Goal: Task Accomplishment & Management: Use online tool/utility

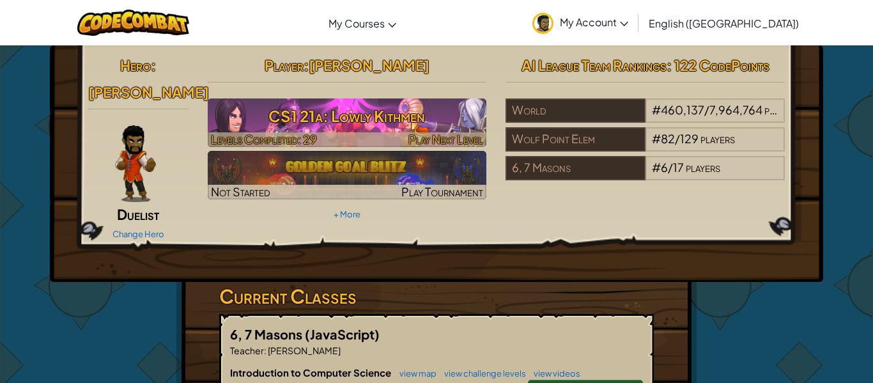
click at [373, 105] on h3 "CS1 21a: Lowly Kithmen" at bounding box center [347, 116] width 279 height 29
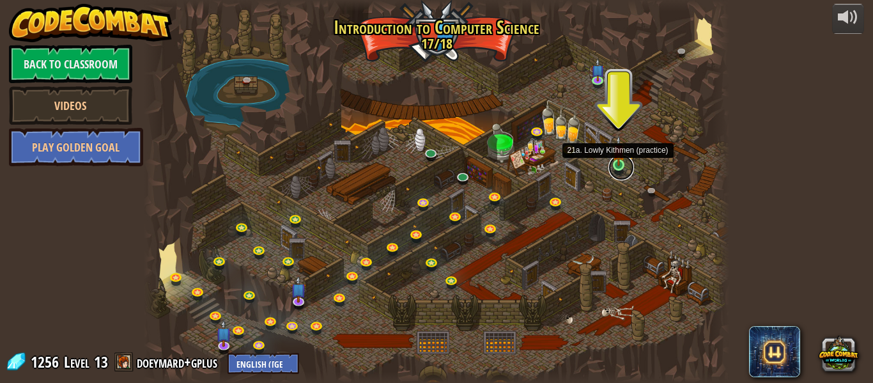
click at [621, 171] on link at bounding box center [622, 168] width 26 height 26
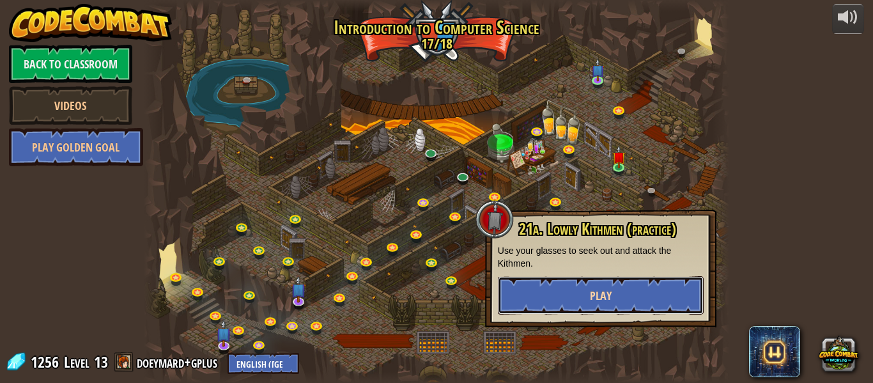
click at [605, 286] on button "Play" at bounding box center [601, 295] width 206 height 38
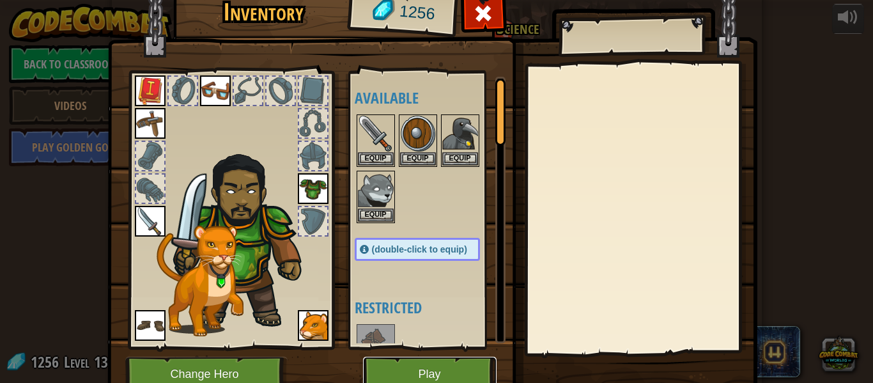
click at [446, 364] on button "Play" at bounding box center [430, 374] width 134 height 35
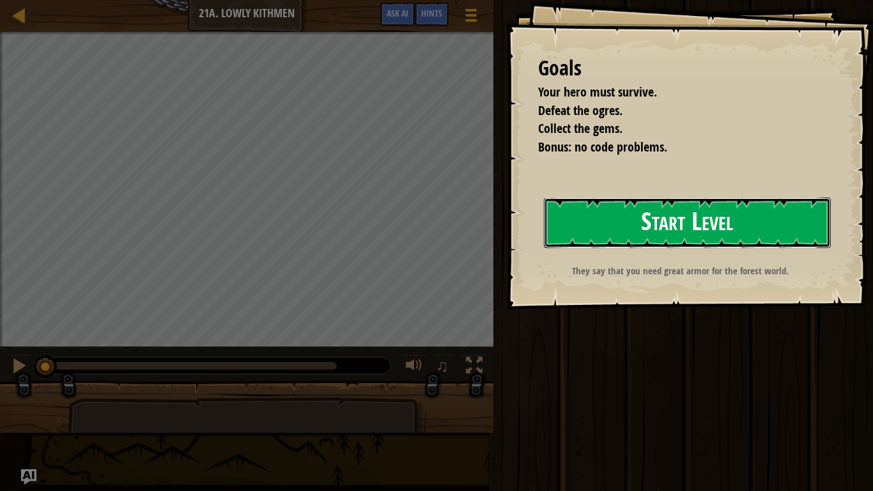
click at [653, 238] on button "Start Level" at bounding box center [687, 223] width 287 height 50
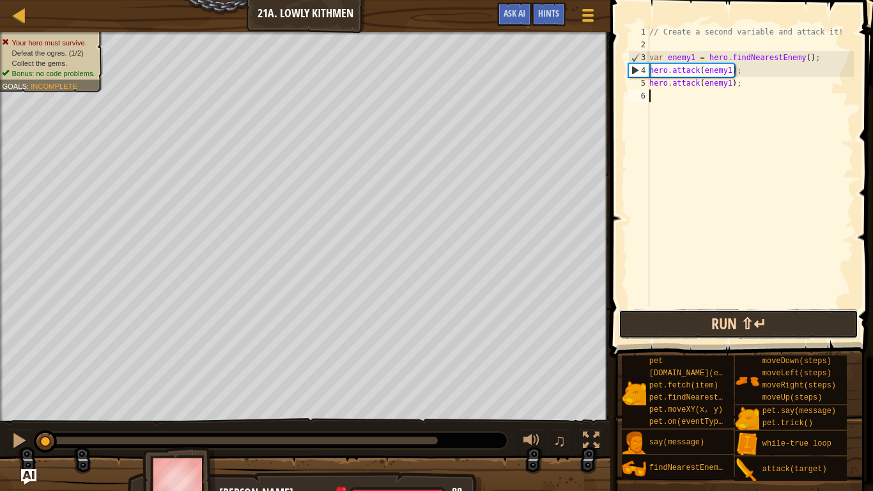
click at [679, 331] on button "Run ⇧↵" at bounding box center [739, 323] width 240 height 29
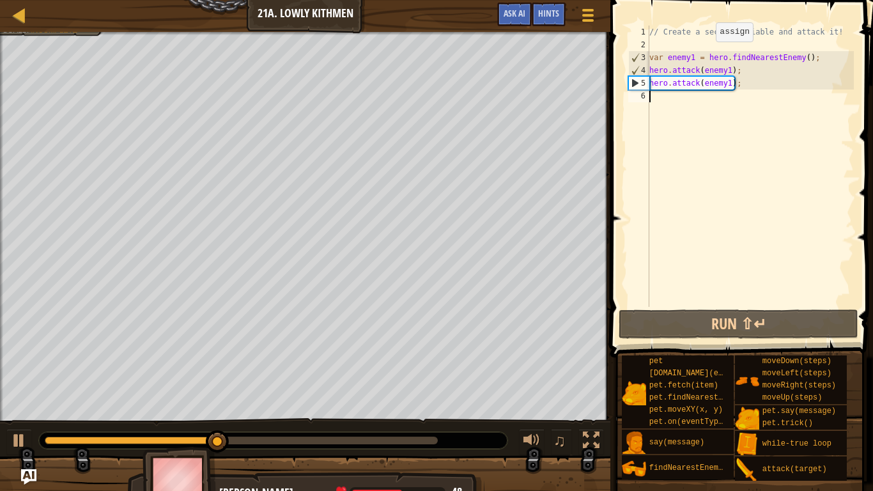
click at [605, 117] on div at bounding box center [606, 245] width 2 height 491
click at [701, 105] on div "// Create a second variable and attack it! var enemy1 = hero . findNearestEnemy…" at bounding box center [750, 179] width 207 height 307
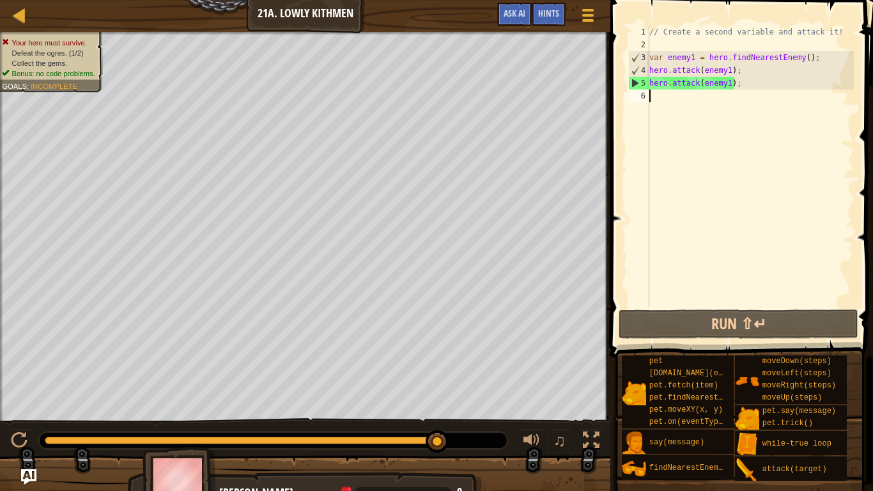
click at [817, 6] on span at bounding box center [743, 160] width 273 height 395
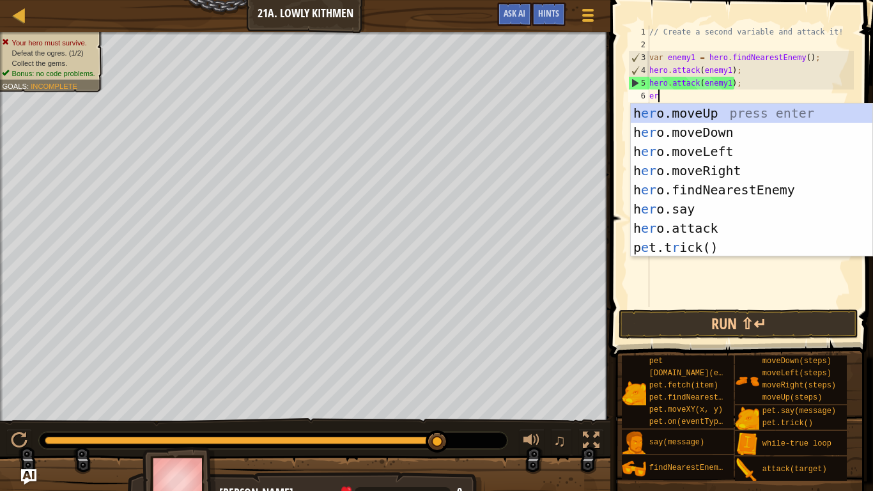
scroll to position [6, 1]
type textarea "e"
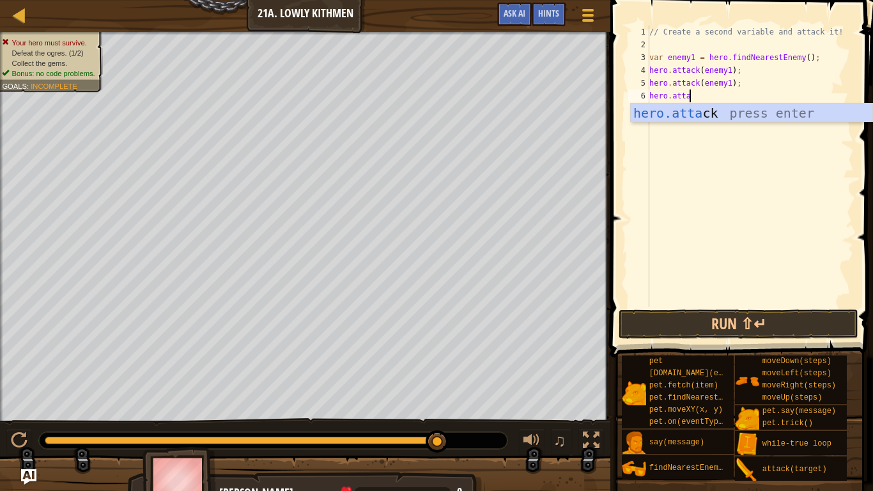
scroll to position [6, 6]
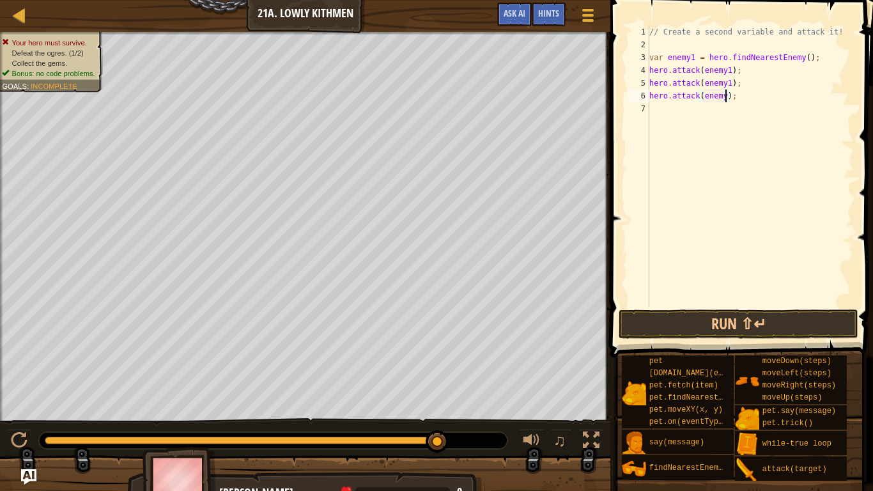
type textarea "hero.attack(enemy2);"
click at [679, 110] on div "// Create a second variable and attack it! var enemy1 = hero . findNearestEnemy…" at bounding box center [750, 179] width 207 height 307
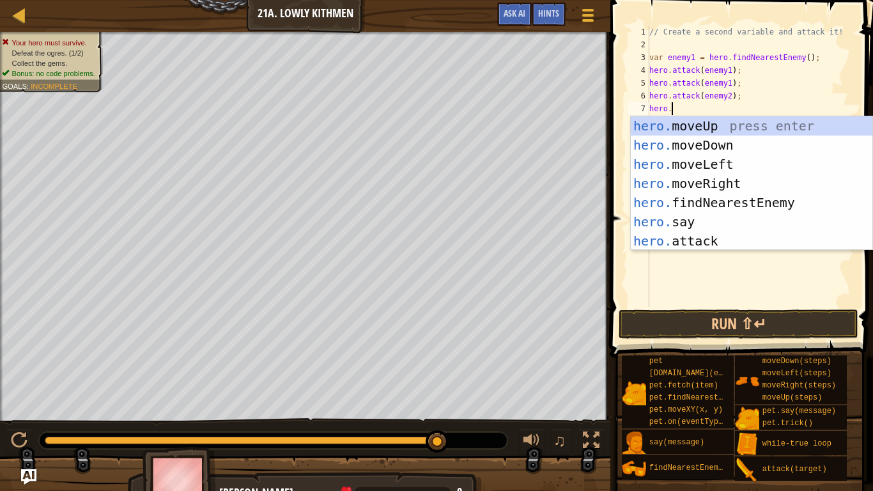
scroll to position [6, 3]
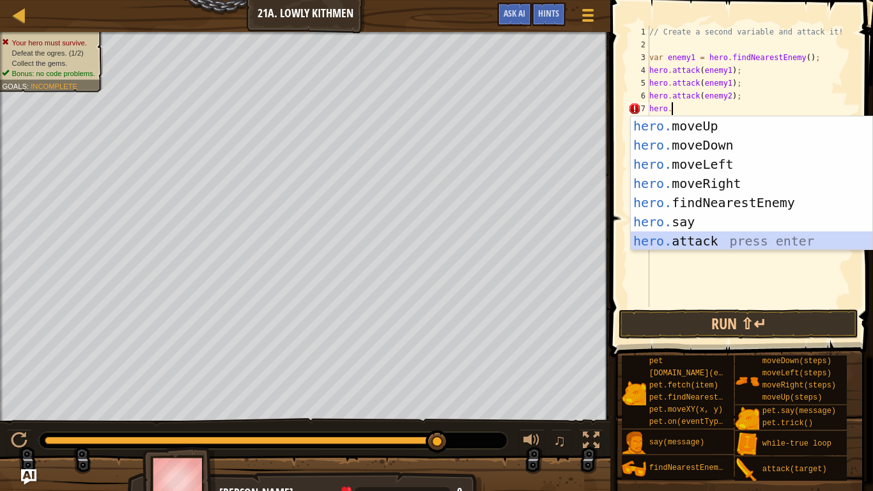
click at [722, 243] on div "hero. moveUp press enter hero. moveDown press enter hero. moveLeft press enter …" at bounding box center [752, 202] width 242 height 173
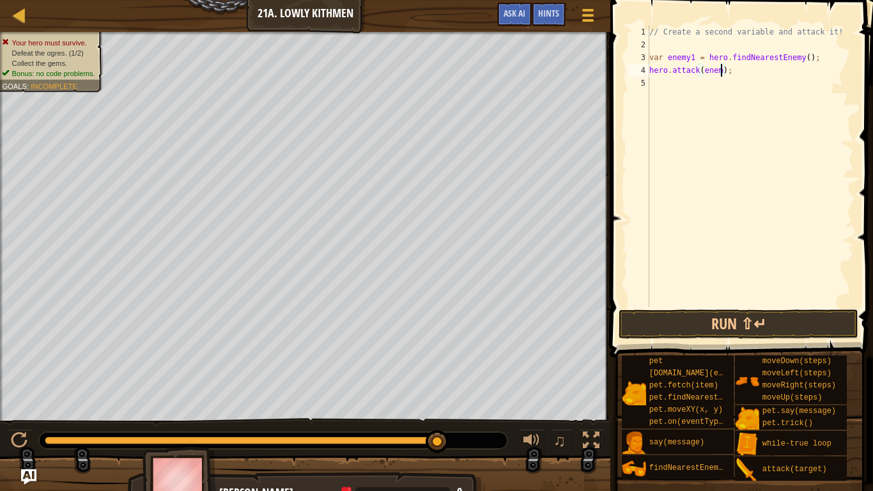
scroll to position [6, 12]
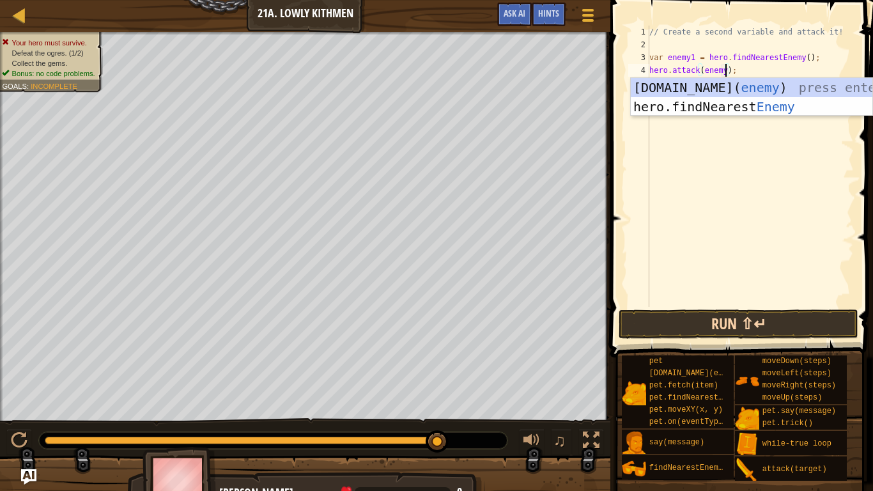
type textarea "hero.attack(enemy);"
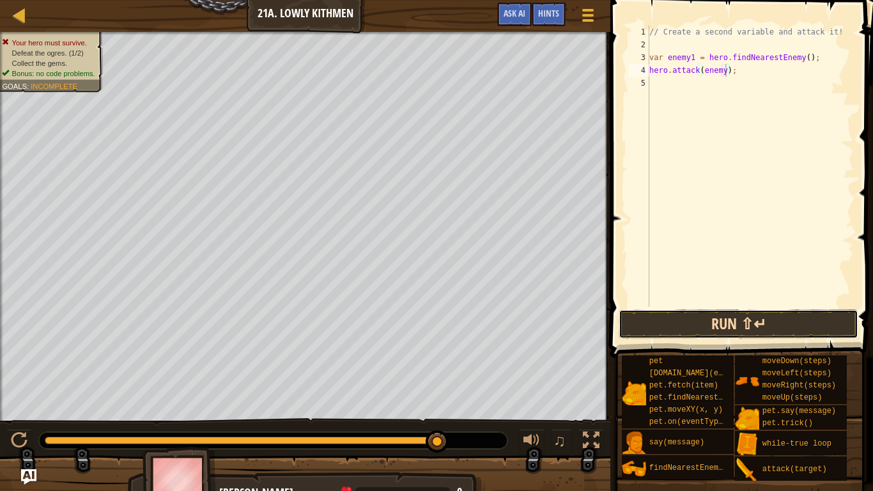
click at [763, 329] on button "Run ⇧↵" at bounding box center [739, 323] width 240 height 29
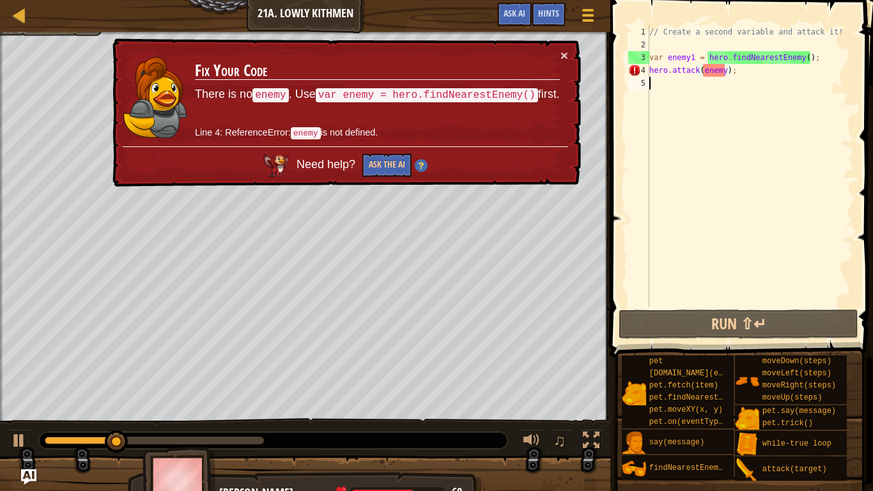
click at [733, 98] on div "// Create a second variable and attack it! var enemy1 = hero . findNearestEnemy…" at bounding box center [750, 179] width 207 height 307
click at [727, 70] on div "// Create a second variable and attack it! var enemy1 = hero . findNearestEnemy…" at bounding box center [750, 179] width 207 height 307
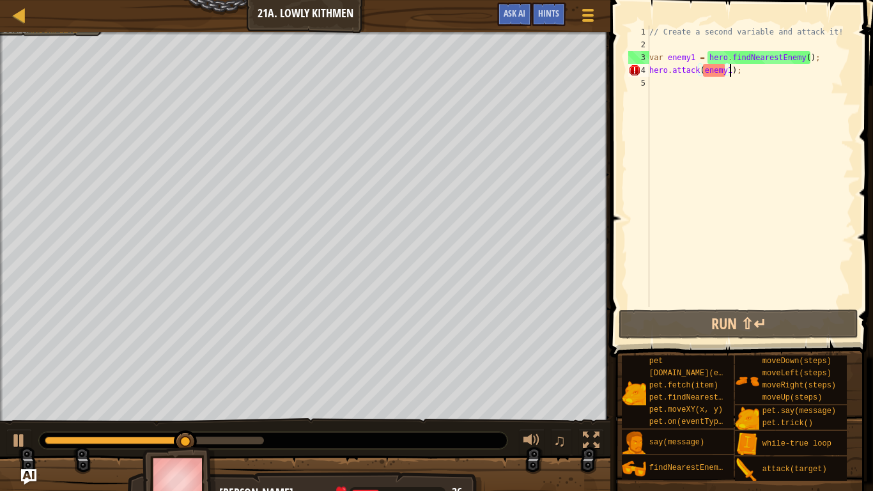
scroll to position [6, 12]
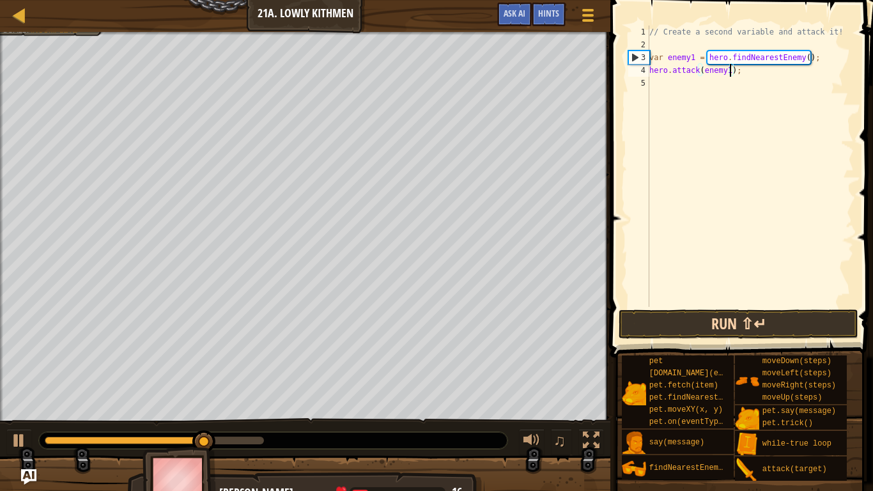
type textarea "hero.attack(enemy1);"
click at [732, 338] on button "Run ⇧↵" at bounding box center [739, 323] width 240 height 29
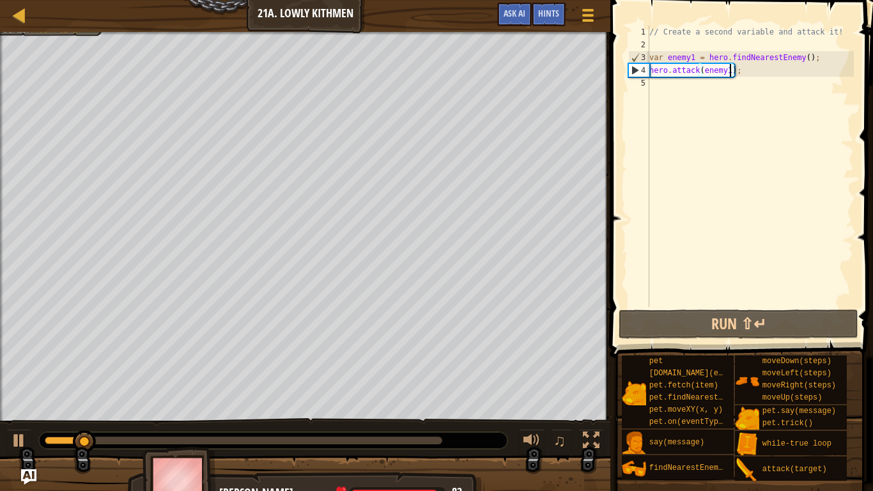
click at [652, 80] on div "// Create a second variable and attack it! var enemy1 = hero . findNearestEnemy…" at bounding box center [750, 179] width 207 height 307
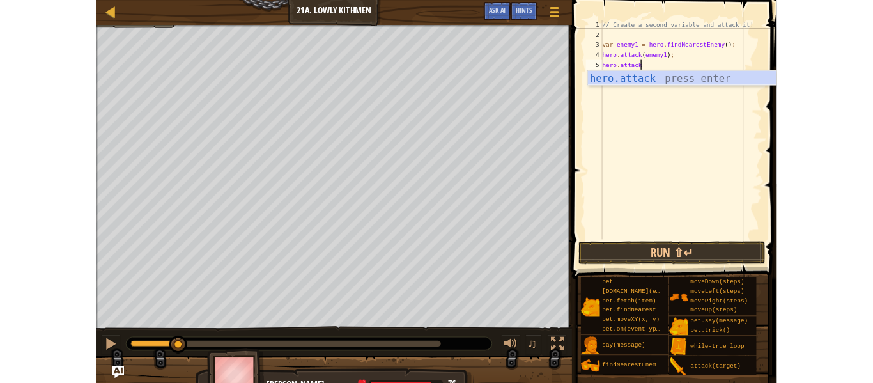
scroll to position [6, 6]
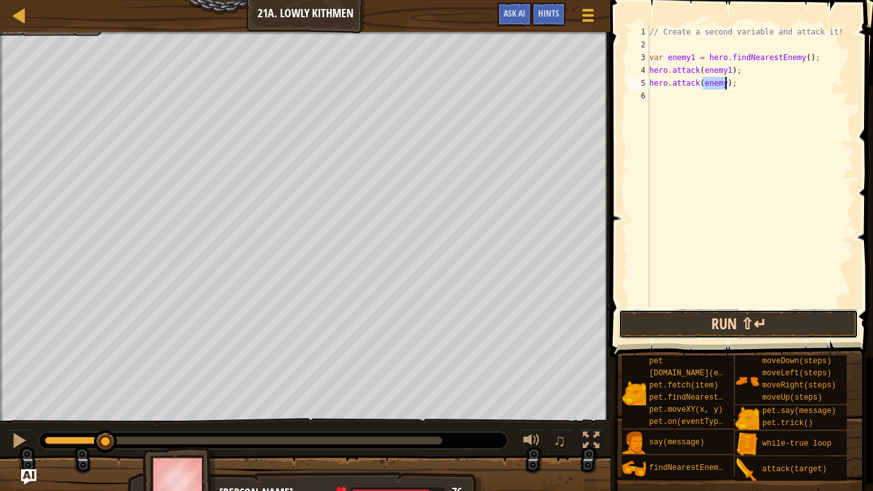
click at [722, 316] on button "Run ⇧↵" at bounding box center [739, 323] width 240 height 29
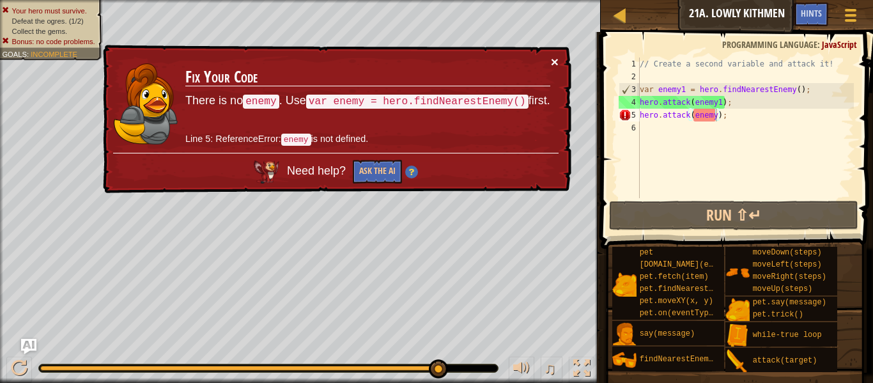
click at [555, 62] on button "×" at bounding box center [555, 61] width 8 height 13
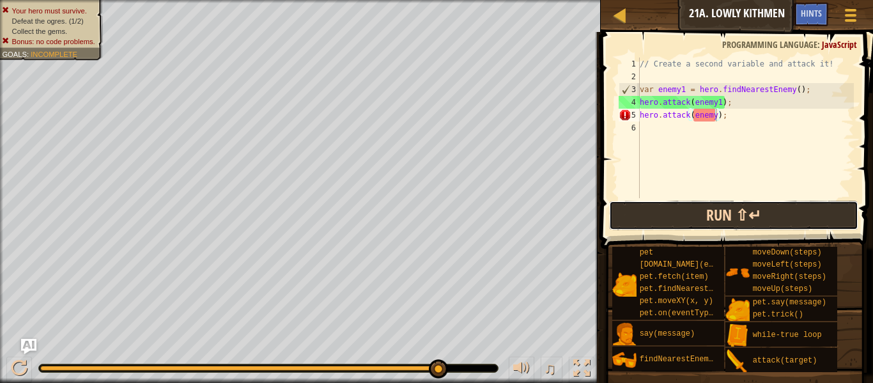
click at [648, 220] on button "Run ⇧↵" at bounding box center [733, 215] width 249 height 29
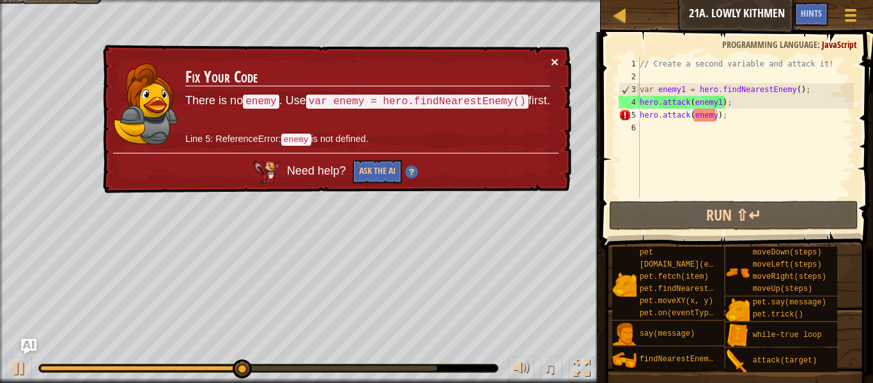
drag, startPoint x: 552, startPoint y: 62, endPoint x: 546, endPoint y: 58, distance: 7.5
click at [546, 58] on div "× Fix Your Code There is no enemy . Use var enemy = hero.findNearestEnemy() fir…" at bounding box center [335, 119] width 471 height 149
click at [546, 58] on td "Fix Your Code There is no enemy . Use var enemy = hero.findNearestEnemy() first…" at bounding box center [368, 104] width 366 height 98
click at [555, 63] on button "×" at bounding box center [555, 61] width 8 height 13
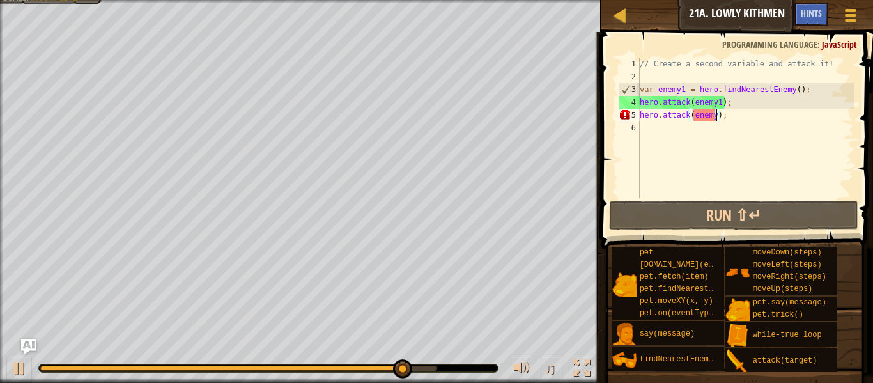
scroll to position [6, 12]
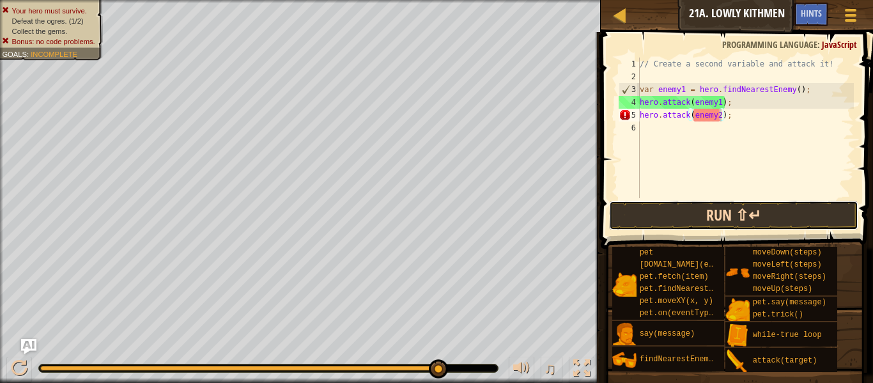
click at [669, 223] on button "Run ⇧↵" at bounding box center [733, 215] width 249 height 29
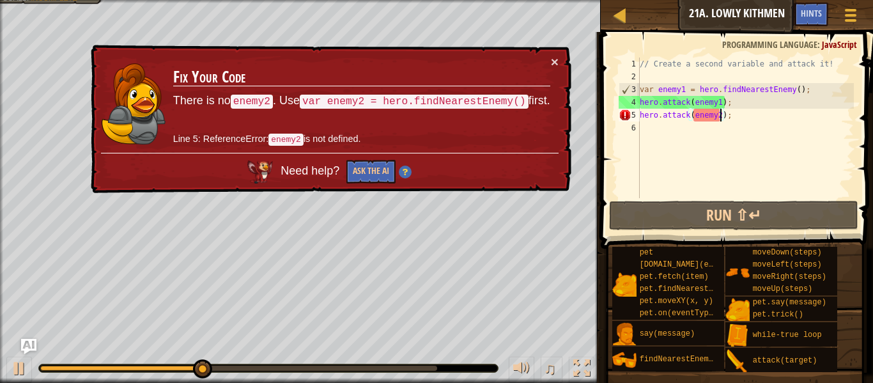
click at [556, 69] on div "× Fix Your Code There is no enemy2 . Use var enemy2 = hero.findNearestEnemy() f…" at bounding box center [329, 119] width 483 height 149
click at [555, 67] on button "×" at bounding box center [555, 61] width 8 height 13
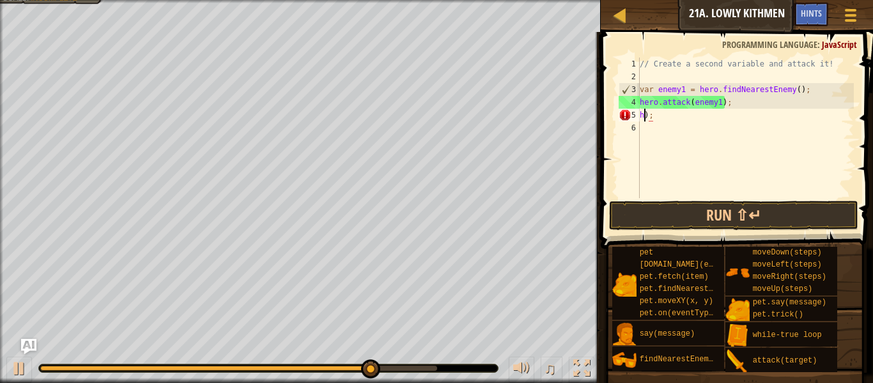
scroll to position [6, 1]
click at [660, 113] on div "// Create a second variable and attack it! var enemy1 = hero . findNearestEnemy…" at bounding box center [745, 141] width 217 height 166
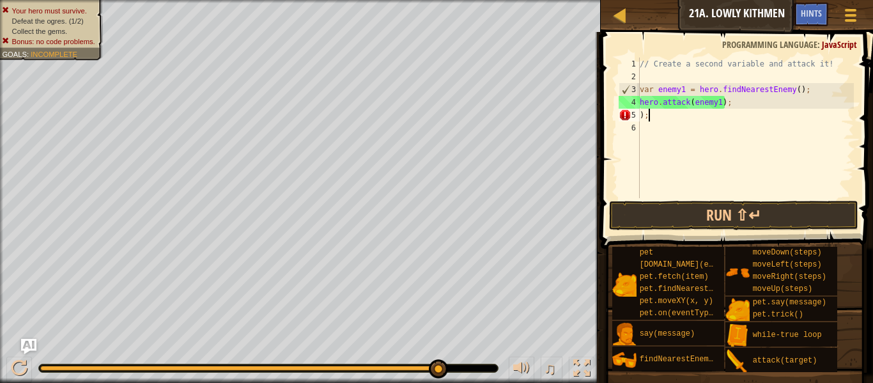
type textarea ")"
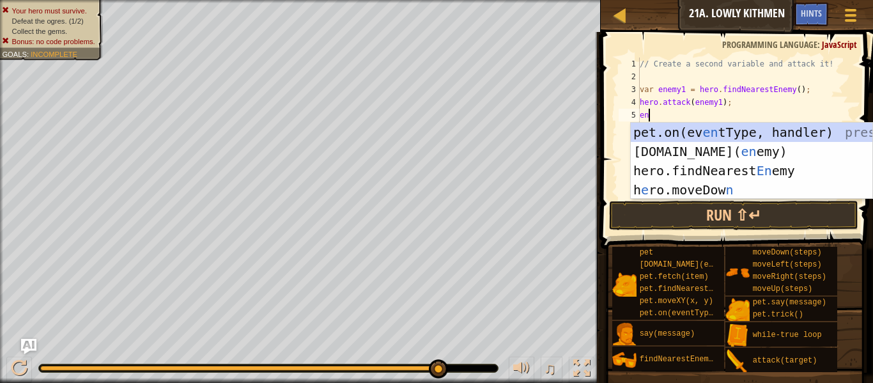
type textarea "e"
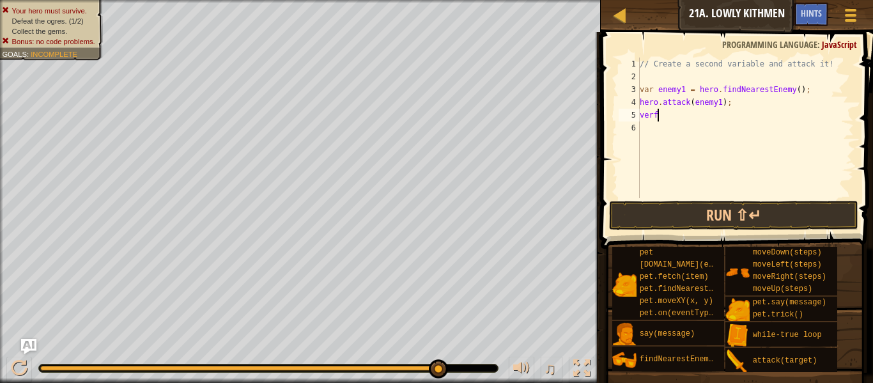
scroll to position [6, 1]
type textarea "v"
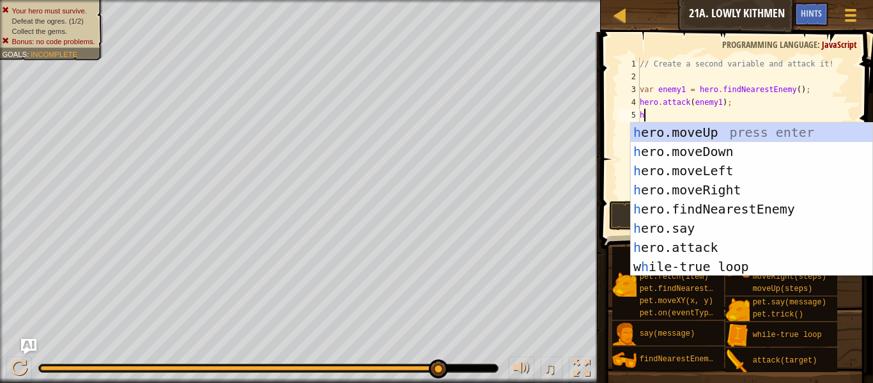
type textarea "hero"
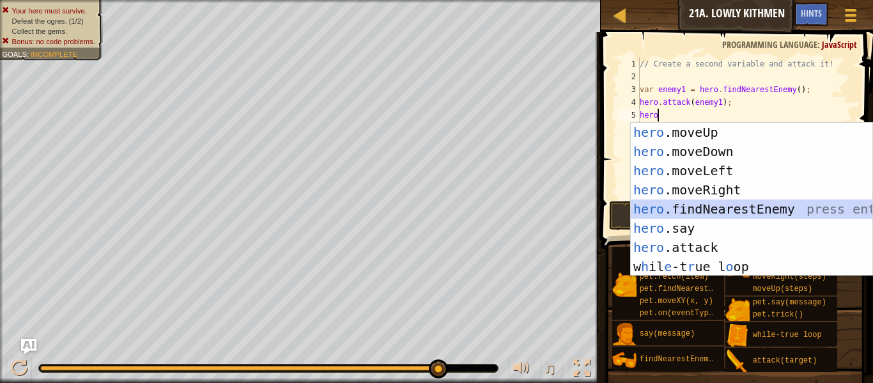
click at [743, 214] on div "hero .moveUp press enter hero .moveDown press enter hero .moveLeft press enter …" at bounding box center [752, 219] width 242 height 192
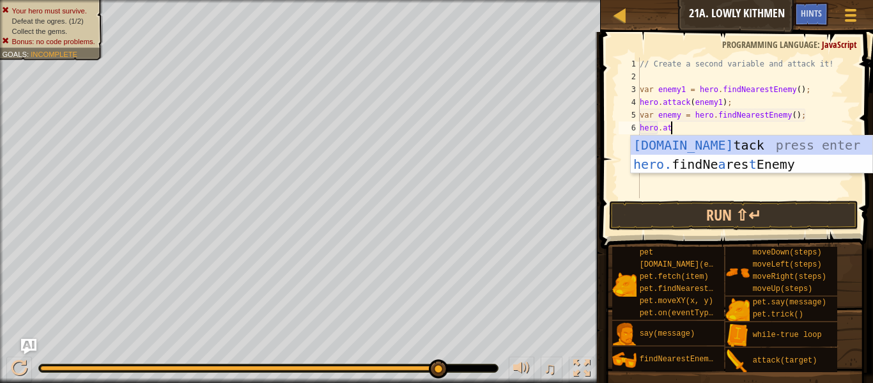
scroll to position [6, 4]
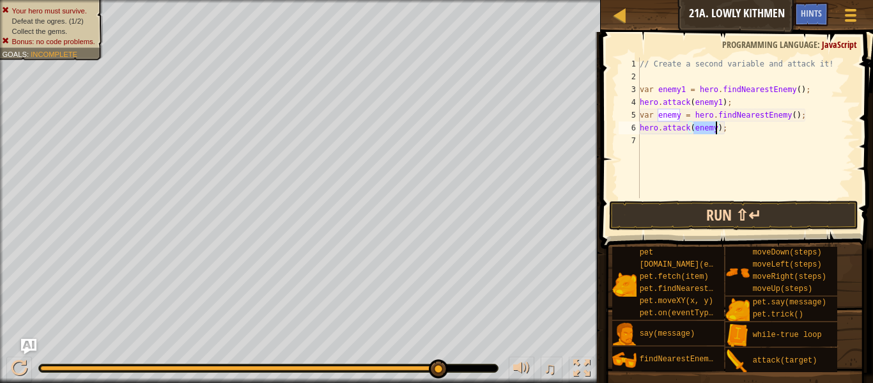
type textarea "hero.attack(enemy);"
click at [657, 206] on button "Run ⇧↵" at bounding box center [733, 215] width 249 height 29
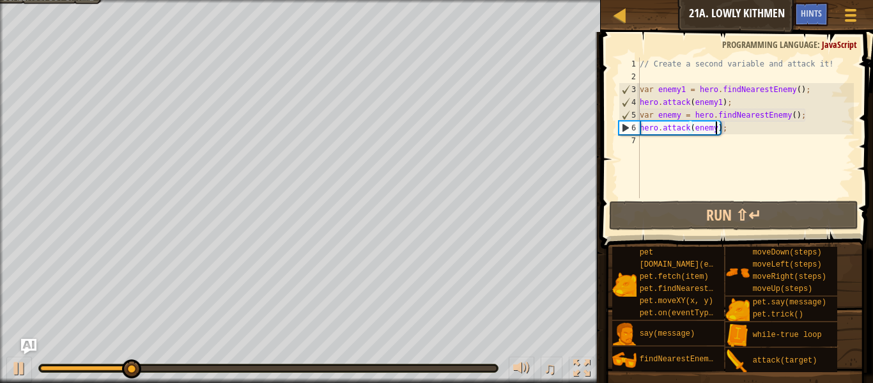
click at [725, 133] on div "// Create a second variable and attack it! var enemy1 = hero . findNearestEnemy…" at bounding box center [745, 141] width 217 height 166
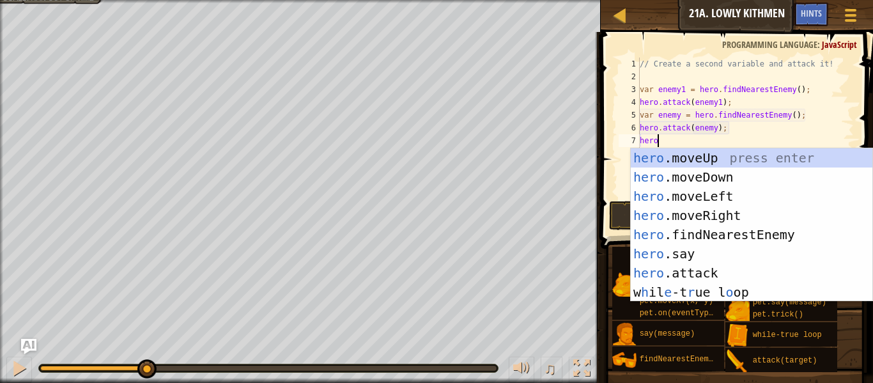
type textarea "hero."
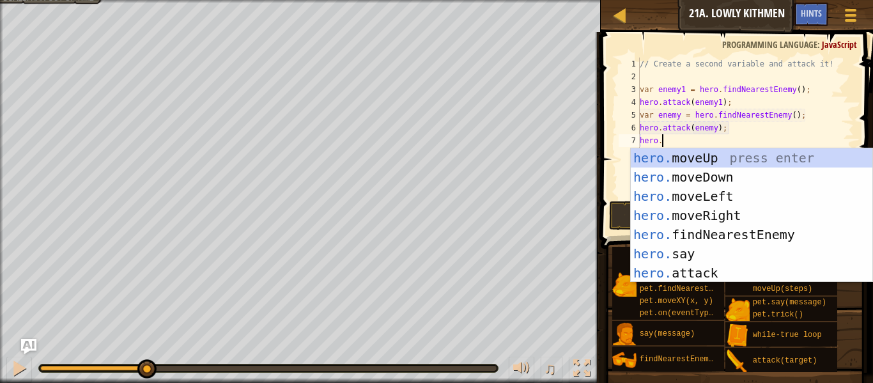
scroll to position [6, 3]
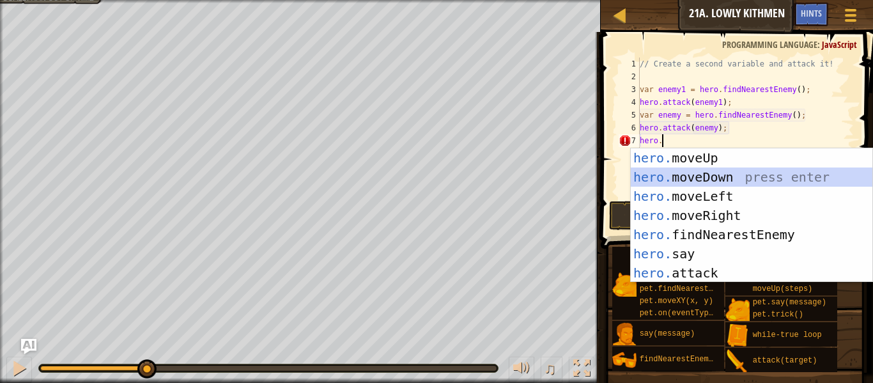
click at [715, 175] on div "hero. moveUp press enter hero. moveDown press enter hero. moveLeft press enter …" at bounding box center [752, 234] width 242 height 173
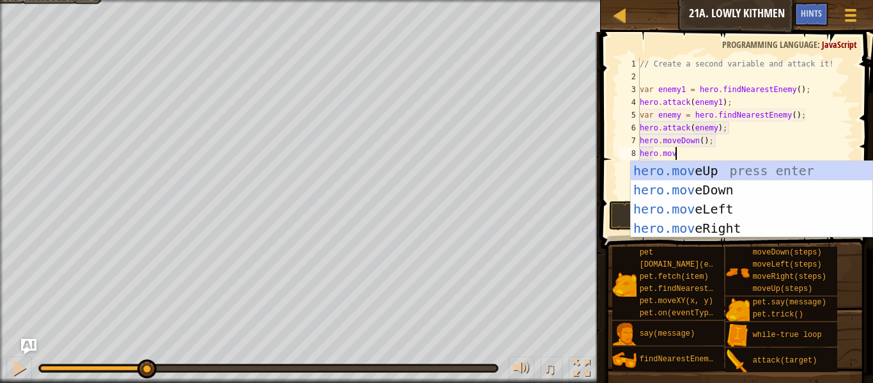
scroll to position [6, 5]
type textarea "hero.mover"
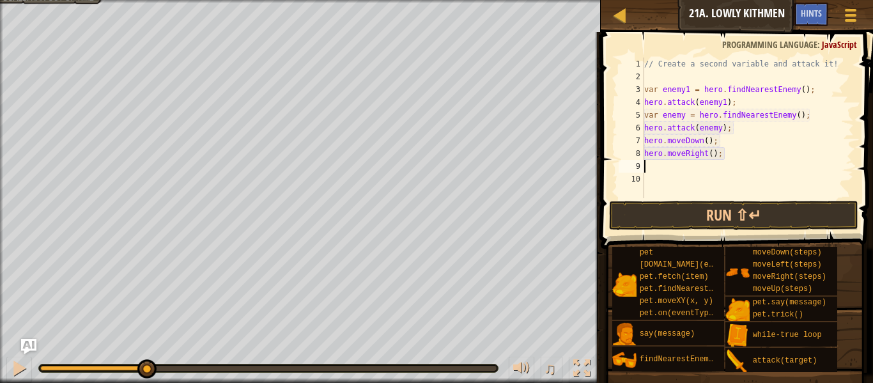
scroll to position [6, 0]
click at [710, 153] on div "// Create a second variable and attack it! var enemy1 = hero . findNearestEnemy…" at bounding box center [748, 141] width 212 height 166
type textarea "hero.moveRight(3);"
click at [627, 213] on button "Run ⇧↵" at bounding box center [733, 215] width 249 height 29
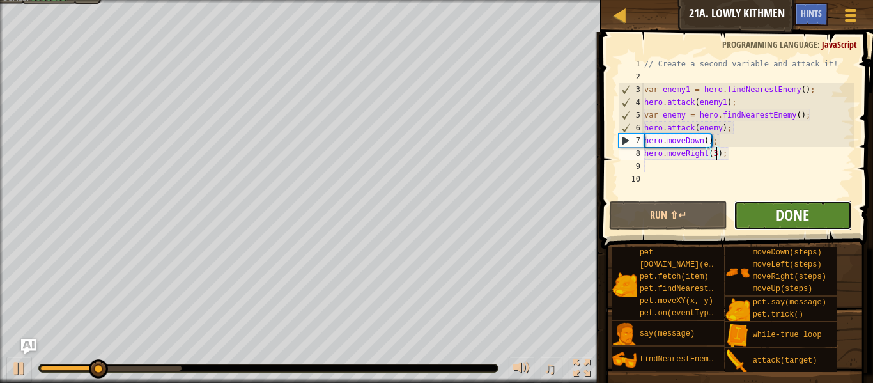
click at [776, 205] on span "Done" at bounding box center [792, 215] width 33 height 20
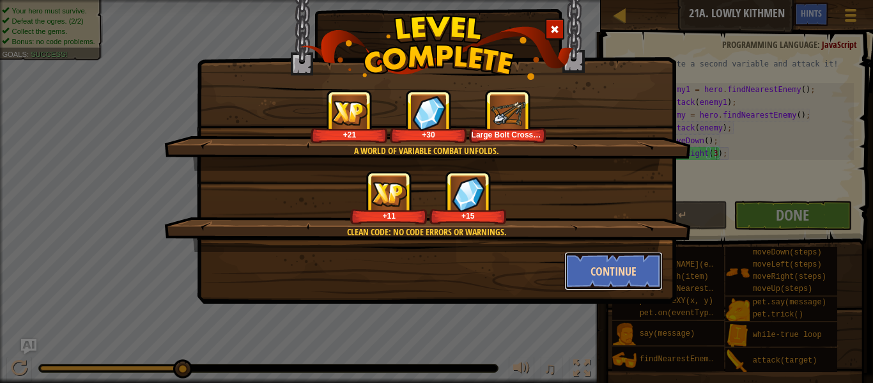
click at [634, 285] on button "Continue" at bounding box center [613, 271] width 99 height 38
click at [634, 285] on div "A world of variable combat unfolds. +21 +30 Large Bolt Crossbow Clean code: no …" at bounding box center [436, 136] width 479 height 336
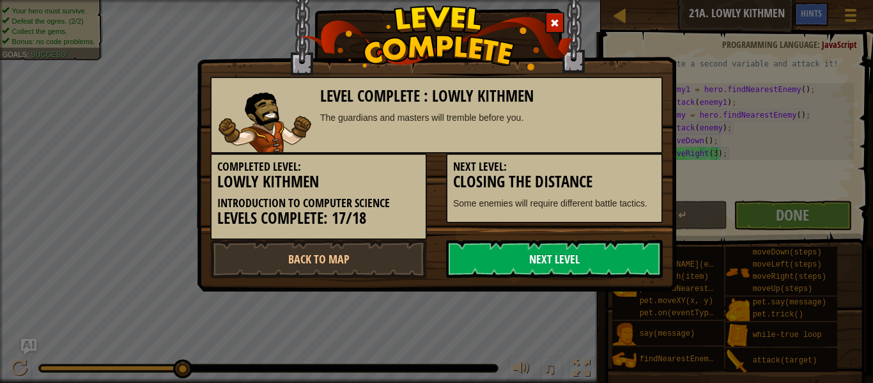
click at [477, 248] on link "Next Level" at bounding box center [554, 259] width 217 height 38
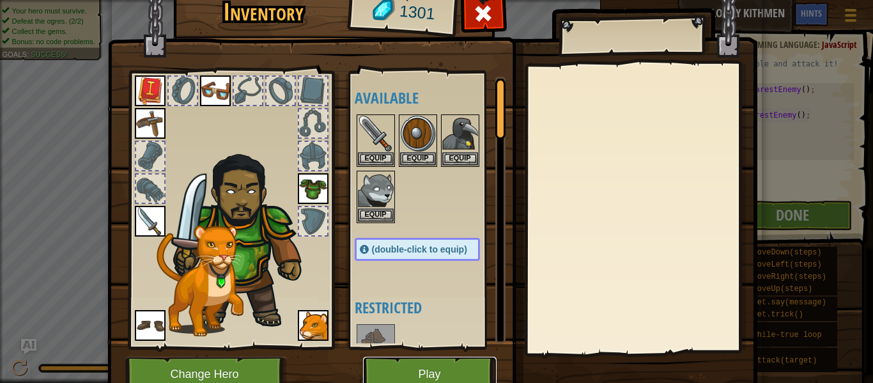
click at [461, 373] on button "Play" at bounding box center [430, 374] width 134 height 35
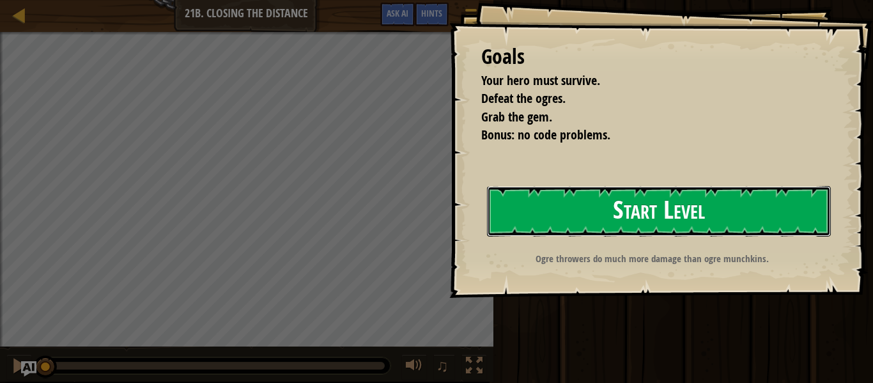
click at [499, 192] on button "Start Level" at bounding box center [659, 211] width 344 height 50
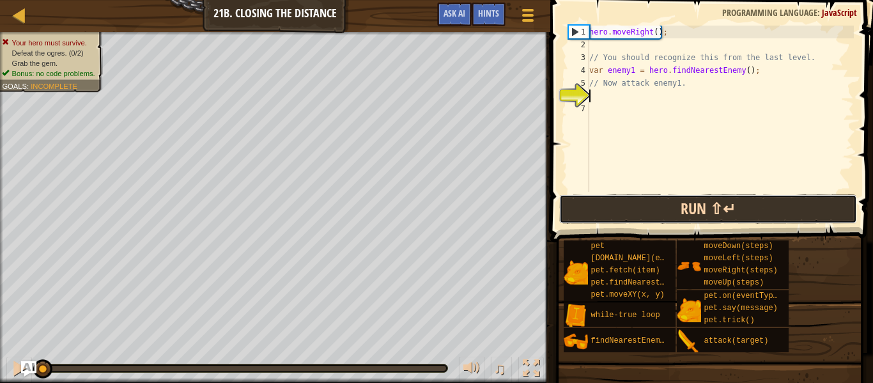
click at [600, 204] on button "Run ⇧↵" at bounding box center [708, 208] width 298 height 29
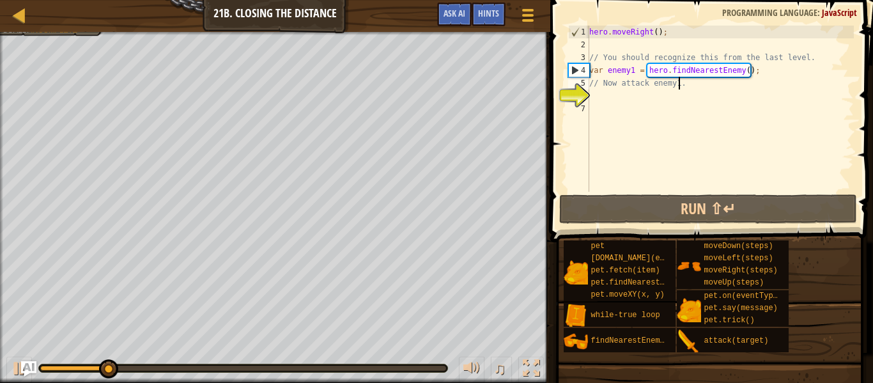
click at [678, 86] on div "hero . moveRight ( ) ; // You should recognize this from the last level. var en…" at bounding box center [720, 122] width 267 height 192
type textarea "."
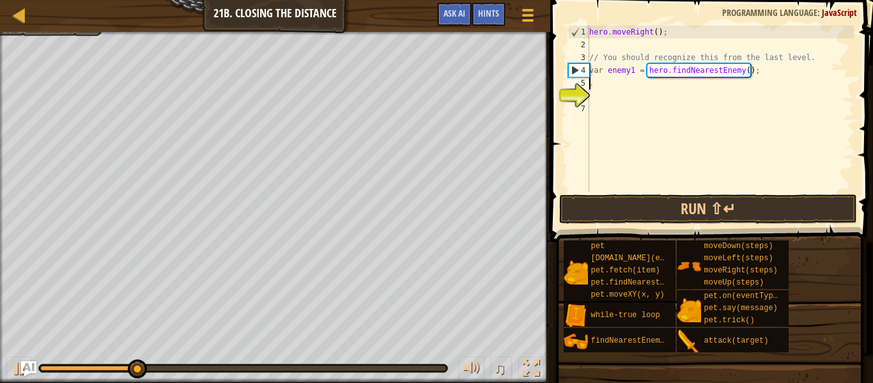
scroll to position [6, 0]
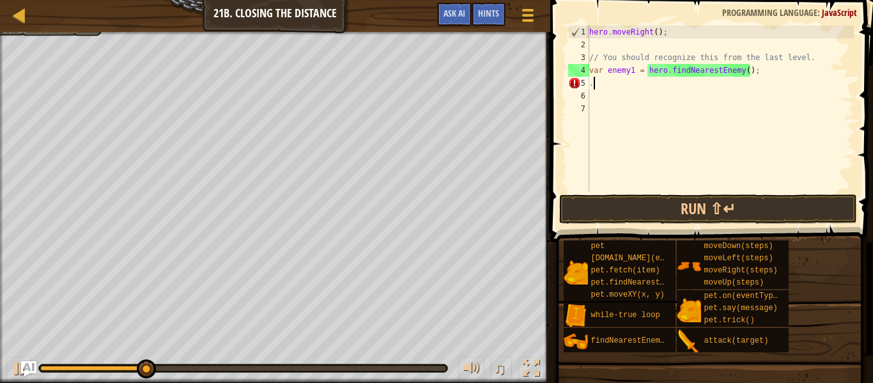
click at [678, 86] on div "hero . moveRight ( ) ; // You should recognize this from the last level. var en…" at bounding box center [720, 122] width 267 height 192
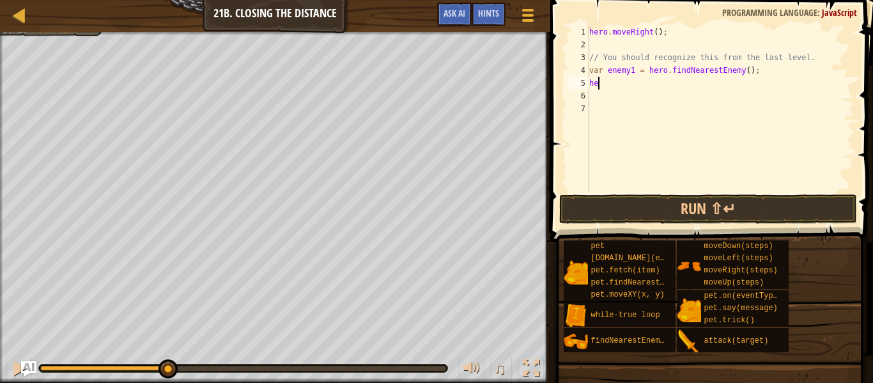
scroll to position [6, 2]
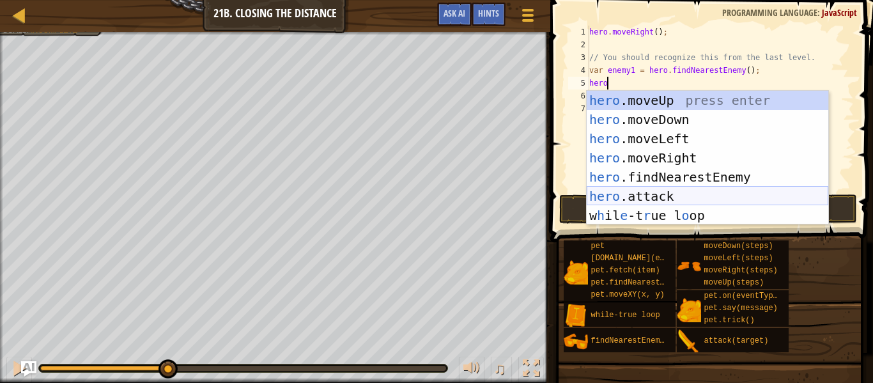
click at [678, 195] on div "hero .moveUp press enter hero .moveDown press enter hero .moveLeft press enter …" at bounding box center [708, 177] width 242 height 173
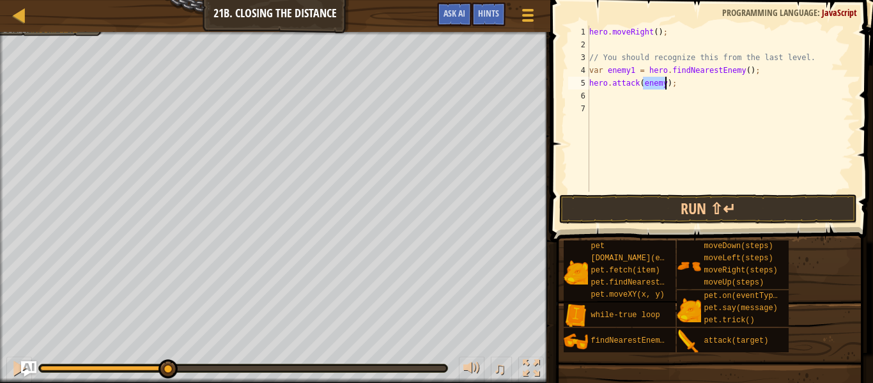
type textarea "hero.attack(enemy);"
click at [591, 102] on div "hero . moveRight ( ) ; // You should recognize this from the last level. var en…" at bounding box center [720, 122] width 267 height 192
type textarea "h"
click at [0, 0] on div "hero .moveUp press enter hero .moveDown press enter hero .moveLeft press enter …" at bounding box center [0, 0] width 0 height 0
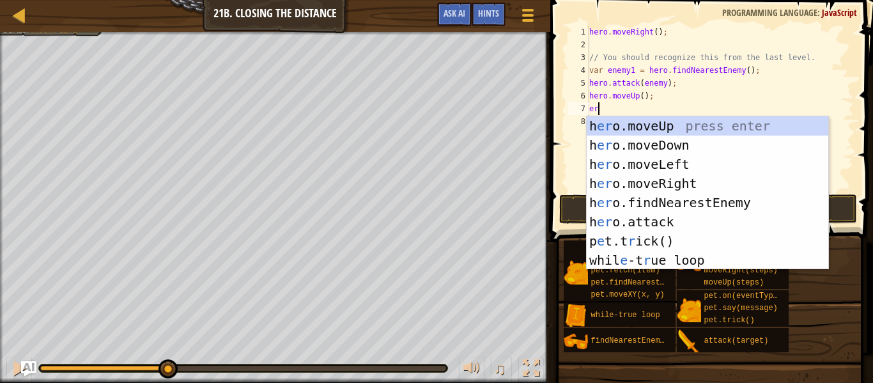
scroll to position [6, 1]
type textarea "e"
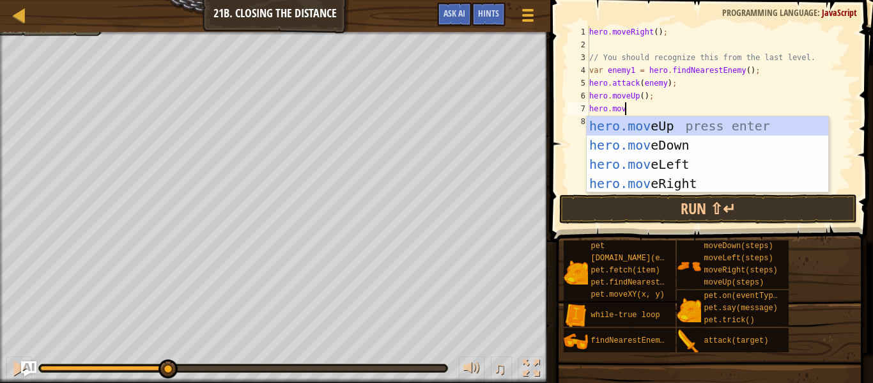
scroll to position [6, 5]
type textarea "hero.moveR"
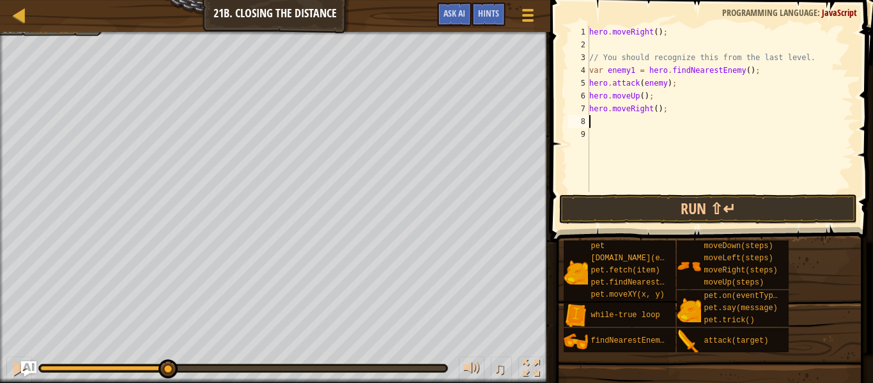
scroll to position [6, 0]
click at [659, 112] on div "hero . moveRight ( ) ; // You should recognize this from the last level. var en…" at bounding box center [720, 122] width 267 height 192
click at [656, 109] on div "hero . moveRight ( ) ; // You should recognize this from the last level. var en…" at bounding box center [720, 122] width 267 height 192
type textarea "hero.moveRight(3);"
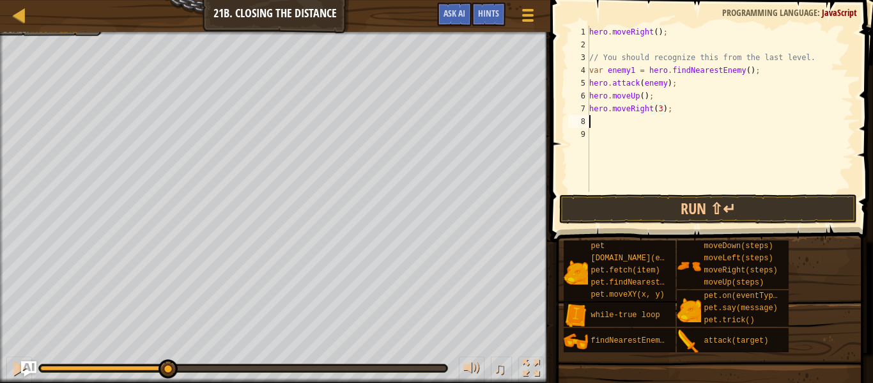
click at [679, 117] on div "hero . moveRight ( ) ; // You should recognize this from the last level. var en…" at bounding box center [720, 122] width 267 height 192
click at [667, 109] on div "hero . moveRight ( ) ; // You should recognize this from the last level. var en…" at bounding box center [720, 122] width 267 height 192
type textarea "hero.moveRight(3);"
click at [672, 110] on div "hero . moveRight ( ) ; // You should recognize this from the last level. var en…" at bounding box center [720, 122] width 267 height 192
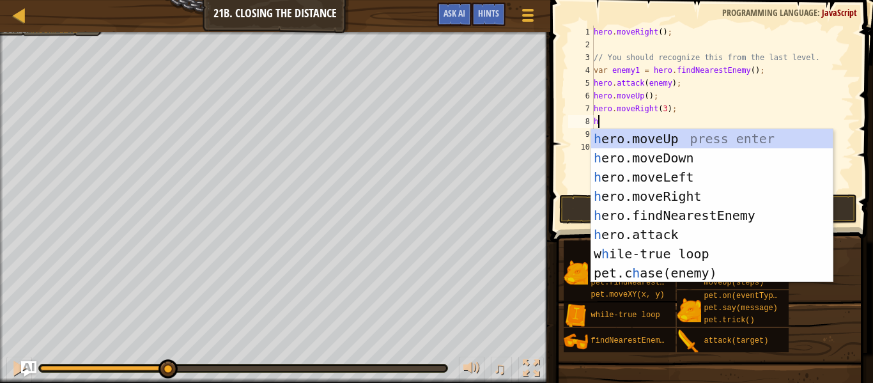
type textarea "hero"
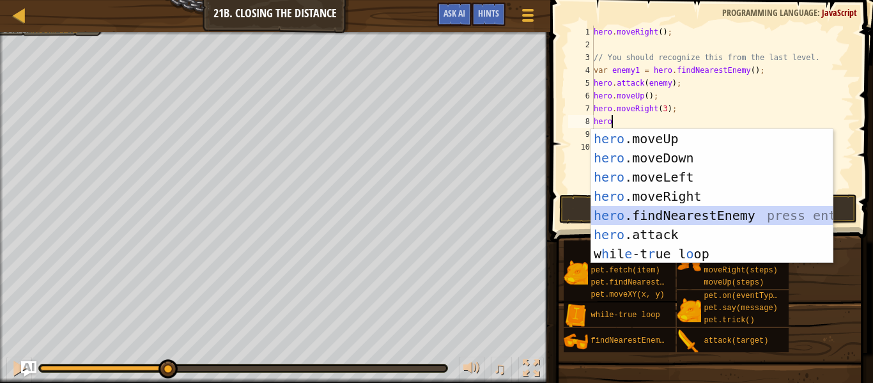
click at [629, 224] on div "hero .moveUp press enter hero .moveDown press enter hero .moveLeft press enter …" at bounding box center [712, 215] width 242 height 173
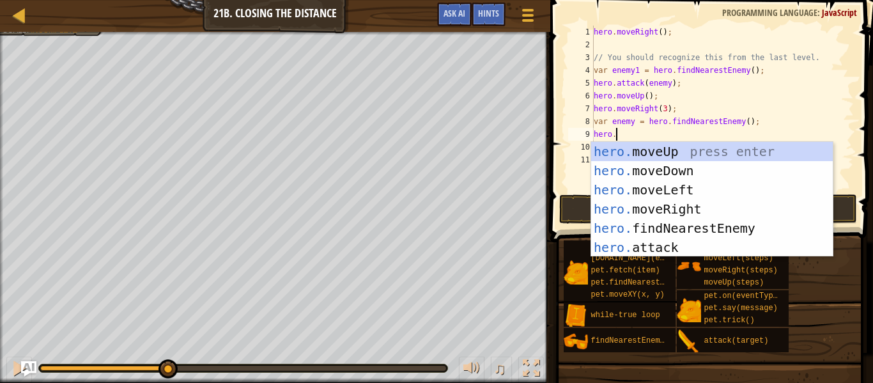
scroll to position [6, 3]
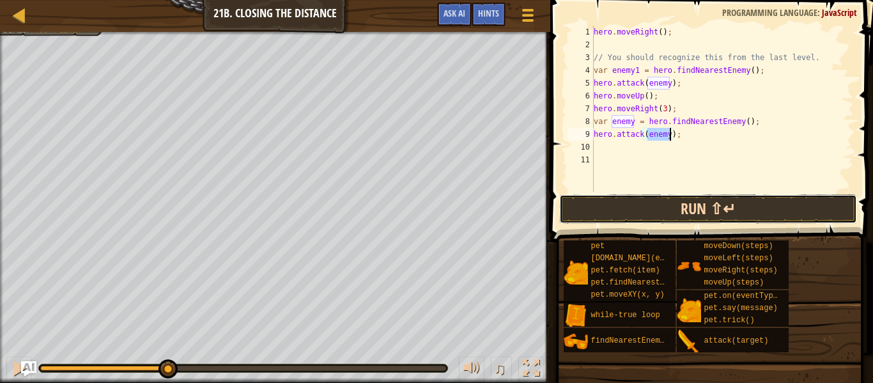
click at [609, 220] on button "Run ⇧↵" at bounding box center [708, 208] width 298 height 29
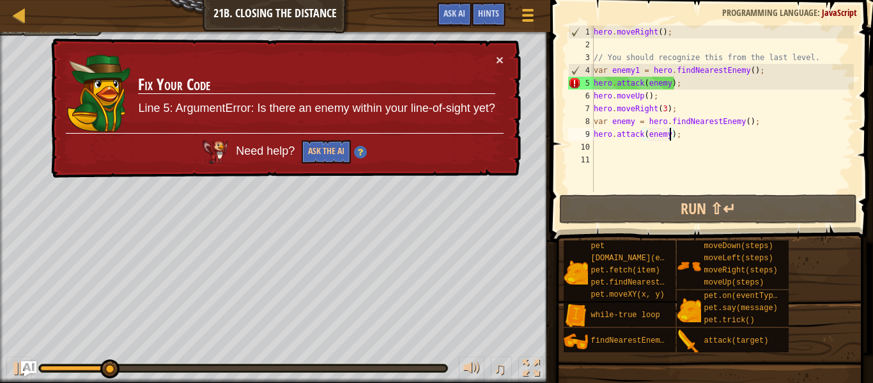
click at [685, 81] on div "hero . moveRight ( ) ; // You should recognize this from the last level. var en…" at bounding box center [722, 122] width 263 height 192
click at [502, 56] on button "×" at bounding box center [500, 59] width 8 height 13
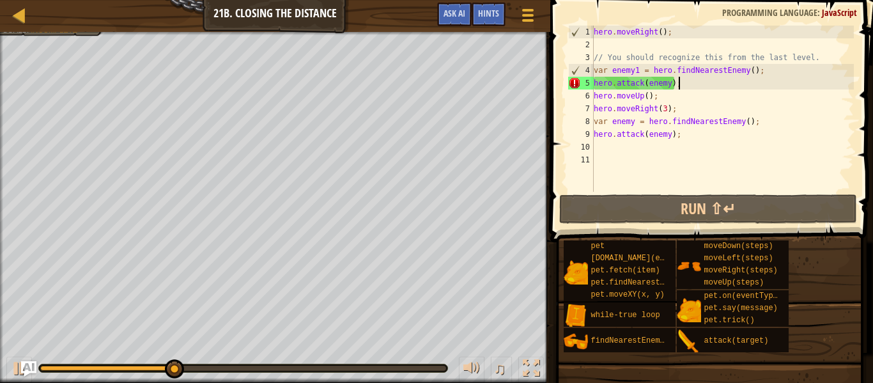
click at [596, 224] on span at bounding box center [713, 103] width 333 height 280
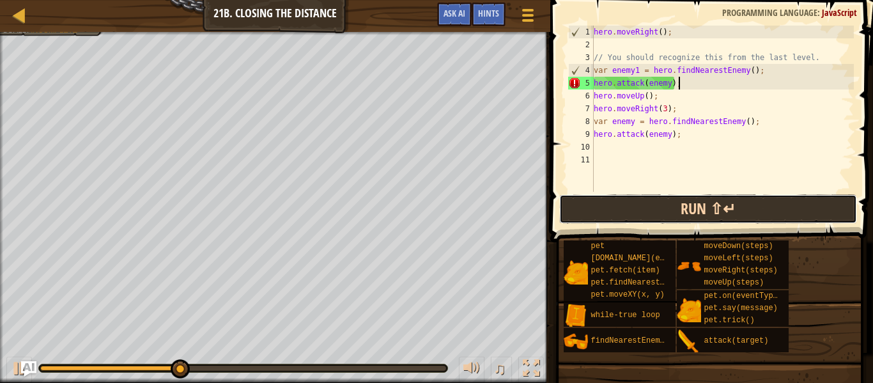
click at [593, 217] on button "Run ⇧↵" at bounding box center [708, 208] width 298 height 29
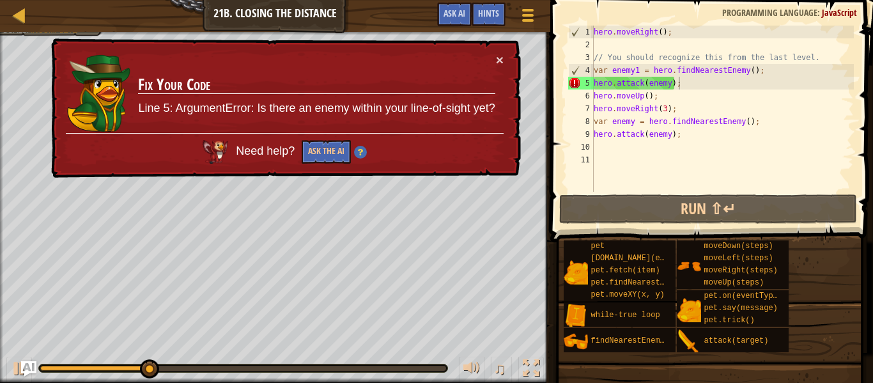
click at [488, 51] on div "× Fix Your Code Line 5: ArgumentError: Is there an enemy within your line-of-si…" at bounding box center [285, 108] width 472 height 140
click at [494, 57] on td "Fix Your Code Line 5: ArgumentError: Is there an enemy within your line-of-sigh…" at bounding box center [316, 93] width 358 height 80
click at [501, 57] on button "×" at bounding box center [500, 59] width 8 height 13
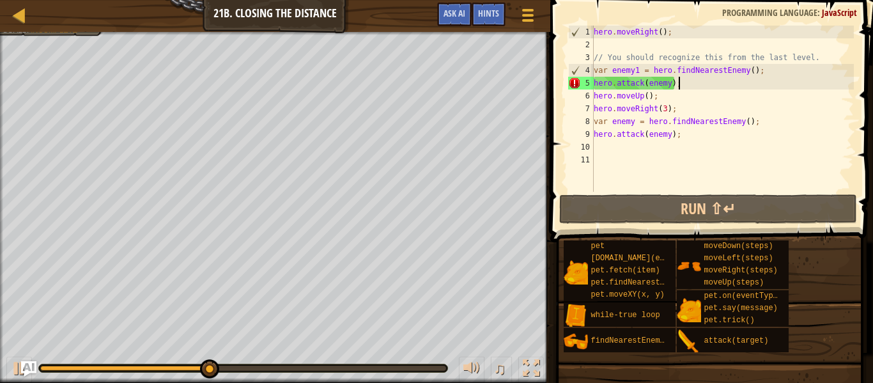
click at [669, 82] on div "hero . moveRight ( ) ; // You should recognize this from the last level. var en…" at bounding box center [722, 122] width 263 height 192
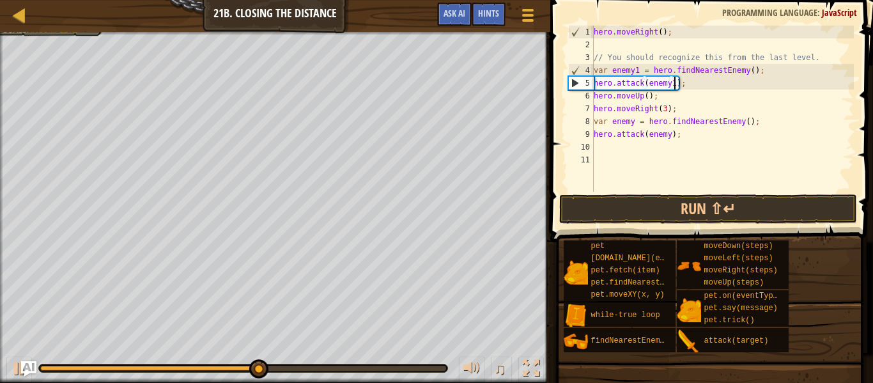
scroll to position [6, 12]
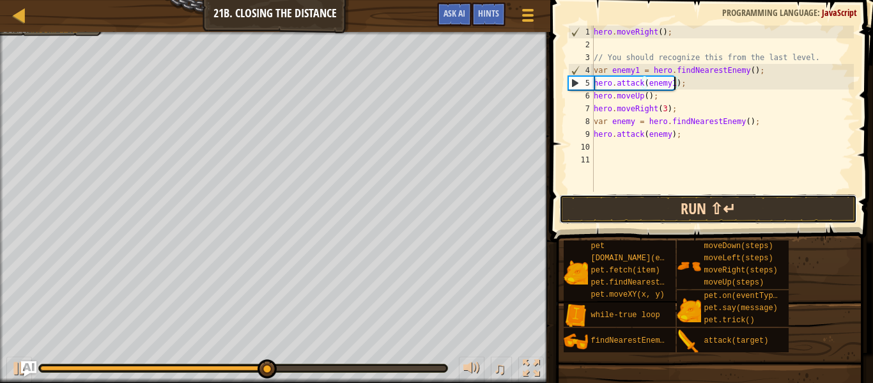
click at [642, 210] on button "Run ⇧↵" at bounding box center [708, 208] width 298 height 29
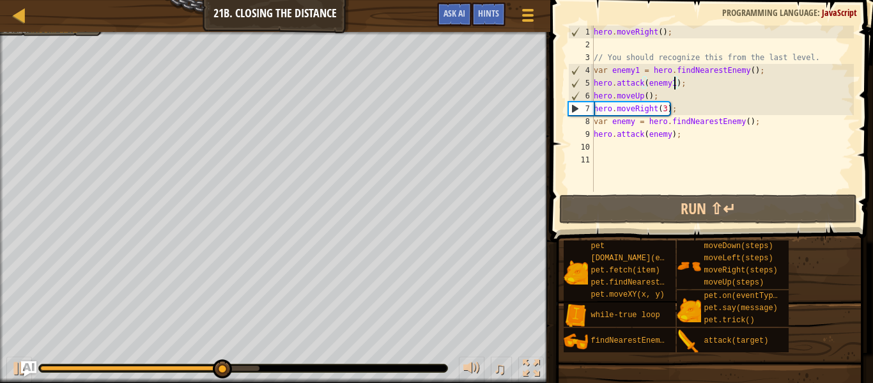
click at [665, 107] on div "hero . moveRight ( ) ; // You should recognize this from the last level. var en…" at bounding box center [722, 122] width 263 height 192
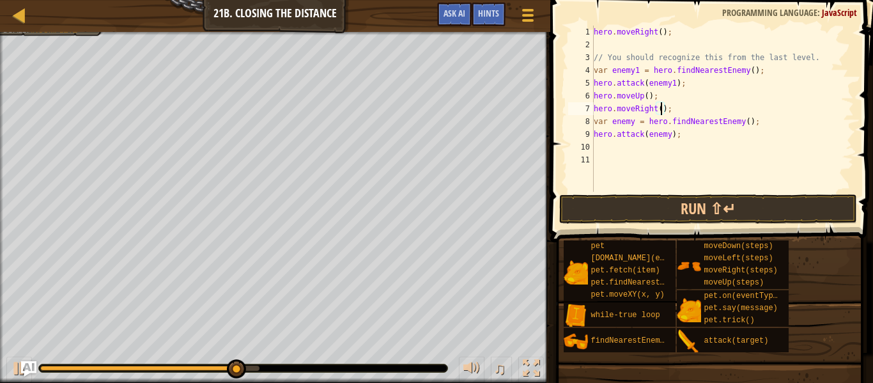
scroll to position [6, 11]
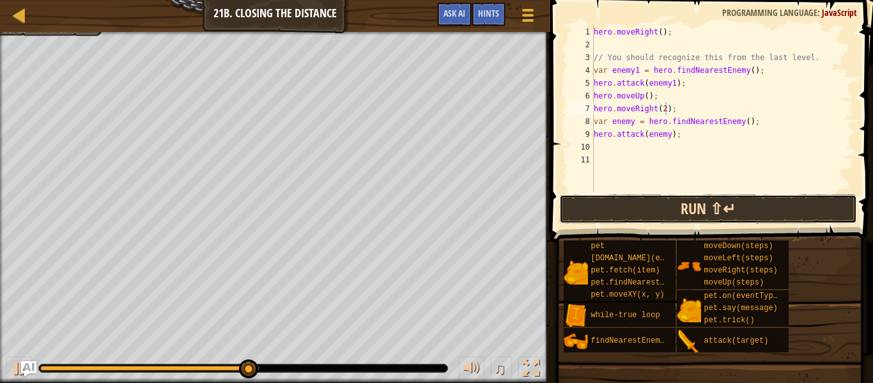
click at [578, 206] on button "Run ⇧↵" at bounding box center [708, 208] width 298 height 29
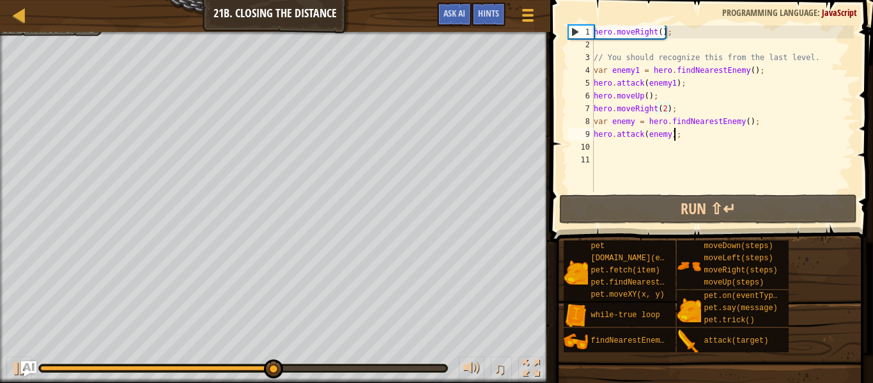
click at [676, 137] on div "hero . moveRight ( ) ; // You should recognize this from the last level. var en…" at bounding box center [722, 122] width 263 height 192
click at [687, 139] on div "hero . moveRight ( ) ; // You should recognize this from the last level. var en…" at bounding box center [722, 122] width 263 height 192
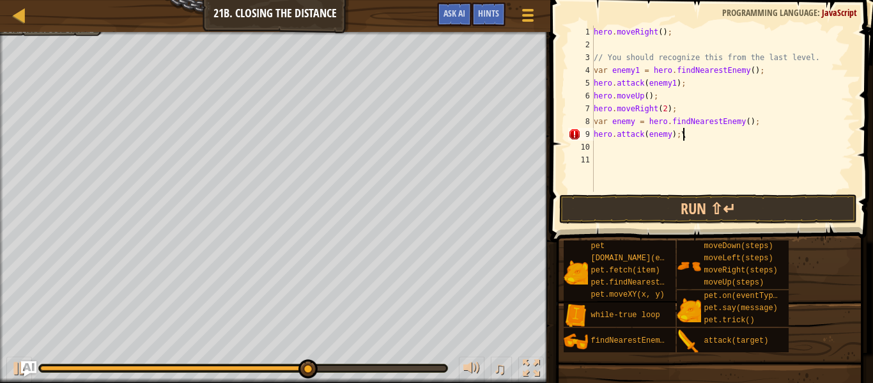
type textarea "hero.attack(enemy);"
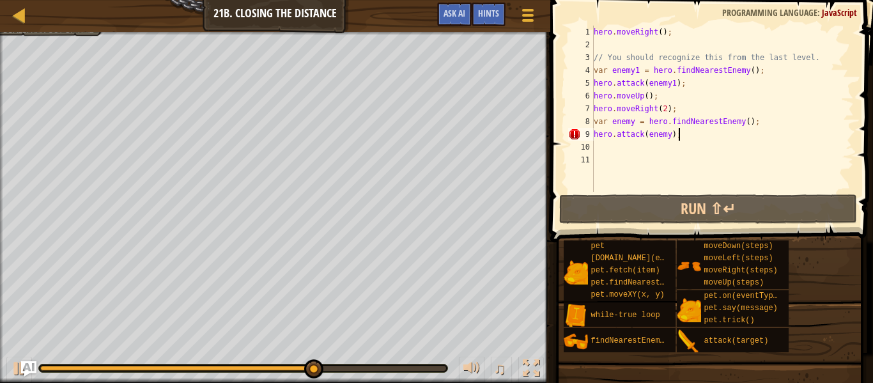
scroll to position [6, 0]
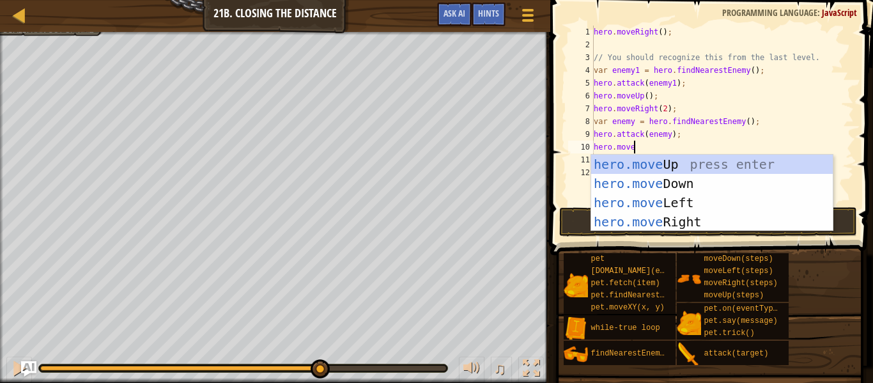
type textarea "hero.moveR"
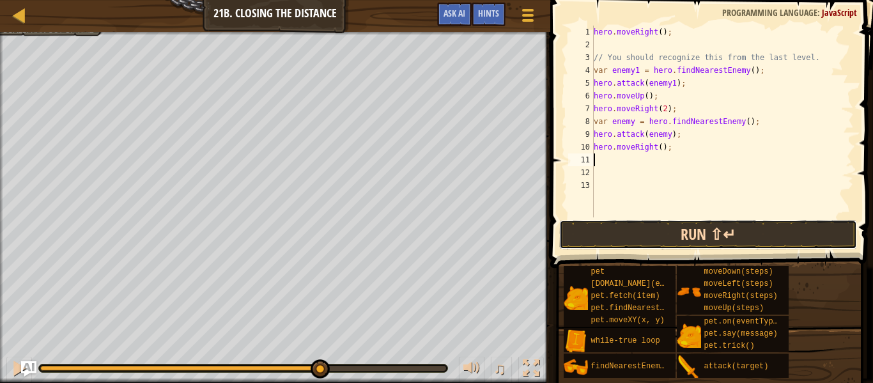
click at [634, 220] on button "Run ⇧↵" at bounding box center [708, 234] width 298 height 29
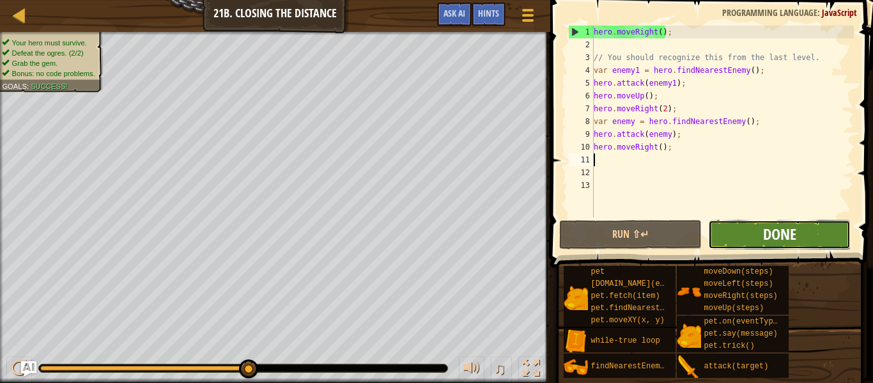
click at [764, 241] on span "Done" at bounding box center [779, 234] width 33 height 20
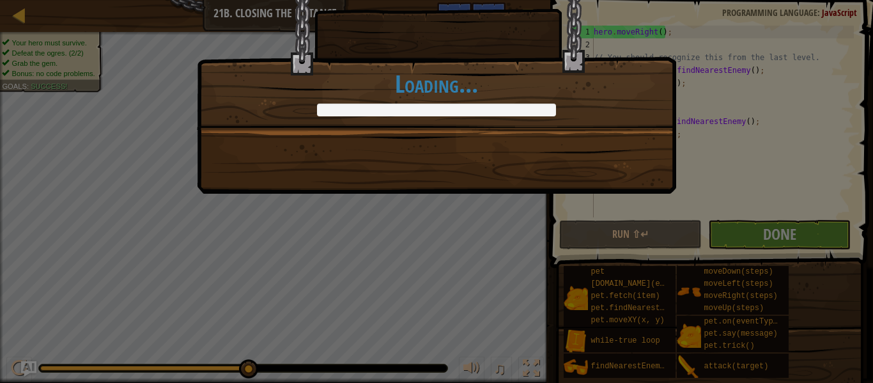
click at [786, 301] on div "A new enemy vanquished. +20 +0 New Item Clean code: no code errors or warnings.…" at bounding box center [436, 191] width 873 height 383
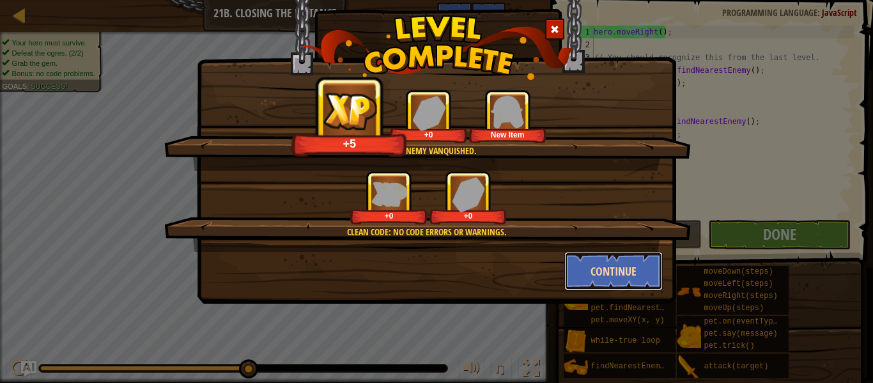
click at [587, 265] on button "Continue" at bounding box center [613, 271] width 99 height 38
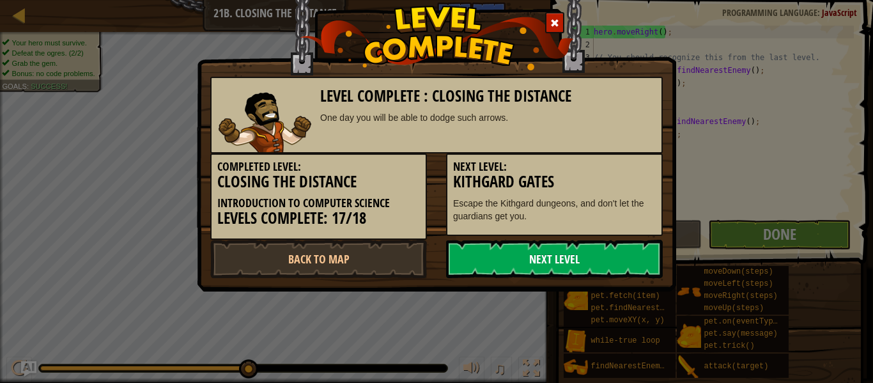
click at [573, 265] on link "Next Level" at bounding box center [554, 259] width 217 height 38
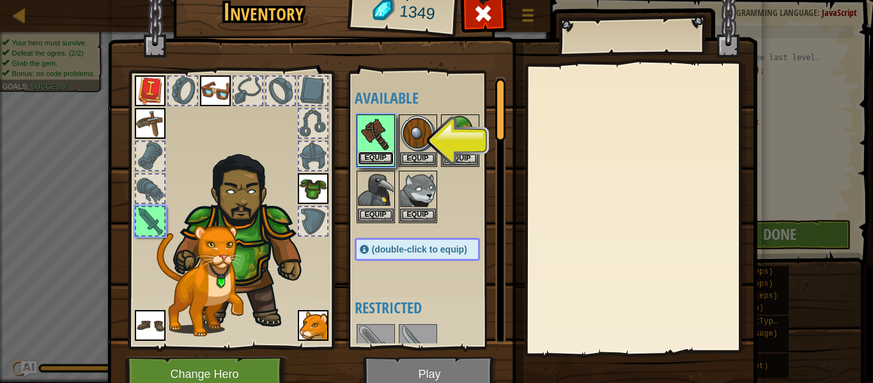
click at [384, 157] on button "Equip" at bounding box center [376, 157] width 36 height 13
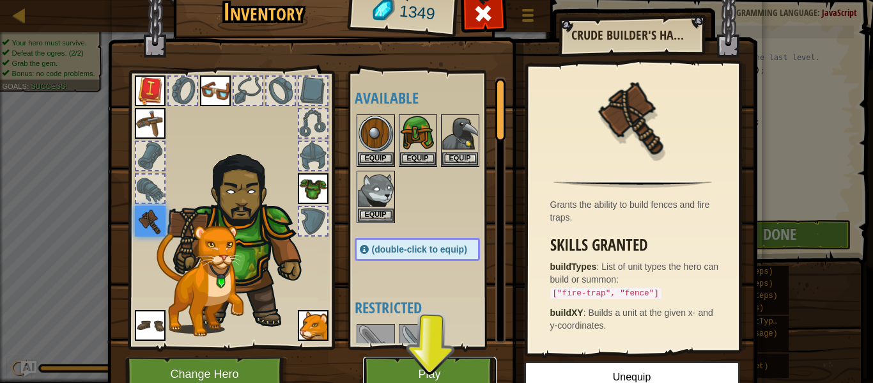
click at [407, 369] on button "Play" at bounding box center [430, 374] width 134 height 35
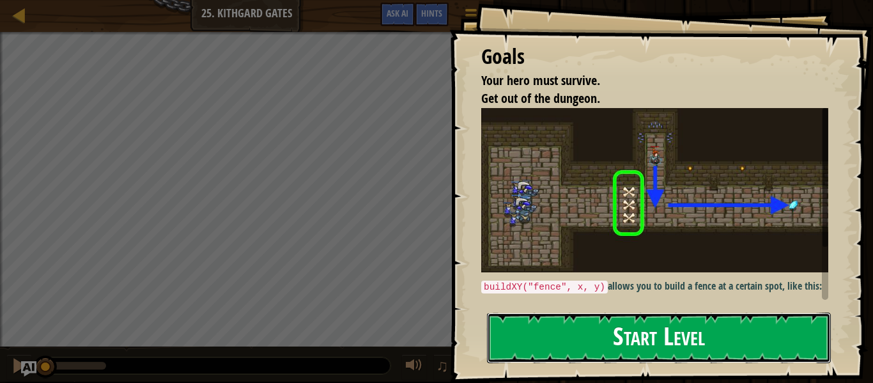
click at [506, 313] on button "Start Level" at bounding box center [659, 338] width 344 height 50
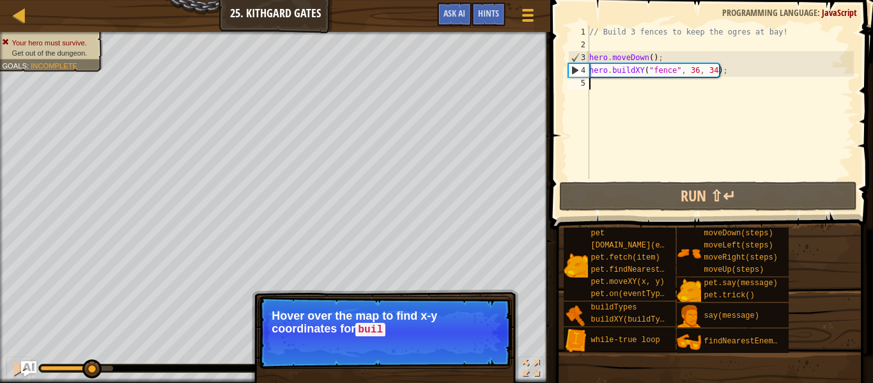
click at [597, 87] on div "// Build 3 fences to keep the ogres at bay! hero . moveDown ( ) ; hero . buildX…" at bounding box center [720, 115] width 267 height 179
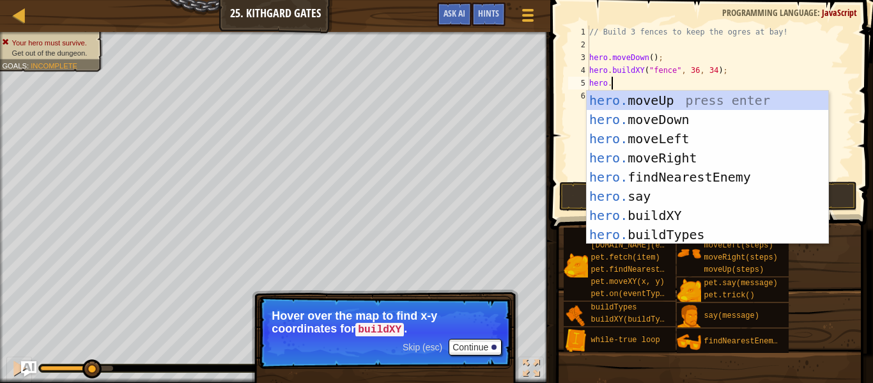
scroll to position [6, 3]
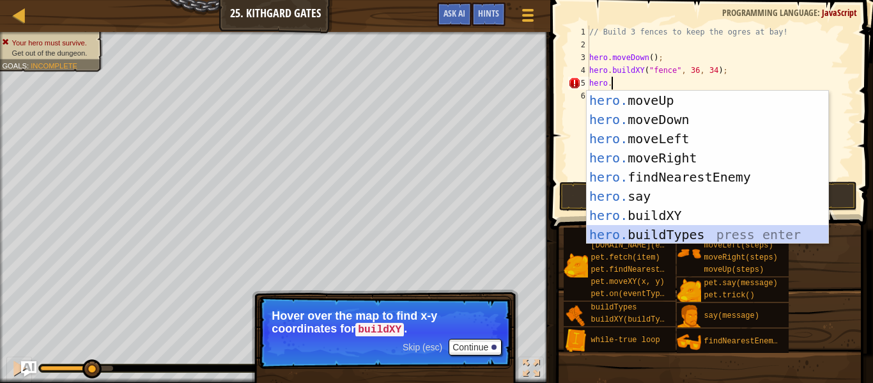
click at [676, 237] on div "hero. moveUp press enter hero. moveDown press enter hero. moveLeft press enter …" at bounding box center [708, 187] width 242 height 192
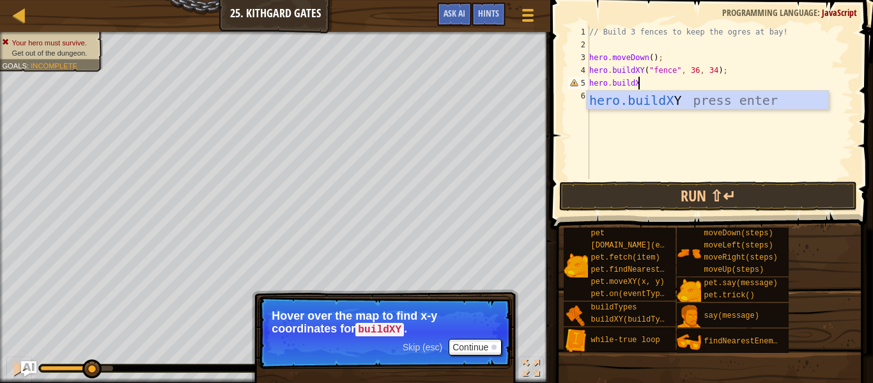
scroll to position [6, 7]
type textarea "hero.buildXY"
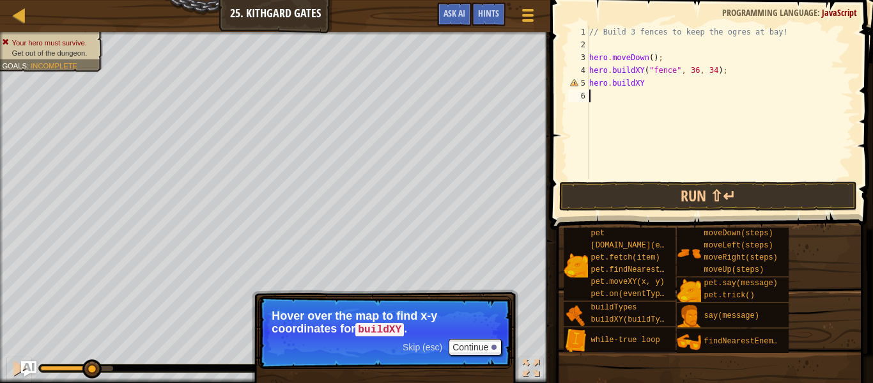
click at [697, 111] on div "// Build 3 fences to keep the ogres at bay! hero . moveDown ( ) ; hero . buildX…" at bounding box center [720, 115] width 267 height 179
click at [660, 82] on div "// Build 3 fences to keep the ogres at bay! hero . moveDown ( ) ; hero . buildX…" at bounding box center [720, 115] width 267 height 179
type textarea "hero.buildXY"
type textarea "hero.buildX"
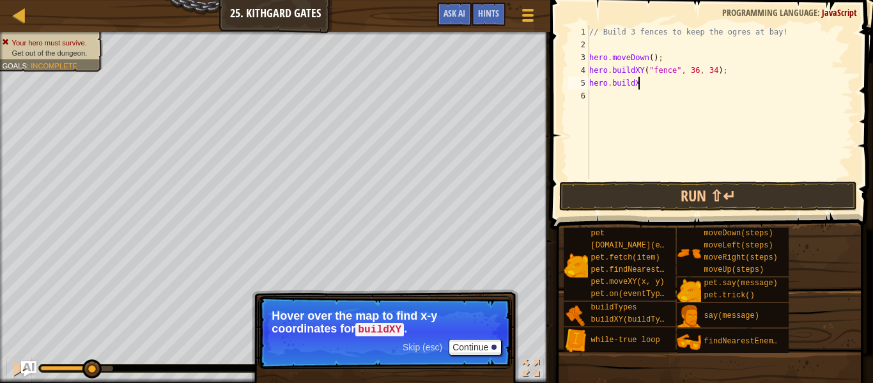
scroll to position [6, 7]
click at [702, 84] on div "// Build 3 fences to keep the ogres at bay! hero . moveDown ( ) ; hero . buildX…" at bounding box center [720, 115] width 267 height 179
click at [713, 84] on div "// Build 3 fences to keep the ogres at bay! hero . moveDown ( ) ; hero . buildX…" at bounding box center [720, 115] width 267 height 179
type textarea "hero.buildXY("fence", 36, 31);"
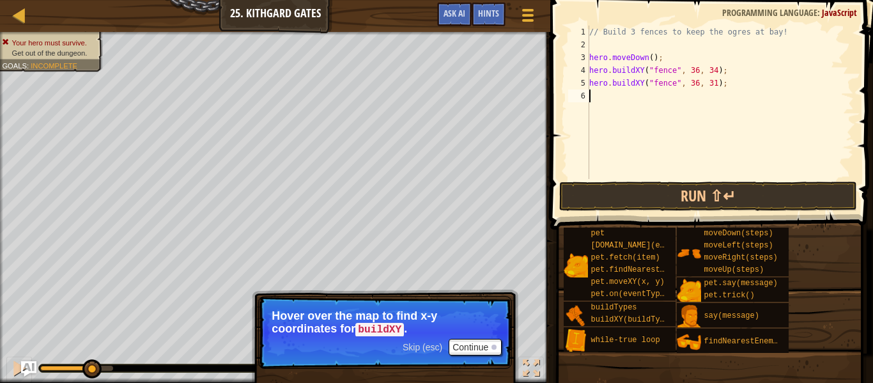
click at [605, 102] on div "// Build 3 fences to keep the ogres at bay! hero . moveDown ( ) ; hero . buildX…" at bounding box center [720, 115] width 267 height 179
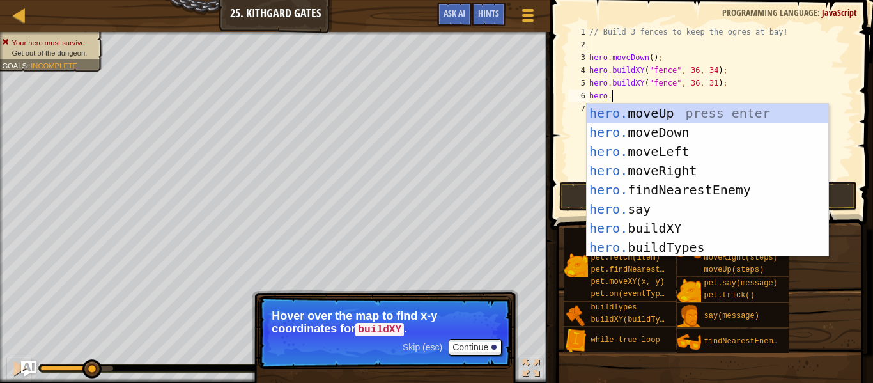
scroll to position [6, 3]
click at [643, 233] on div "hero. moveUp press enter hero. moveDown press enter hero. moveLeft press enter …" at bounding box center [708, 200] width 242 height 192
type textarea "hero.buildXY("fence", 36, 30);"
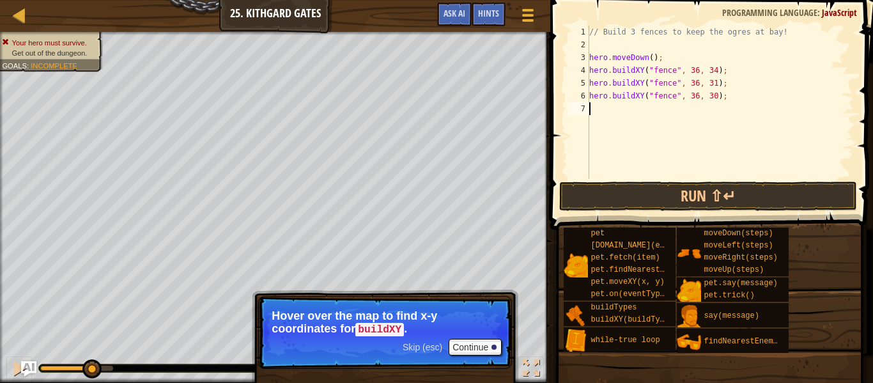
click at [676, 166] on div "// Build 3 fences to keep the ogres at bay! hero . moveDown ( ) ; hero . buildX…" at bounding box center [720, 115] width 267 height 179
click at [717, 99] on div "// Build 3 fences to keep the ogres at bay! hero . moveDown ( ) ; hero . buildX…" at bounding box center [720, 115] width 267 height 179
click at [716, 98] on div "// Build 3 fences to keep the ogres at bay! hero . moveDown ( ) ; hero . buildX…" at bounding box center [720, 115] width 267 height 179
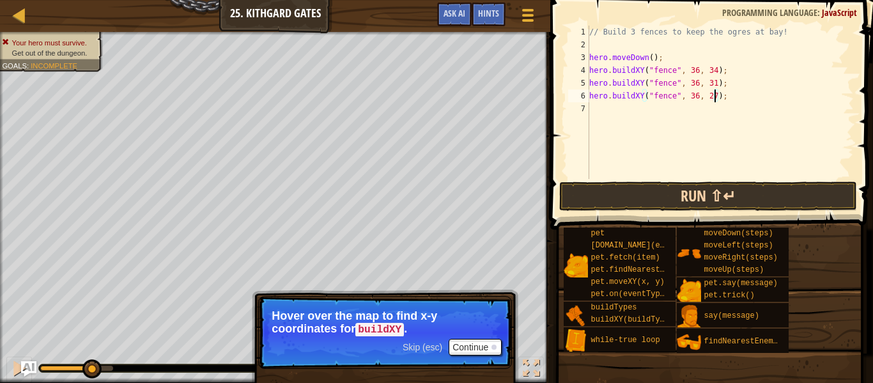
type textarea "hero.buildXY("fence", 36, 27);"
click at [772, 203] on button "Run ⇧↵" at bounding box center [708, 196] width 298 height 29
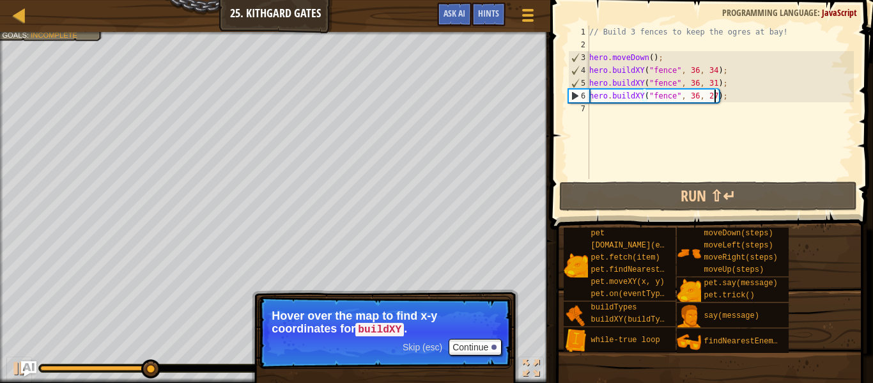
click at [609, 111] on div "// Build 3 fences to keep the ogres at bay! hero . moveDown ( ) ; hero . buildX…" at bounding box center [720, 115] width 267 height 179
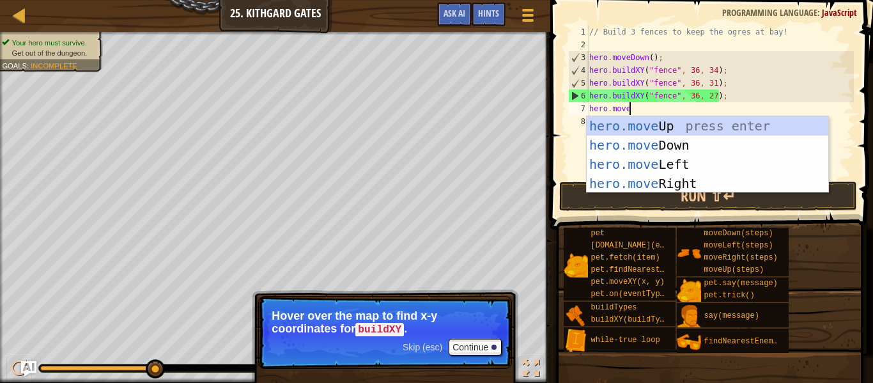
type textarea "hero.moveR"
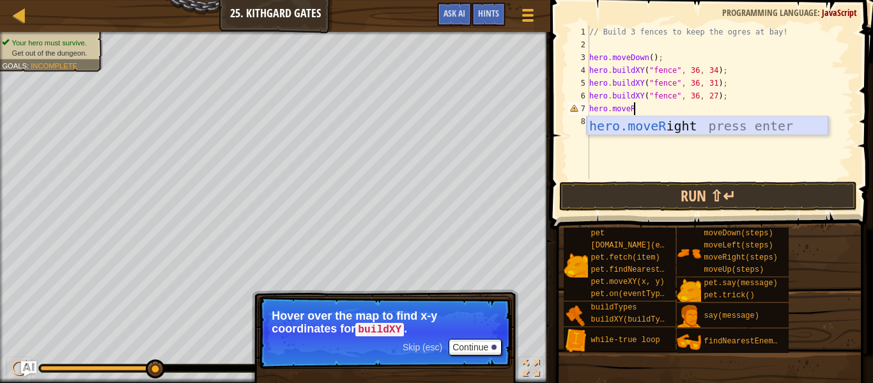
click at [679, 127] on div "hero.moveR ight press enter" at bounding box center [708, 145] width 242 height 58
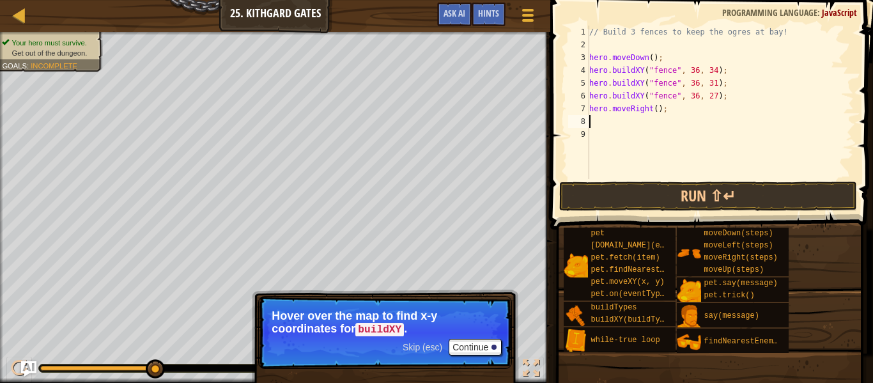
click at [660, 109] on div "// Build 3 fences to keep the ogres at bay! hero . moveDown ( ) ; hero . buildX…" at bounding box center [720, 115] width 267 height 179
click at [658, 107] on div "// Build 3 fences to keep the ogres at bay! hero . moveDown ( ) ; hero . buildX…" at bounding box center [720, 115] width 267 height 179
type textarea "hero.moveRight(3);"
click at [665, 206] on button "Run ⇧↵" at bounding box center [708, 196] width 298 height 29
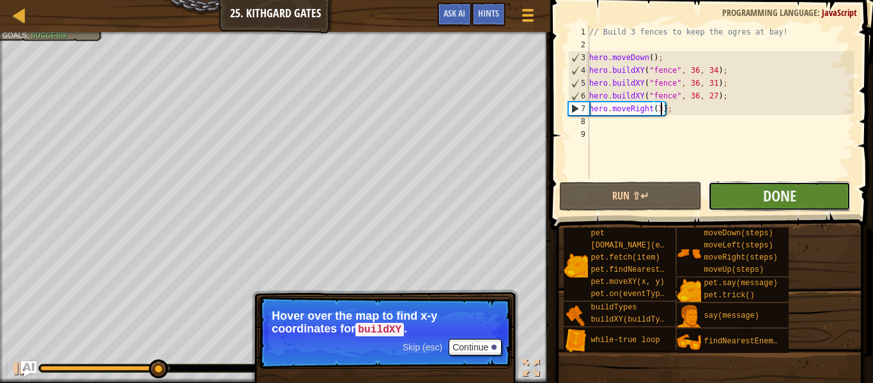
click at [741, 198] on button "Done" at bounding box center [779, 196] width 143 height 29
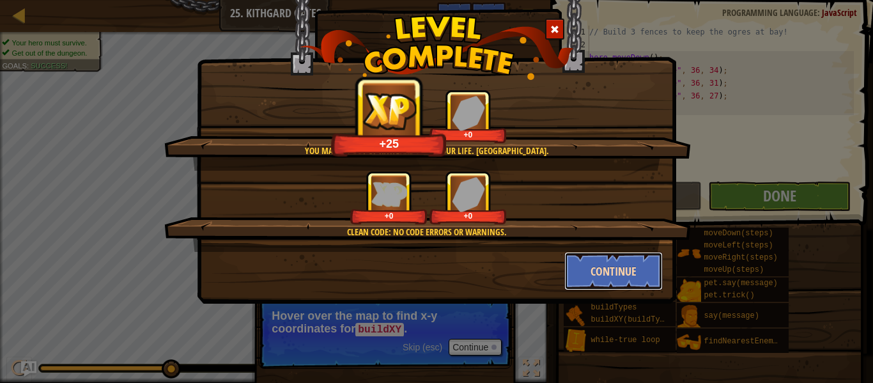
click at [599, 269] on button "Continue" at bounding box center [613, 271] width 99 height 38
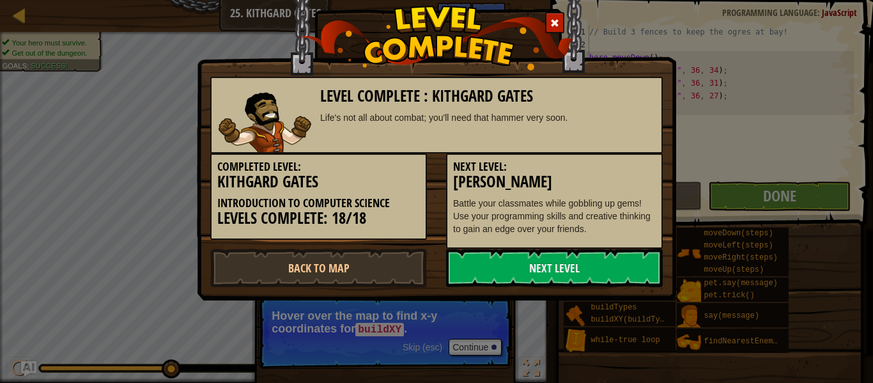
click at [561, 24] on div at bounding box center [554, 22] width 19 height 21
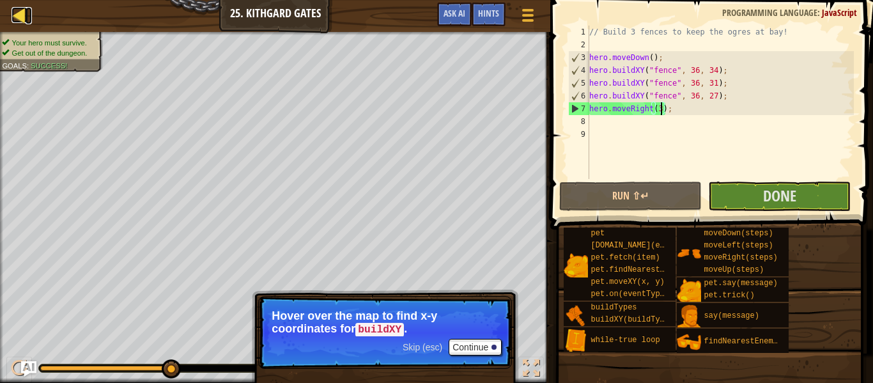
click at [22, 21] on div at bounding box center [20, 15] width 16 height 16
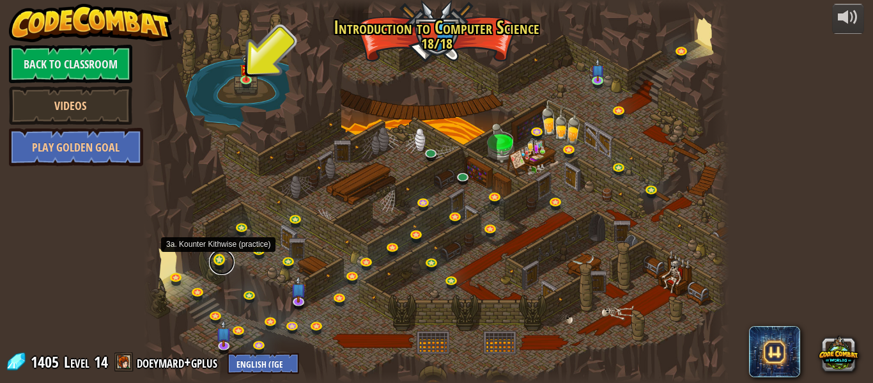
click at [221, 265] on link at bounding box center [222, 262] width 26 height 26
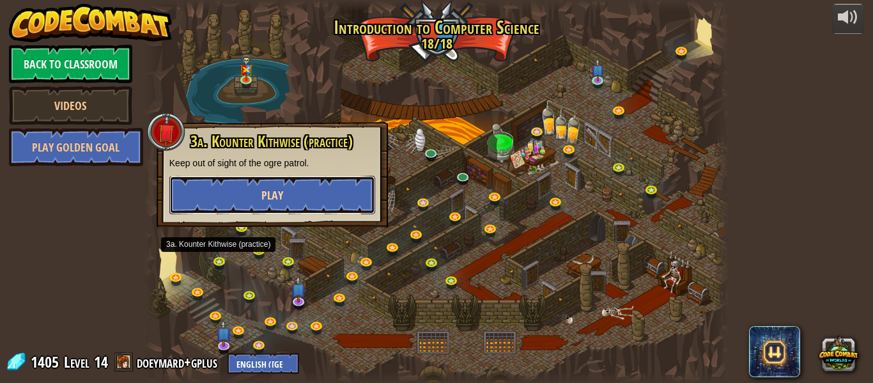
click at [271, 178] on button "Play" at bounding box center [272, 195] width 206 height 38
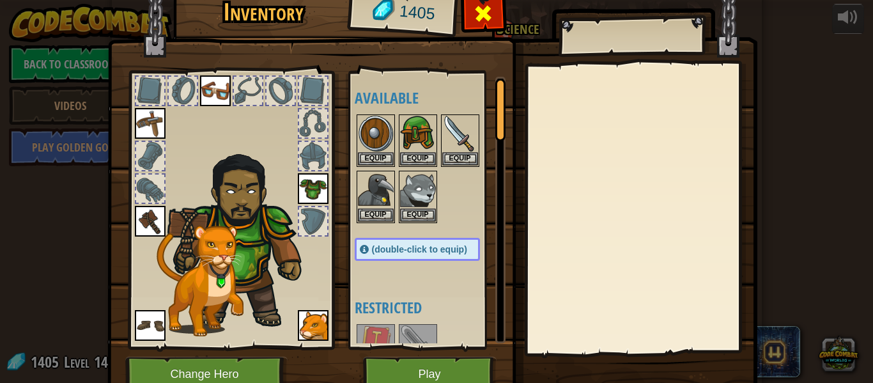
click at [486, 23] on span at bounding box center [483, 13] width 20 height 20
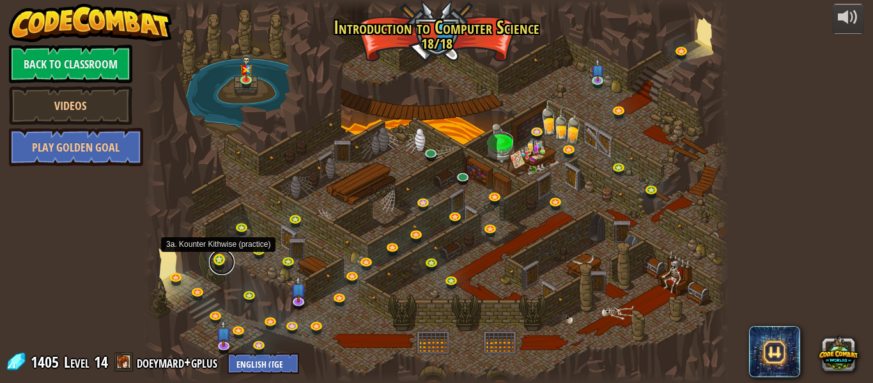
click at [219, 266] on link at bounding box center [222, 262] width 26 height 26
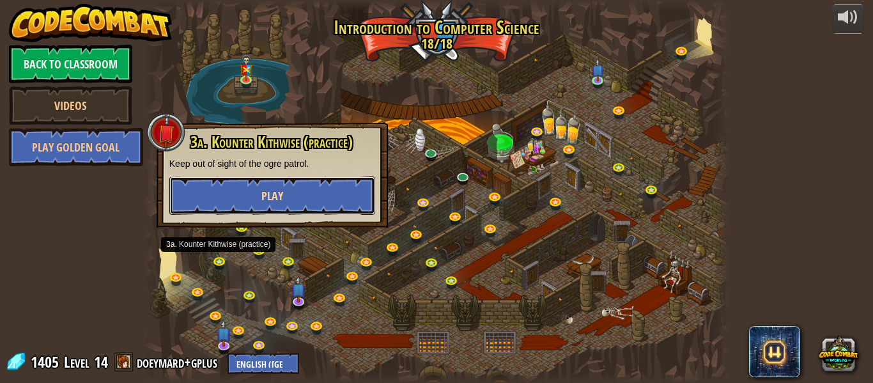
click at [322, 196] on button "Play" at bounding box center [272, 195] width 206 height 38
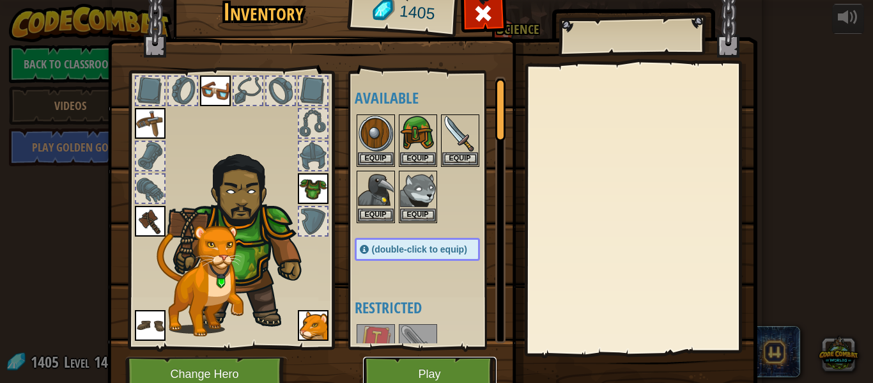
click at [393, 361] on button "Play" at bounding box center [430, 374] width 134 height 35
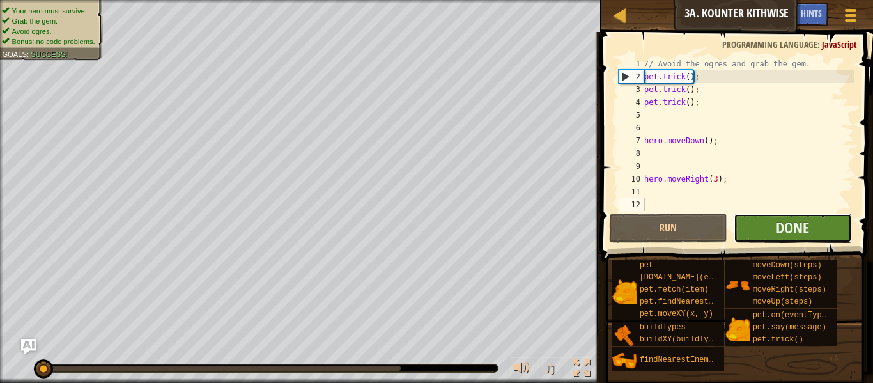
click at [750, 217] on button "Done" at bounding box center [793, 227] width 118 height 29
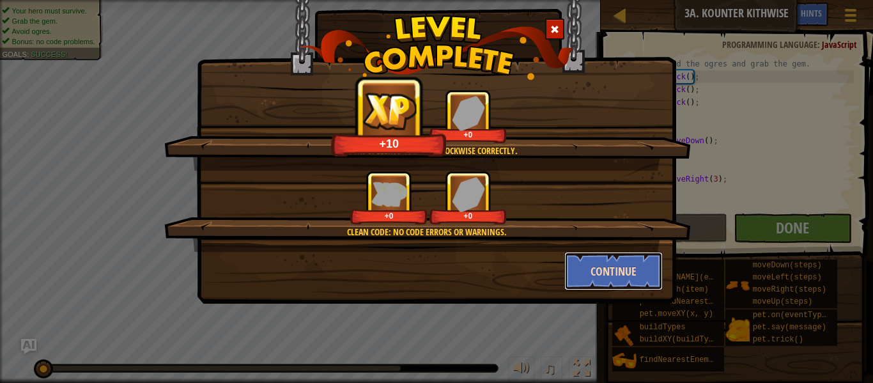
click at [575, 265] on button "Continue" at bounding box center [613, 271] width 99 height 38
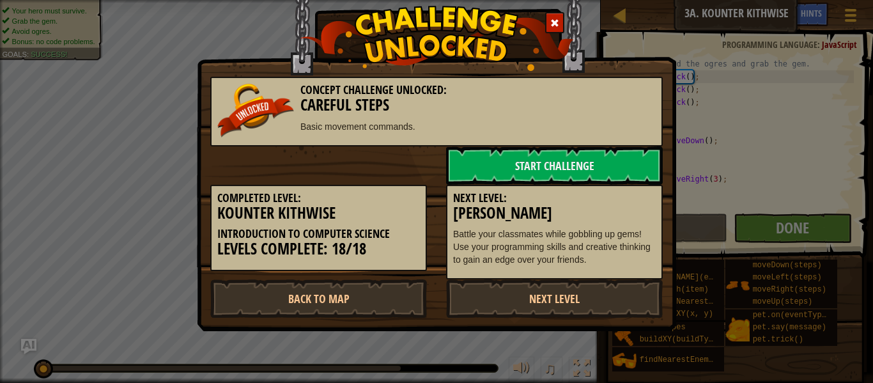
click at [545, 28] on div at bounding box center [554, 22] width 19 height 21
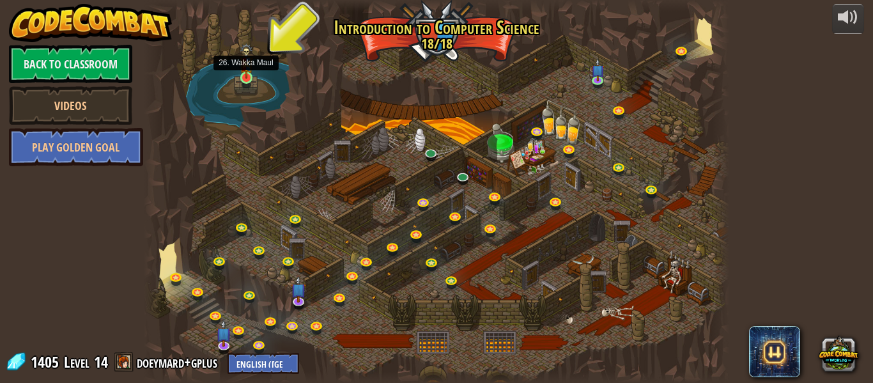
click at [242, 75] on img at bounding box center [246, 60] width 13 height 35
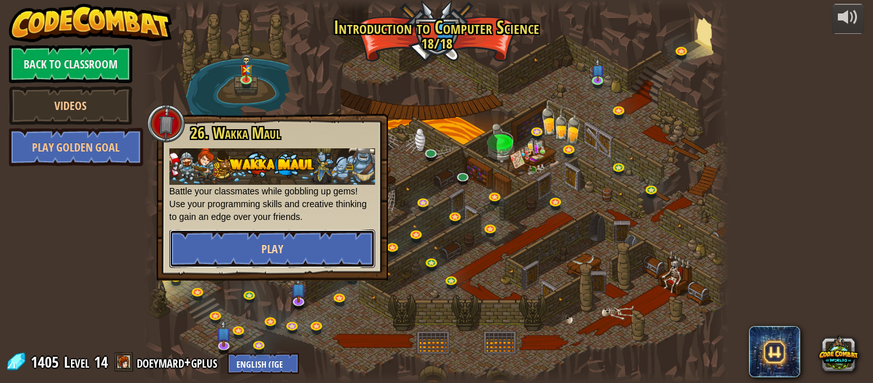
click at [289, 249] on button "Play" at bounding box center [272, 248] width 206 height 38
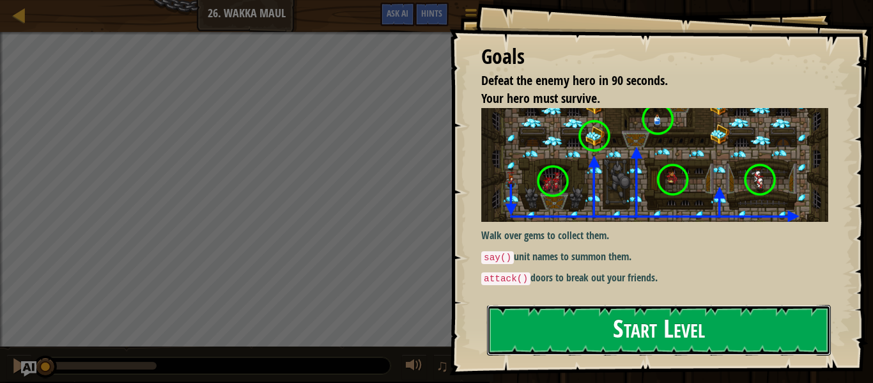
click at [708, 339] on button "Start Level" at bounding box center [659, 330] width 344 height 50
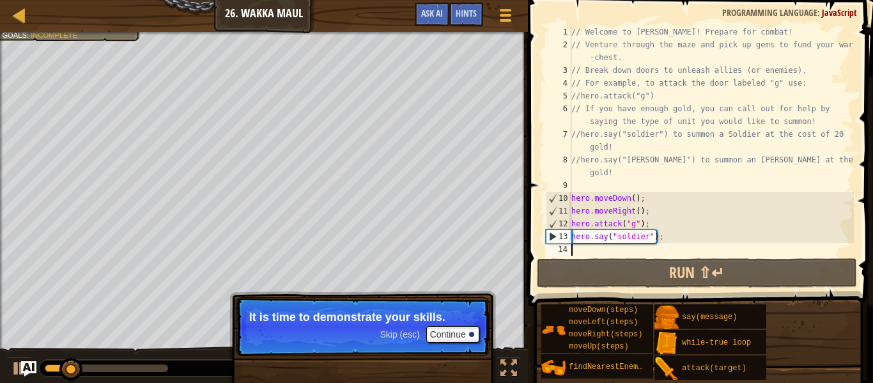
click at [468, 343] on p "Skip (esc) Continue It is time to demonstrate your skills." at bounding box center [363, 326] width 254 height 59
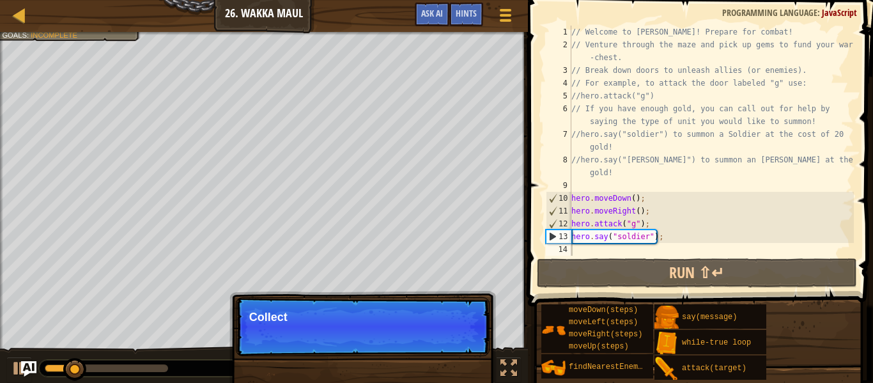
click at [465, 334] on p "Skip (esc) Continue Collect" at bounding box center [363, 326] width 254 height 59
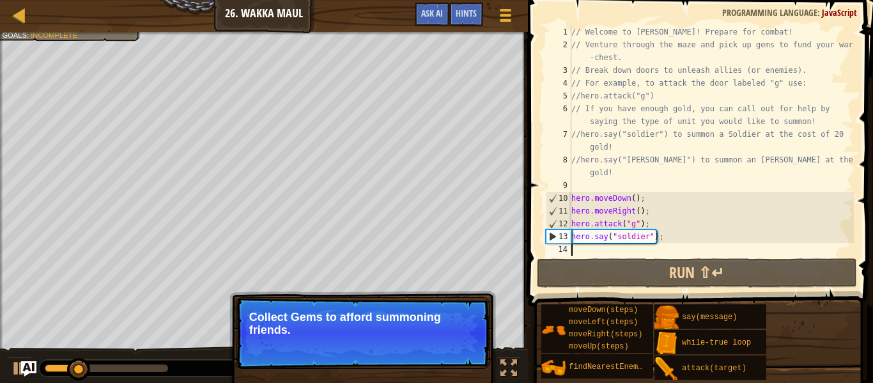
click at [460, 334] on p "Collect Gems to afford summoning friends." at bounding box center [362, 324] width 227 height 26
click at [453, 345] on button "Continue" at bounding box center [452, 347] width 53 height 17
click at [452, 346] on button "Continue" at bounding box center [452, 347] width 53 height 17
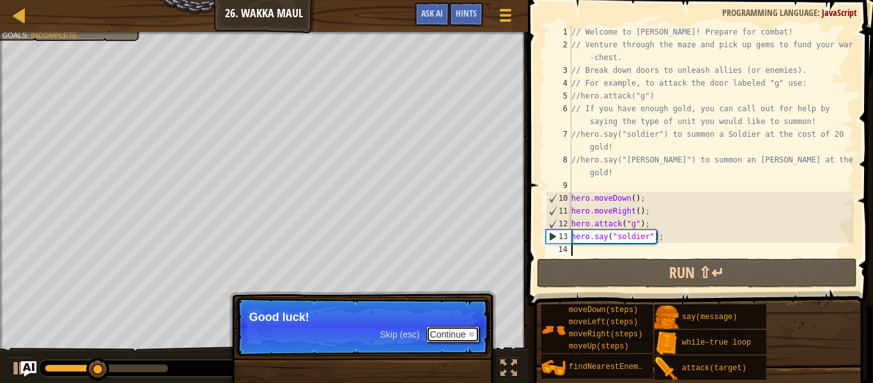
click at [454, 338] on button "Continue" at bounding box center [452, 334] width 53 height 17
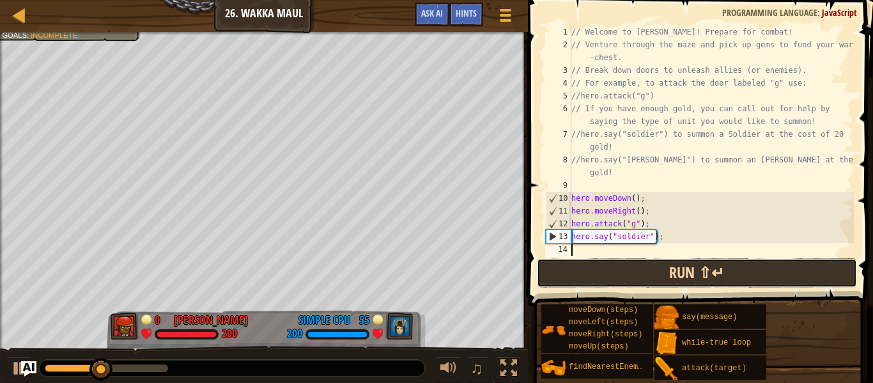
click at [617, 260] on button "Run ⇧↵" at bounding box center [697, 272] width 320 height 29
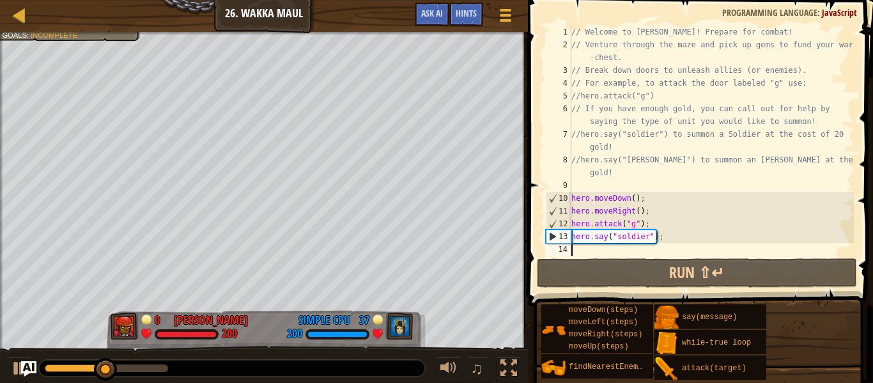
click at [665, 235] on div "// Welcome to [PERSON_NAME]! Prepare for combat! // Venture through the maze an…" at bounding box center [711, 154] width 285 height 256
type textarea "hero.say("soldier");"
type textarea "b"
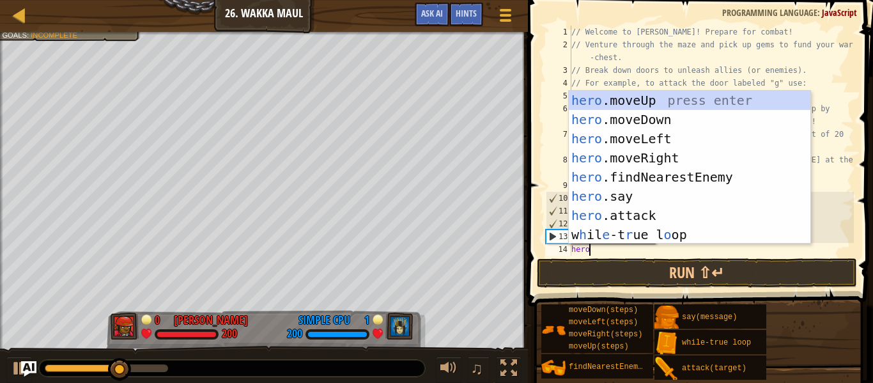
scroll to position [6, 3]
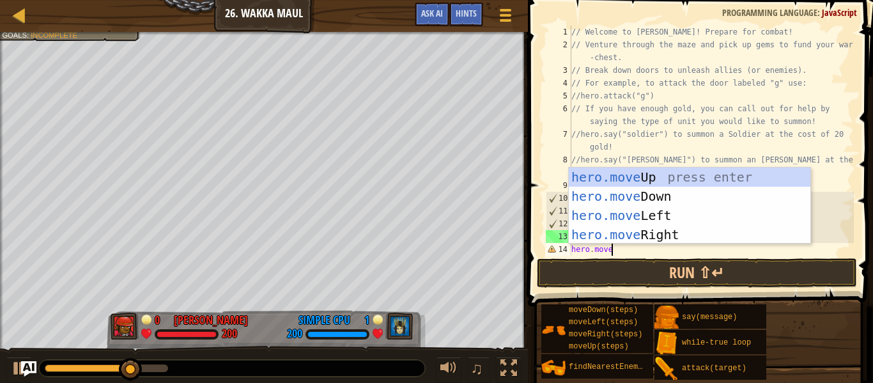
type textarea "hero.moveR"
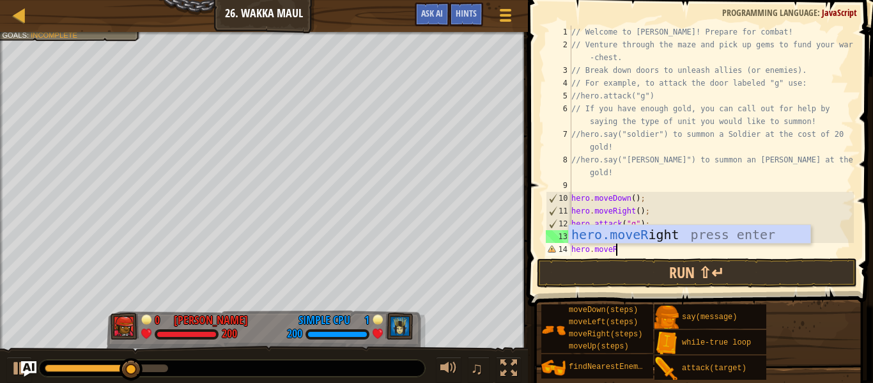
scroll to position [6, 0]
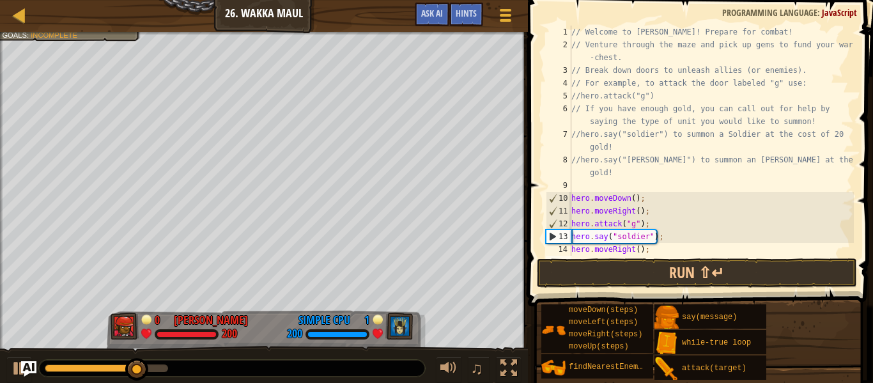
click at [667, 246] on div "// Welcome to [PERSON_NAME]! Prepare for combat! // Venture through the maze an…" at bounding box center [711, 154] width 285 height 256
type textarea "hero.moveRight();"
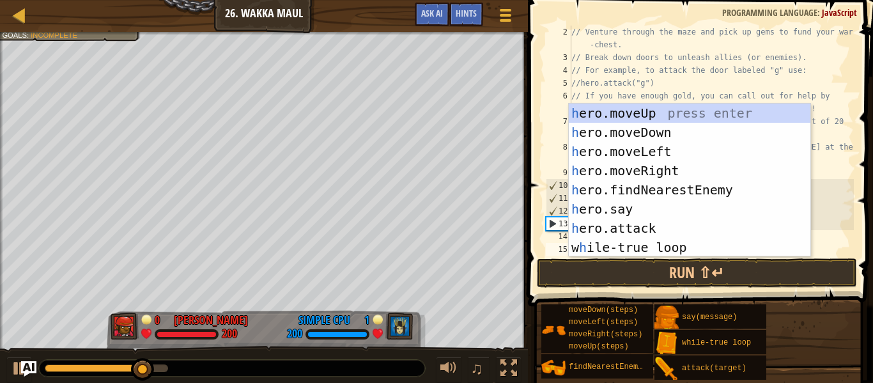
scroll to position [13, 0]
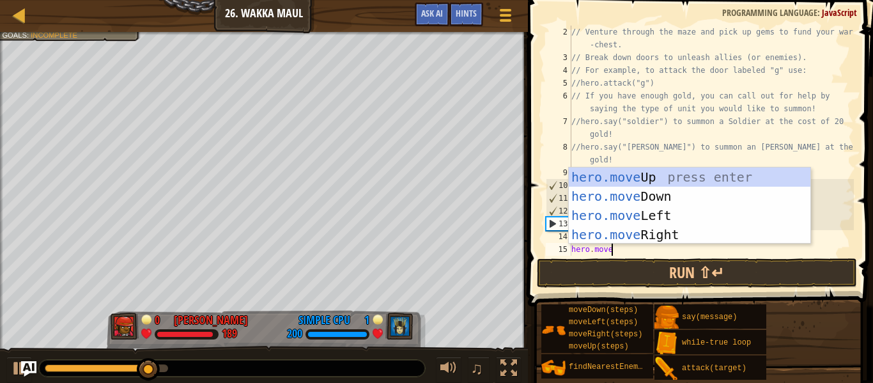
type textarea "hero.moveU"
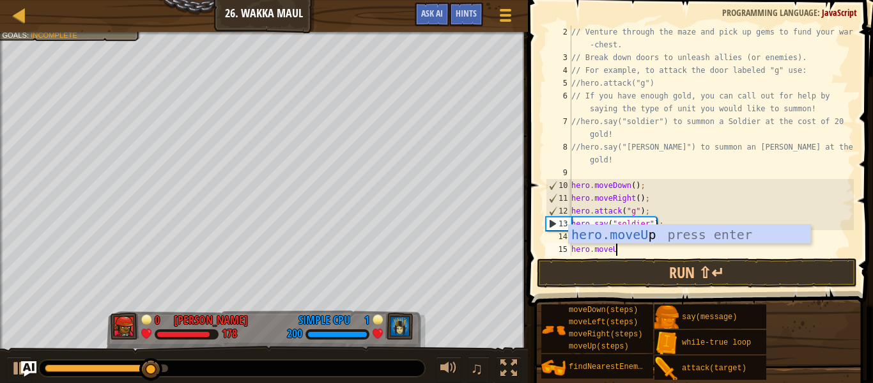
scroll to position [6, 0]
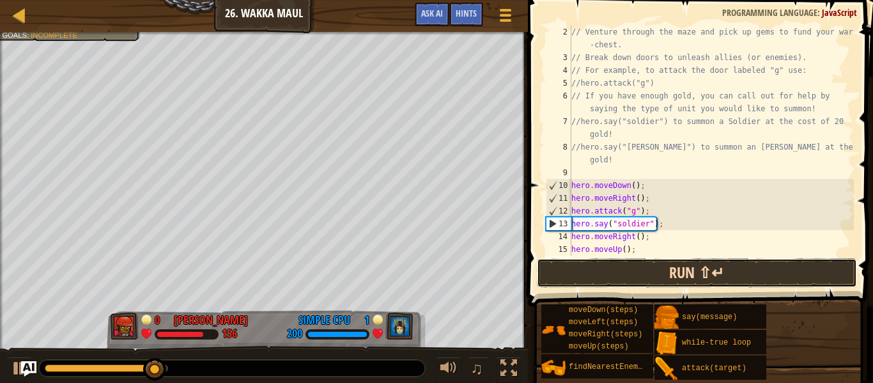
click at [676, 281] on button "Run ⇧↵" at bounding box center [697, 272] width 320 height 29
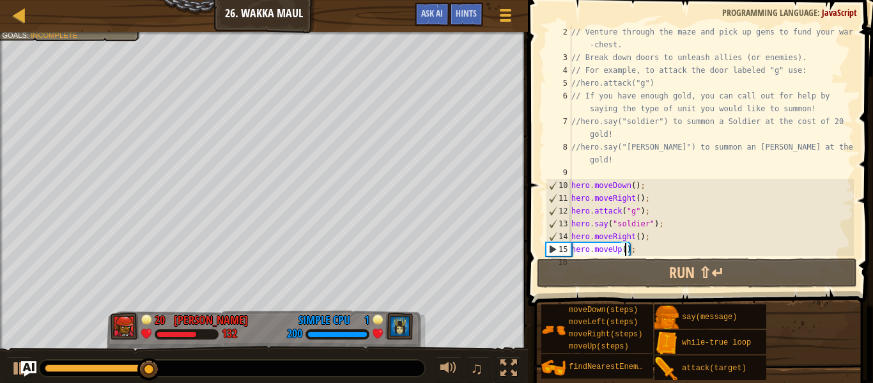
click at [624, 249] on div "// Venture through the maze and pick up gems to fund your war -chest. // Break …" at bounding box center [711, 160] width 285 height 268
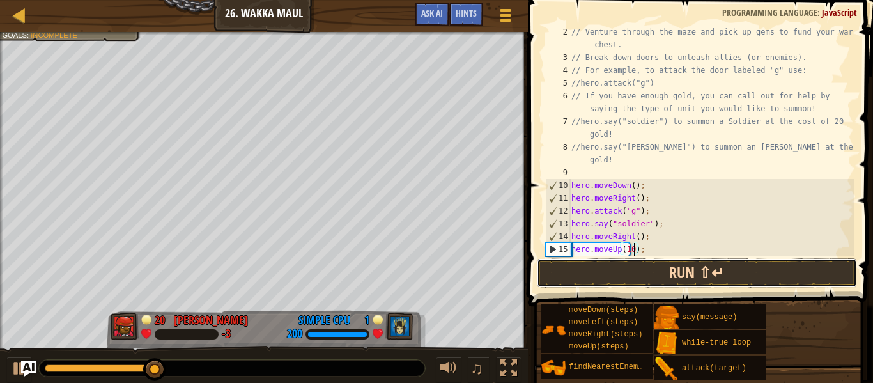
click at [649, 260] on button "Run ⇧↵" at bounding box center [697, 272] width 320 height 29
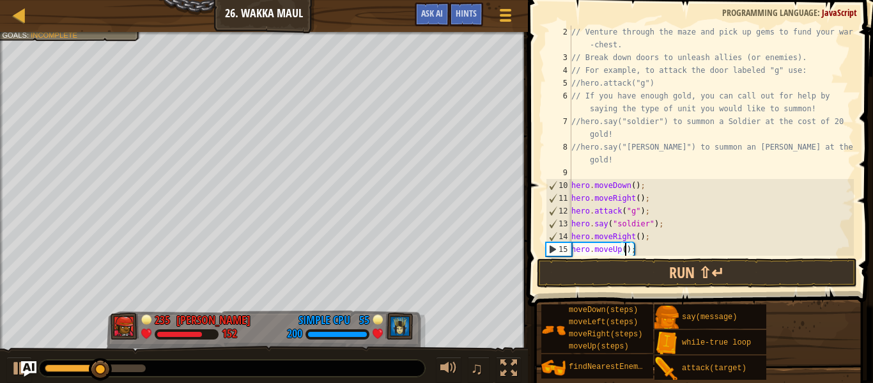
scroll to position [6, 8]
type textarea "hero.moveUp(3);"
click at [651, 252] on div "// Venture through the maze and pick up gems to fund your war -chest. // Break …" at bounding box center [711, 160] width 285 height 268
click at [581, 172] on div "// Venture through the maze and pick up gems to fund your war -chest. // Break …" at bounding box center [711, 160] width 285 height 268
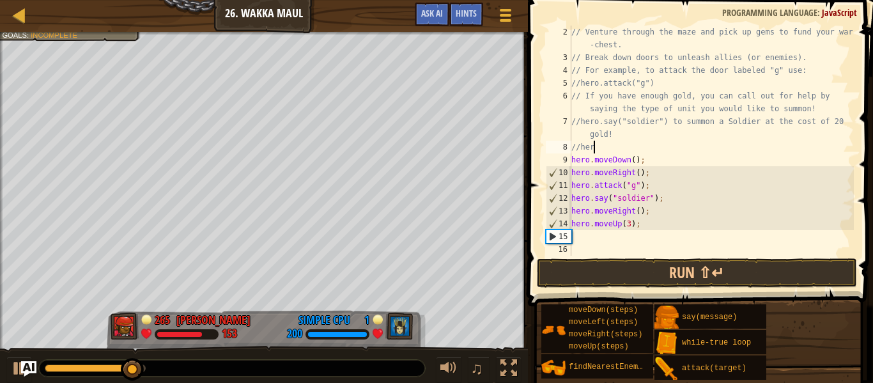
type textarea "/"
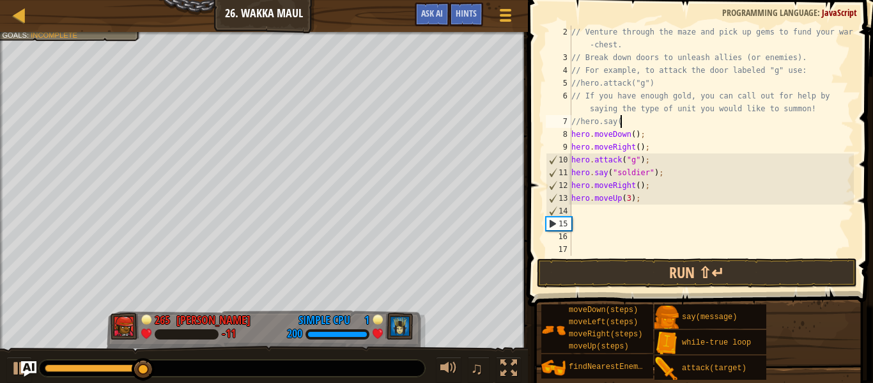
type textarea "//[DOMAIN_NAME]"
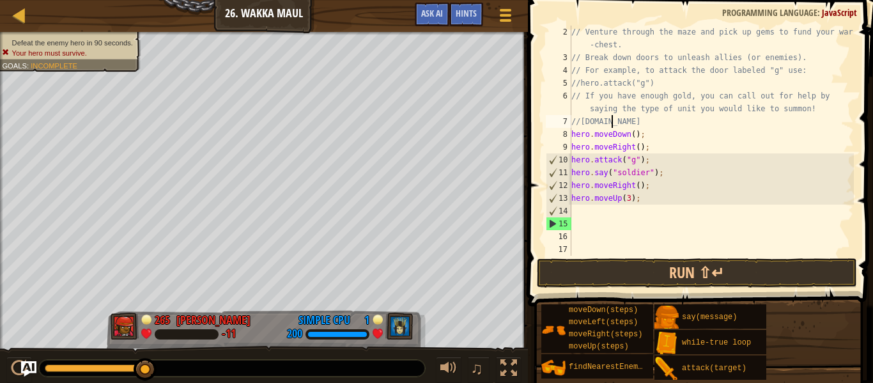
click at [576, 208] on div "// Venture through the maze and pick up gems to fund your war -chest. // Break …" at bounding box center [711, 160] width 285 height 268
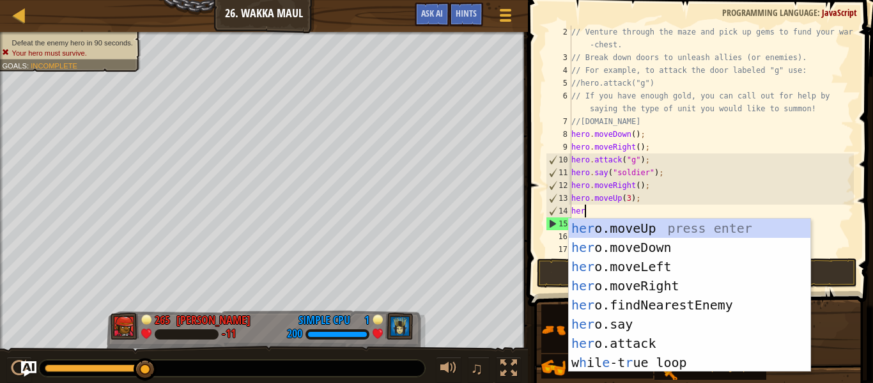
scroll to position [6, 2]
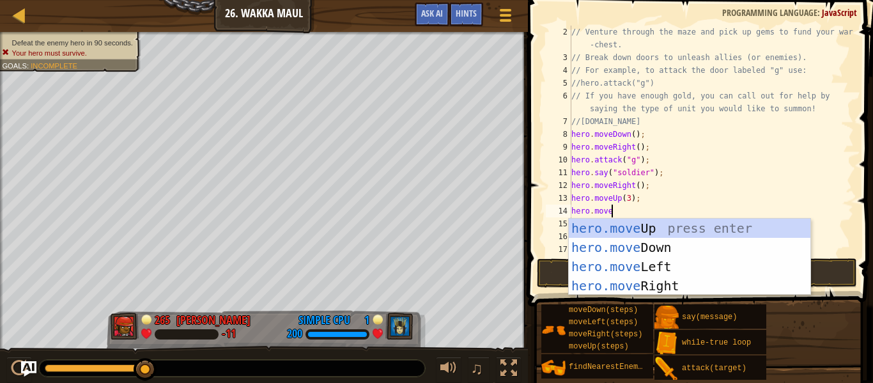
type textarea "hero.moveR"
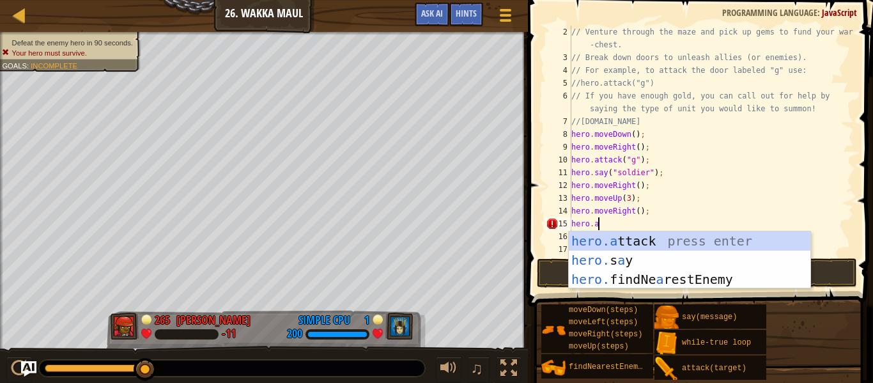
scroll to position [6, 4]
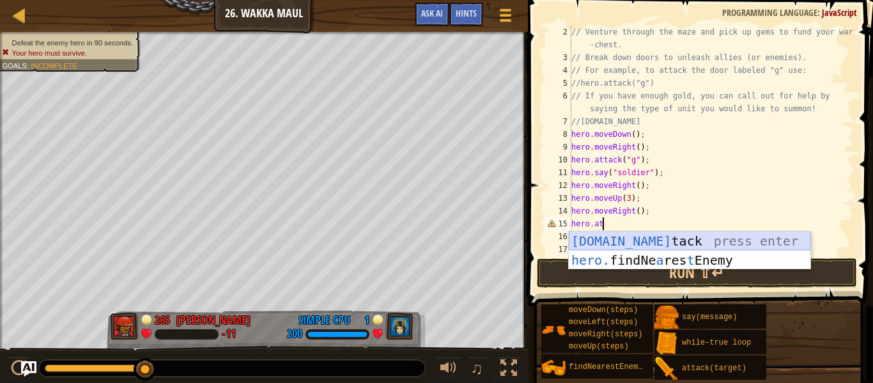
click at [609, 238] on div "[DOMAIN_NAME] tack press enter hero. findNe a res t Enemy press enter" at bounding box center [690, 269] width 242 height 77
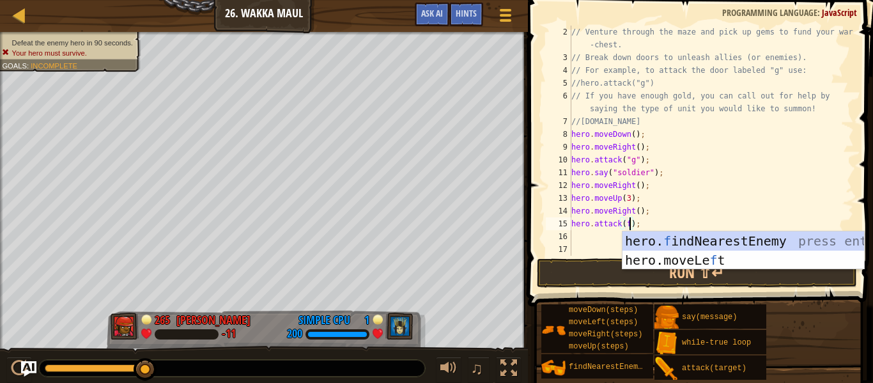
scroll to position [6, 9]
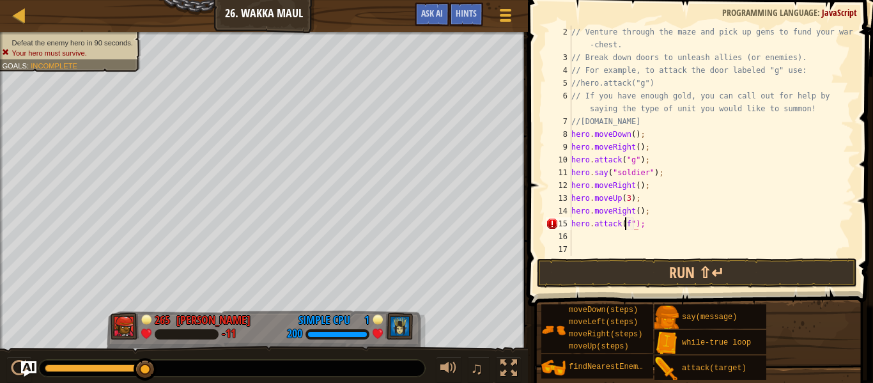
click at [624, 222] on div "// Venture through the maze and pick up gems to fund your war -chest. // Break …" at bounding box center [711, 160] width 285 height 268
click at [648, 227] on div "// Venture through the maze and pick up gems to fund your war -chest. // Break …" at bounding box center [711, 160] width 285 height 268
type textarea "hero.attack("f");"
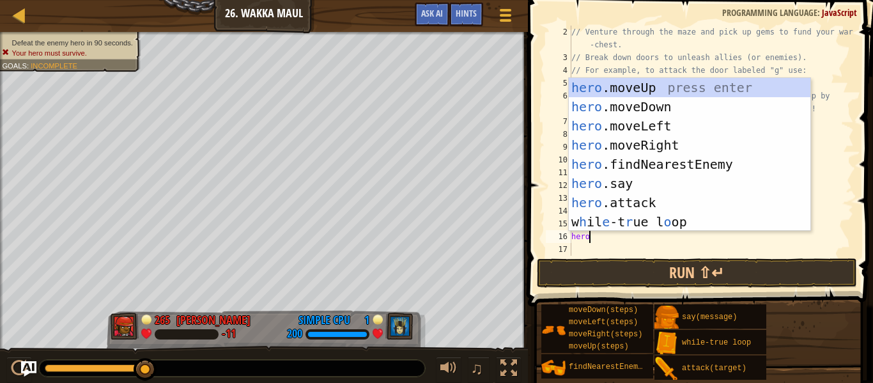
scroll to position [6, 3]
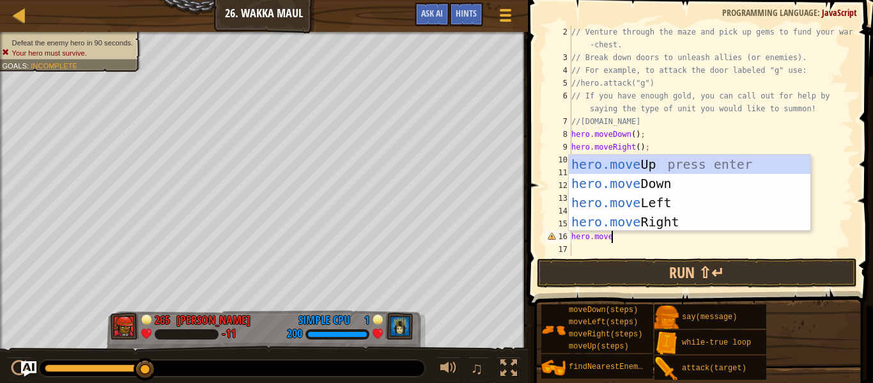
type textarea "hero.moveU"
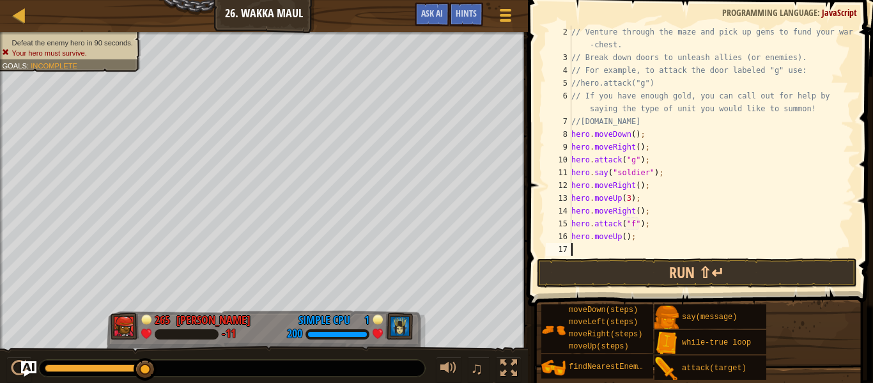
scroll to position [6, 0]
click at [617, 120] on div "// Venture through the maze and pick up gems to fund your war -chest. // Break …" at bounding box center [711, 160] width 285 height 268
type textarea "/"
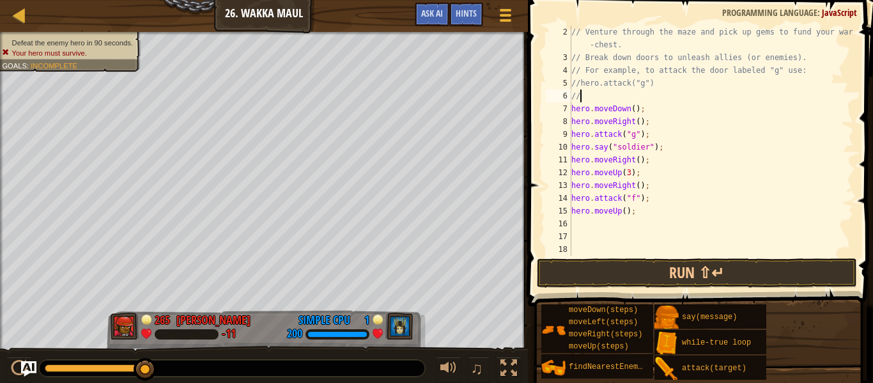
type textarea "/"
click at [635, 212] on div "// Venture through the maze and pick up gems to fund your war -chest. // Break …" at bounding box center [711, 160] width 285 height 268
type textarea "hero.moveUp();"
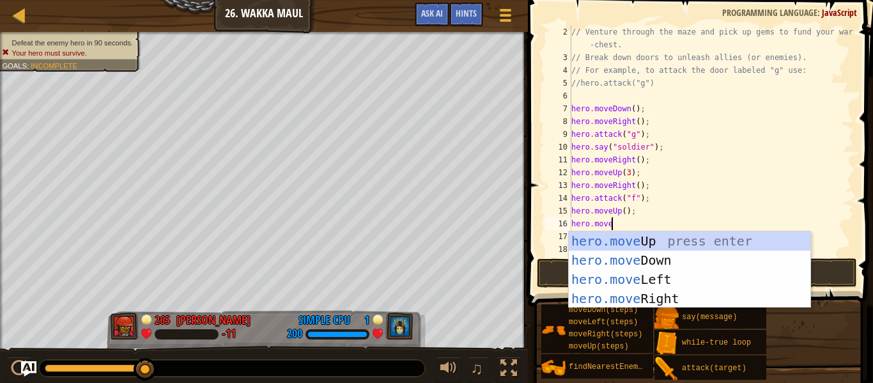
scroll to position [6, 5]
type textarea "hero.moveR"
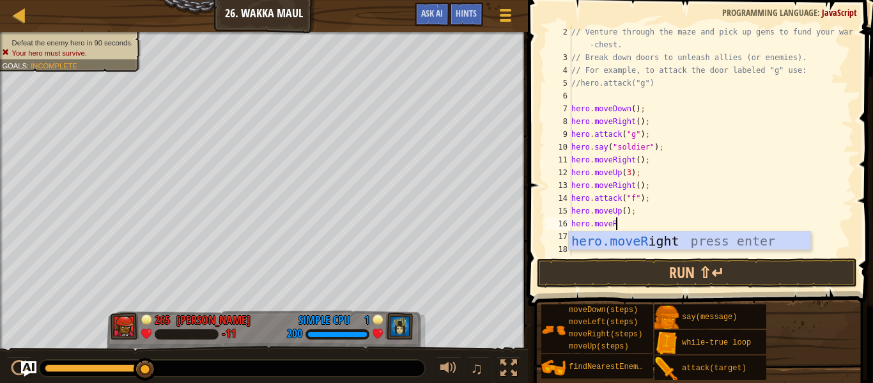
scroll to position [6, 0]
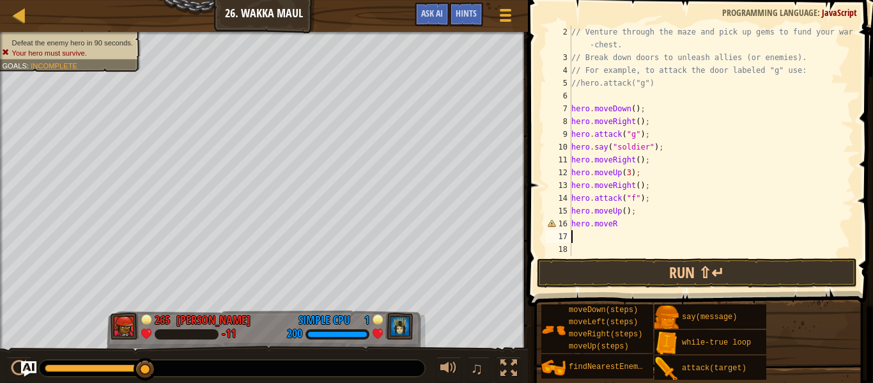
click at [620, 221] on div "// Venture through the maze and pick up gems to fund your war -chest. // Break …" at bounding box center [711, 160] width 285 height 268
type textarea "hero.moveR"
type textarea "hero.moveRi"
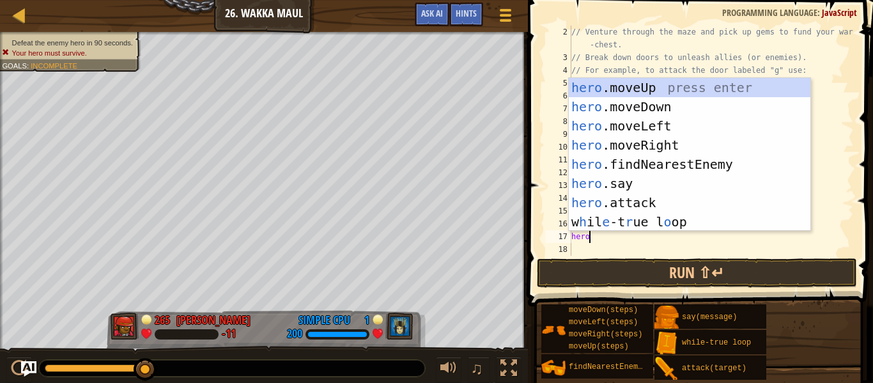
type textarea "hero."
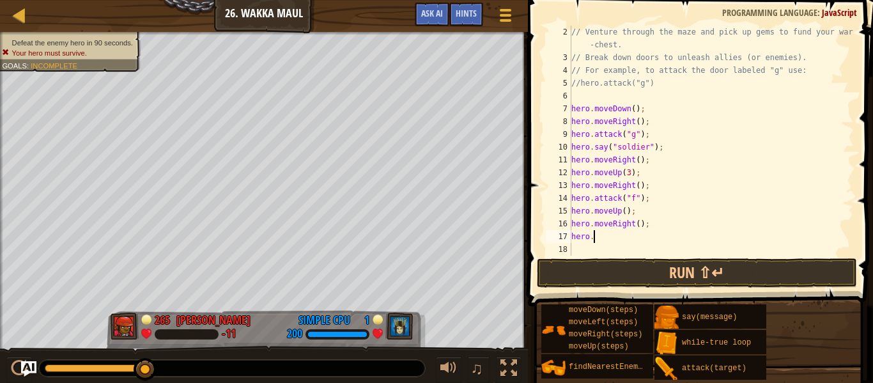
scroll to position [6, 3]
type textarea "hero.attack("e");"
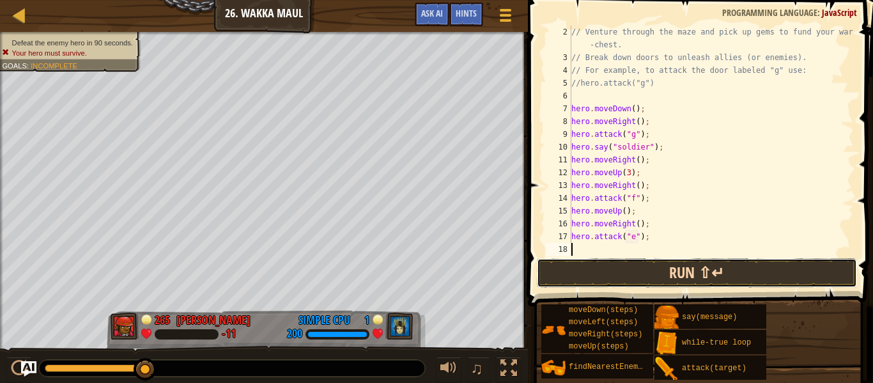
click at [608, 267] on button "Run ⇧↵" at bounding box center [697, 272] width 320 height 29
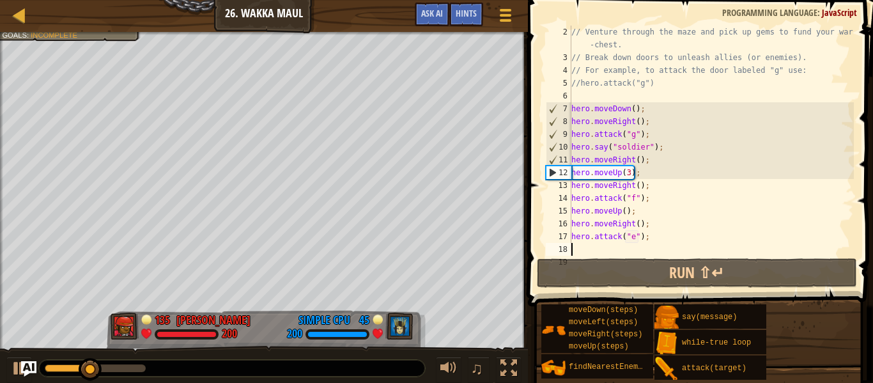
click at [629, 171] on div "// Venture through the maze and pick up gems to fund your war -chest. // Break …" at bounding box center [711, 160] width 285 height 268
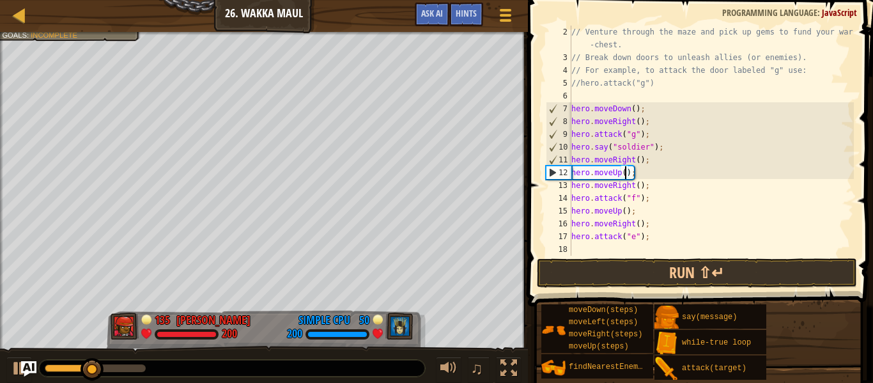
type textarea "hero.moveUp(2);"
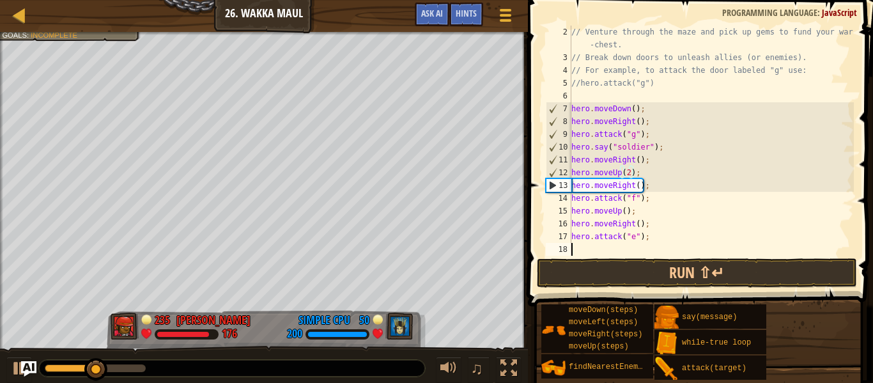
click at [628, 252] on div "// Venture through the maze and pick up gems to fund your war -chest. // Break …" at bounding box center [711, 160] width 285 height 268
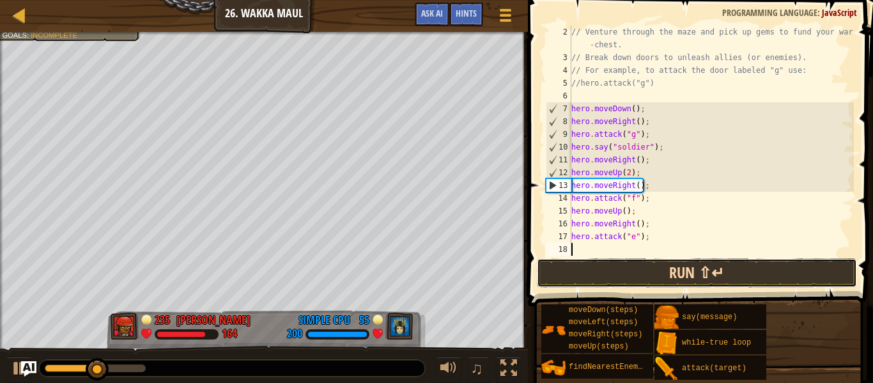
click at [621, 278] on button "Run ⇧↵" at bounding box center [697, 272] width 320 height 29
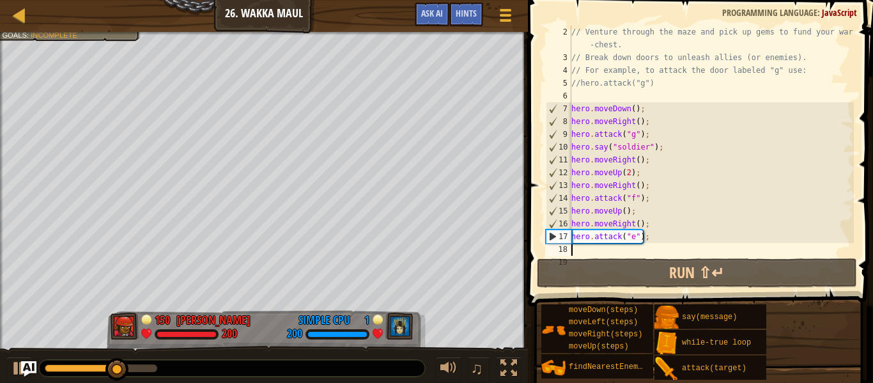
click at [646, 235] on div "// Venture through the maze and pick up gems to fund your war -chest. // Break …" at bounding box center [711, 160] width 285 height 268
type textarea "hero.attack("e");"
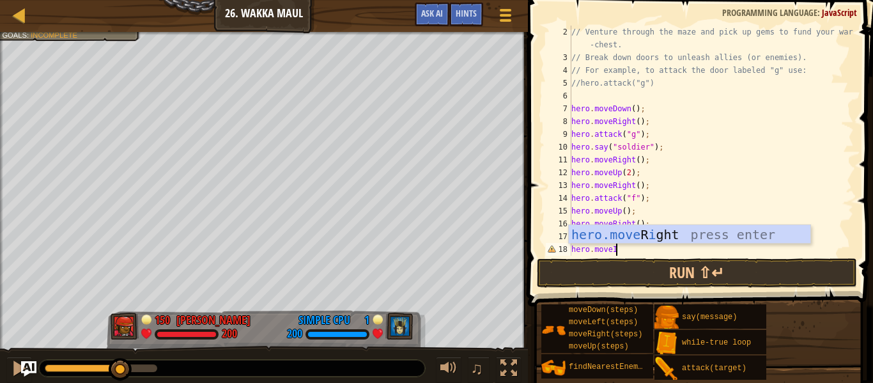
scroll to position [6, 5]
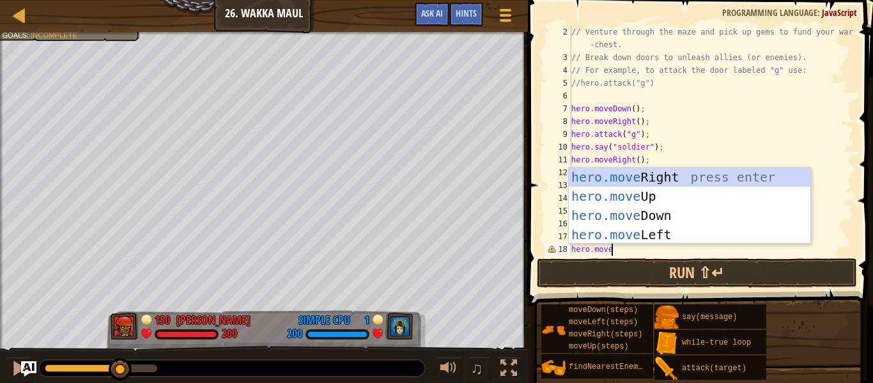
type textarea "hero.moveU"
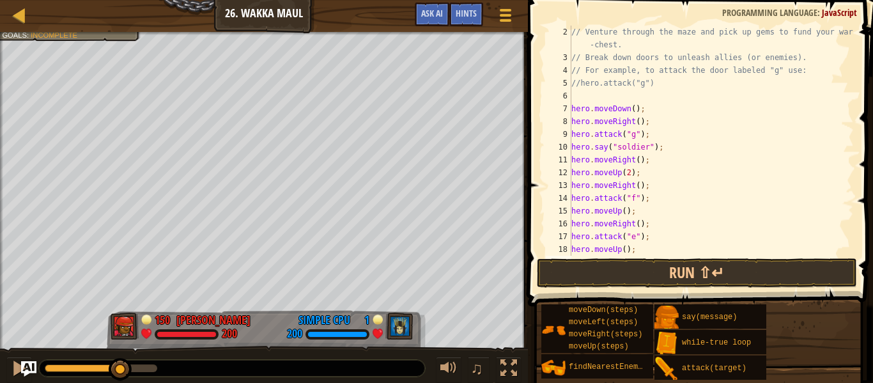
scroll to position [6, 0]
click at [591, 99] on div "// Venture through the maze and pick up gems to fund your war -chest. // Break …" at bounding box center [711, 160] width 285 height 268
type textarea "]"
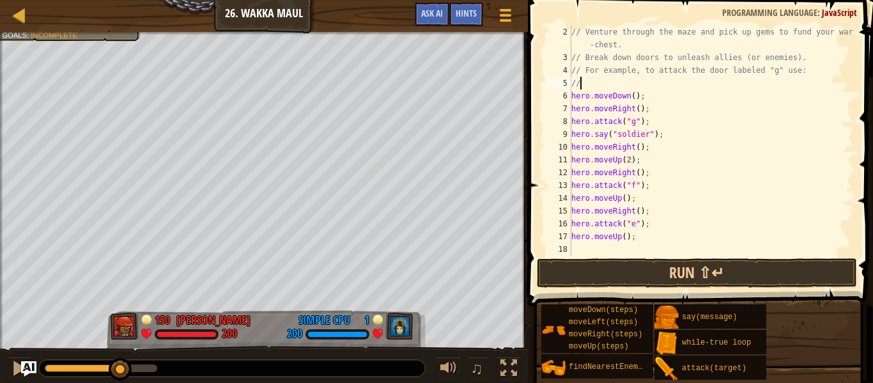
type textarea "/"
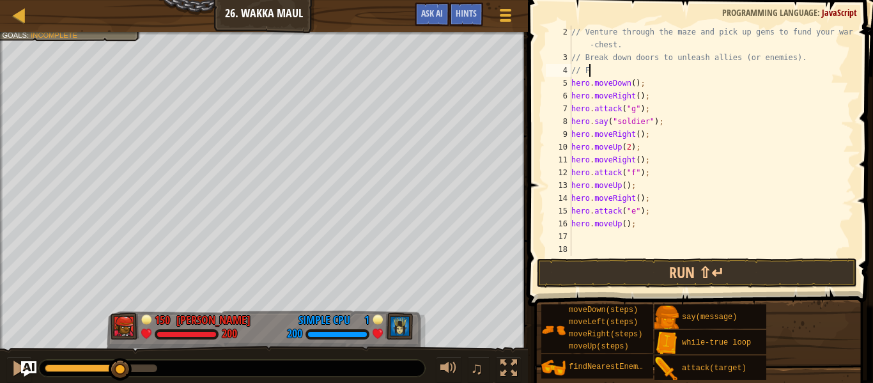
type textarea "/"
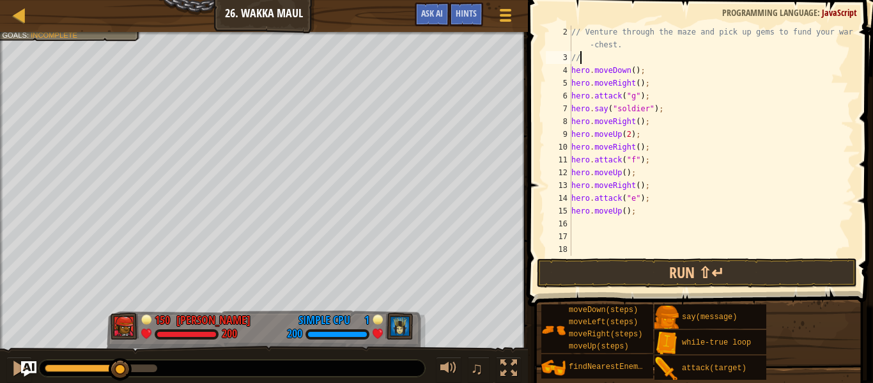
type textarea "/"
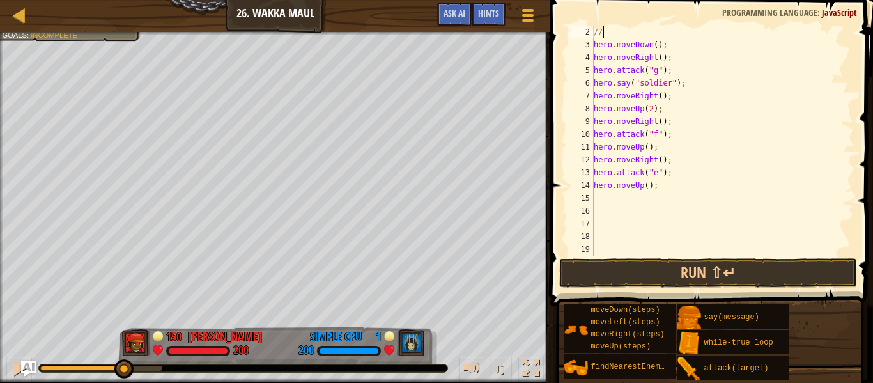
type textarea "/"
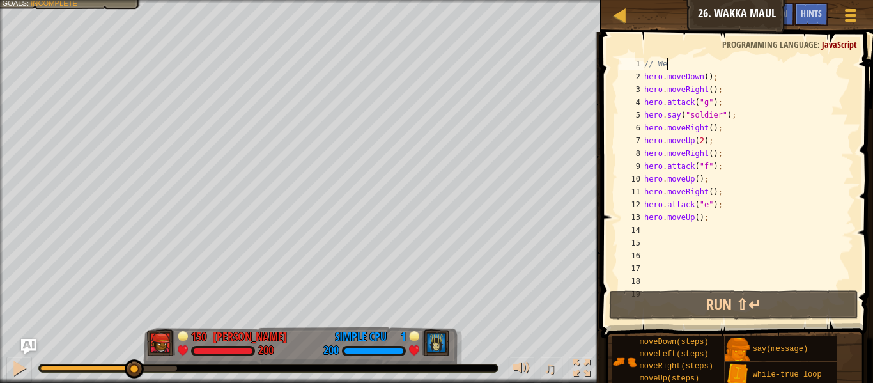
scroll to position [6, 3]
type textarea "/"
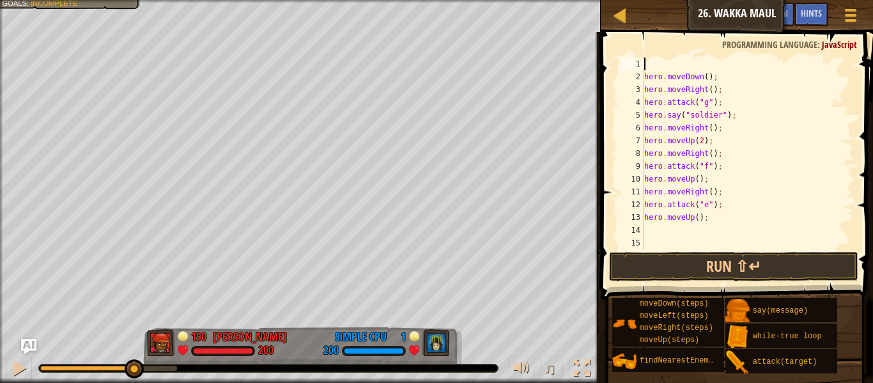
click at [704, 216] on div "hero . moveDown ( ) ; hero . moveRight ( ) ; hero . attack ( "g" ) ; hero . say…" at bounding box center [748, 166] width 212 height 217
type textarea "hero.moveUp();"
click at [708, 219] on div "hero . moveDown ( ) ; hero . moveRight ( ) ; hero . attack ( "g" ) ; hero . say…" at bounding box center [748, 166] width 212 height 217
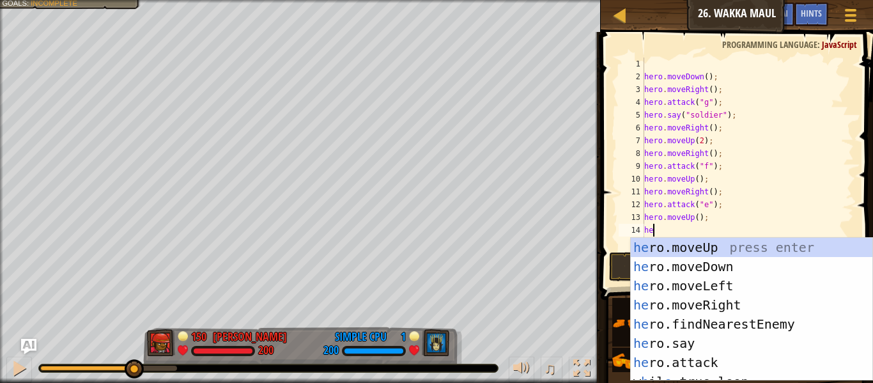
scroll to position [6, 2]
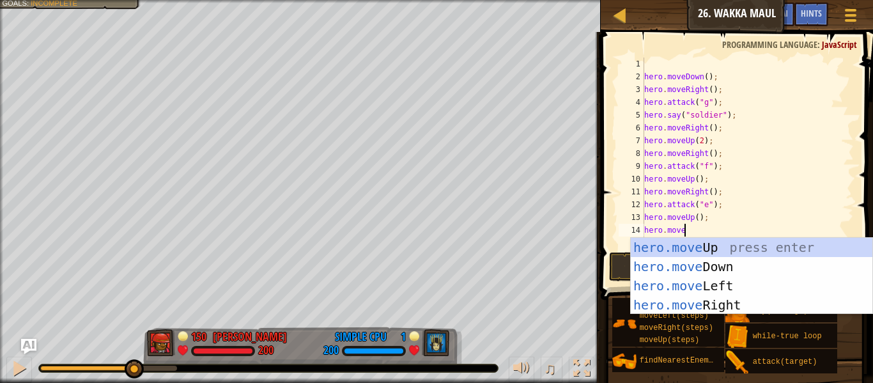
type textarea "hero.moveL"
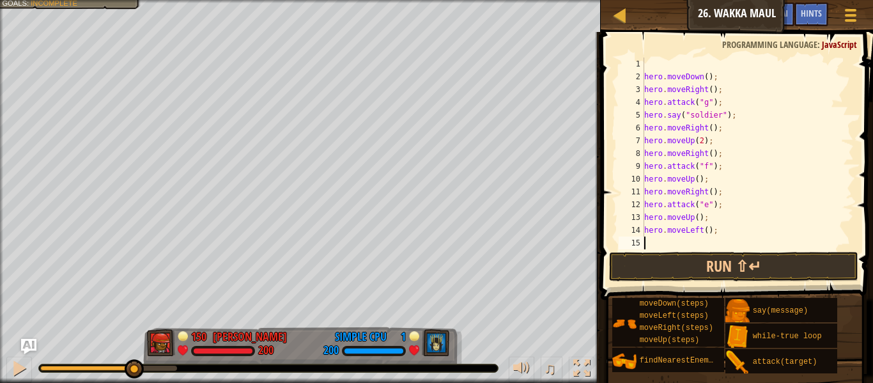
scroll to position [6, 0]
click at [706, 231] on div "hero . moveDown ( ) ; hero . moveRight ( ) ; hero . attack ( "g" ) ; hero . say…" at bounding box center [748, 166] width 212 height 217
type textarea "hero.moveLeft(2);"
click at [725, 236] on div "hero . moveDown ( ) ; hero . moveRight ( ) ; hero . attack ( "g" ) ; hero . say…" at bounding box center [748, 166] width 212 height 217
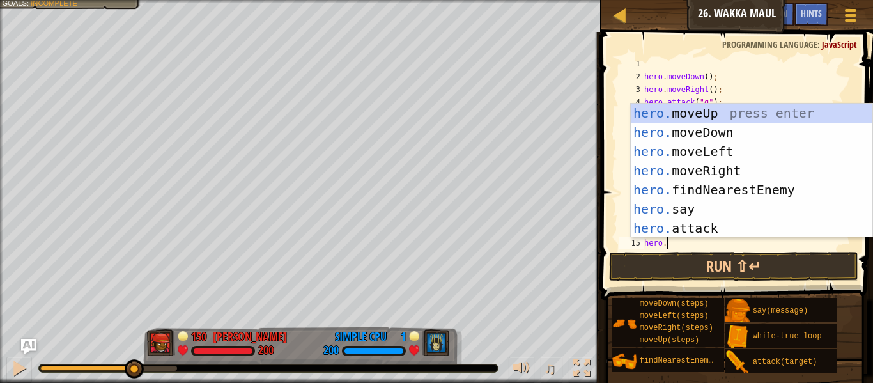
scroll to position [6, 3]
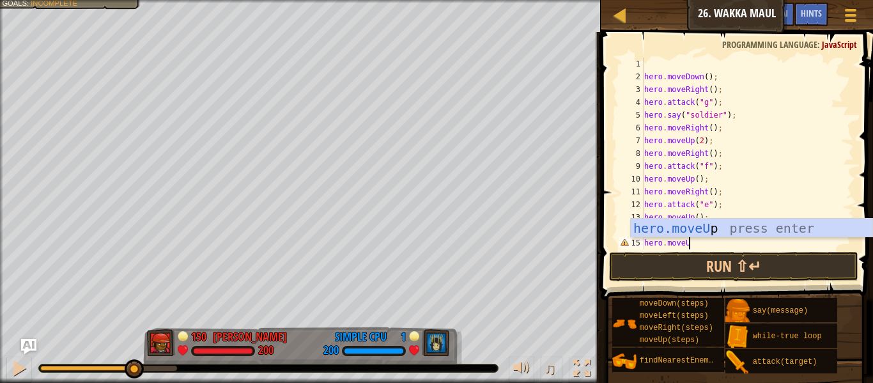
type textarea "hero.moveUp"
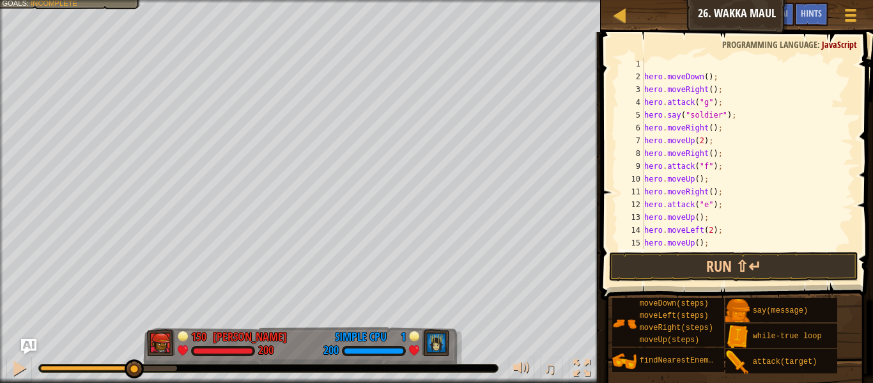
scroll to position [6, 0]
drag, startPoint x: 862, startPoint y: 100, endPoint x: 869, endPoint y: 118, distance: 18.9
click at [869, 118] on span at bounding box center [738, 148] width 283 height 306
drag, startPoint x: 853, startPoint y: 100, endPoint x: 703, endPoint y: 125, distance: 151.5
click at [703, 125] on div "1 2 3 4 5 6 7 8 9 10 11 12 13 14 15 16 hero . moveDown ( ) ; hero . moveRight (…" at bounding box center [735, 154] width 238 height 192
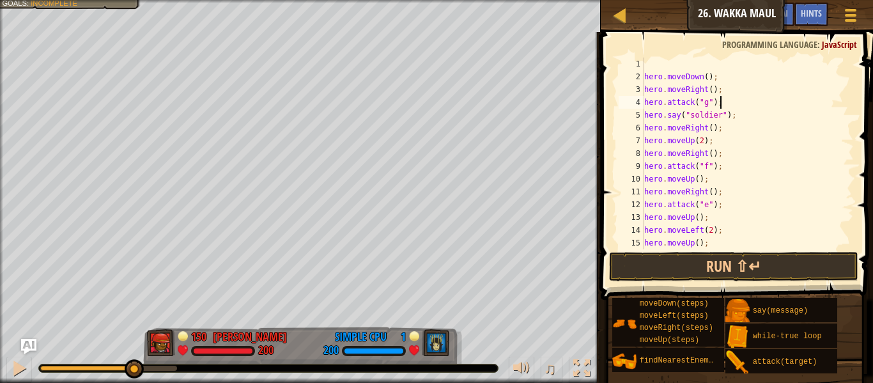
type textarea "hero.say("soldier"); hero.moveRight();"
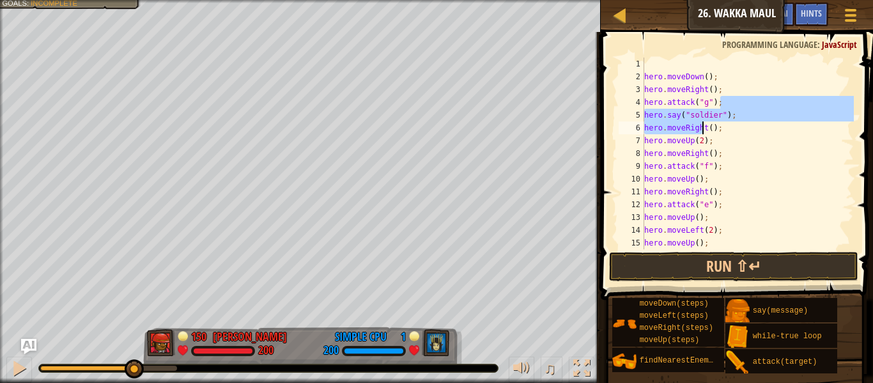
click at [663, 65] on div "hero . moveDown ( ) ; hero . moveRight ( ) ; hero . attack ( "g" ) ; hero . say…" at bounding box center [748, 166] width 212 height 217
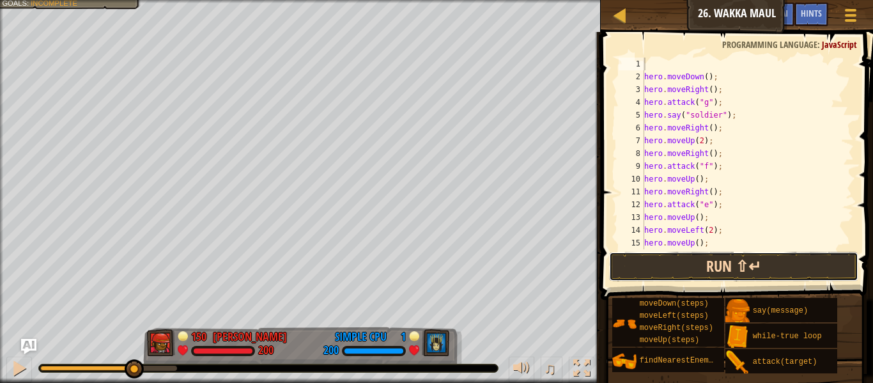
click at [828, 268] on button "Run ⇧↵" at bounding box center [733, 266] width 249 height 29
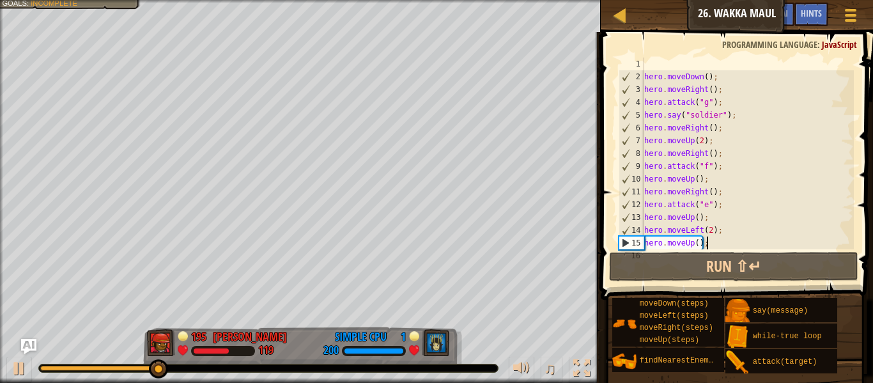
click at [714, 241] on div "hero . moveDown ( ) ; hero . moveRight ( ) ; hero . attack ( "g" ) ; hero . say…" at bounding box center [748, 166] width 212 height 217
type textarea "hero.moveUp();"
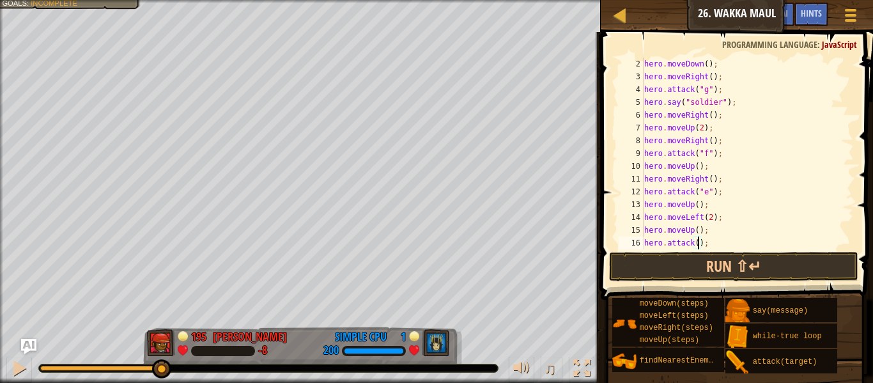
scroll to position [6, 8]
type textarea "hero.attack("c");"
click at [822, 272] on button "Run ⇧↵" at bounding box center [733, 266] width 249 height 29
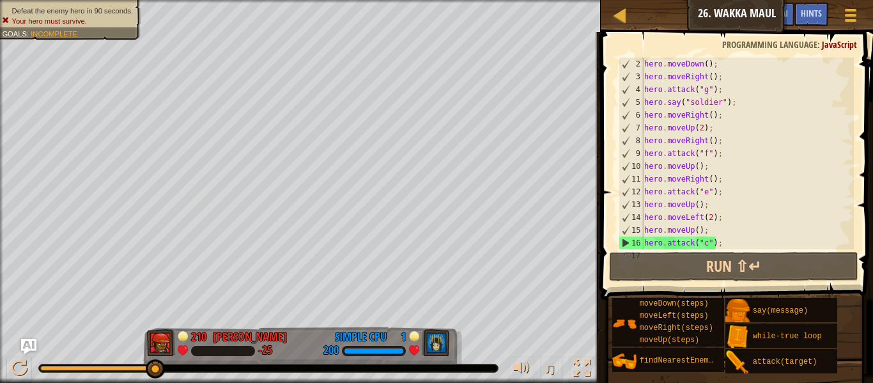
click at [725, 239] on div "hero . moveDown ( ) ; hero . moveRight ( ) ; hero . attack ( "g" ) ; hero . say…" at bounding box center [748, 166] width 212 height 217
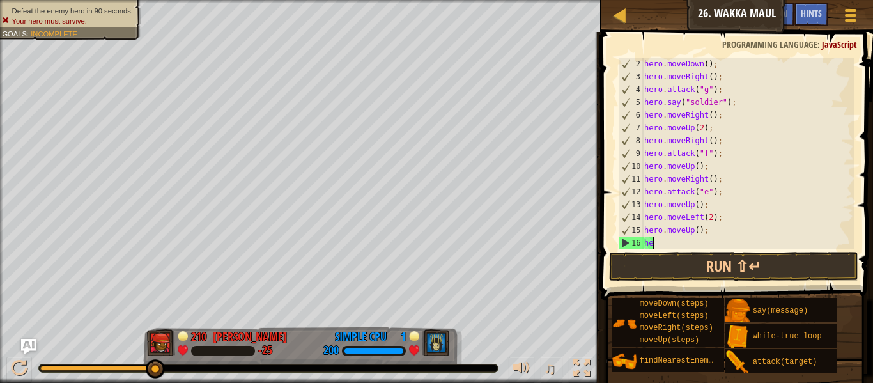
type textarea "h"
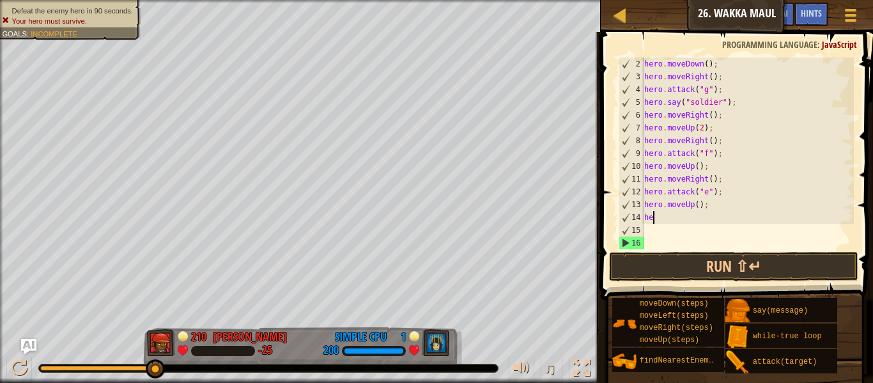
type textarea "h"
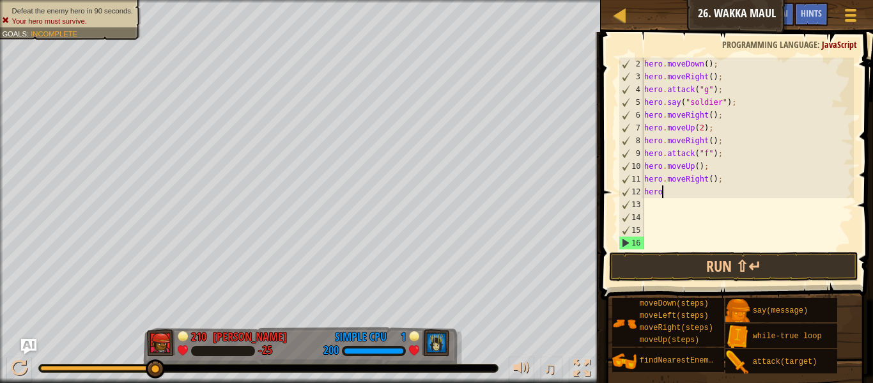
type textarea "h"
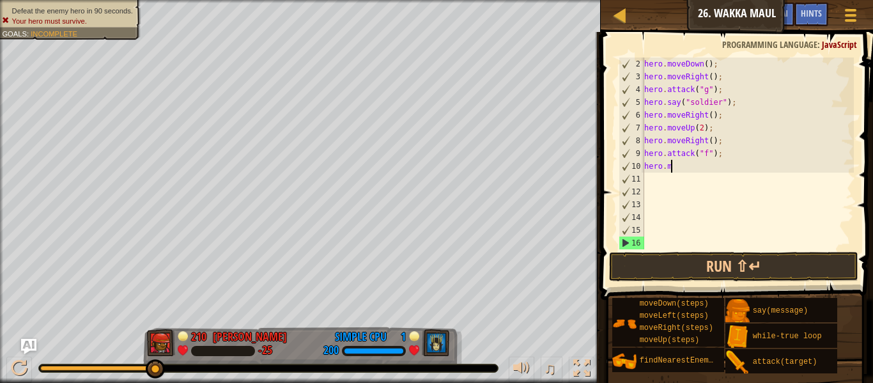
type textarea "h"
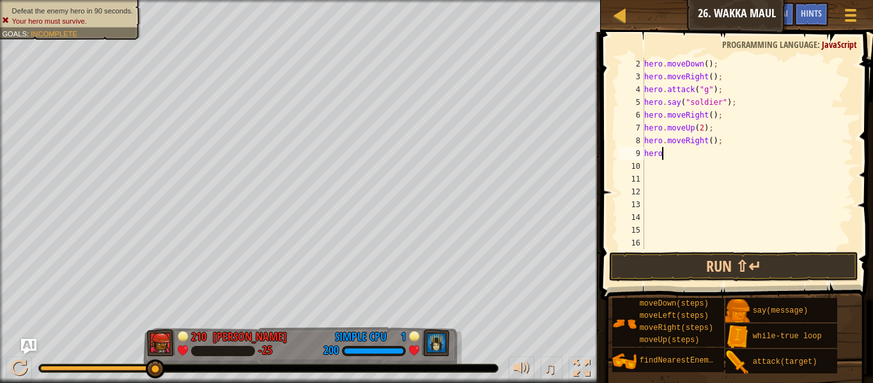
type textarea "h"
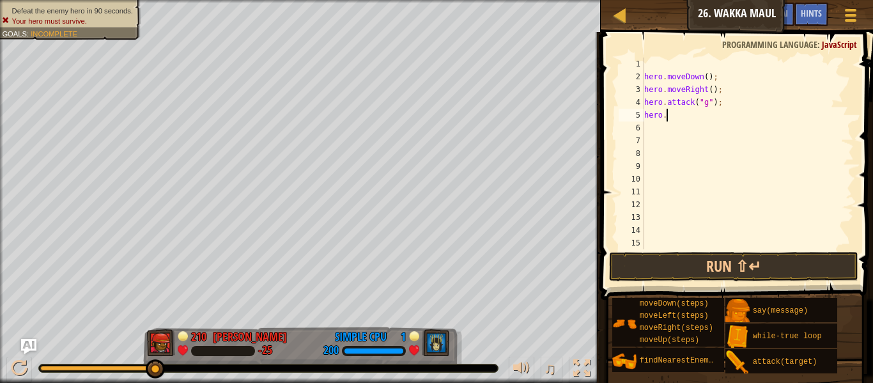
type textarea "h"
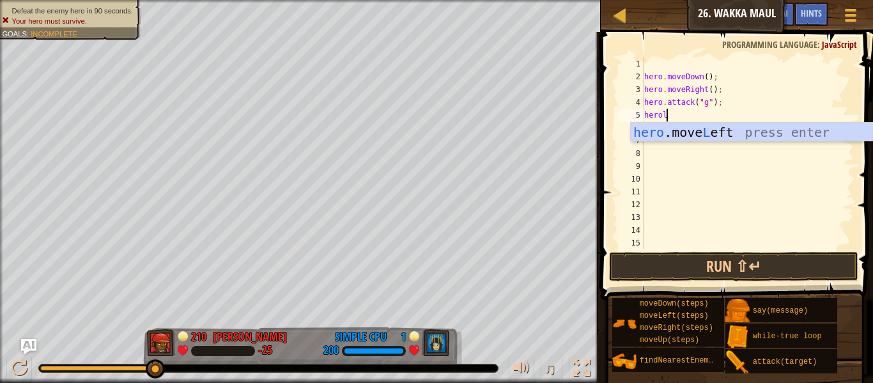
scroll to position [6, 2]
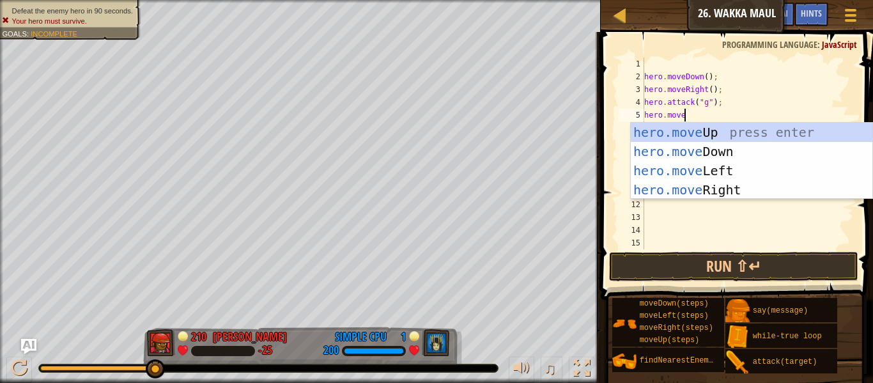
type textarea "hero.moveR"
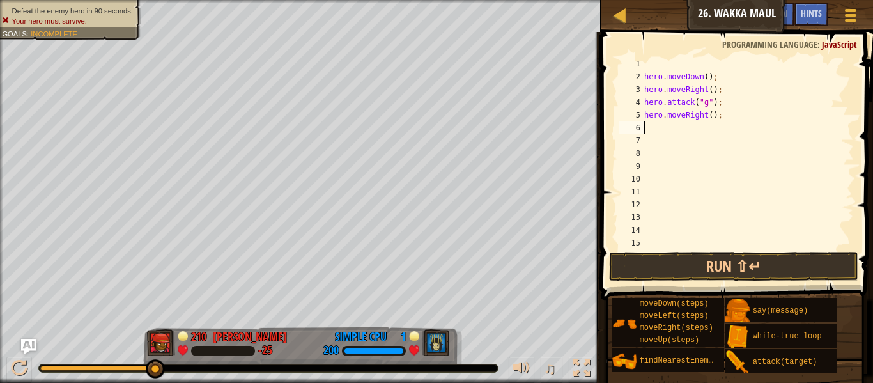
scroll to position [0, 0]
click at [710, 119] on div "hero . moveDown ( ) ; hero . moveRight ( ) ; hero . attack ( "g" ) ; hero . mov…" at bounding box center [748, 166] width 212 height 217
type textarea "hero.moveRight(4);"
click at [656, 131] on div "hero . moveDown ( ) ; hero . moveRight ( ) ; hero . attack ( "g" ) ; hero . mov…" at bounding box center [748, 166] width 212 height 217
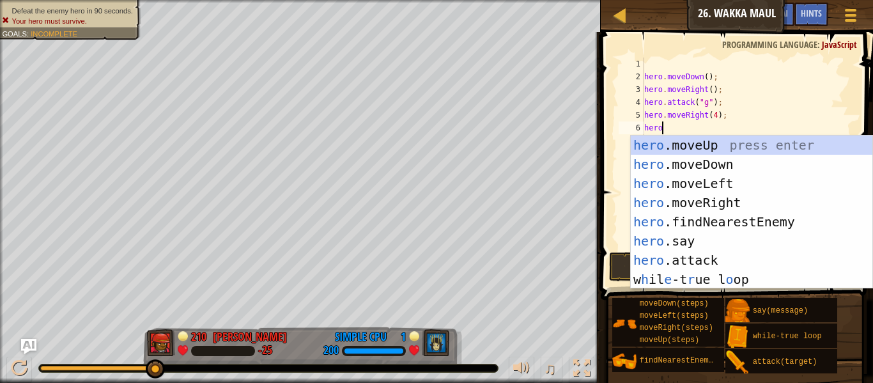
scroll to position [6, 3]
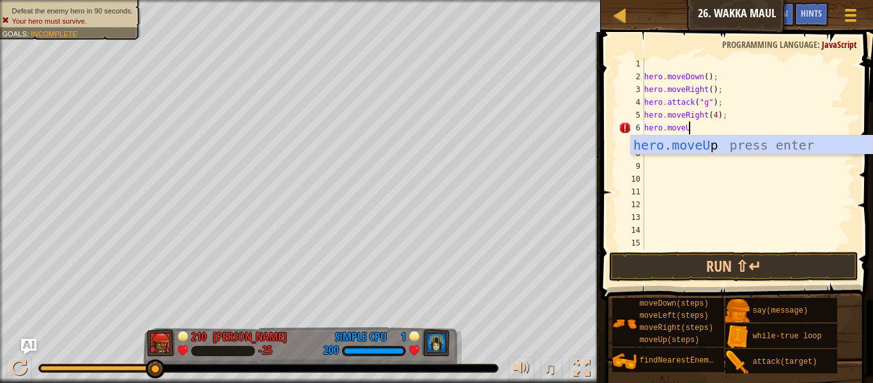
type textarea "hero.moveUp"
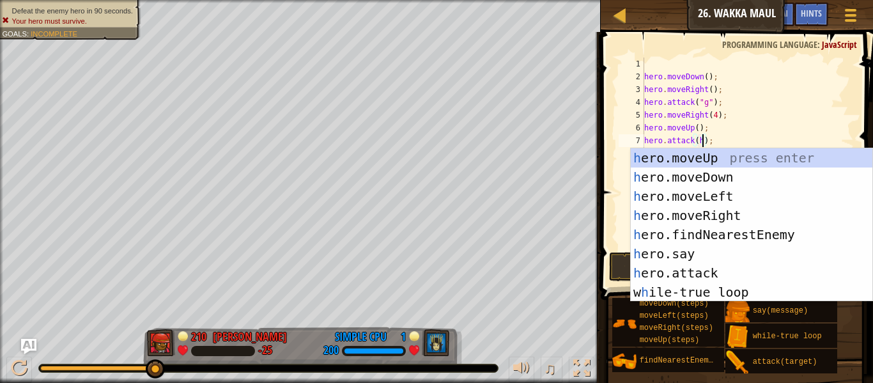
scroll to position [6, 9]
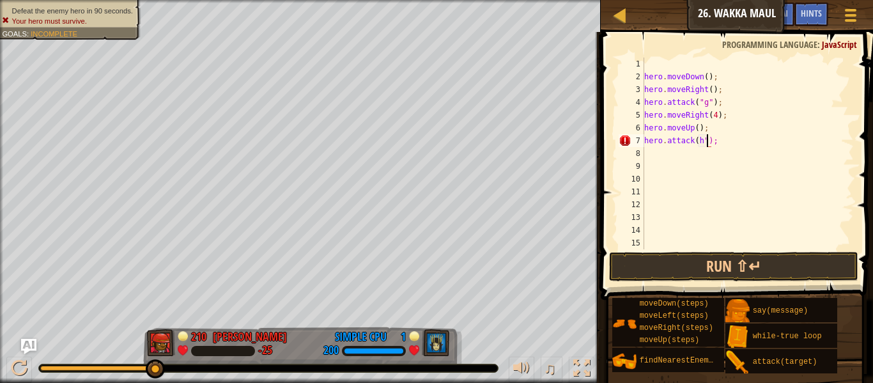
click at [695, 144] on div "hero . moveDown ( ) ; hero . moveRight ( ) ; hero . attack ( "g" ) ; hero . mov…" at bounding box center [748, 166] width 212 height 217
click at [720, 145] on div "hero . moveDown ( ) ; hero . moveRight ( ) ; hero . attack ( "g" ) ; hero . mov…" at bounding box center [748, 166] width 212 height 217
click at [697, 141] on div "hero . moveDown ( ) ; hero . moveRight ( ) ; hero . attack ( "g" ) ; hero . mov…" at bounding box center [748, 166] width 212 height 217
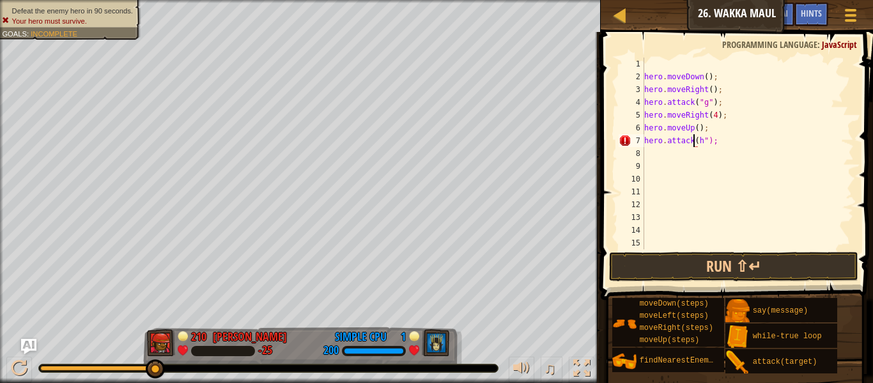
click at [699, 140] on div "hero . moveDown ( ) ; hero . moveRight ( ) ; hero . attack ( "g" ) ; hero . mov…" at bounding box center [748, 166] width 212 height 217
type textarea "hero.attack("h");"
click at [725, 144] on div "hero . moveDown ( ) ; hero . moveRight ( ) ; hero . attack ( "g" ) ; hero . mov…" at bounding box center [748, 166] width 212 height 217
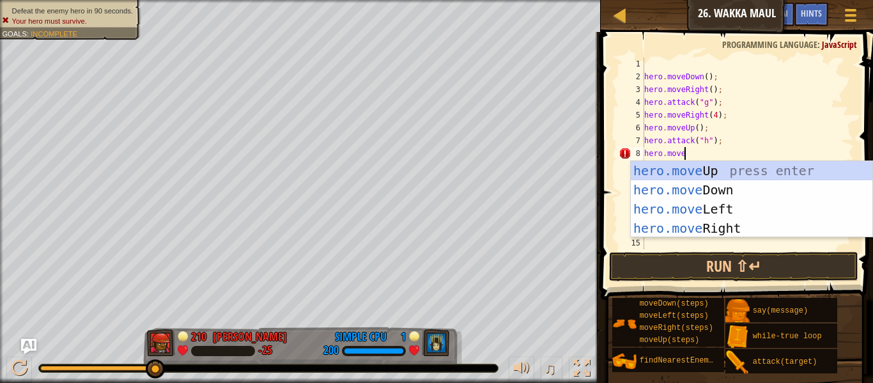
type textarea "hero.moveD"
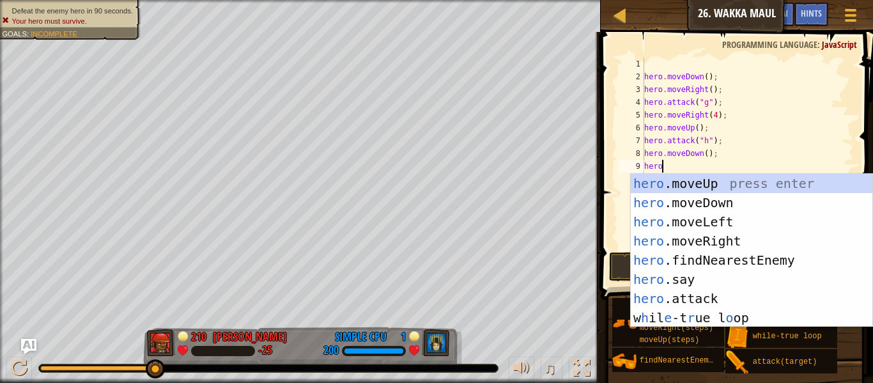
scroll to position [6, 3]
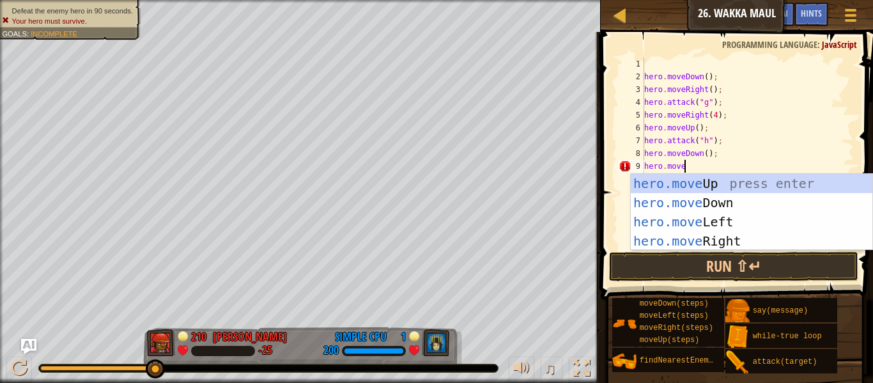
type textarea "hero.moveR"
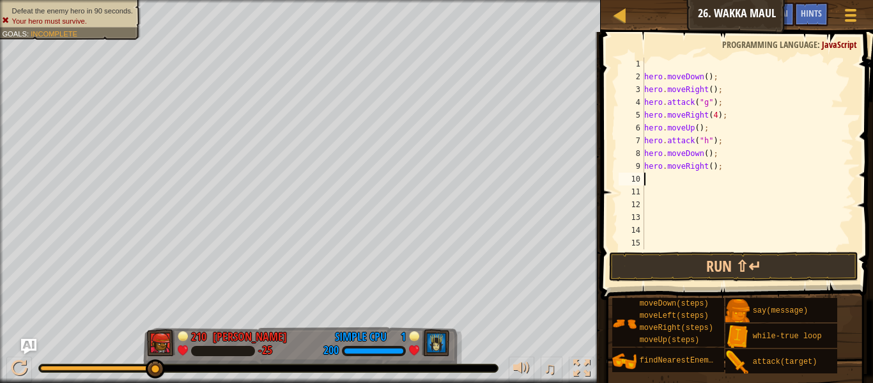
scroll to position [6, 0]
click at [713, 168] on div "hero . moveDown ( ) ; hero . moveRight ( ) ; hero . attack ( "g" ) ; hero . mov…" at bounding box center [748, 166] width 212 height 217
type textarea "hero.moveRight(2);"
click at [701, 189] on div "hero . moveDown ( ) ; hero . moveRight ( ) ; hero . attack ( "g" ) ; hero . mov…" at bounding box center [748, 166] width 212 height 217
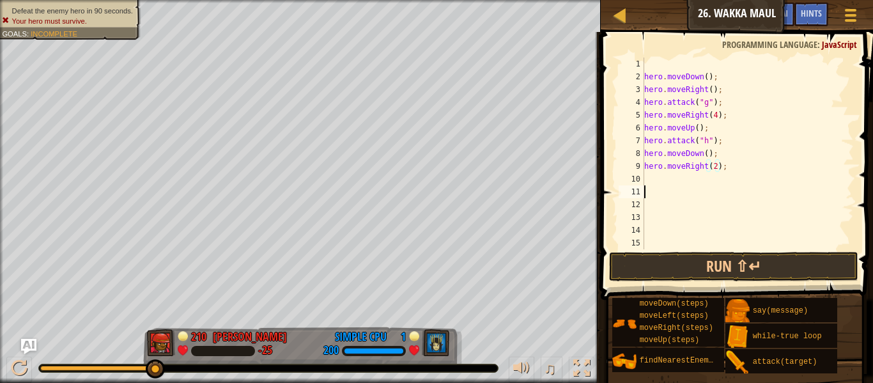
scroll to position [6, 0]
click at [690, 180] on div "hero . moveDown ( ) ; hero . moveRight ( ) ; hero . attack ( "g" ) ; hero . mov…" at bounding box center [748, 166] width 212 height 217
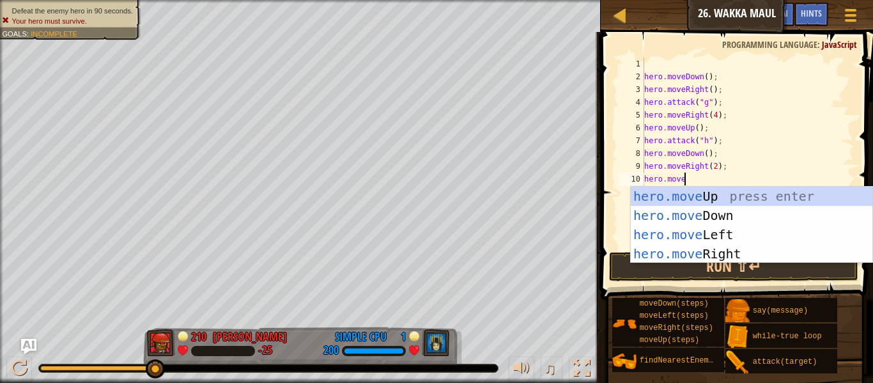
type textarea "hero.moveU"
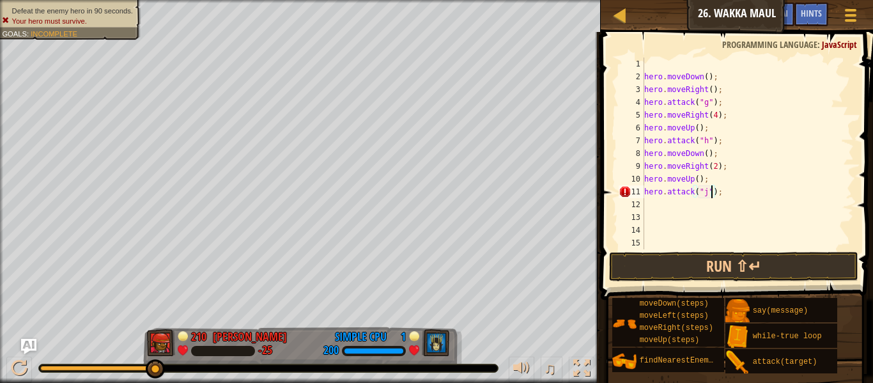
scroll to position [6, 10]
type textarea "hero.attack("j");"
click at [662, 272] on button "Run ⇧↵" at bounding box center [733, 266] width 249 height 29
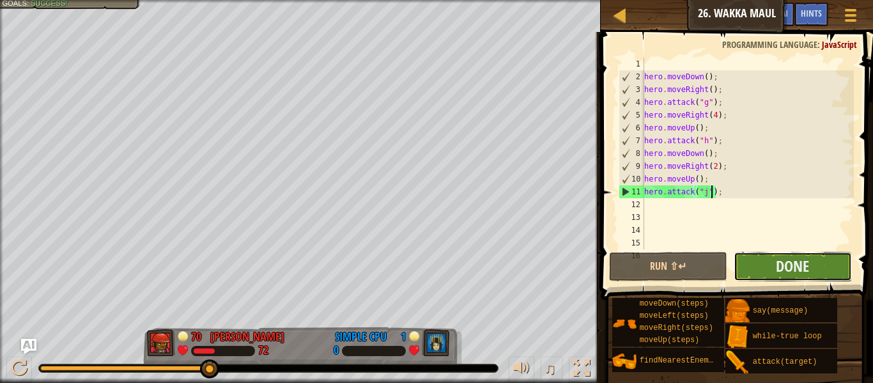
click at [833, 261] on button "Done" at bounding box center [793, 266] width 118 height 29
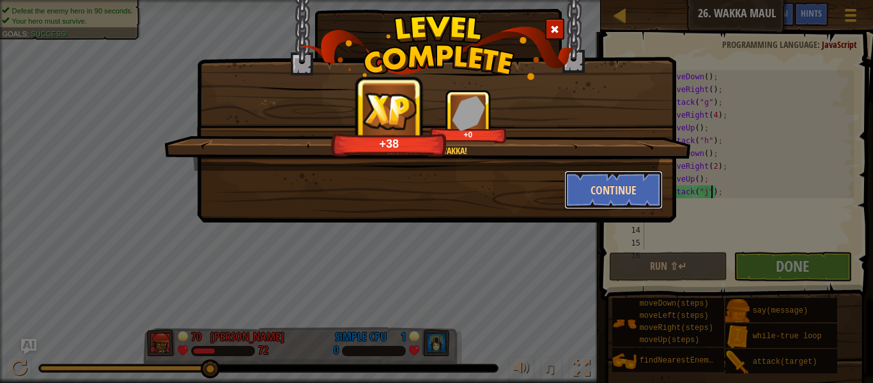
click at [595, 187] on button "Continue" at bounding box center [613, 190] width 99 height 38
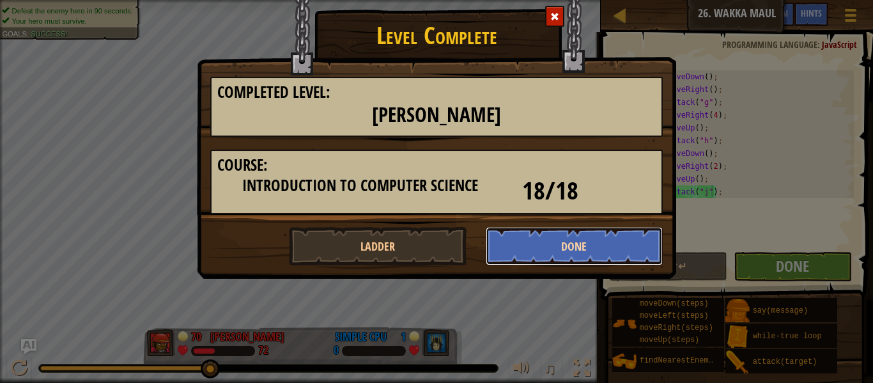
click at [561, 247] on button "Done" at bounding box center [575, 246] width 178 height 38
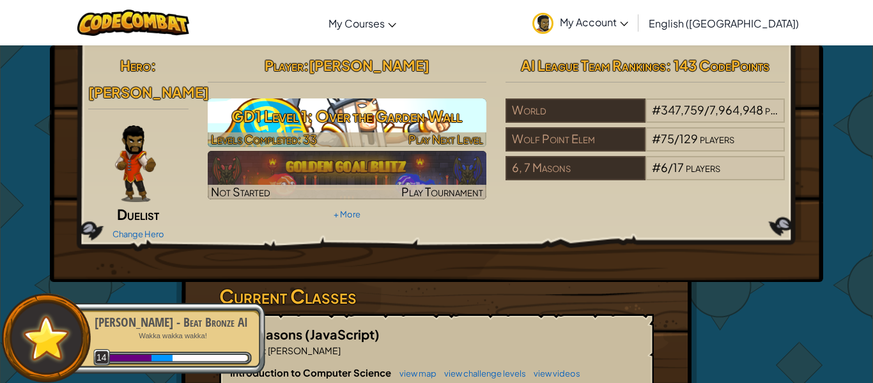
click at [437, 120] on h3 "GD1 Level 1: Over the Garden Wall" at bounding box center [347, 116] width 279 height 29
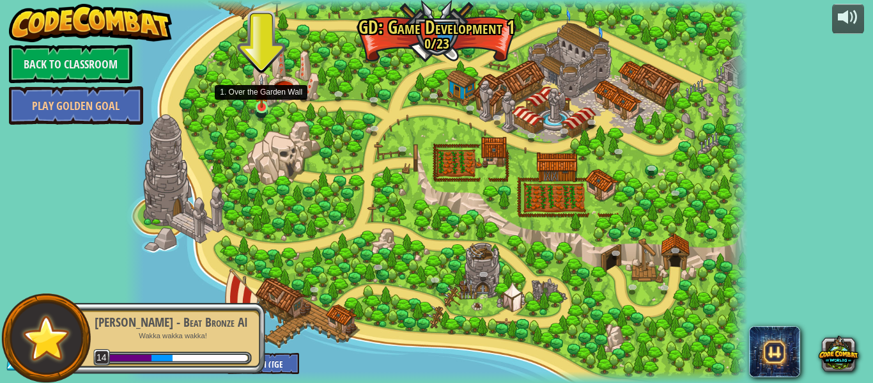
click at [265, 102] on img at bounding box center [261, 92] width 15 height 34
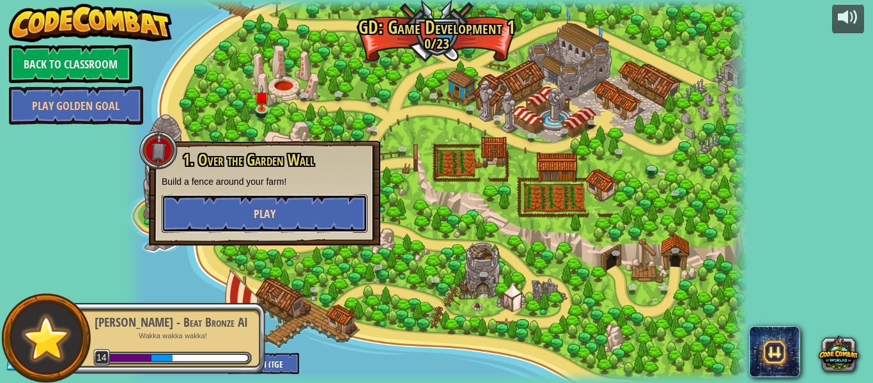
click at [252, 205] on button "Play" at bounding box center [265, 213] width 206 height 38
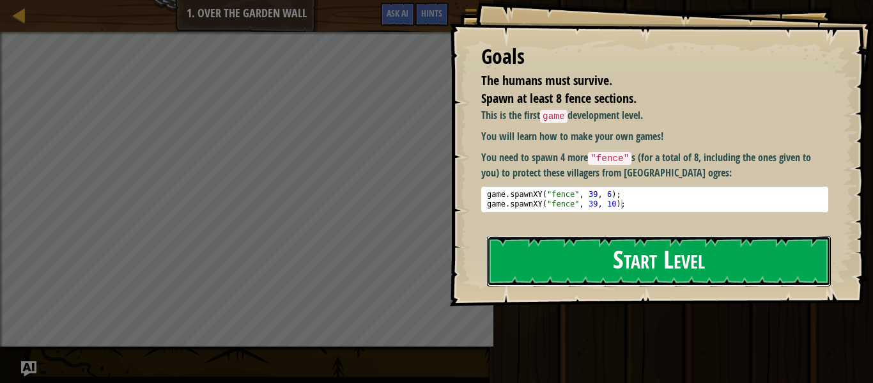
click at [646, 236] on button "Start Level" at bounding box center [659, 261] width 344 height 50
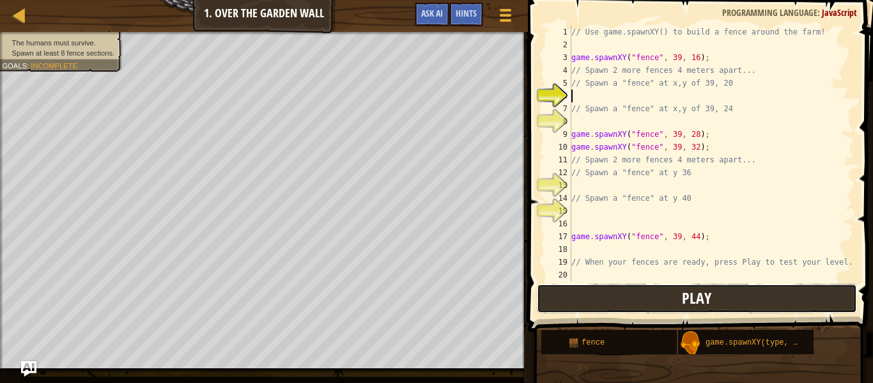
click at [636, 304] on button "Play" at bounding box center [697, 298] width 320 height 29
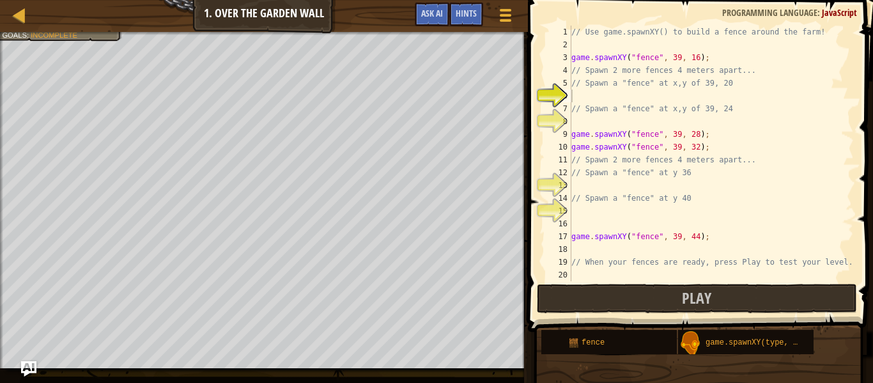
type textarea "game.spawnXY("fence", 39, 44);"
click at [707, 234] on div "// Use game.spawnXY() to build a fence around the farm! game . spawnXY ( "fence…" at bounding box center [711, 166] width 285 height 281
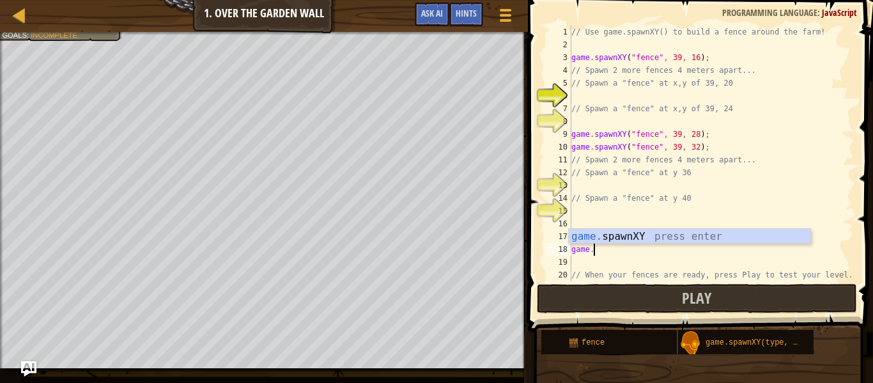
scroll to position [6, 3]
click at [734, 233] on div "game. spawnXY press enter" at bounding box center [690, 252] width 242 height 46
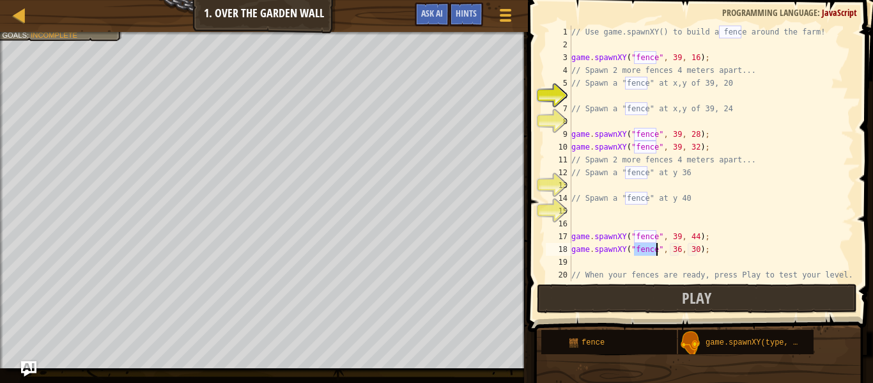
click at [678, 248] on div "// Use game.spawnXY() to build a fence around the farm! game . spawnXY ( "fence…" at bounding box center [711, 166] width 285 height 281
click at [697, 249] on div "// Use game.spawnXY() to build a fence around the farm! game . spawnXY ( "fence…" at bounding box center [711, 166] width 285 height 281
type textarea "game.spawnXY("fence", 39, 23);"
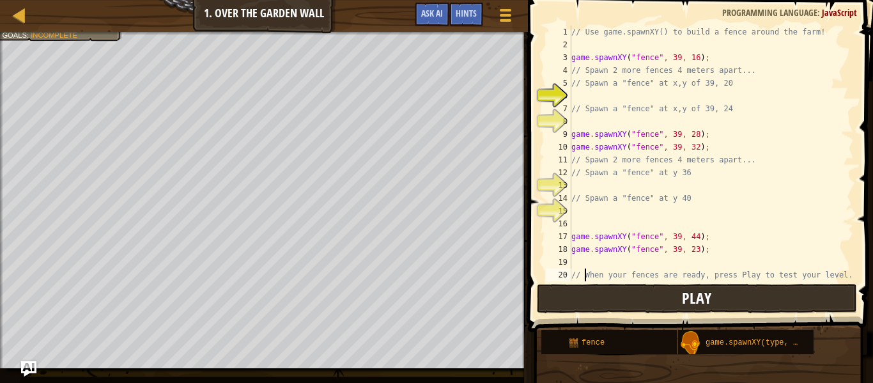
type textarea "// When your fences are ready, press Play to test your level.."
click at [686, 298] on span "Play" at bounding box center [696, 298] width 29 height 20
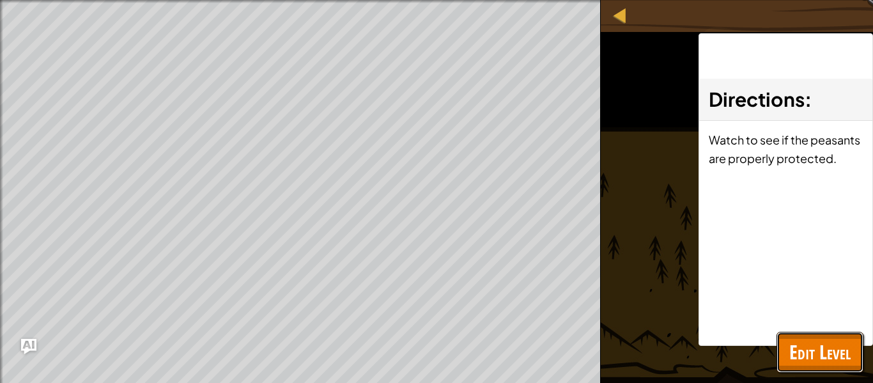
click at [789, 350] on span "Edit Level" at bounding box center [819, 352] width 61 height 26
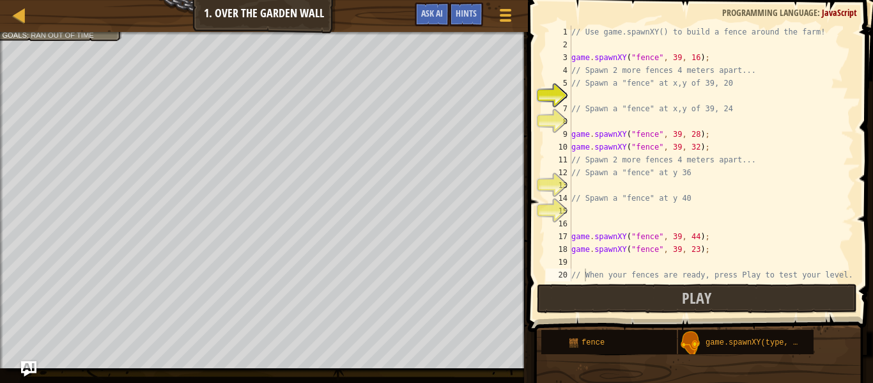
click at [602, 217] on div "// Use game.spawnXY() to build a fence around the farm! game . spawnXY ( "fence…" at bounding box center [711, 166] width 285 height 281
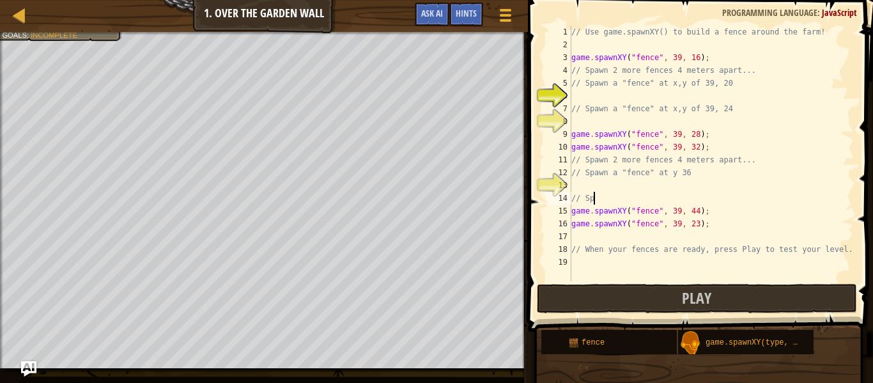
type textarea "/"
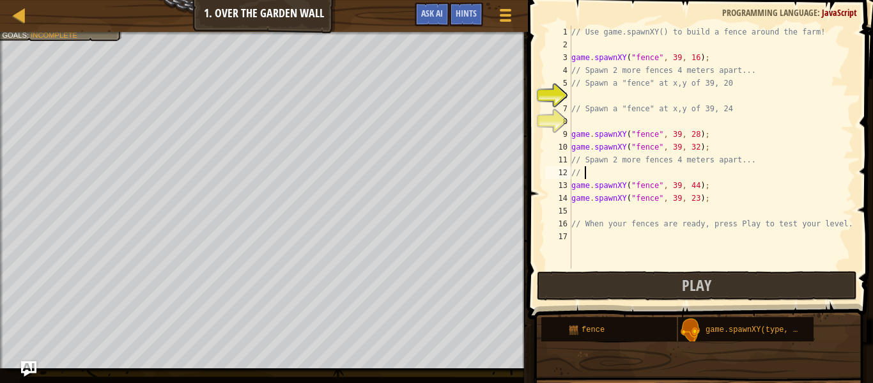
type textarea "/"
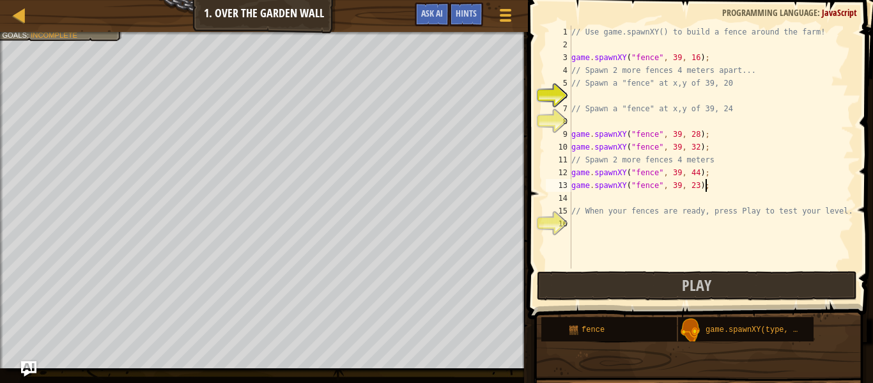
click at [707, 190] on div "// Use game.spawnXY() to build a fence around the farm! game . spawnXY ( "fence…" at bounding box center [711, 160] width 285 height 268
type textarea "game.spawnXY("fence", 39, 23);"
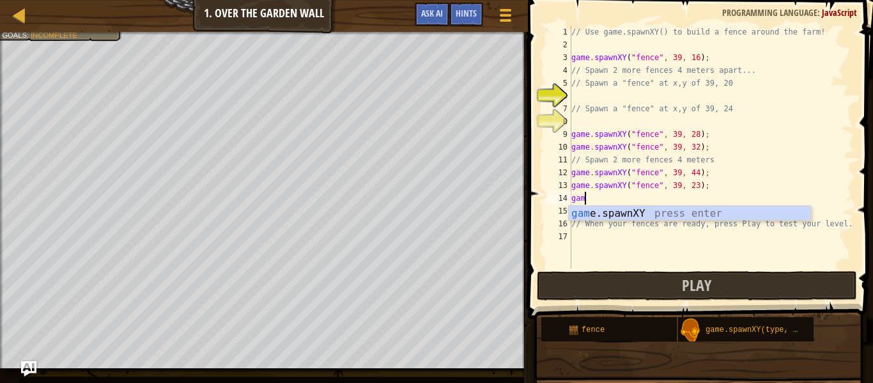
scroll to position [6, 3]
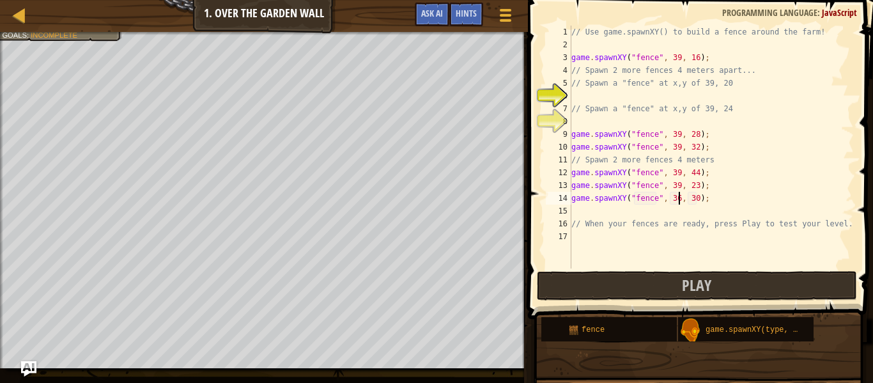
click at [678, 197] on div "// Use game.spawnXY() to build a fence around the farm! game . spawnXY ( "fence…" at bounding box center [711, 160] width 285 height 268
click at [697, 199] on div "// Use game.spawnXY() to build a fence around the farm! game . spawnXY ( "fence…" at bounding box center [711, 160] width 285 height 268
click at [679, 201] on div "// Use game.spawnXY() to build a fence around the farm! game . spawnXY ( "fence…" at bounding box center [711, 160] width 285 height 268
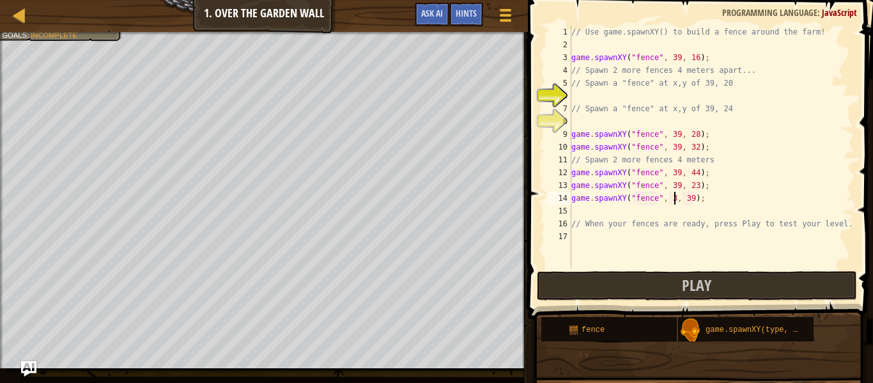
scroll to position [6, 15]
click at [701, 199] on div "// Use game.spawnXY() to build a fence around the farm! game . spawnXY ( "fence…" at bounding box center [711, 160] width 285 height 268
click at [698, 199] on div "// Use game.spawnXY() to build a fence around the farm! game . spawnXY ( "fence…" at bounding box center [711, 160] width 285 height 268
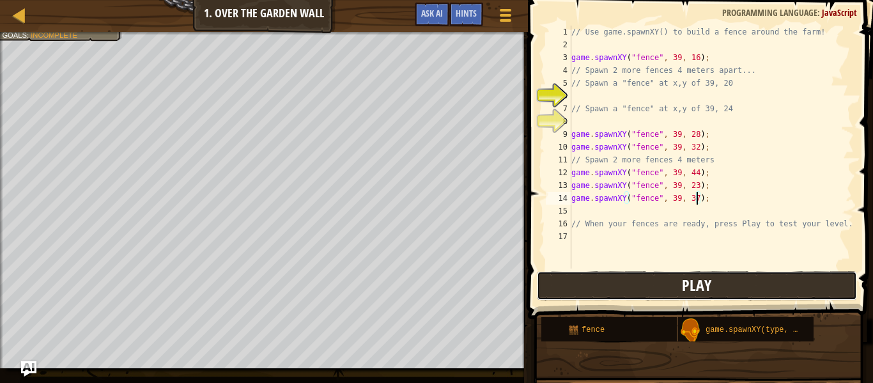
click at [669, 295] on button "Play" at bounding box center [697, 285] width 320 height 29
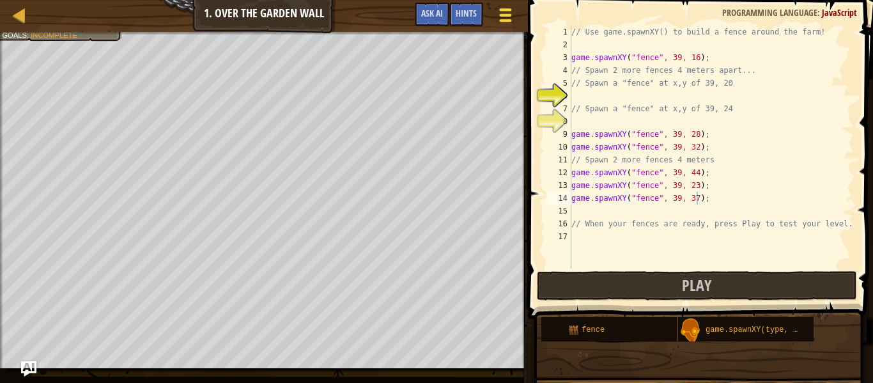
click at [500, 19] on span at bounding box center [505, 20] width 12 height 3
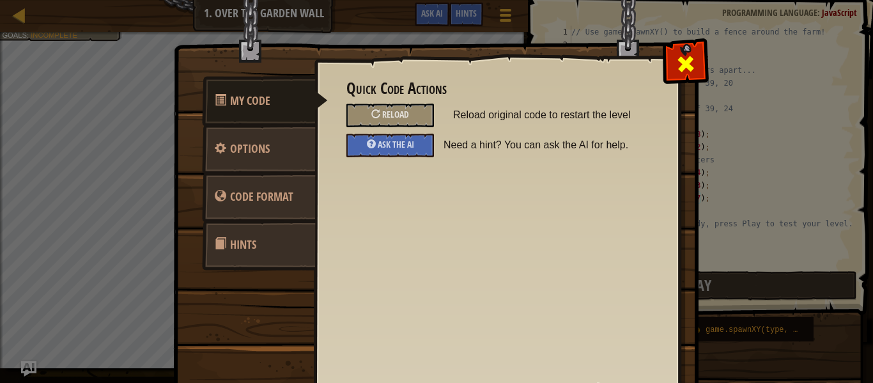
click at [668, 54] on div at bounding box center [685, 61] width 40 height 40
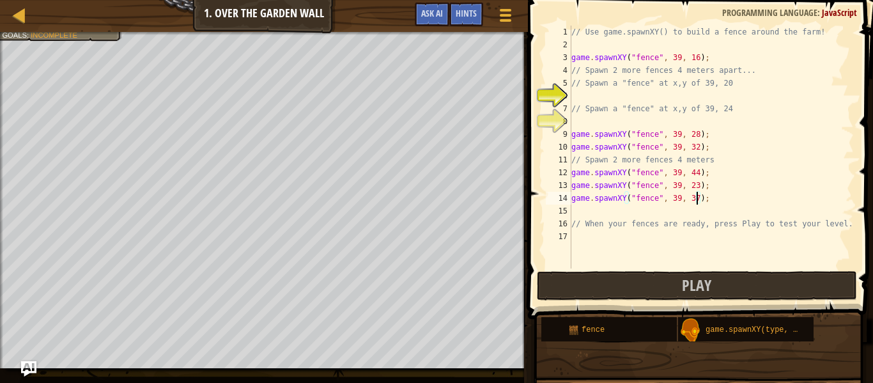
click at [711, 194] on div "// Use game.spawnXY() to build a fence around the farm! game . spawnXY ( "fence…" at bounding box center [711, 160] width 285 height 268
type textarea "game.spawnXY("fence", 39, 37);\"
type textarea "game.spawnXY("fence", 39, 37);"
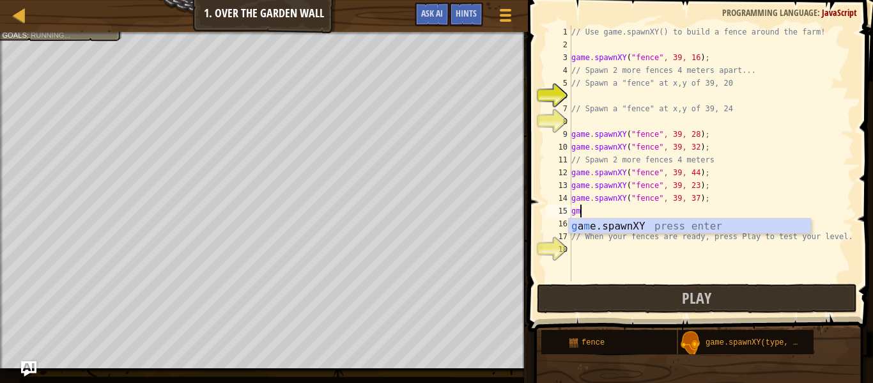
scroll to position [6, 1]
click at [703, 227] on div "g a m e.spawnXY press enter" at bounding box center [690, 242] width 242 height 46
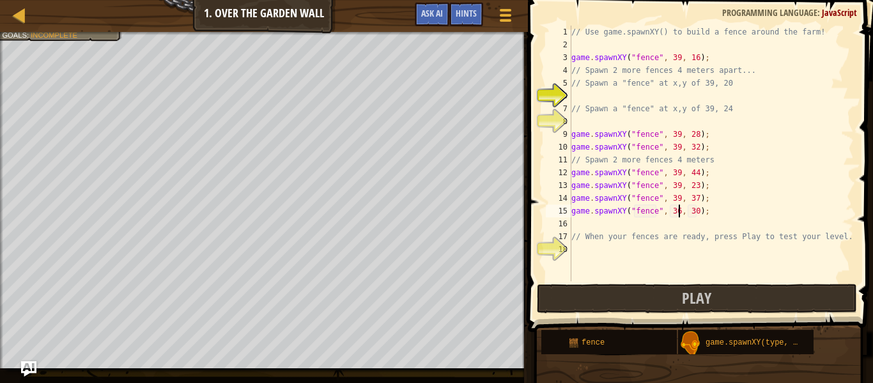
click at [679, 210] on div "// Use game.spawnXY() to build a fence around the farm! game . spawnXY ( "fence…" at bounding box center [711, 166] width 285 height 281
click at [701, 212] on div "// Use game.spawnXY() to build a fence around the farm! game . spawnXY ( "fence…" at bounding box center [711, 166] width 285 height 281
click at [700, 212] on div "// Use game.spawnXY() to build a fence around the farm! game . spawnXY ( "fence…" at bounding box center [711, 166] width 285 height 281
click at [696, 210] on div "// Use game.spawnXY() to build a fence around the farm! game . spawnXY ( "fence…" at bounding box center [711, 166] width 285 height 281
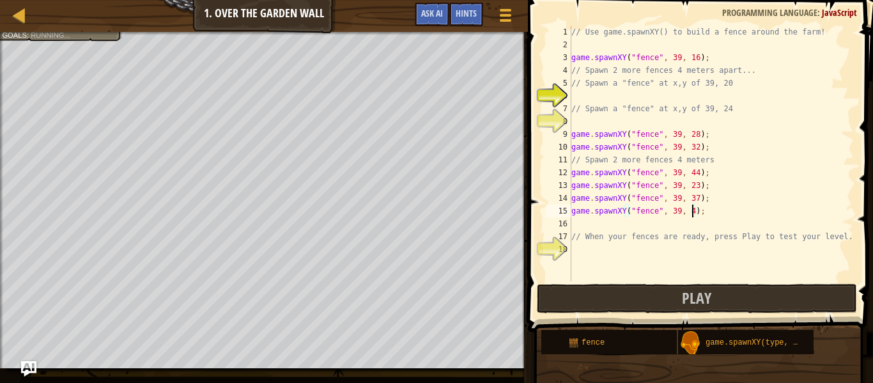
type textarea "game.spawnXY("fence", 39, 41);"
click at [704, 284] on button "Play" at bounding box center [697, 298] width 320 height 29
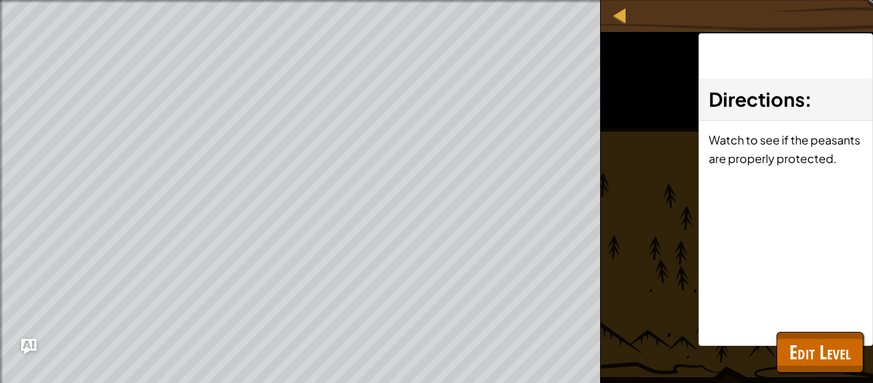
click at [338, 0] on html "Map Game Development 1 1. Over the Garden Wall Game Menu Done Hints Ask AI 1 הה…" at bounding box center [436, 0] width 873 height 0
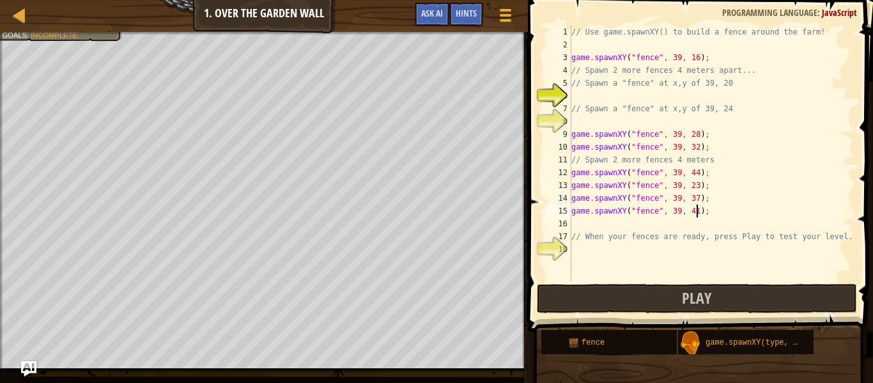
click at [707, 213] on div "// Use game.spawnXY() to build a fence around the farm! game . spawnXY ( "fence…" at bounding box center [711, 166] width 285 height 281
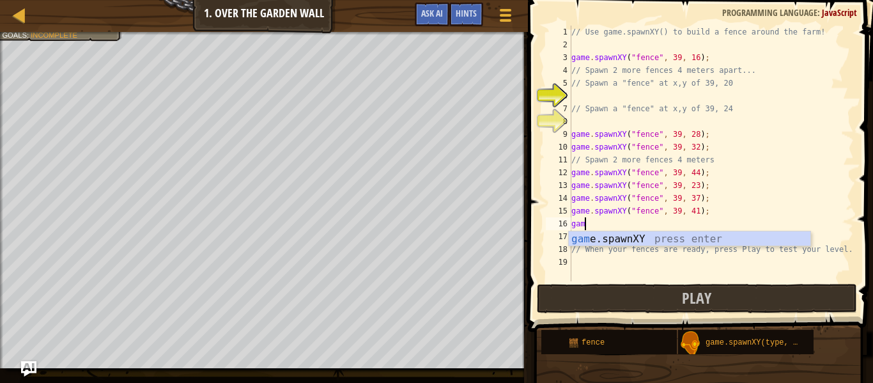
scroll to position [6, 3]
click at [688, 242] on div "game. spawnXY press enter" at bounding box center [690, 254] width 242 height 46
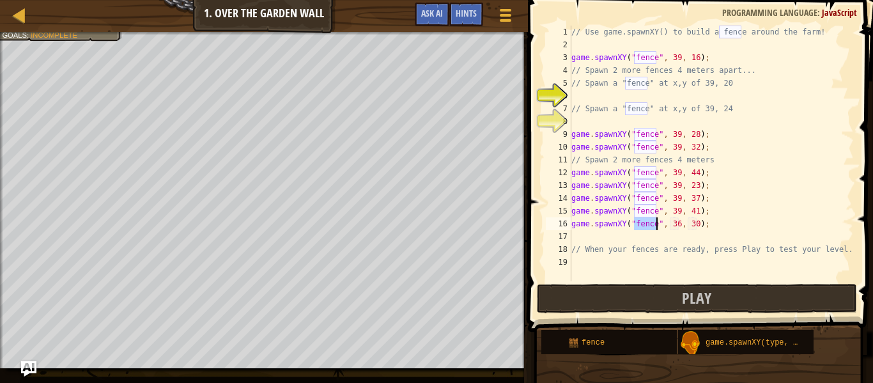
click at [679, 222] on div "// Use game.spawnXY() to build a fence around the farm! game . spawnXY ( "fence…" at bounding box center [711, 166] width 285 height 281
click at [697, 225] on div "// Use game.spawnXY() to build a fence around the farm! game . spawnXY ( "fence…" at bounding box center [711, 166] width 285 height 281
type textarea "game.spawnXY("fence", 39, 35);"
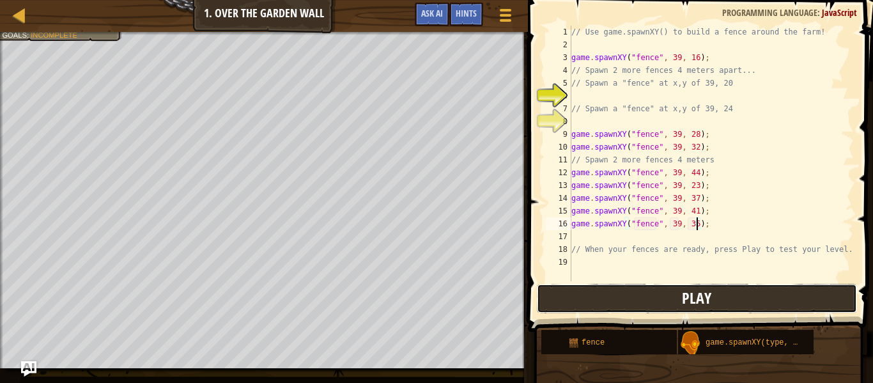
click at [694, 295] on span "Play" at bounding box center [696, 298] width 29 height 20
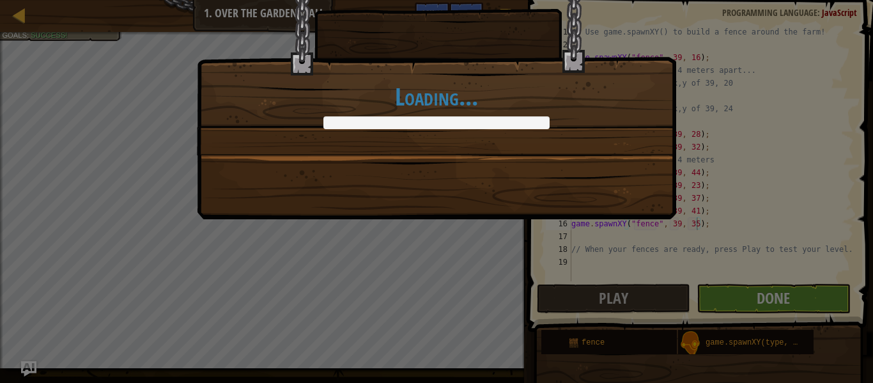
click at [450, 1] on body "Map Game Development 1 1. Over the Garden Wall Game Menu Done Hints Ask AI 1 הה…" at bounding box center [436, 0] width 873 height 1
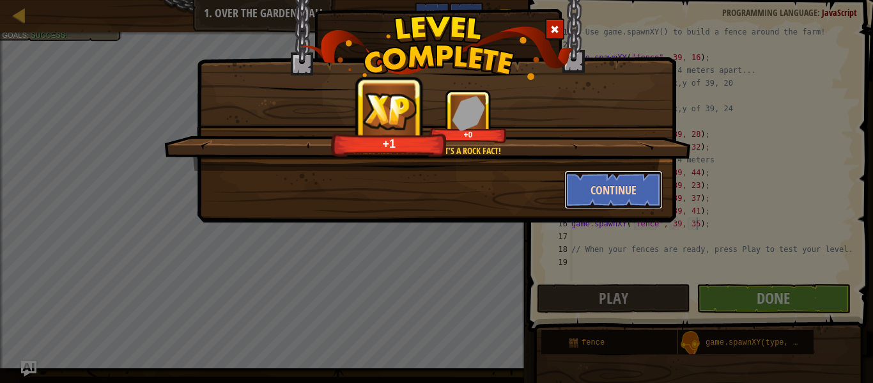
click at [582, 195] on button "Continue" at bounding box center [613, 190] width 99 height 38
click at [740, 301] on div "Walls keep people out. It’s a Rock Fact! +1 +0 Continue" at bounding box center [436, 191] width 873 height 383
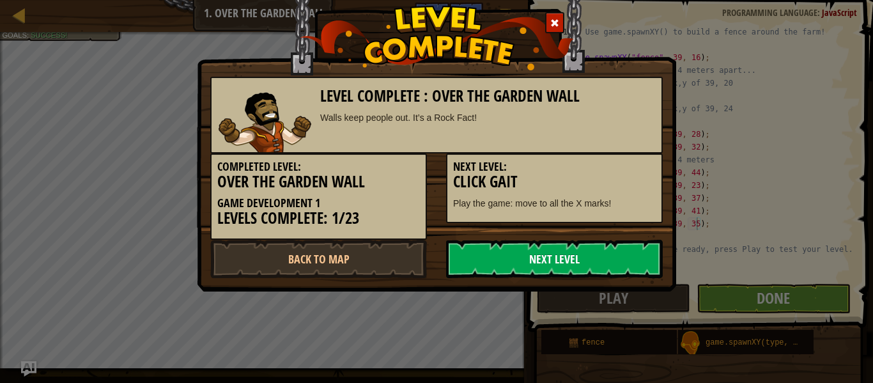
click at [559, 264] on link "Next Level" at bounding box center [554, 259] width 217 height 38
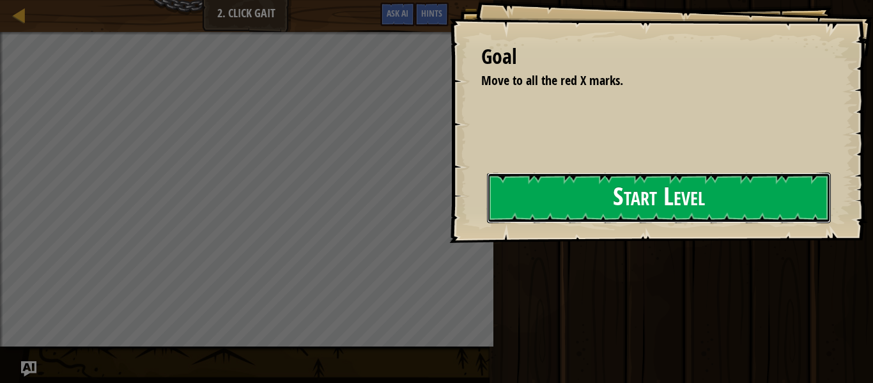
click at [606, 213] on button "Start Level" at bounding box center [659, 198] width 344 height 50
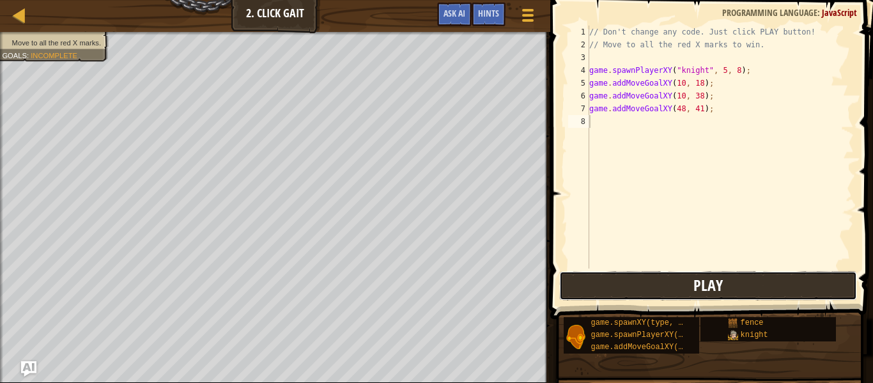
click at [624, 284] on button "Play" at bounding box center [708, 285] width 298 height 29
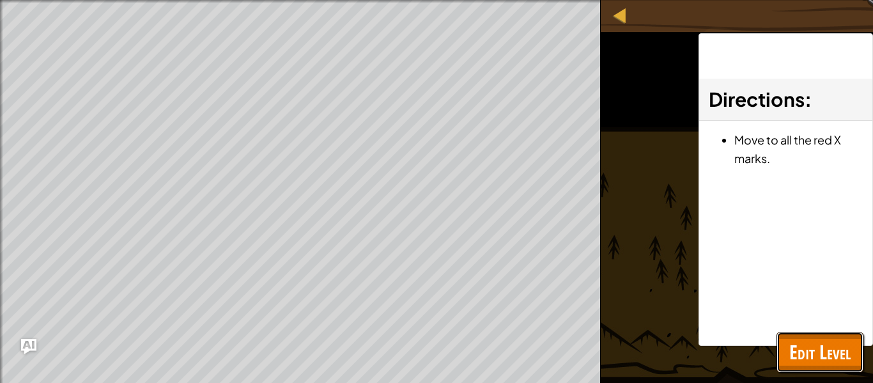
click at [782, 350] on button "Edit Level" at bounding box center [820, 352] width 87 height 41
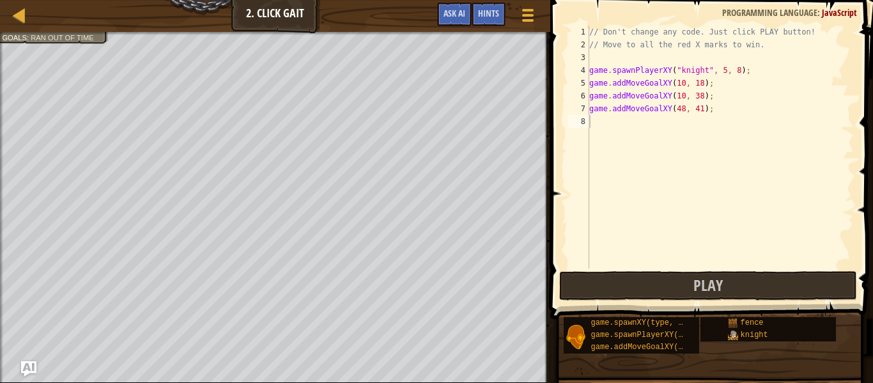
click at [612, 132] on div "// Don't change any code. Just click PLAY button! // Move to all the red X mark…" at bounding box center [720, 160] width 267 height 268
type textarea "k"
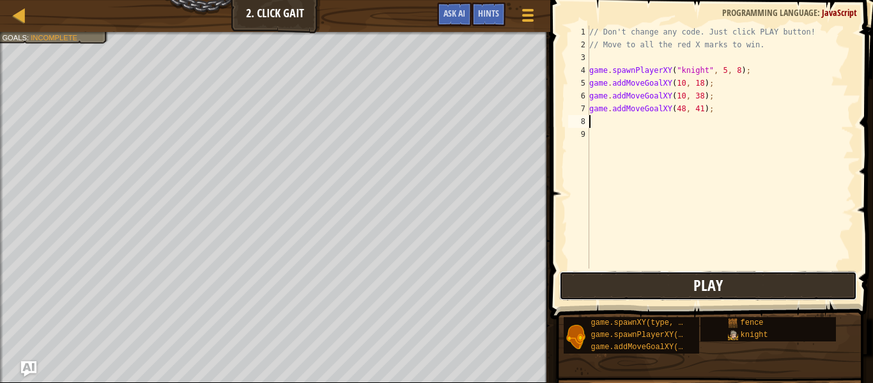
click at [660, 272] on button "Play" at bounding box center [708, 285] width 298 height 29
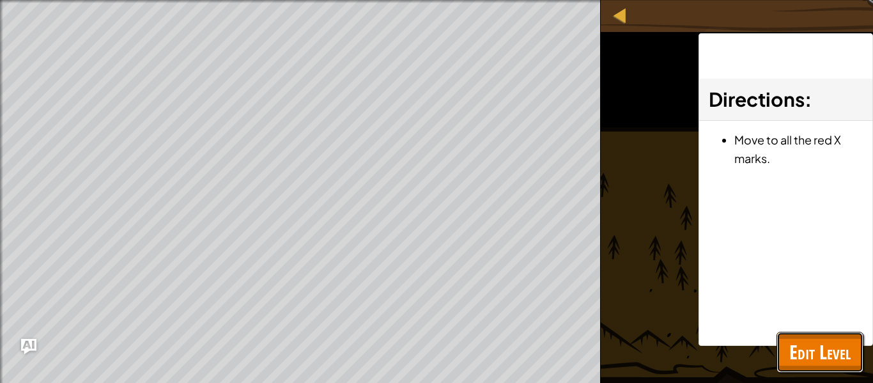
click at [813, 341] on span "Edit Level" at bounding box center [819, 352] width 61 height 26
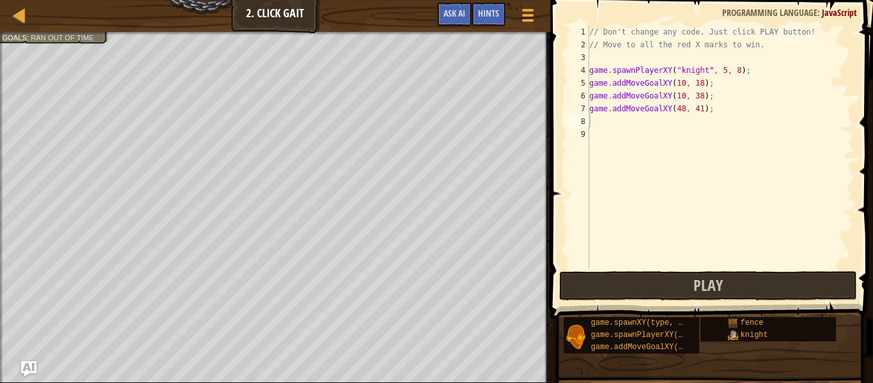
click at [686, 117] on div "// Don't change any code. Just click PLAY button! // Move to all the red X mark…" at bounding box center [720, 160] width 267 height 268
click at [602, 127] on div "// Don't change any code. Just click PLAY button! // Move to all the red X mark…" at bounding box center [720, 160] width 267 height 268
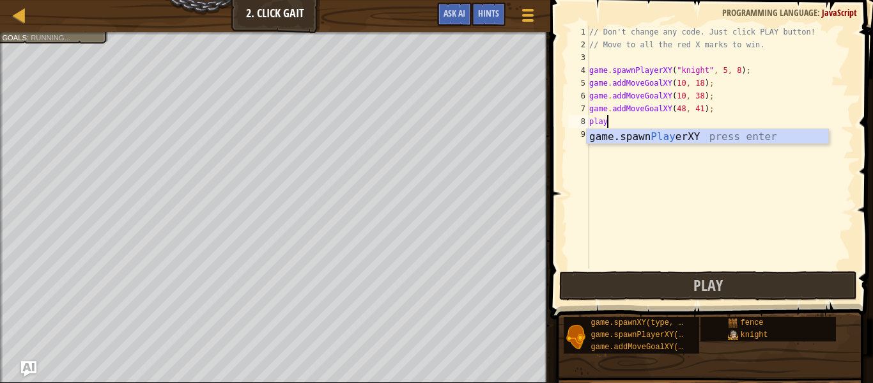
scroll to position [6, 2]
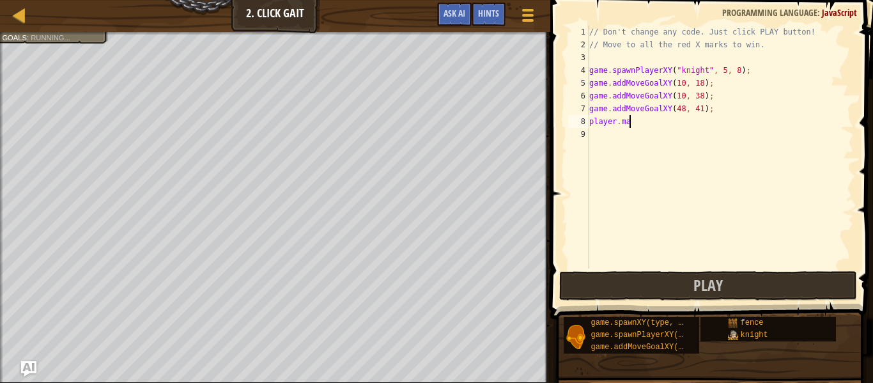
type textarea "player.max"
type textarea "]"
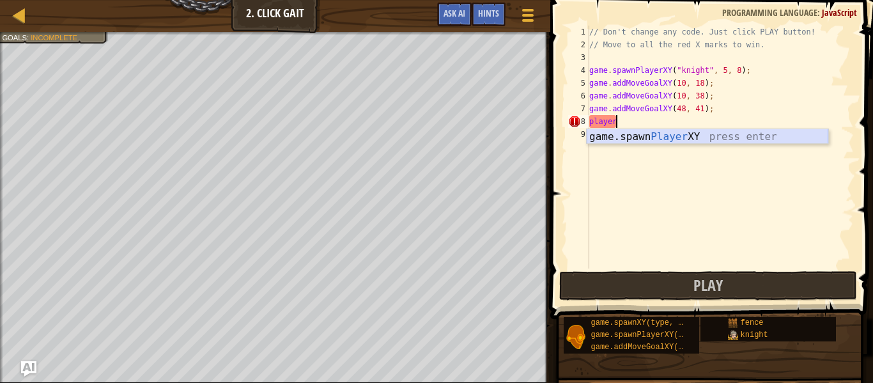
click at [701, 139] on div "game.spawn Player XY press enter" at bounding box center [708, 152] width 242 height 46
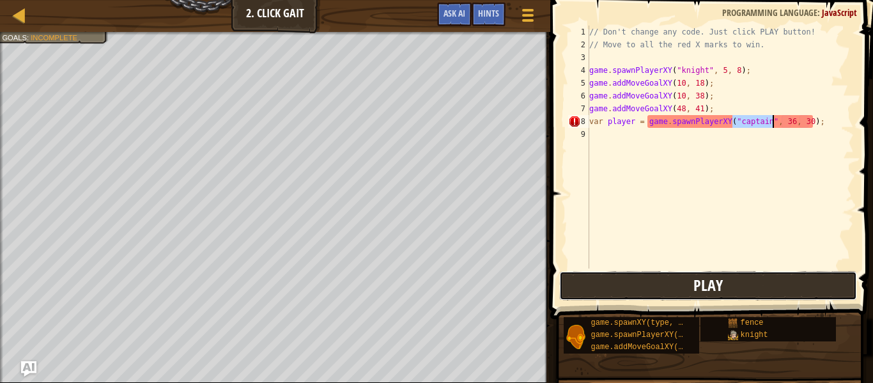
click at [694, 293] on button "Play" at bounding box center [708, 285] width 298 height 29
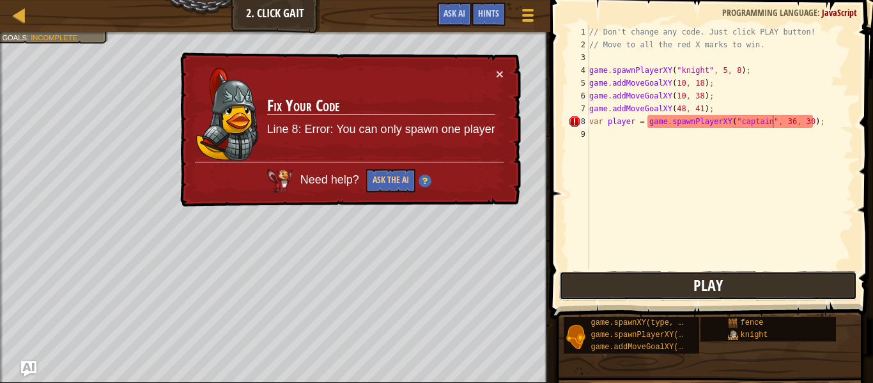
click at [708, 285] on span "Play" at bounding box center [708, 285] width 29 height 20
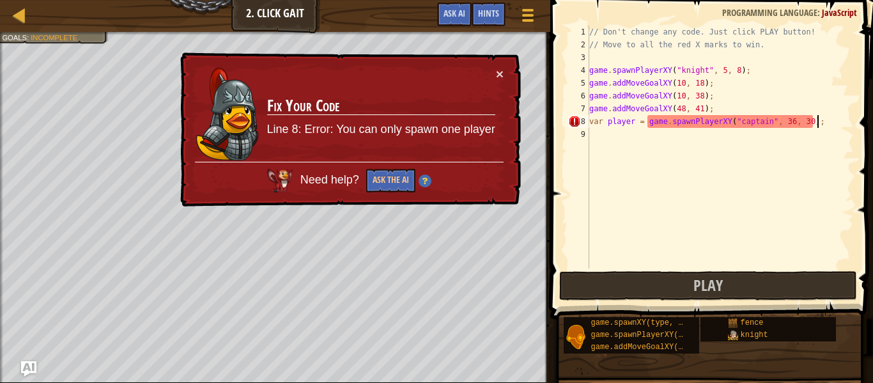
click at [816, 123] on div "// Don't change any code. Just click PLAY button! // Move to all the red X mark…" at bounding box center [720, 160] width 267 height 268
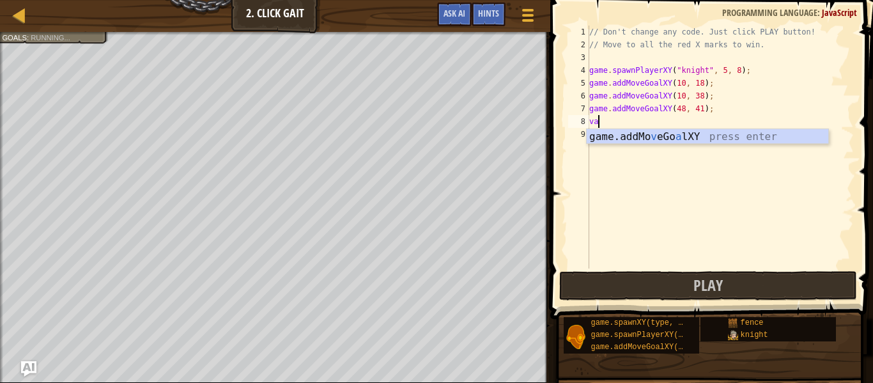
type textarea "v"
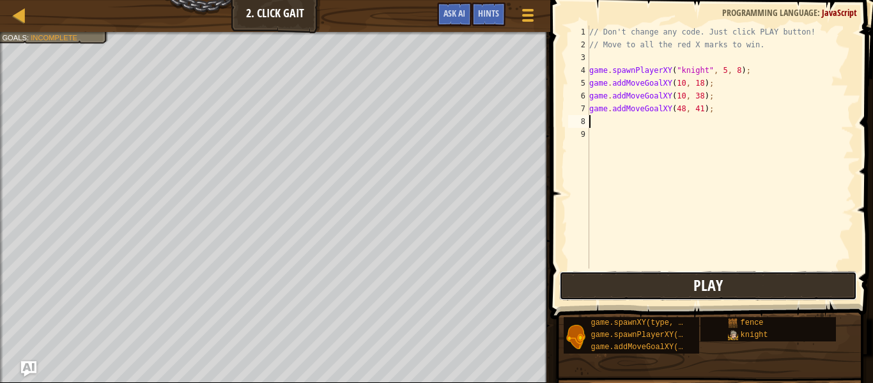
click at [739, 295] on button "Play" at bounding box center [708, 285] width 298 height 29
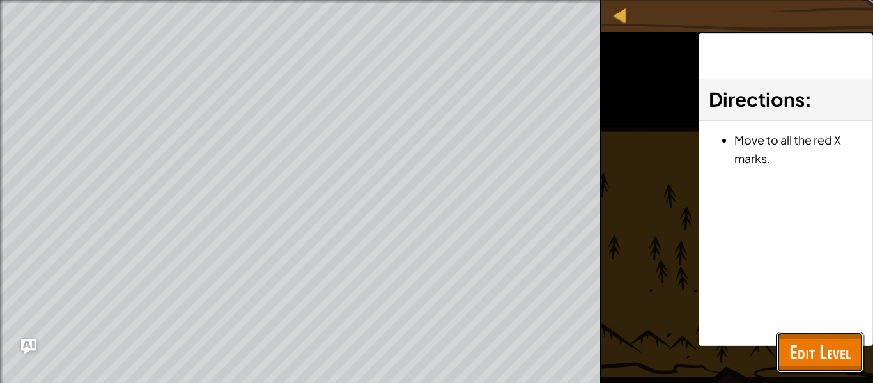
click at [827, 356] on span "Edit Level" at bounding box center [819, 352] width 61 height 26
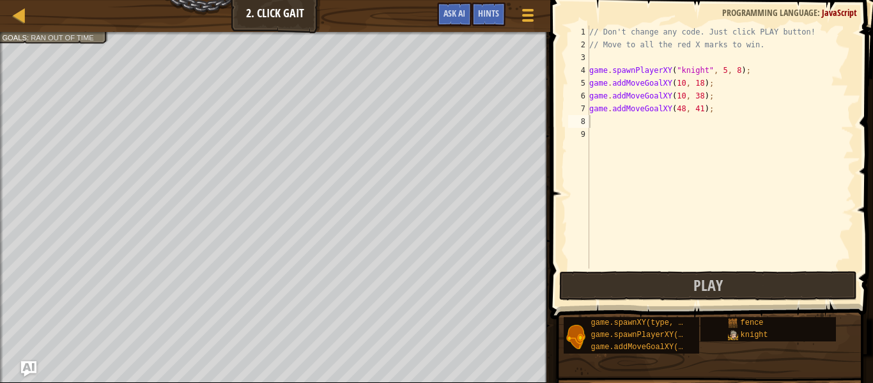
click at [646, 145] on div "// Don't change any code. Just click PLAY button! // Move to all the red X mark…" at bounding box center [720, 160] width 267 height 268
click at [635, 120] on div "// Don't change any code. Just click PLAY button! // Move to all the red X mark…" at bounding box center [720, 160] width 267 height 268
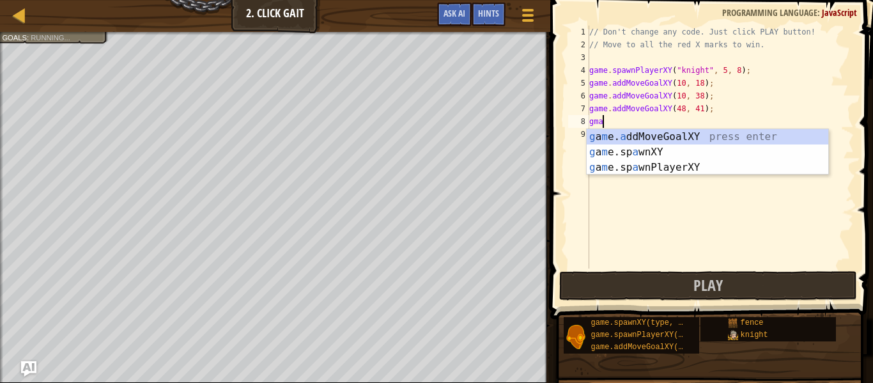
scroll to position [6, 2]
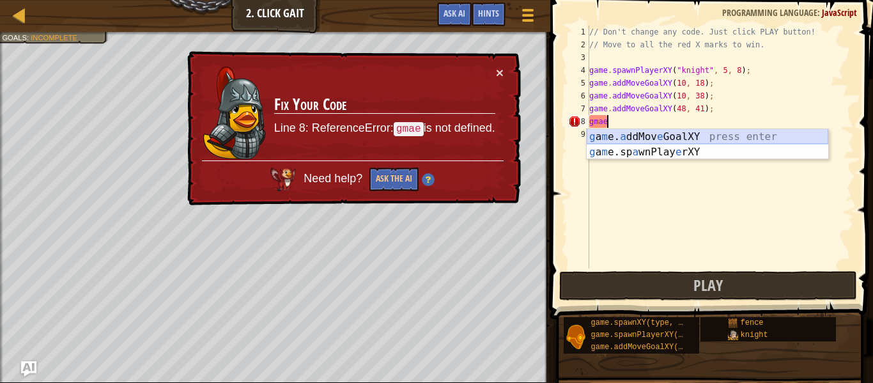
click at [619, 142] on div "g a m e. a ddMov e GoalXY press enter g a m e.sp a wnPlay e rXY press enter" at bounding box center [708, 159] width 242 height 61
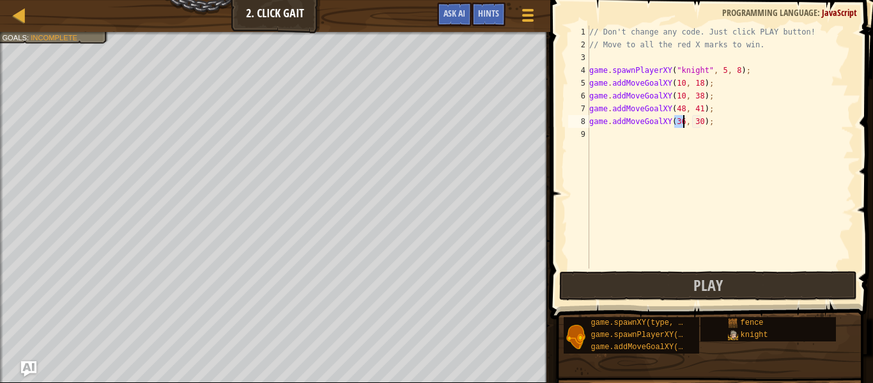
click at [709, 123] on div "// Don't change any code. Just click PLAY button! // Move to all the red X mark…" at bounding box center [720, 160] width 267 height 268
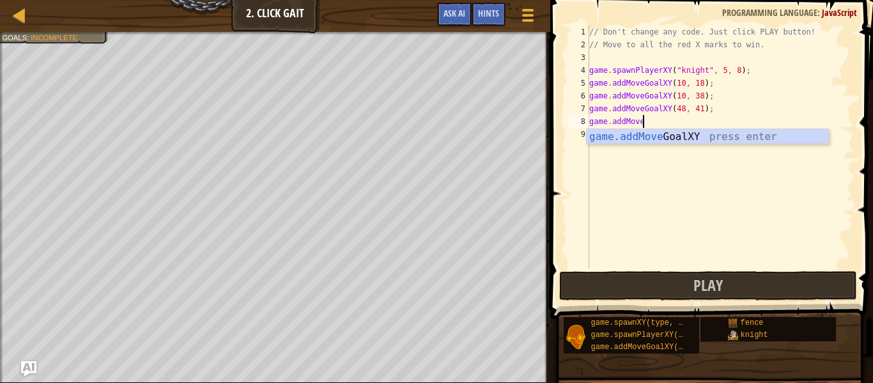
type textarea "g"
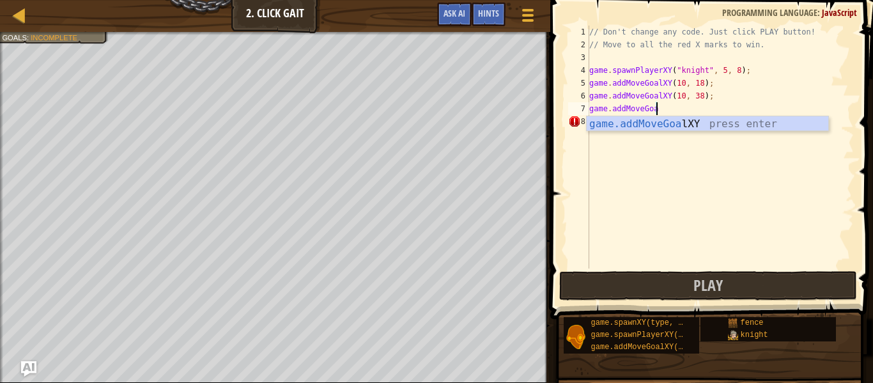
scroll to position [6, 0]
click at [715, 127] on div "game.addMoveGo alXY press enter" at bounding box center [708, 139] width 242 height 46
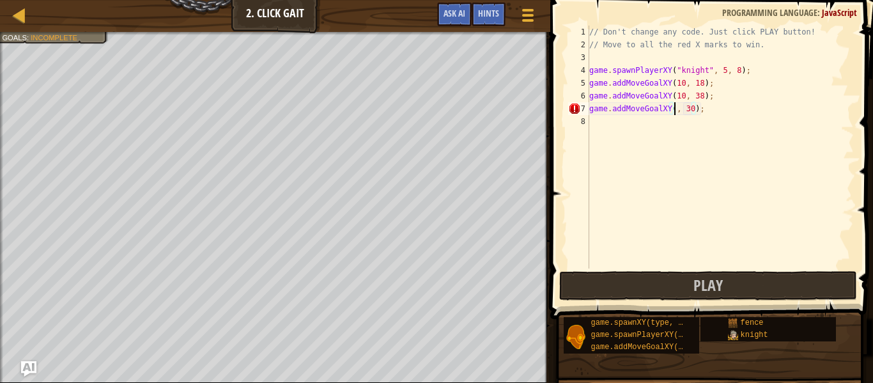
scroll to position [6, 14]
click at [703, 109] on div "// Don't change any code. Just click PLAY button! // Move to all the red X mark…" at bounding box center [720, 160] width 267 height 268
type textarea "game.addMoveGoalXY(48, 42);"
click at [515, 13] on button "Game Menu" at bounding box center [528, 17] width 34 height 31
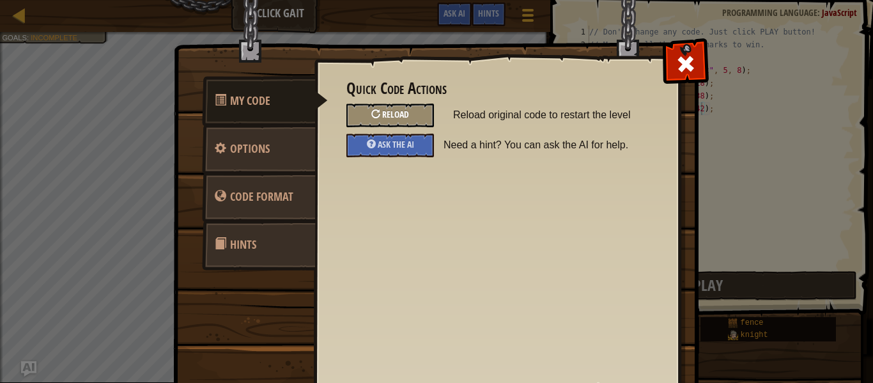
click at [387, 121] on div "Reload" at bounding box center [390, 116] width 88 height 24
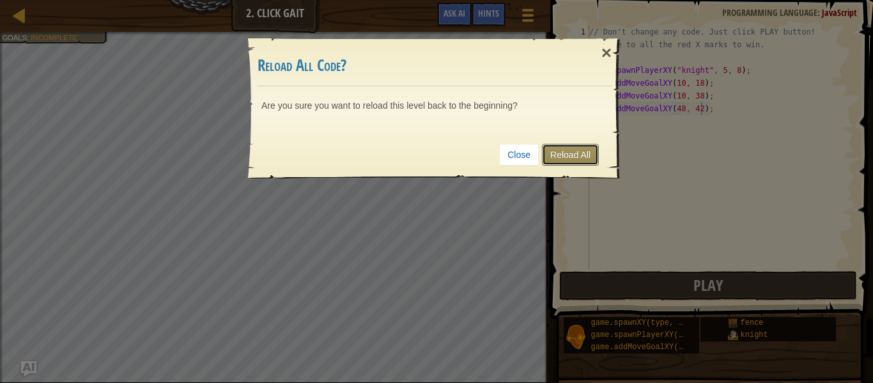
click at [574, 154] on link "Reload All" at bounding box center [570, 155] width 57 height 22
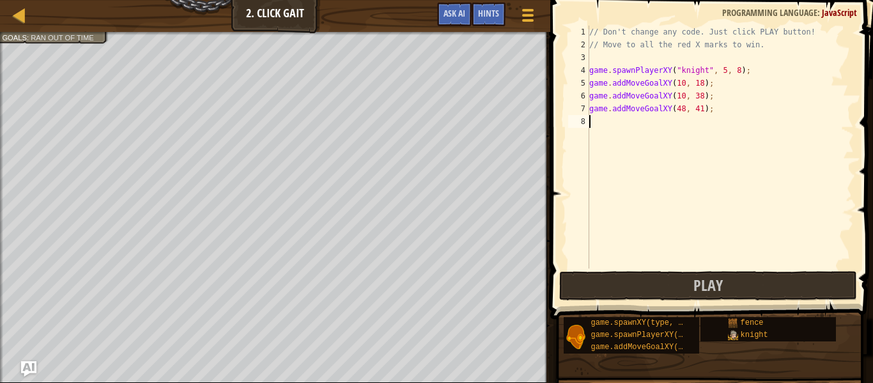
scroll to position [6, 0]
click at [467, 15] on button "Ask AI" at bounding box center [454, 15] width 35 height 24
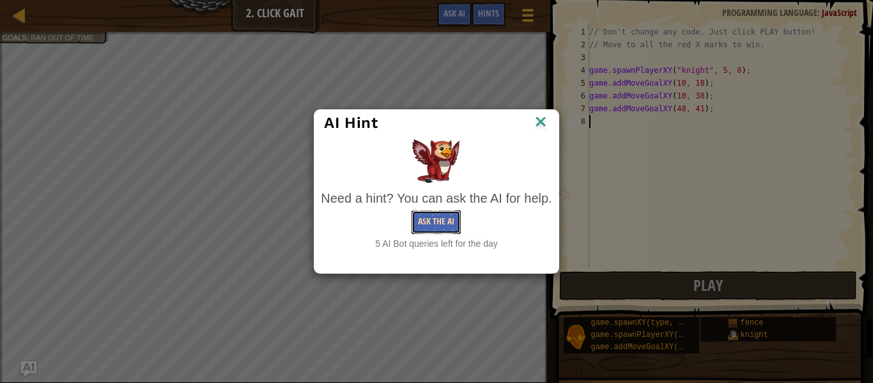
click at [439, 229] on button "Ask the AI" at bounding box center [436, 222] width 49 height 24
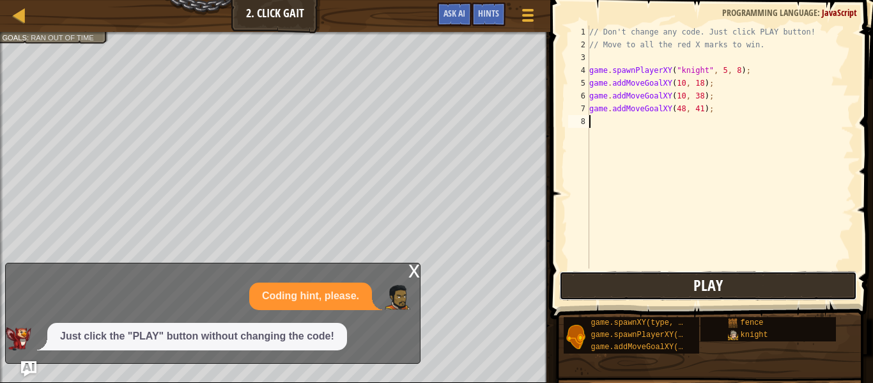
click at [634, 276] on button "Play" at bounding box center [708, 285] width 298 height 29
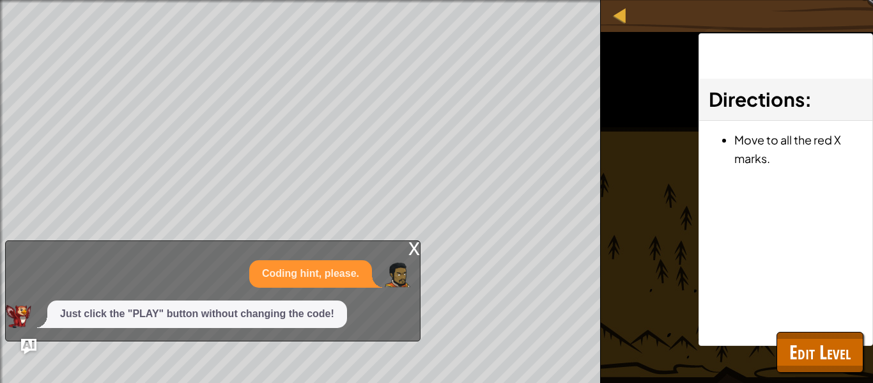
click at [418, 249] on div "x" at bounding box center [414, 247] width 12 height 13
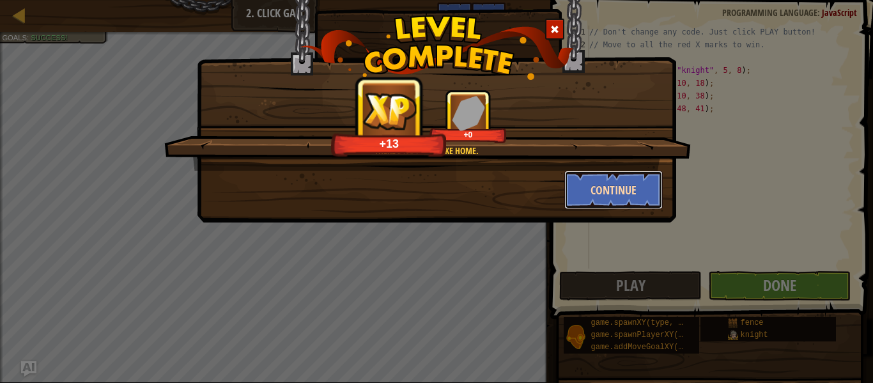
click at [629, 206] on button "Continue" at bounding box center [613, 190] width 99 height 38
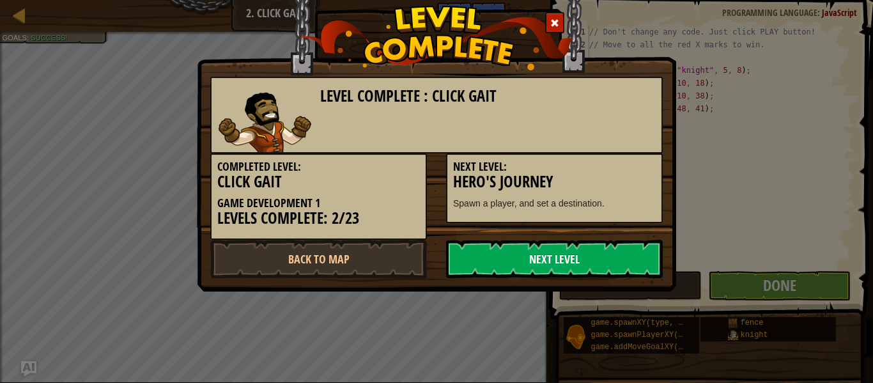
click at [530, 248] on link "Next Level" at bounding box center [554, 259] width 217 height 38
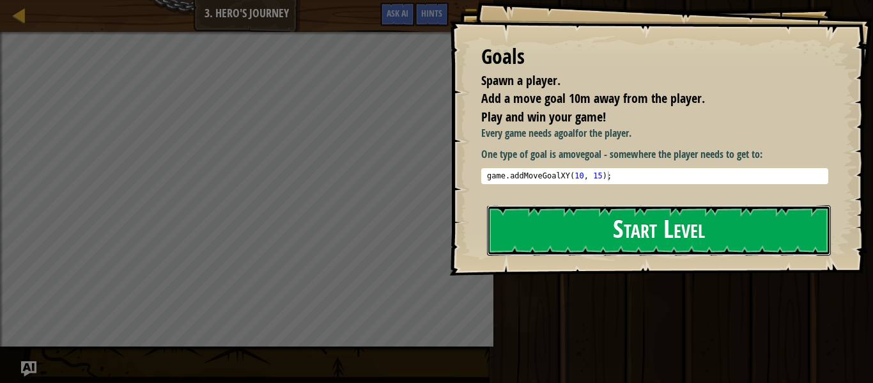
click at [585, 253] on button "Start Level" at bounding box center [659, 230] width 344 height 50
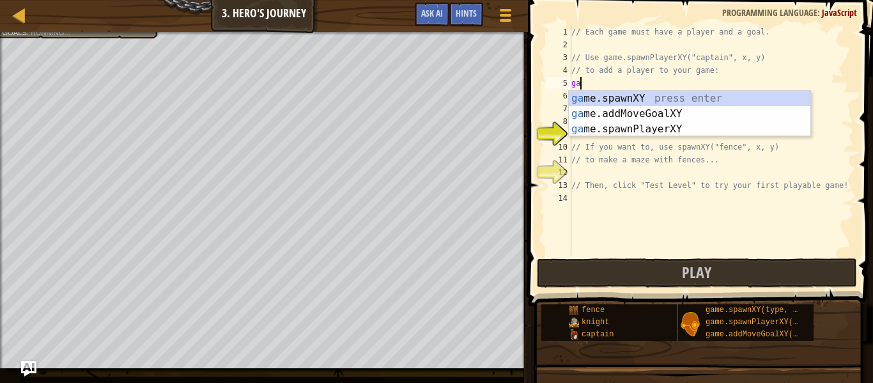
scroll to position [6, 1]
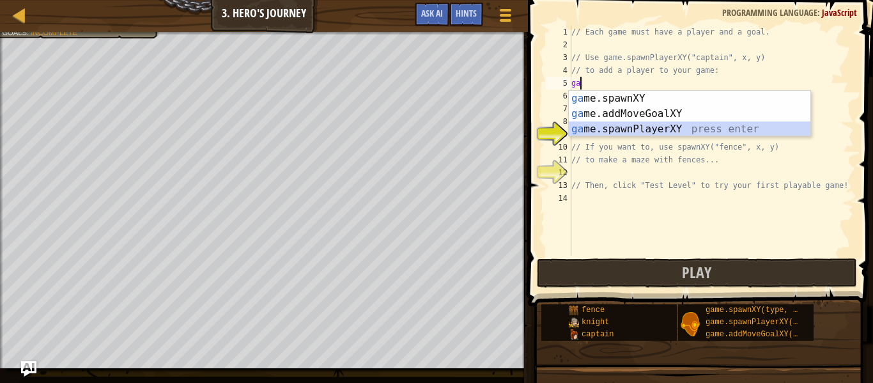
click at [683, 125] on div "ga me.spawnXY press enter ga me.addMoveGoalXY press enter ga me.spawnPlayerXY p…" at bounding box center [690, 129] width 242 height 77
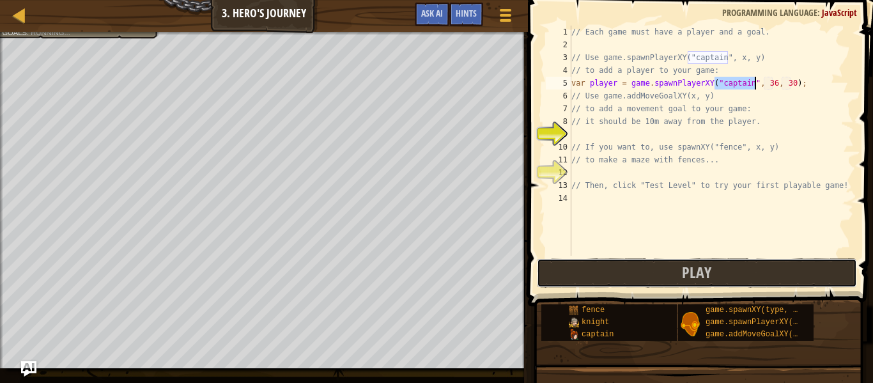
click at [711, 261] on button "Play" at bounding box center [697, 272] width 320 height 29
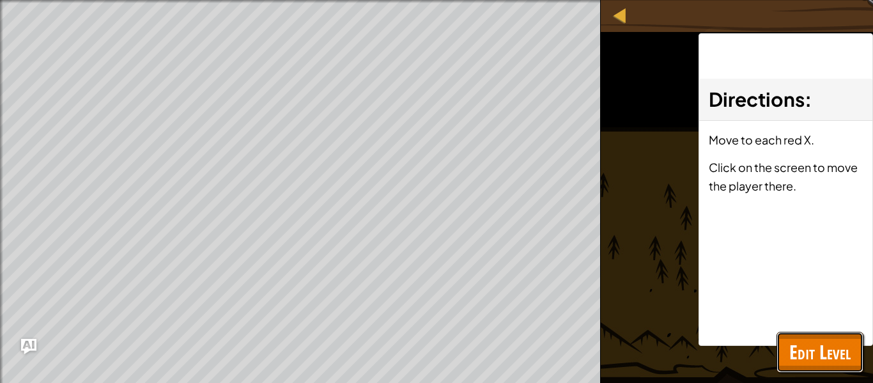
click at [826, 348] on span "Edit Level" at bounding box center [819, 352] width 61 height 26
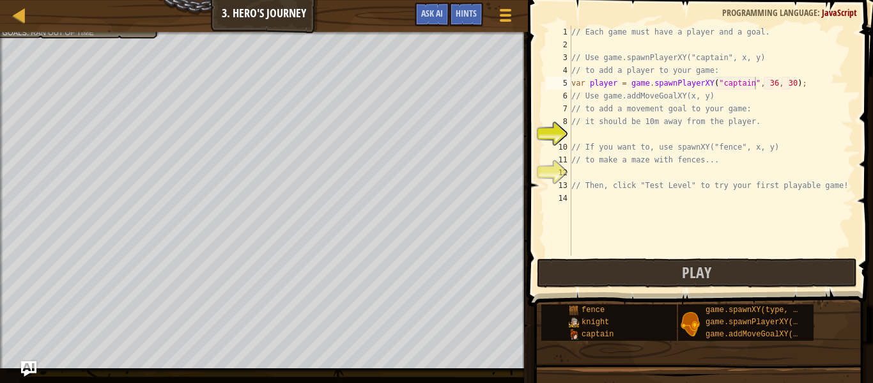
click at [713, 288] on span at bounding box center [701, 135] width 355 height 344
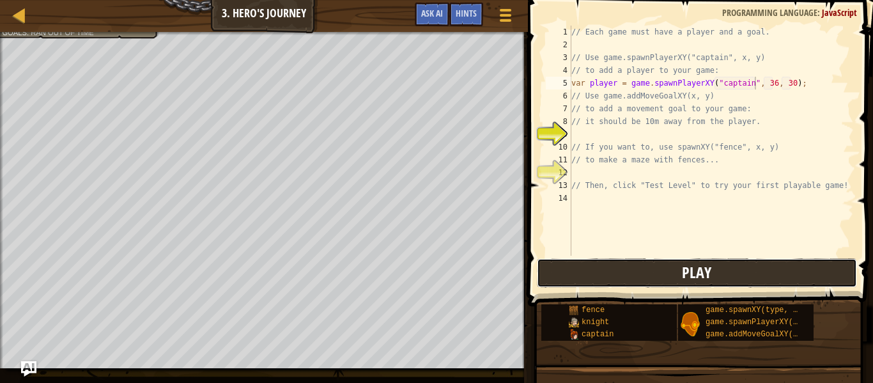
click at [706, 281] on span "Play" at bounding box center [696, 272] width 29 height 20
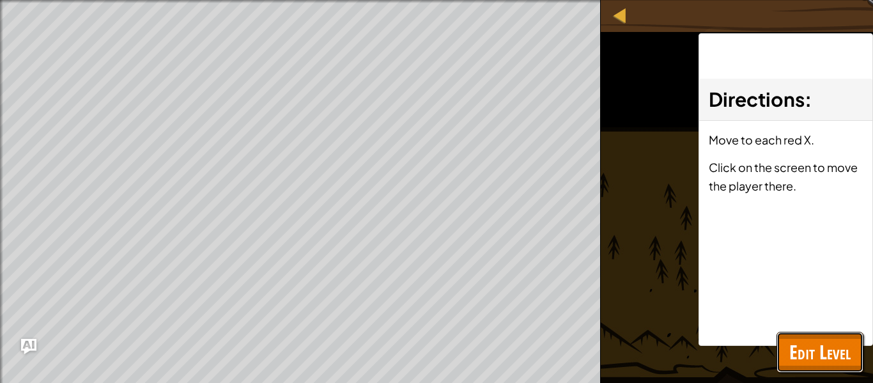
click at [789, 343] on span "Edit Level" at bounding box center [819, 352] width 61 height 26
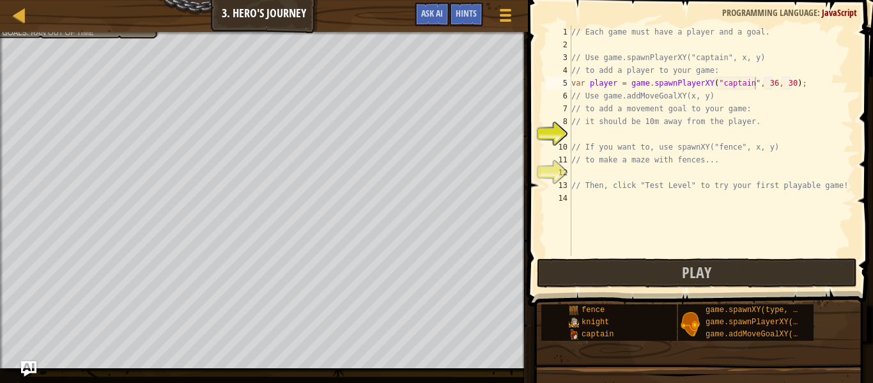
click at [804, 89] on div "// Each game must have a player and a goal. // Use game.spawnPlayerXY("captain"…" at bounding box center [711, 154] width 285 height 256
click at [799, 81] on div "// Each game must have a player and a goal. // Use game.spawnPlayerXY("captain"…" at bounding box center [711, 154] width 285 height 256
type textarea "var player = game.spawnPlayerXY("captain", 36, 30);"
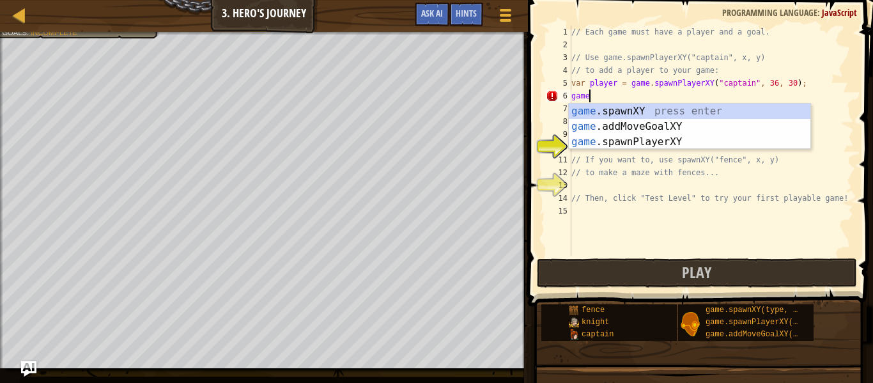
scroll to position [6, 2]
click at [727, 112] on div "game .spawnXY press enter game .addMoveGoalXY press enter game .spawnPlayerXY p…" at bounding box center [690, 142] width 242 height 77
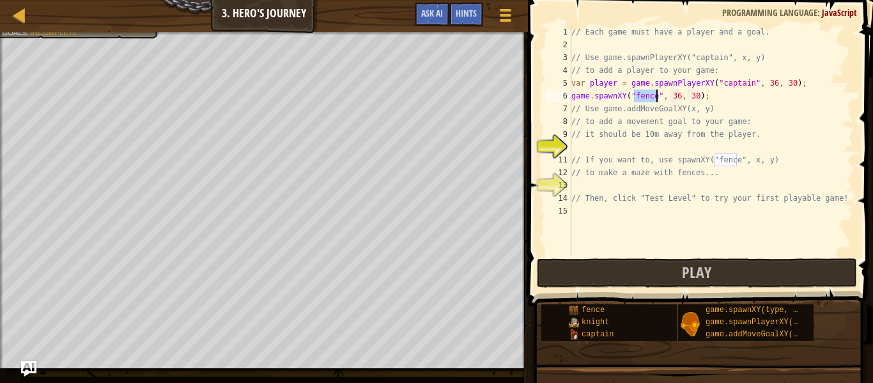
click at [706, 102] on div "// Each game must have a player and a goal. // Use game.spawnPlayerXY("captain"…" at bounding box center [711, 154] width 285 height 256
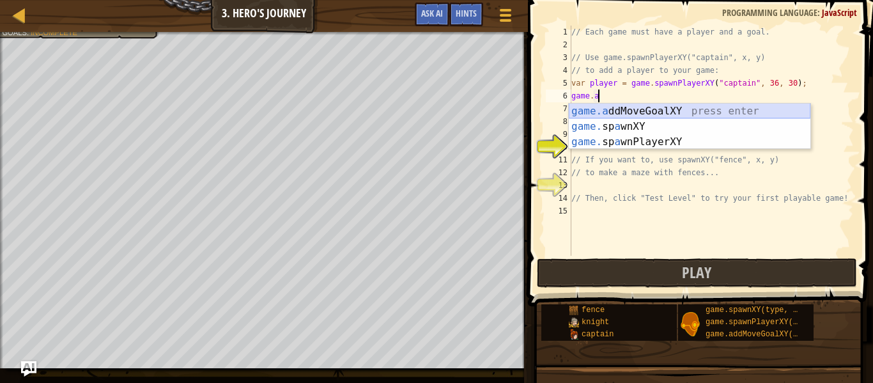
click at [736, 109] on div "game.a ddMoveGoalXY press enter game. sp a wnXY press enter game. sp a wnPlayer…" at bounding box center [690, 142] width 242 height 77
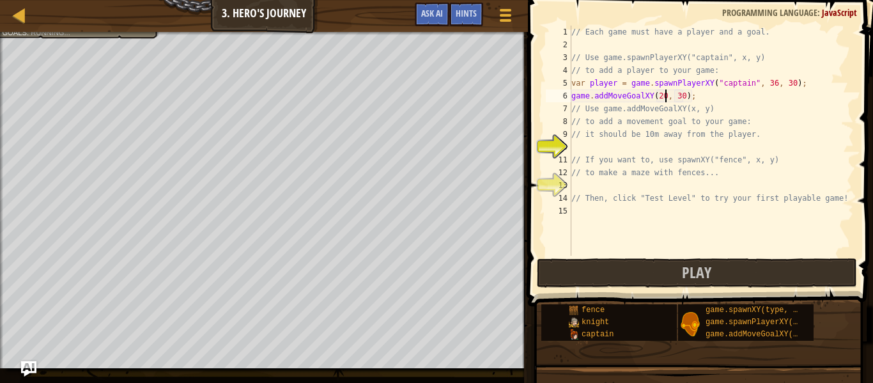
scroll to position [6, 13]
type textarea "game.addMoveGoalXY(20, 30);"
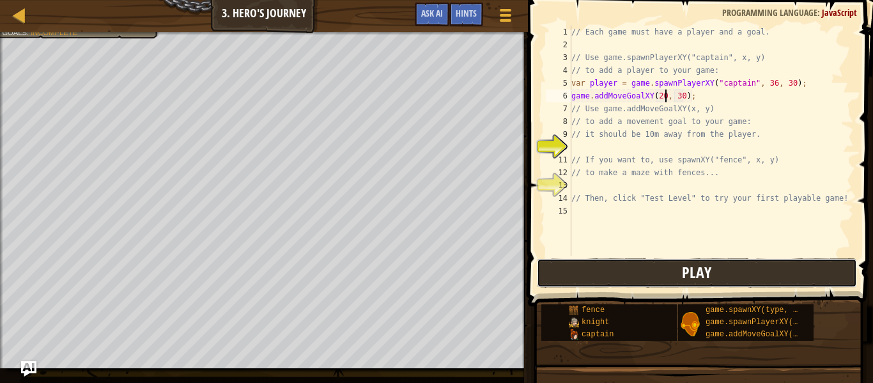
click at [614, 277] on button "Play" at bounding box center [697, 272] width 320 height 29
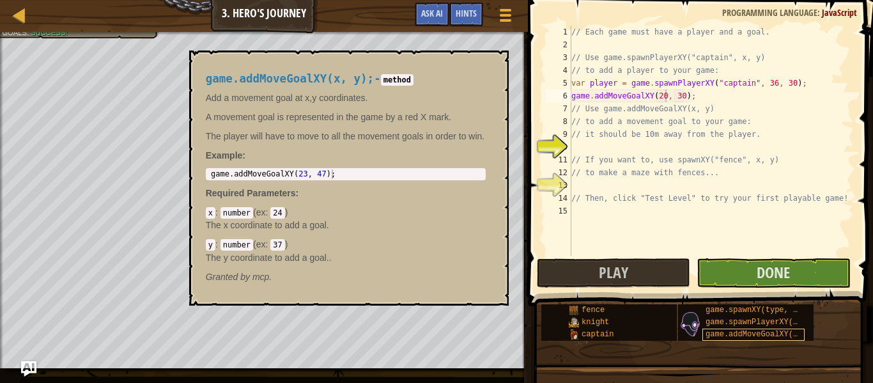
click at [794, 331] on span "game.addMoveGoalXY(x, y);" at bounding box center [763, 334] width 115 height 9
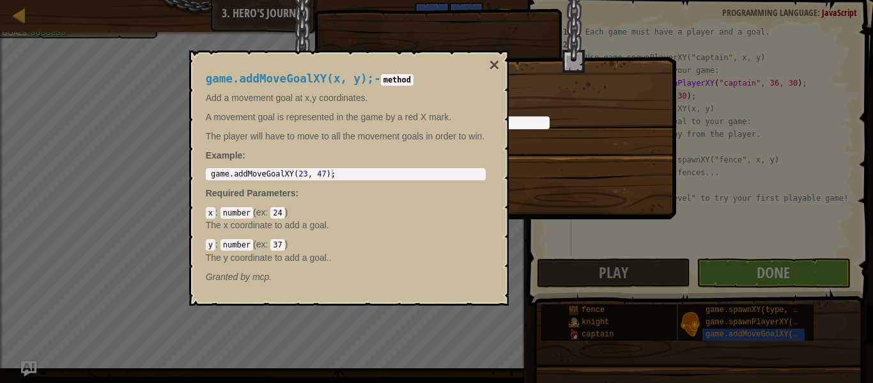
click at [787, 276] on div "Loading..." at bounding box center [436, 191] width 873 height 383
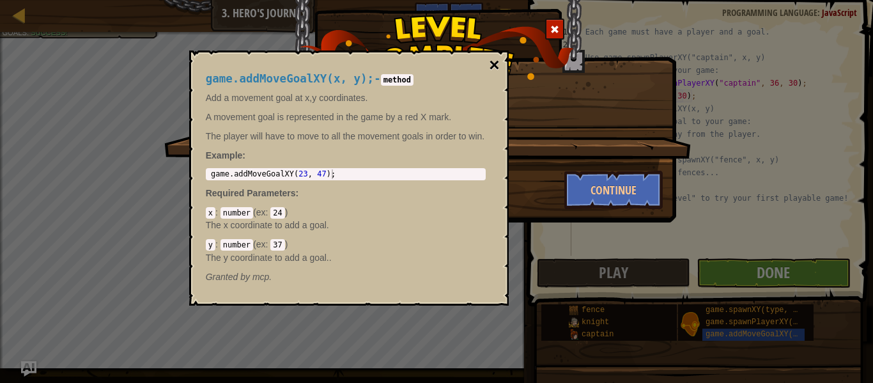
click at [495, 65] on button "×" at bounding box center [494, 65] width 10 height 18
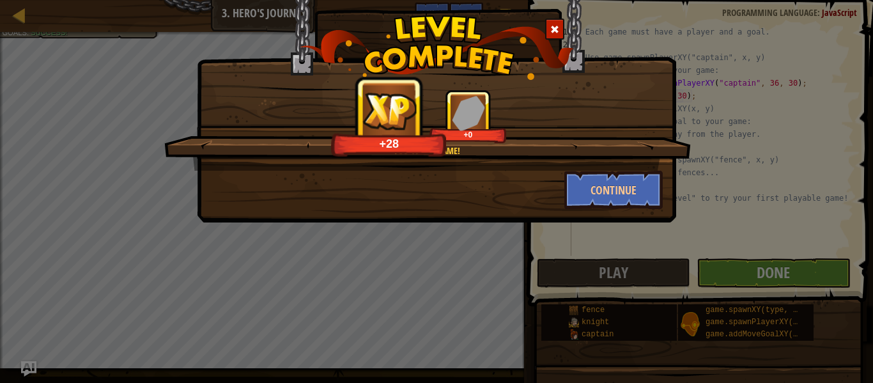
click at [660, 215] on div "You've got game! +28 +0 Continue" at bounding box center [436, 95] width 479 height 254
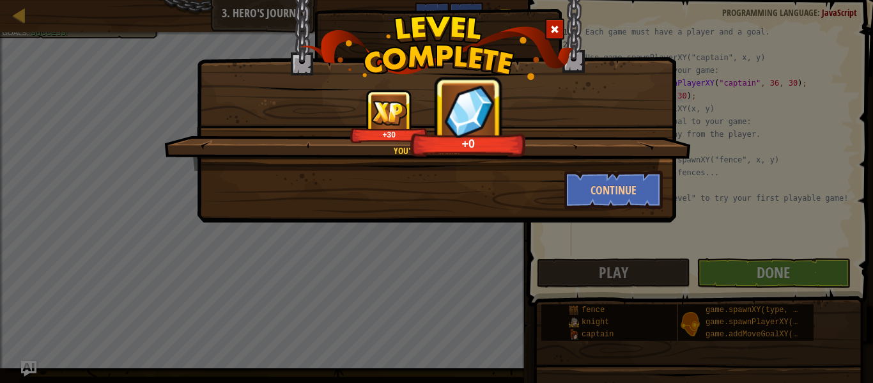
click at [658, 212] on div "You've got game! +30 +0 Continue" at bounding box center [436, 95] width 479 height 254
click at [624, 178] on button "Continue" at bounding box center [613, 190] width 99 height 38
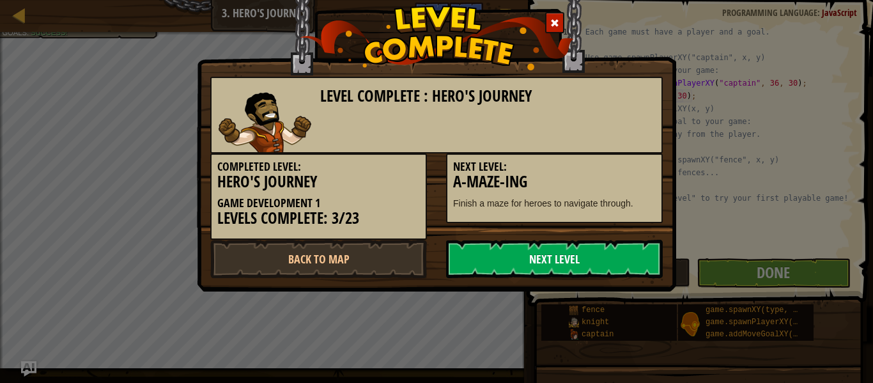
click at [591, 245] on link "Next Level" at bounding box center [554, 259] width 217 height 38
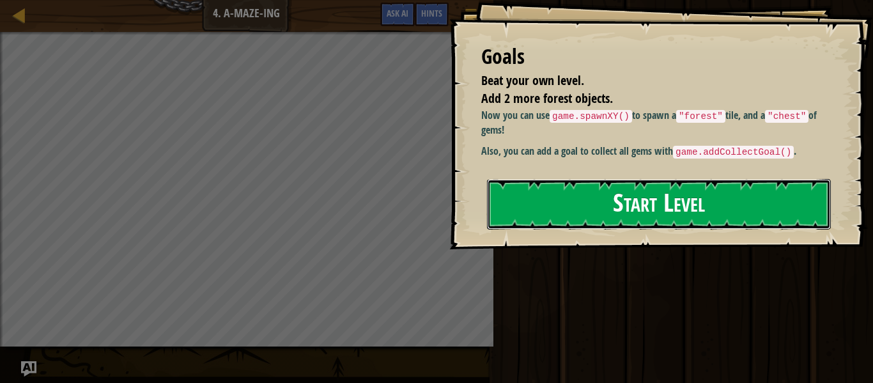
click at [639, 215] on button "Start Level" at bounding box center [659, 204] width 344 height 50
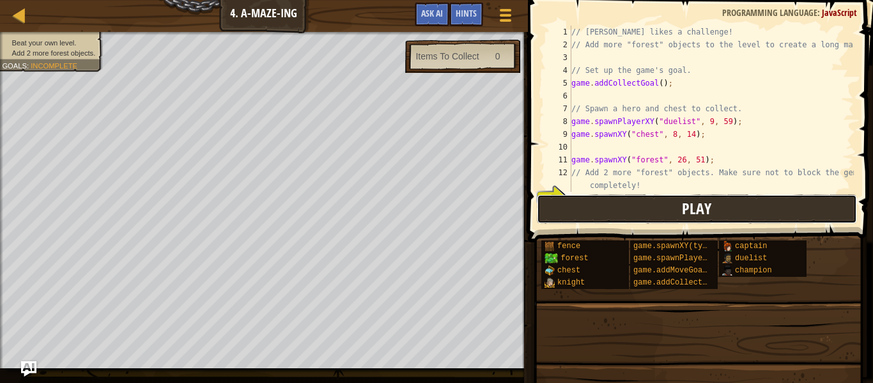
click at [667, 206] on button "Play" at bounding box center [697, 208] width 320 height 29
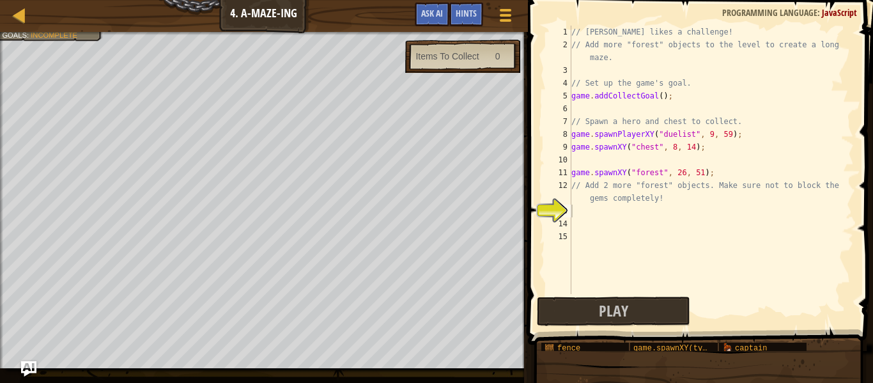
click at [640, 223] on div "// [PERSON_NAME] likes a challenge! // Add more "forest" objects to the level t…" at bounding box center [711, 173] width 285 height 294
click at [633, 211] on div "// [PERSON_NAME] likes a challenge! // Add more "forest" objects to the level t…" at bounding box center [711, 173] width 285 height 294
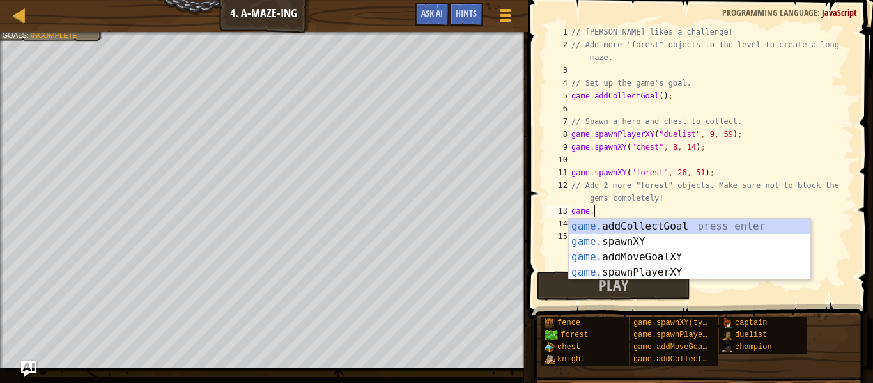
scroll to position [6, 3]
click at [674, 250] on div "game. addCollectGoal press enter game. spawnXY press enter game. addMoveGoalXY …" at bounding box center [690, 265] width 242 height 92
type textarea "game.addMoveGoalXY(36, 30);"
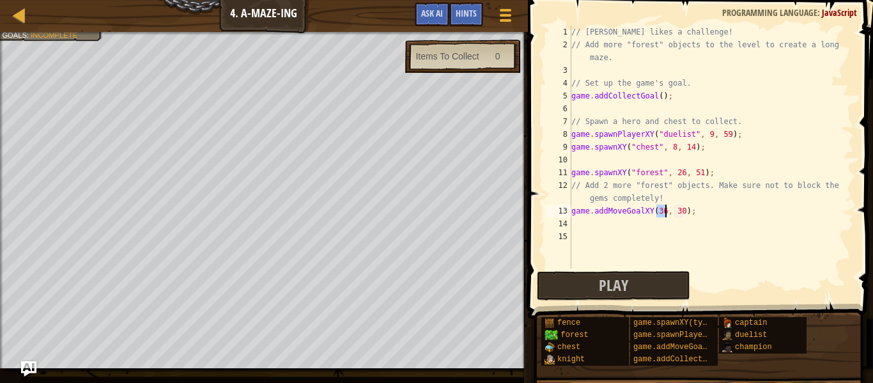
click at [695, 218] on div "// [PERSON_NAME] likes a challenge! // Add more "forest" objects to the level t…" at bounding box center [711, 160] width 285 height 268
type textarea "]"
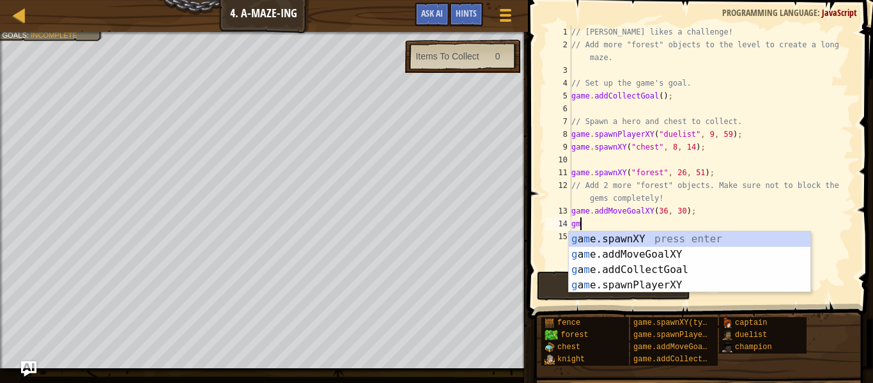
scroll to position [6, 1]
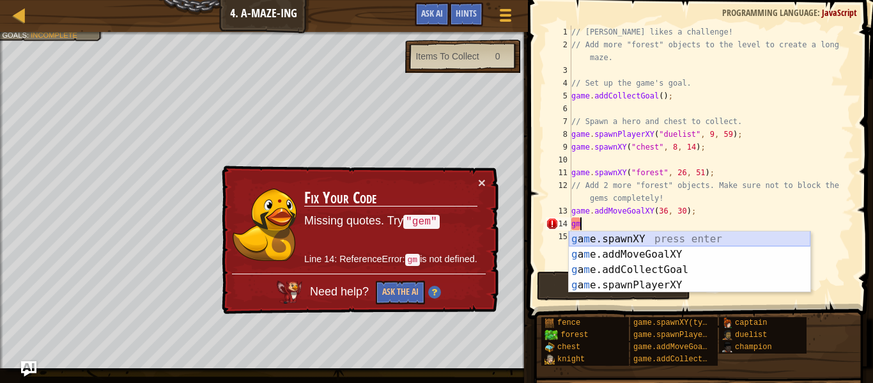
click at [694, 240] on div "g a m e.spawnXY press enter g a m e.addMoveGoalXY press enter g a m e.addCollec…" at bounding box center [690, 277] width 242 height 92
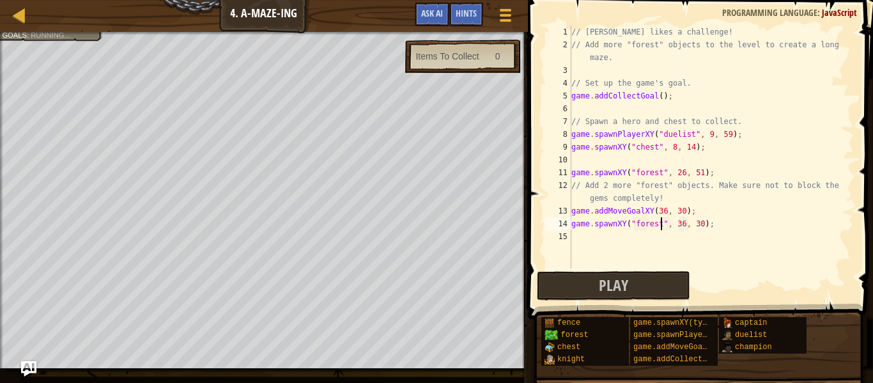
scroll to position [6, 6]
click at [642, 294] on button "Play" at bounding box center [613, 285] width 153 height 29
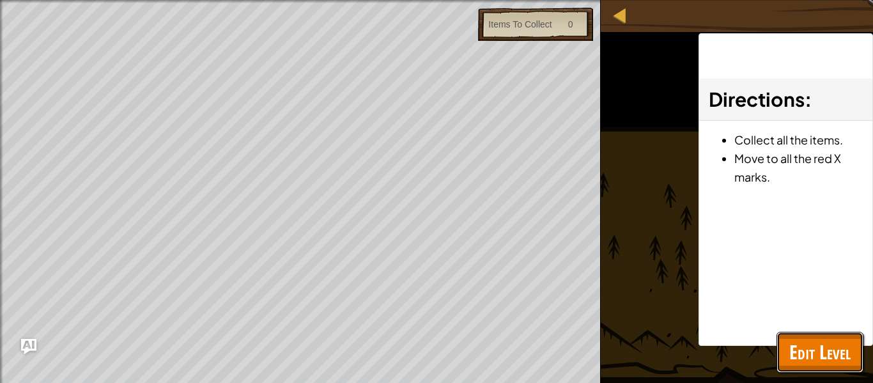
click at [802, 352] on span "Edit Level" at bounding box center [819, 352] width 61 height 26
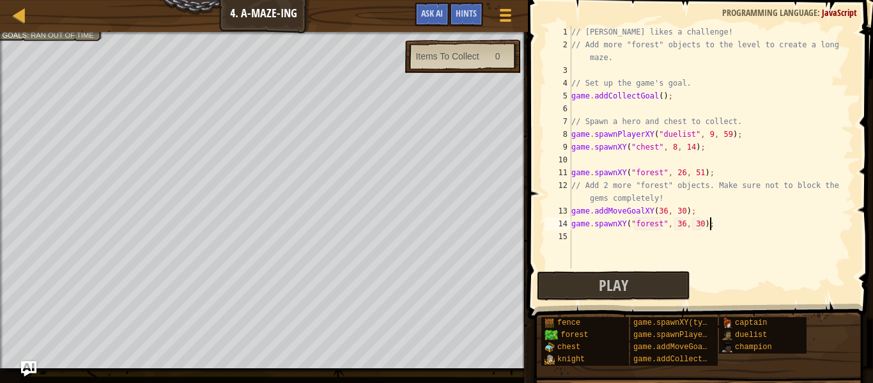
click at [713, 222] on div "// [PERSON_NAME] likes a challenge! // Add more "forest" objects to the level t…" at bounding box center [711, 160] width 285 height 268
type textarea "game.spawnXY("forest", 36, 30);"
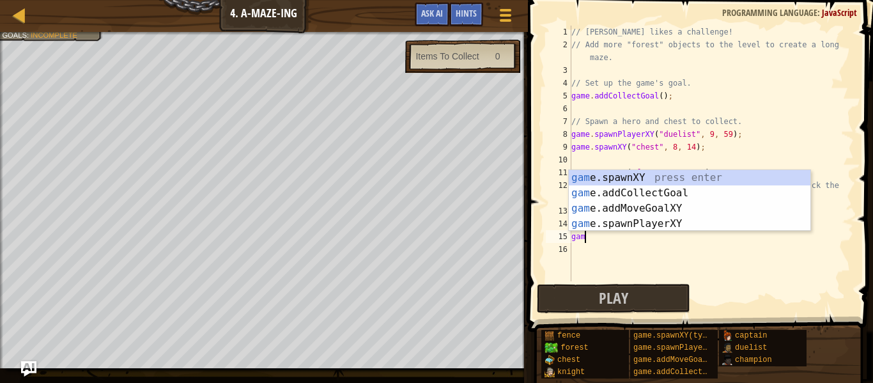
scroll to position [6, 2]
click at [697, 196] on div "game .addCollectGoal press enter game .spawnXY press enter game .addMoveGoalXY …" at bounding box center [690, 216] width 242 height 92
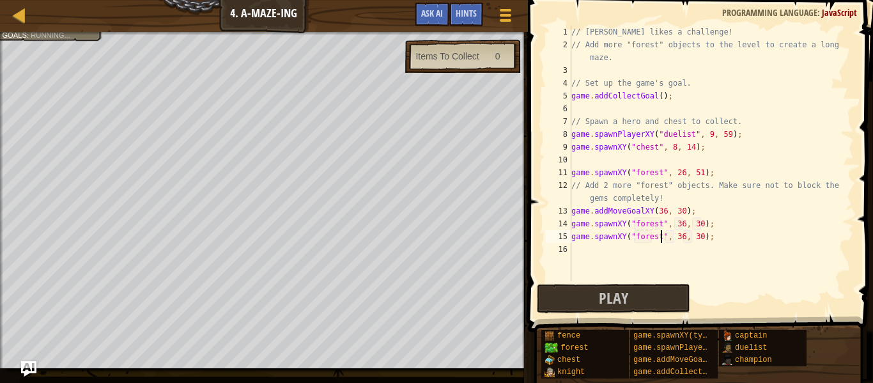
scroll to position [6, 13]
click at [683, 238] on div "// [PERSON_NAME] likes a challenge! // Add more "forest" objects to the level t…" at bounding box center [711, 166] width 285 height 281
click at [702, 236] on div "// [PERSON_NAME] likes a challenge! // Add more "forest" objects to the level t…" at bounding box center [711, 166] width 285 height 281
type textarea "game.spawnXY("forest", 34, 22);"
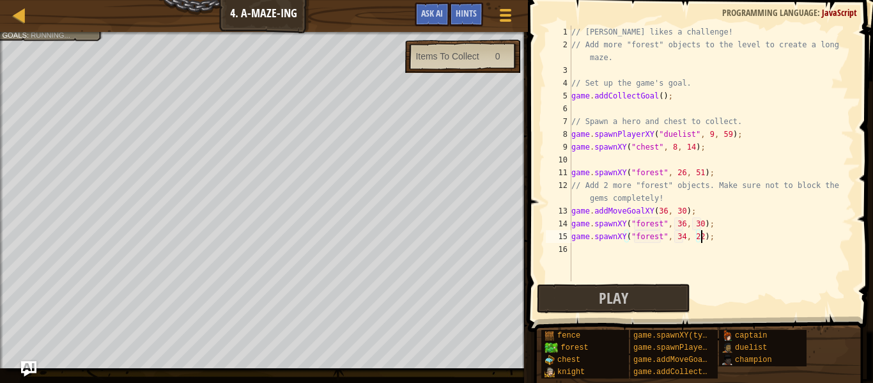
scroll to position [6, 19]
click at [656, 289] on button "Play" at bounding box center [613, 298] width 153 height 29
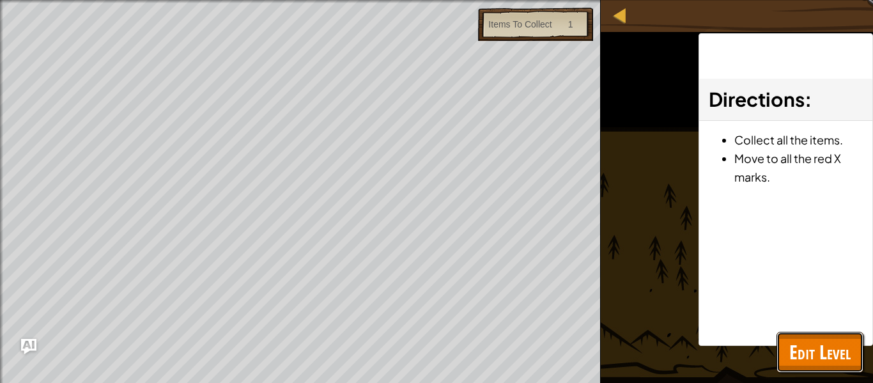
click at [793, 332] on button "Edit Level" at bounding box center [820, 352] width 87 height 41
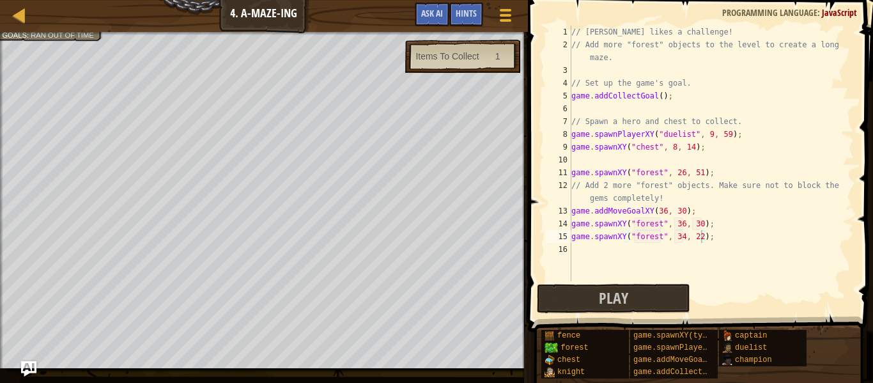
click at [716, 237] on div "// [PERSON_NAME] likes a challenge! // Add more "forest" objects to the level t…" at bounding box center [711, 166] width 285 height 281
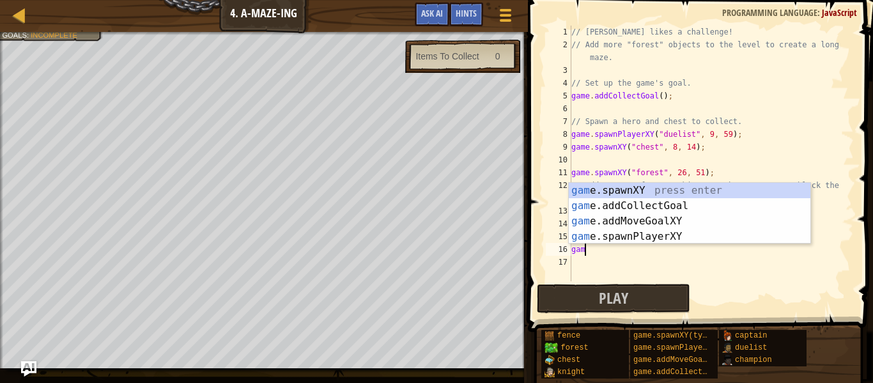
scroll to position [6, 2]
click at [713, 210] on div "game .addCollectGoal press enter game .spawnXY press enter game .addMoveGoalXY …" at bounding box center [690, 229] width 242 height 92
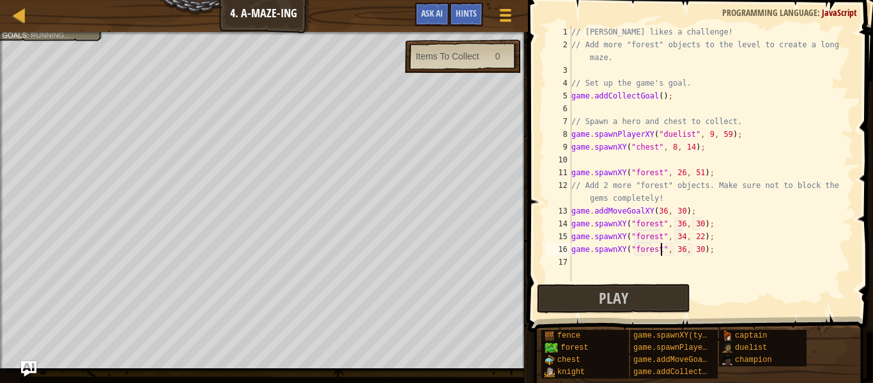
scroll to position [6, 13]
click at [682, 249] on div "// [PERSON_NAME] likes a challenge! // Add more "forest" objects to the level t…" at bounding box center [711, 166] width 285 height 281
click at [695, 251] on div "// [PERSON_NAME] likes a challenge! // Add more "forest" objects to the level t…" at bounding box center [711, 166] width 285 height 281
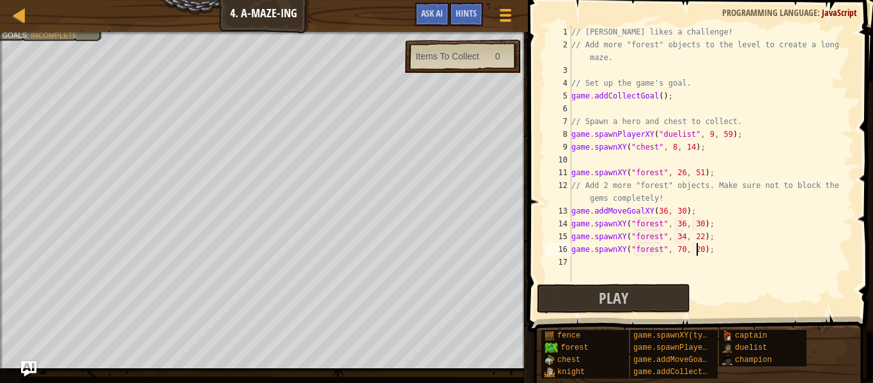
click at [682, 246] on div "// [PERSON_NAME] likes a challenge! // Add more "forest" objects to the level t…" at bounding box center [711, 166] width 285 height 281
click at [701, 251] on div "// [PERSON_NAME] likes a challenge! // Add more "forest" objects to the level t…" at bounding box center [711, 166] width 285 height 281
click at [670, 197] on div "// [PERSON_NAME] likes a challenge! // Add more "forest" objects to the level t…" at bounding box center [711, 166] width 285 height 281
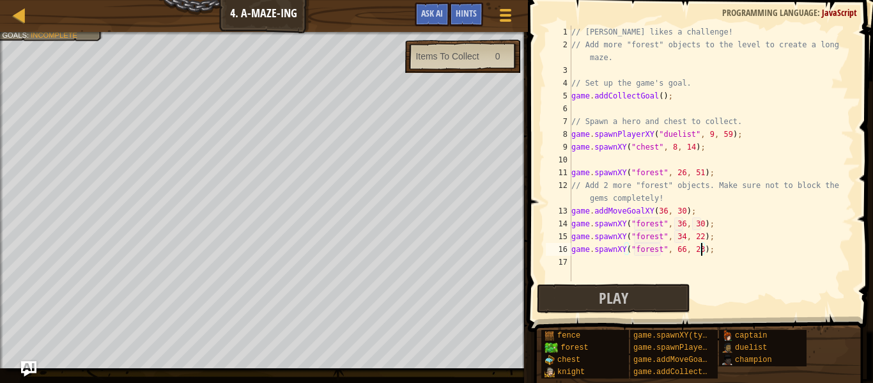
type textarea "// Add 2 more "forest" objects. Make sure not to block the gems completely!"
click at [643, 280] on div "// [PERSON_NAME] likes a challenge! // Add more "forest" objects to the level t…" at bounding box center [711, 166] width 285 height 281
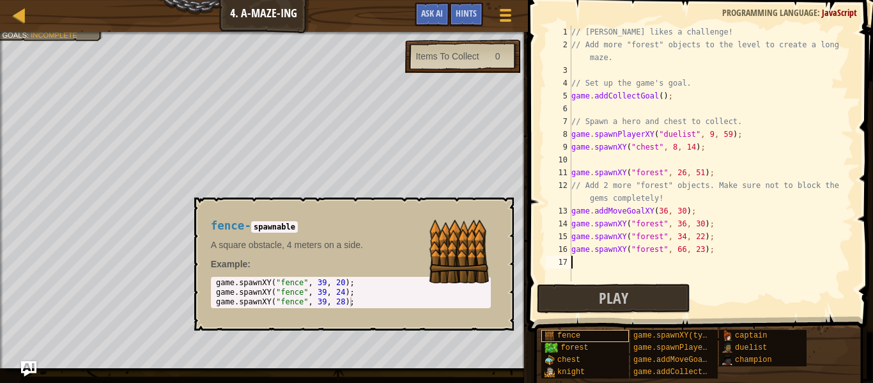
click at [621, 335] on div "fence" at bounding box center [585, 336] width 88 height 12
click at [621, 309] on button "Play" at bounding box center [613, 298] width 153 height 29
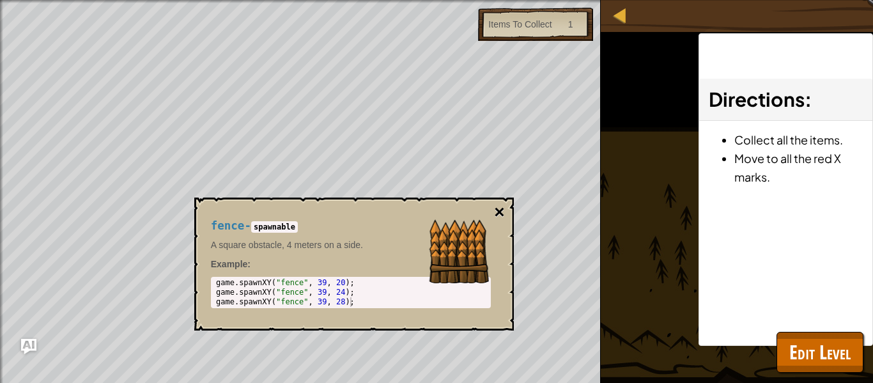
click at [497, 218] on button "×" at bounding box center [499, 212] width 10 height 18
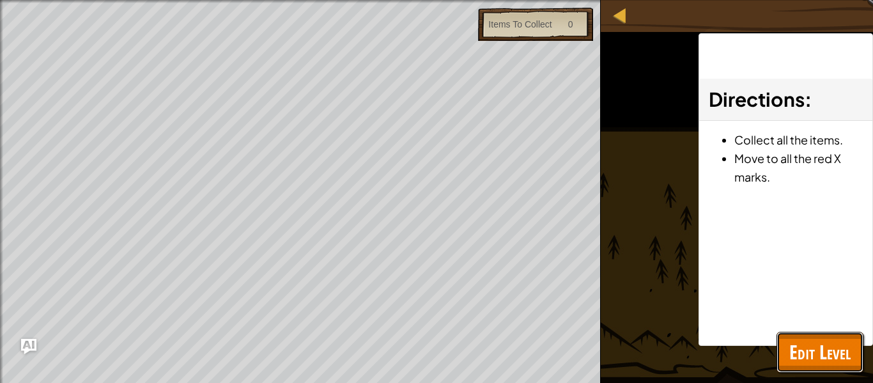
click at [840, 345] on span "Edit Level" at bounding box center [819, 352] width 61 height 26
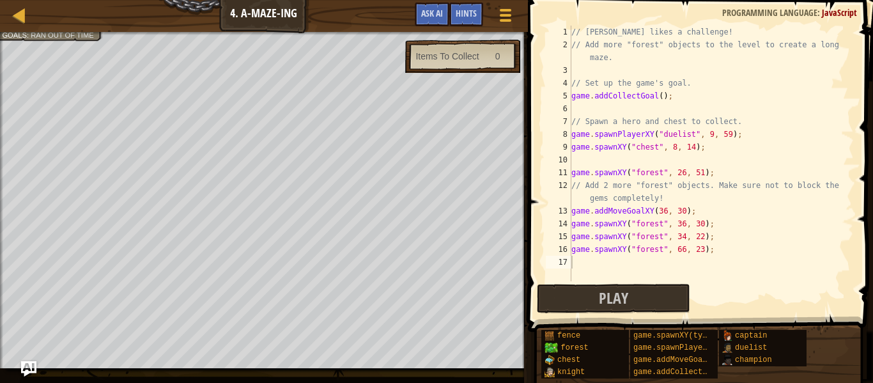
click at [665, 197] on div "// [PERSON_NAME] likes a challenge! // Add more "forest" objects to the level t…" at bounding box center [711, 166] width 285 height 281
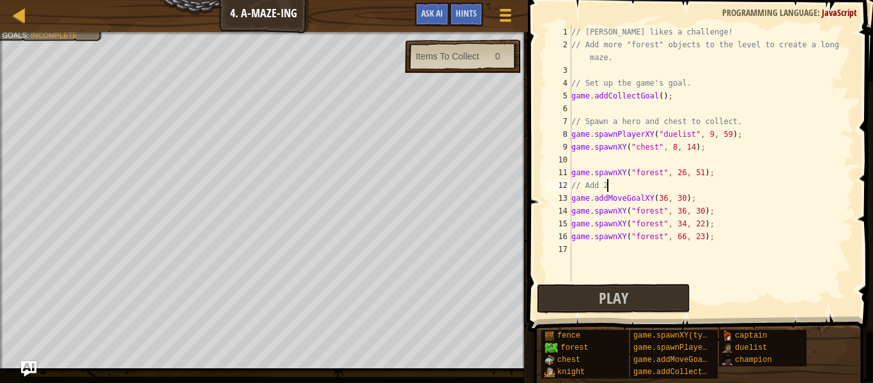
scroll to position [6, 4]
type textarea "/"
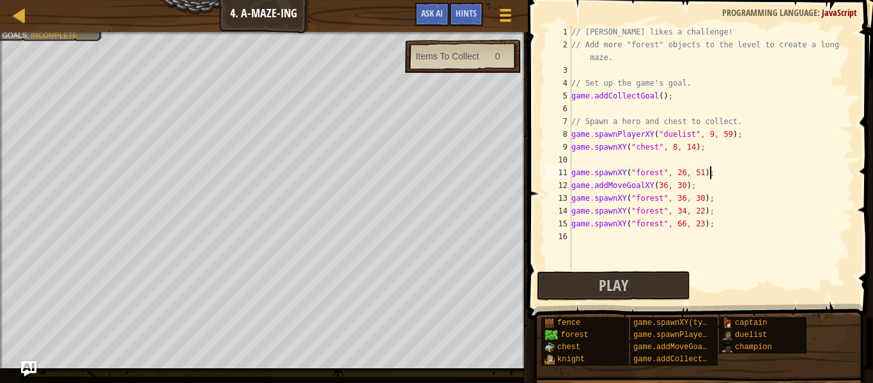
scroll to position [6, 19]
click at [718, 227] on div "// [PERSON_NAME] likes a challenge! // Add more "forest" objects to the level t…" at bounding box center [711, 160] width 285 height 268
type textarea "game.spawnXY("forest", 66, 23);"
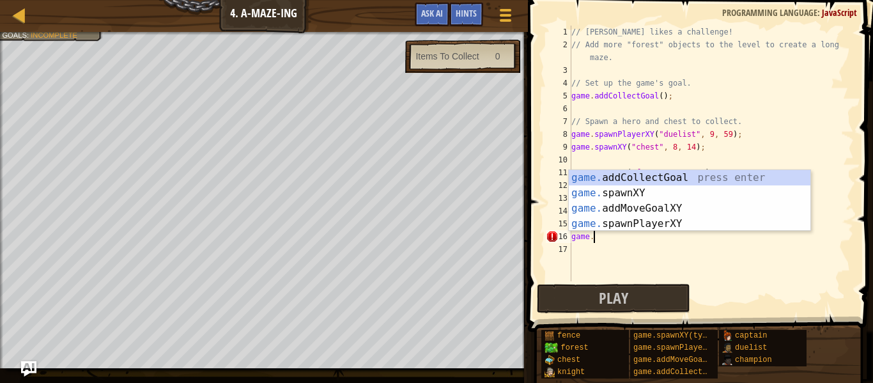
scroll to position [6, 3]
click at [694, 210] on div "game. addCollectGoal press enter game. spawnXY press enter game. addMoveGoalXY …" at bounding box center [690, 216] width 242 height 92
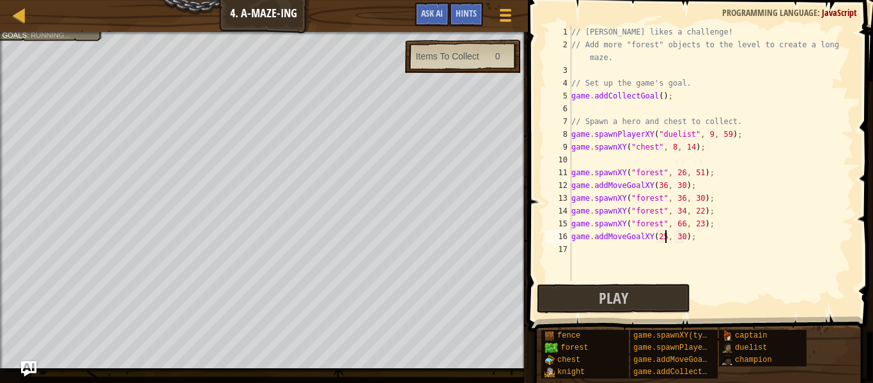
scroll to position [6, 13]
click at [685, 234] on div "// [PERSON_NAME] likes a challenge! // Add more "forest" objects to the level t…" at bounding box center [711, 166] width 285 height 281
click at [665, 233] on div "// [PERSON_NAME] likes a challenge! // Add more "forest" objects to the level t…" at bounding box center [711, 166] width 285 height 281
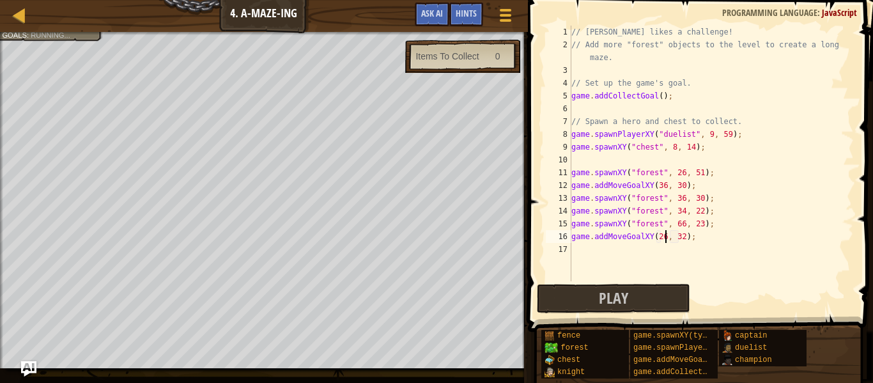
scroll to position [6, 13]
click at [683, 237] on div "// [PERSON_NAME] likes a challenge! // Add more "forest" objects to the level t…" at bounding box center [711, 166] width 285 height 281
click at [664, 239] on div "// [PERSON_NAME] likes a challenge! // Add more "forest" objects to the level t…" at bounding box center [711, 166] width 285 height 281
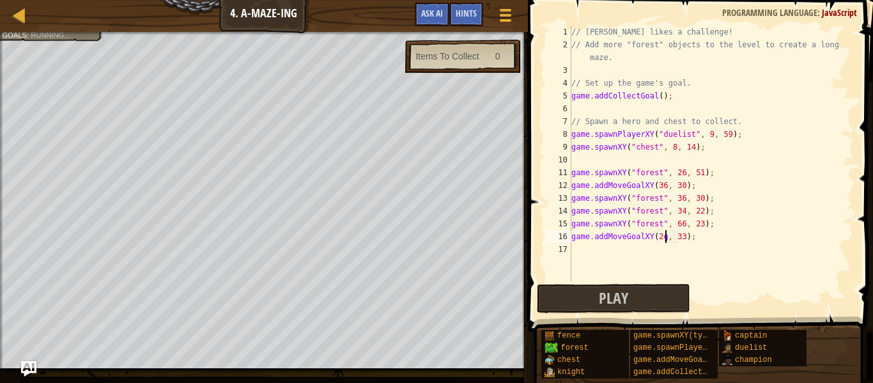
scroll to position [6, 13]
type textarea "game.addMoveGoalXY(26, 33);"
click at [606, 293] on span "Play" at bounding box center [613, 298] width 29 height 20
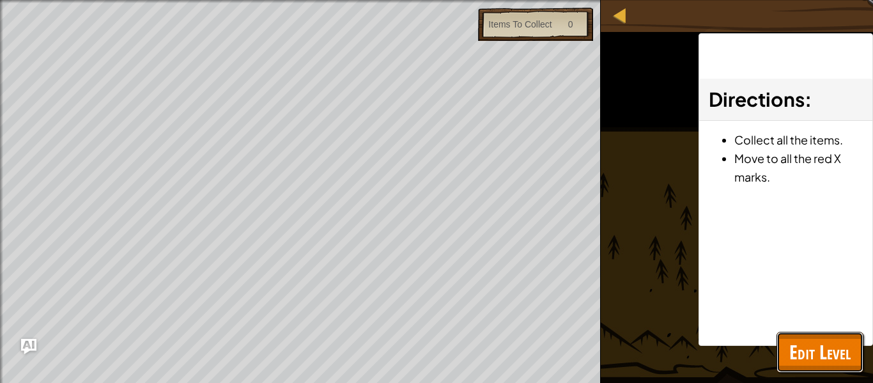
click at [819, 348] on span "Edit Level" at bounding box center [819, 352] width 61 height 26
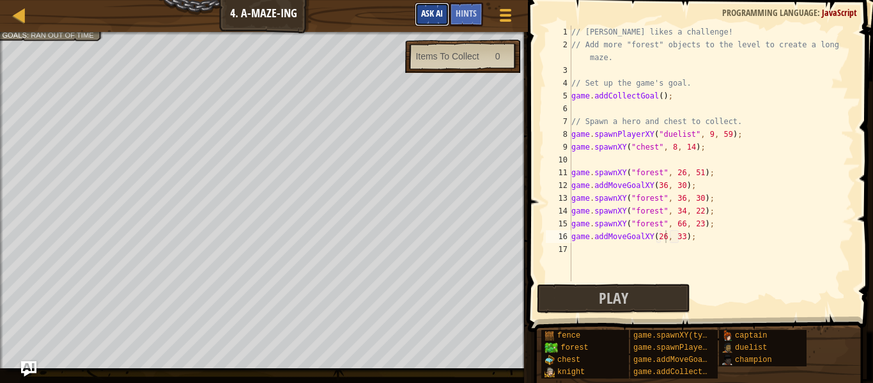
click at [421, 17] on span "Ask AI" at bounding box center [432, 13] width 22 height 12
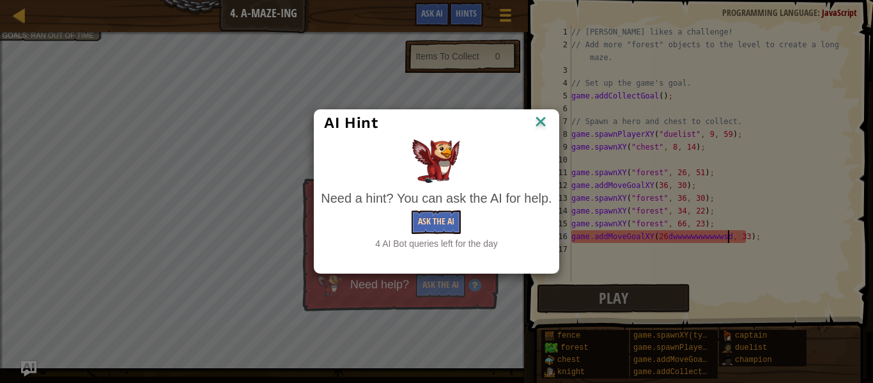
scroll to position [6, 22]
type textarea "game.addMoveGoalXY(26dwwwwwwwwwwwsd, 33);"
click at [426, 223] on button "Ask the AI" at bounding box center [436, 222] width 49 height 24
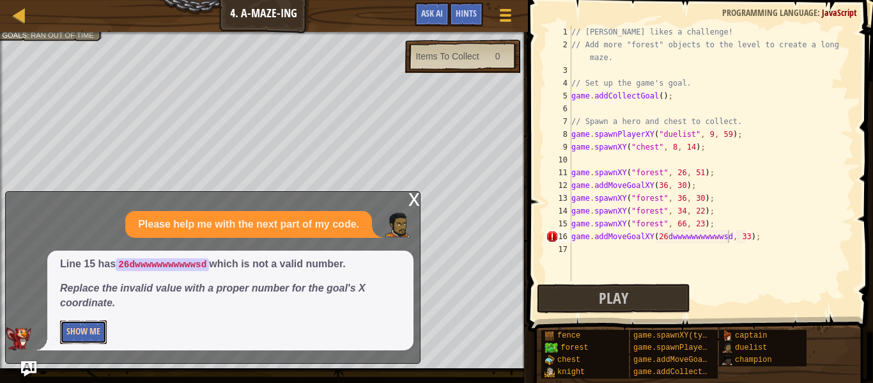
click at [91, 331] on button "Show Me" at bounding box center [83, 332] width 47 height 24
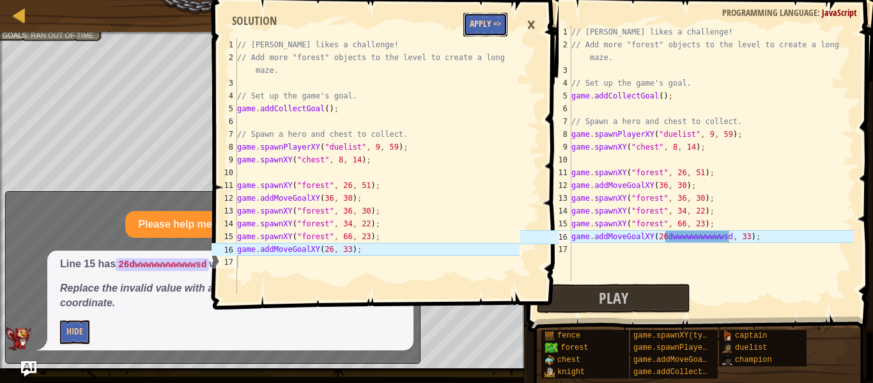
click at [466, 28] on button "Apply =>" at bounding box center [485, 25] width 44 height 24
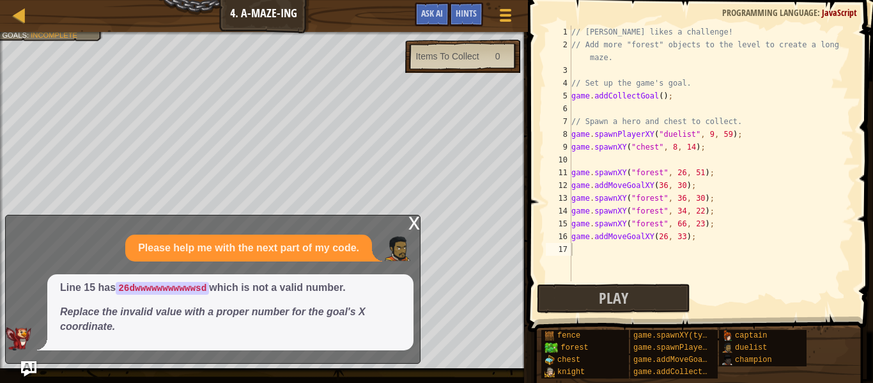
click at [417, 221] on div "x" at bounding box center [414, 221] width 12 height 13
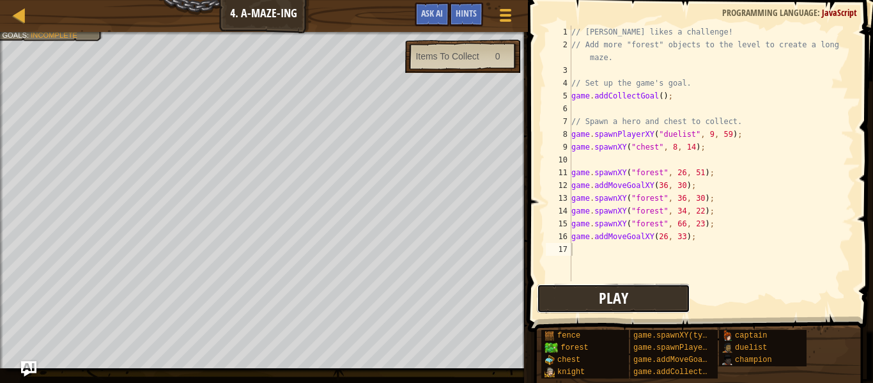
click at [596, 297] on button "Play" at bounding box center [613, 298] width 153 height 29
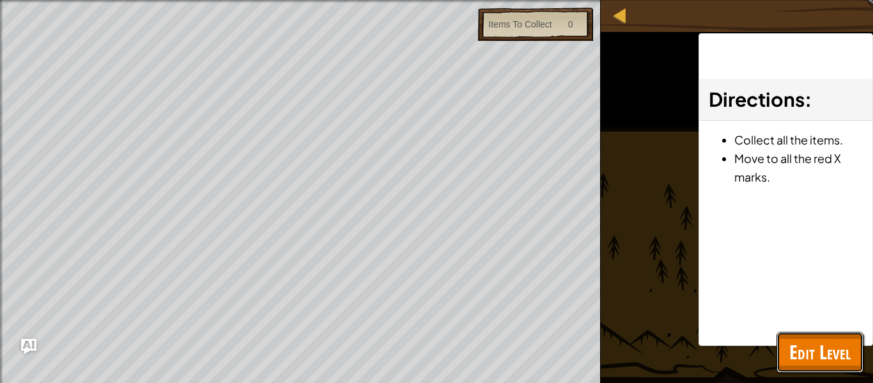
click at [825, 343] on span "Edit Level" at bounding box center [819, 352] width 61 height 26
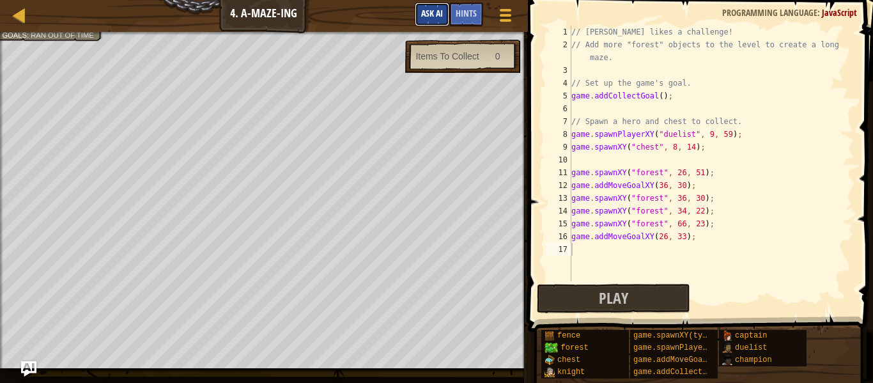
click at [431, 6] on button "Ask AI" at bounding box center [432, 15] width 35 height 24
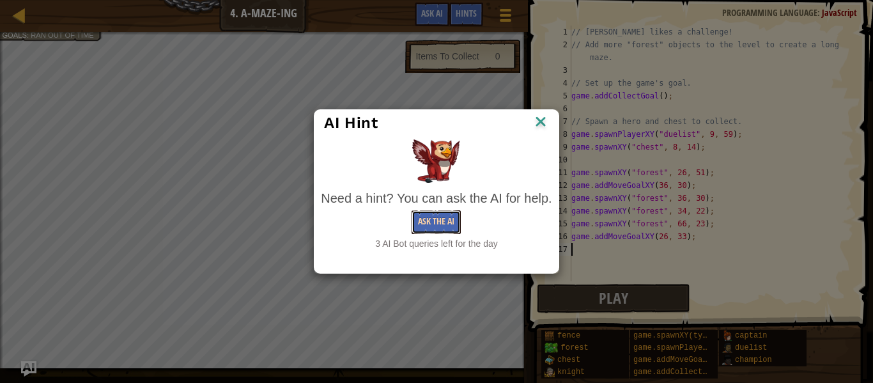
click at [412, 218] on button "Ask the AI" at bounding box center [436, 222] width 49 height 24
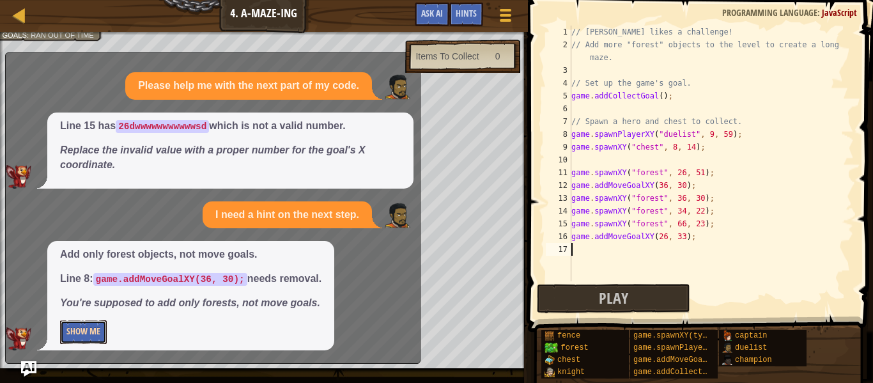
click at [86, 330] on button "Show Me" at bounding box center [83, 332] width 47 height 24
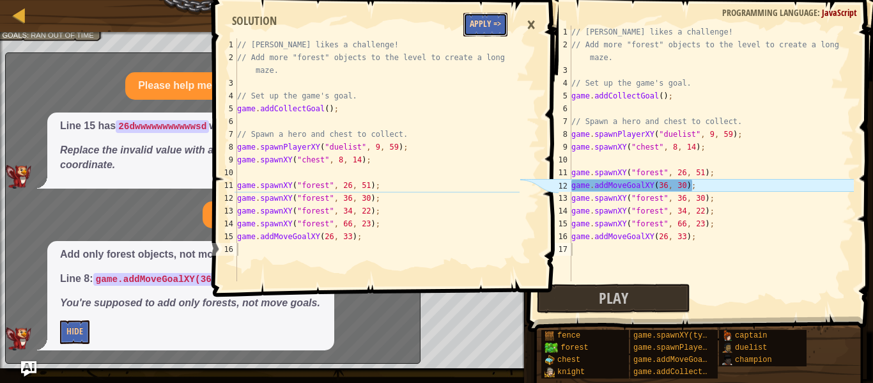
click at [485, 29] on button "Apply =>" at bounding box center [485, 25] width 44 height 24
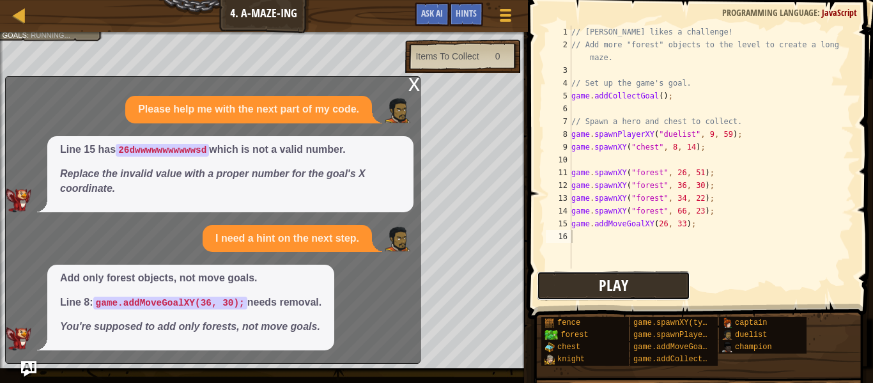
click at [581, 275] on button "Play" at bounding box center [613, 285] width 153 height 29
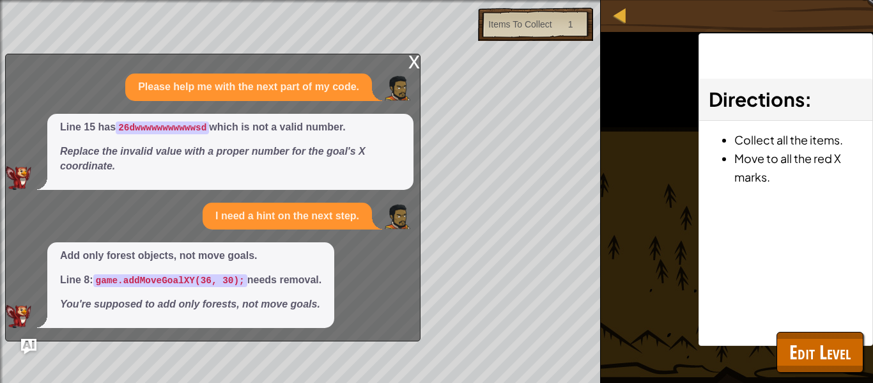
click at [412, 54] on div "x" at bounding box center [414, 60] width 12 height 13
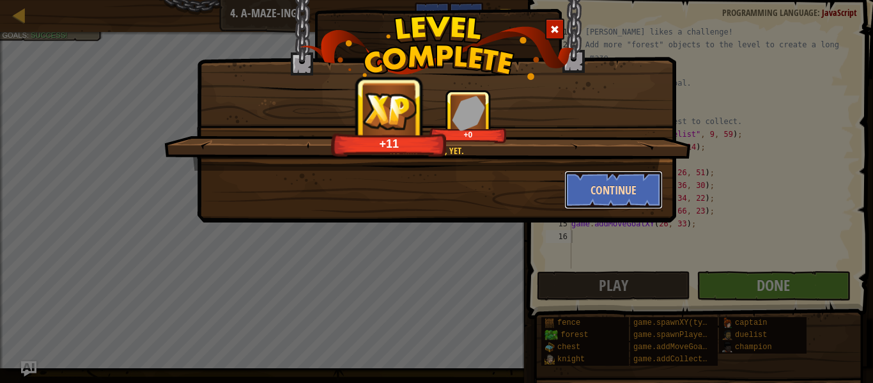
click at [597, 192] on button "Continue" at bounding box center [613, 190] width 99 height 38
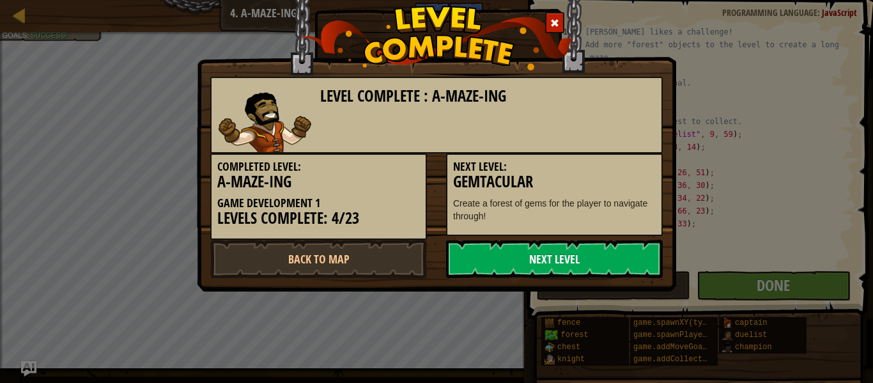
click at [575, 264] on link "Next Level" at bounding box center [554, 259] width 217 height 38
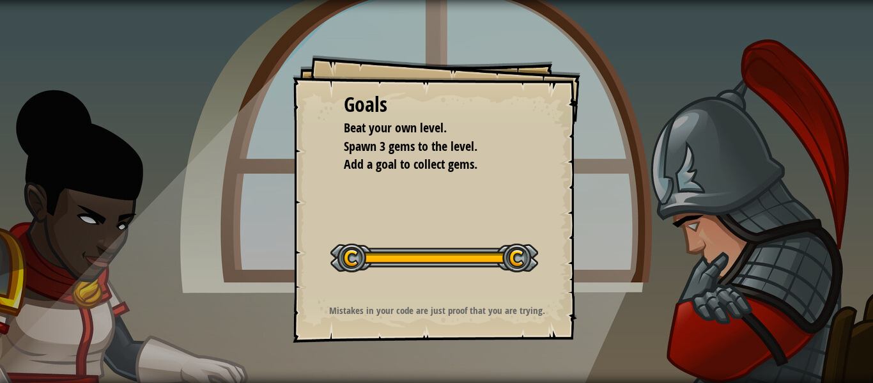
click at [0, 0] on button "Start Level" at bounding box center [0, 0] width 0 height 0
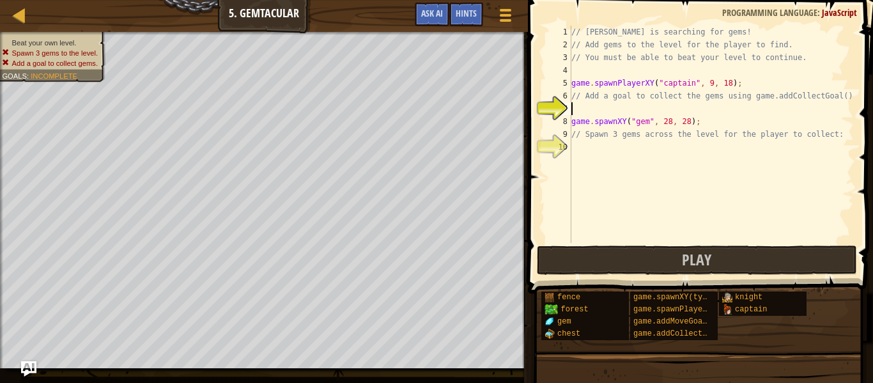
click at [601, 159] on div "// [PERSON_NAME] is searching for gems! // Add gems to the level for the player…" at bounding box center [711, 147] width 285 height 243
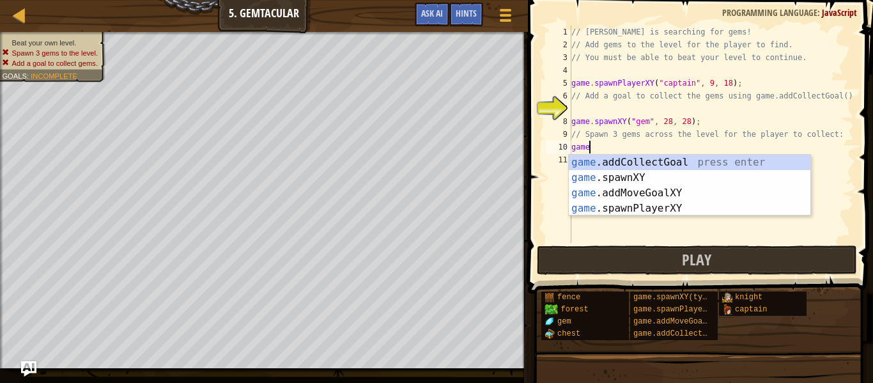
type textarea "game."
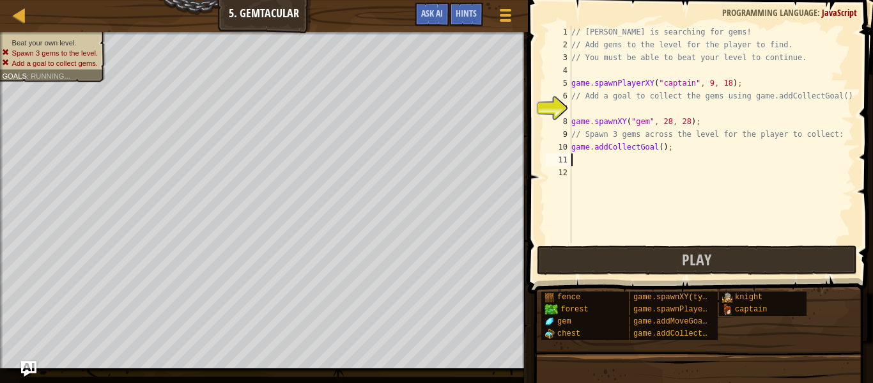
scroll to position [6, 0]
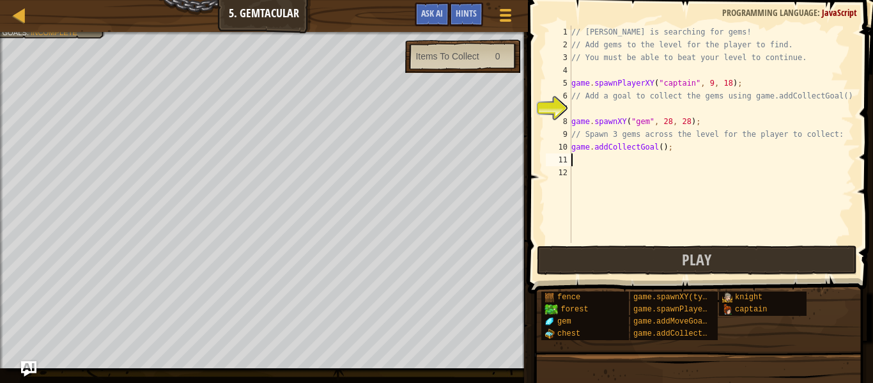
click at [670, 153] on div "// [PERSON_NAME] is searching for gems! // Add gems to the level for the player…" at bounding box center [711, 147] width 285 height 243
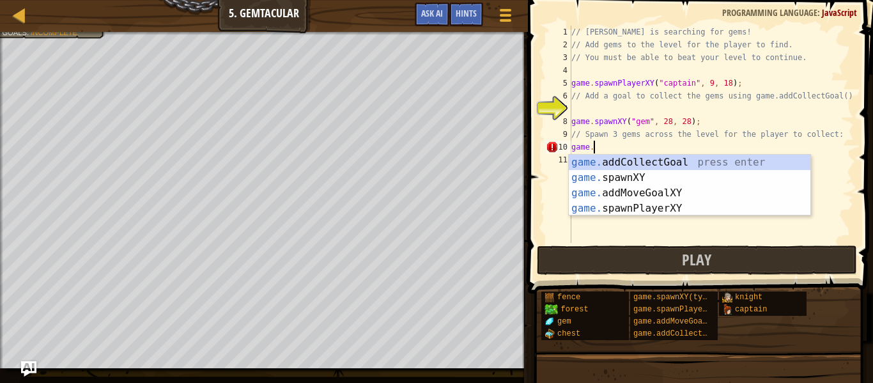
scroll to position [6, 3]
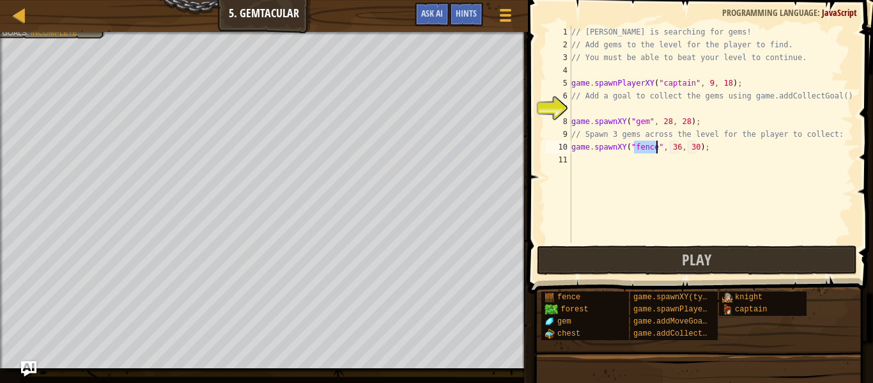
click at [651, 151] on div "// [PERSON_NAME] is searching for gems! // Add gems to the level for the player…" at bounding box center [711, 134] width 285 height 217
click at [655, 151] on div "// [PERSON_NAME] is searching for gems! // Add gems to the level for the player…" at bounding box center [711, 147] width 285 height 243
click at [671, 144] on div "// [PERSON_NAME] is searching for gems! // Add gems to the level for the player…" at bounding box center [711, 147] width 285 height 243
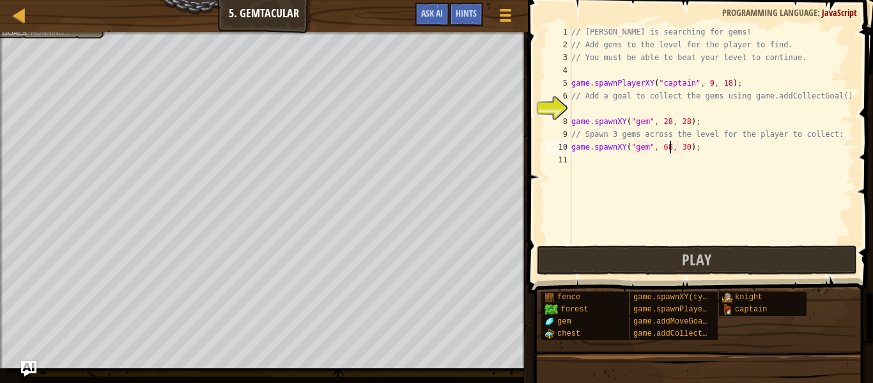
click at [686, 148] on div "// [PERSON_NAME] is searching for gems! // Add gems to the level for the player…" at bounding box center [711, 147] width 285 height 243
type textarea "game.spawnXY("gem", 68, 10);"
click at [682, 264] on button "Play" at bounding box center [697, 259] width 320 height 29
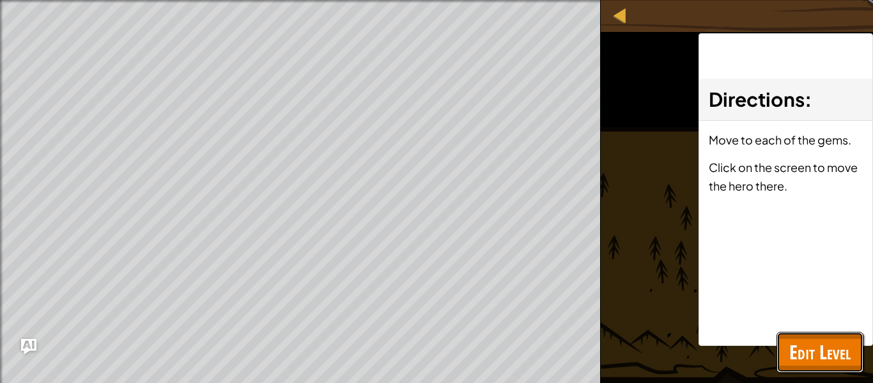
click at [790, 340] on span "Edit Level" at bounding box center [819, 352] width 61 height 26
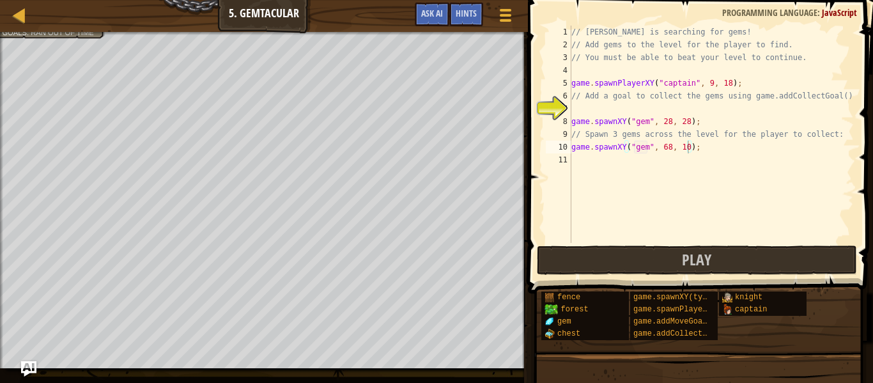
click at [692, 155] on div "// [PERSON_NAME] is searching for gems! // Add gems to the level for the player…" at bounding box center [711, 147] width 285 height 243
click at [695, 150] on div "// [PERSON_NAME] is searching for gems! // Add gems to the level for the player…" at bounding box center [711, 147] width 285 height 243
type textarea "game.spawnXY("gem", 68, 10);"
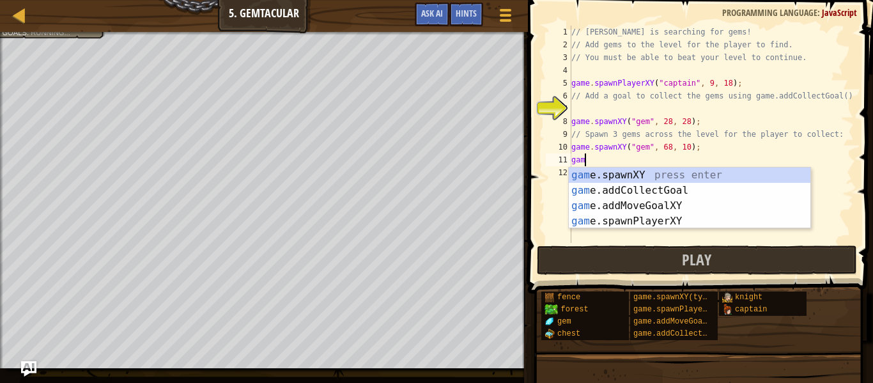
type textarea "game"
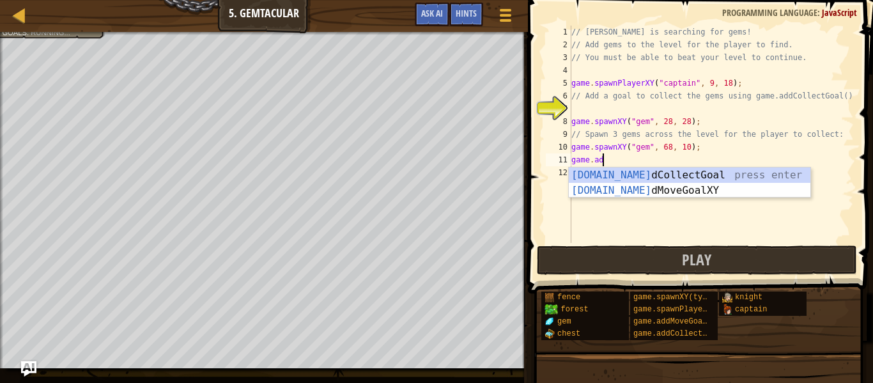
type textarea "game.add"
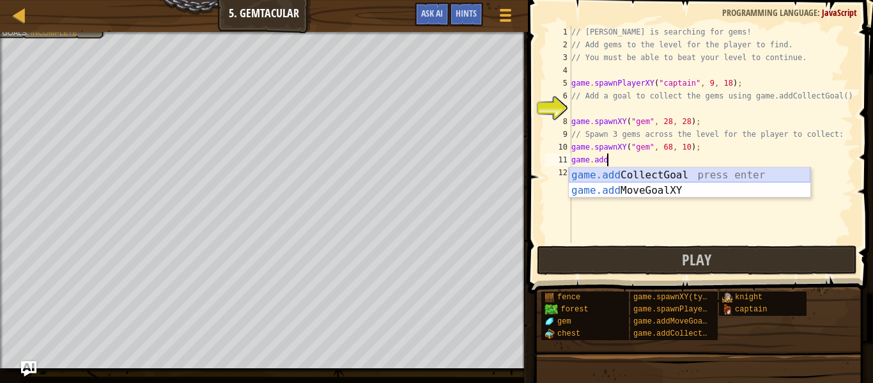
click at [686, 176] on div "game.add CollectGoal press enter game.add MoveGoalXY press enter" at bounding box center [690, 197] width 242 height 61
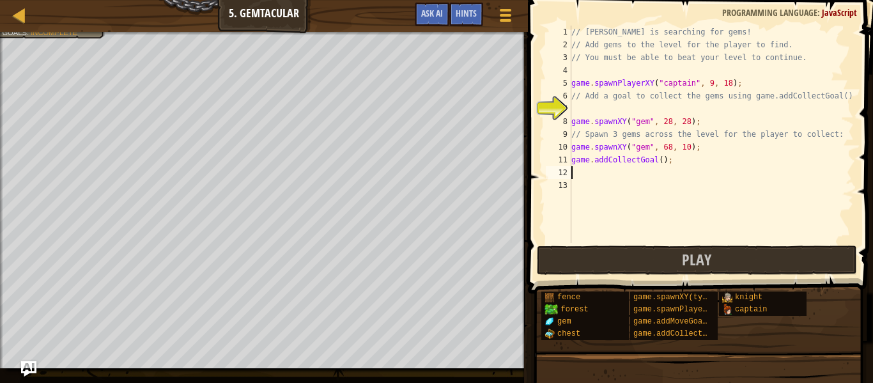
scroll to position [6, 0]
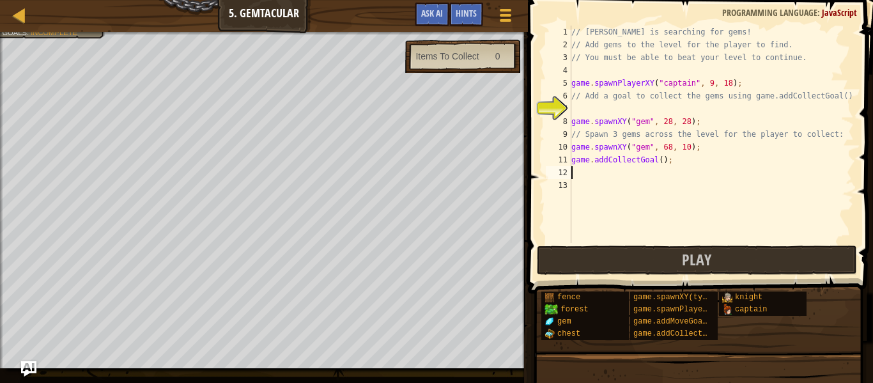
click at [663, 158] on div "// Anya is searching for gems! // Add gems to the level for the player to find.…" at bounding box center [711, 147] width 285 height 243
click at [660, 158] on div "// Anya is searching for gems! // Add gems to the level for the player to find.…" at bounding box center [711, 147] width 285 height 243
type textarea "game.addCollectGoal(2);"
click at [686, 261] on span "Play" at bounding box center [696, 259] width 29 height 20
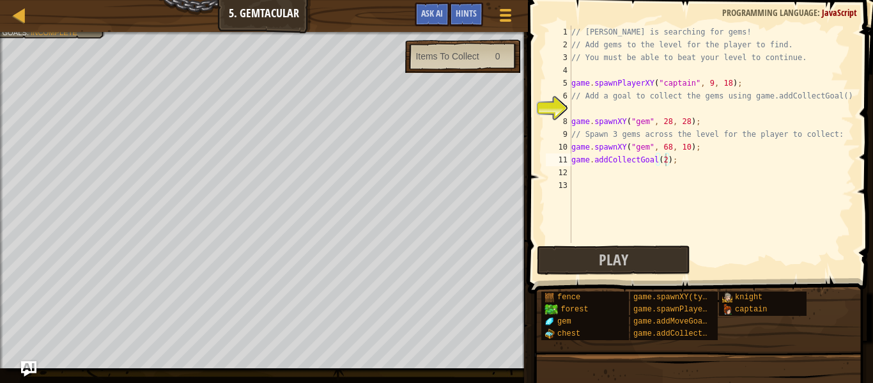
click at [580, 113] on div "// Anya is searching for gems! // Add gems to the level for the player to find.…" at bounding box center [711, 147] width 285 height 243
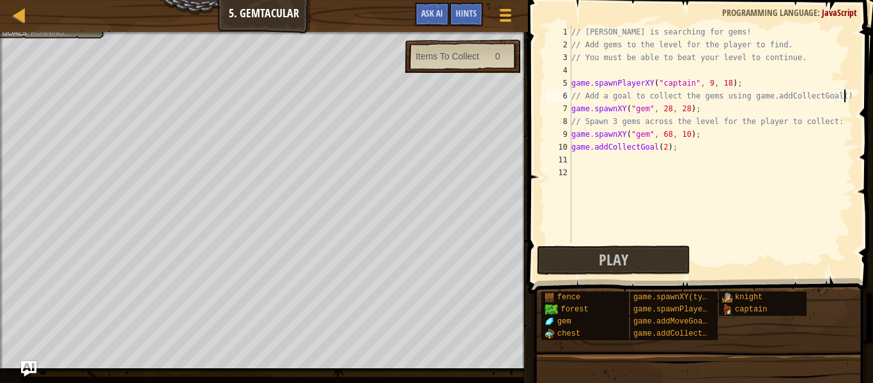
click at [615, 277] on span at bounding box center [701, 128] width 355 height 331
click at [614, 271] on button "Play" at bounding box center [613, 259] width 153 height 29
click at [668, 151] on div "// Anya is searching for gems! // Add gems to the level for the player to find.…" at bounding box center [711, 147] width 285 height 243
click at [665, 150] on div "// Anya is searching for gems! // Add gems to the level for the player to find.…" at bounding box center [711, 147] width 285 height 243
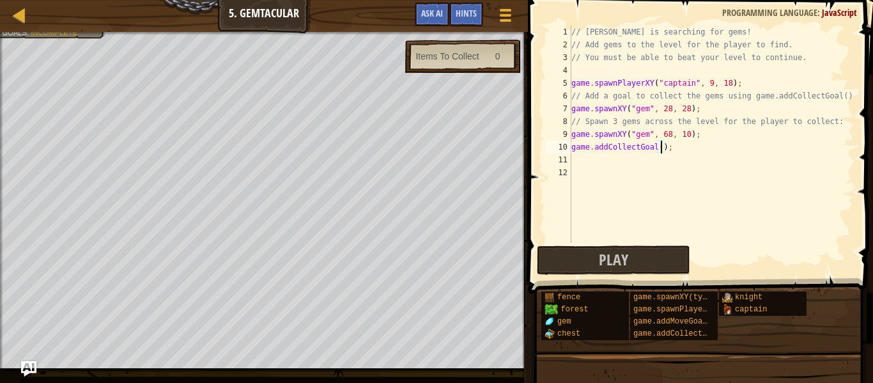
type textarea "game.addCollectGoal(3);"
click at [674, 151] on div "// Anya is searching for gems! // Add gems to the level for the player to find.…" at bounding box center [711, 147] width 285 height 243
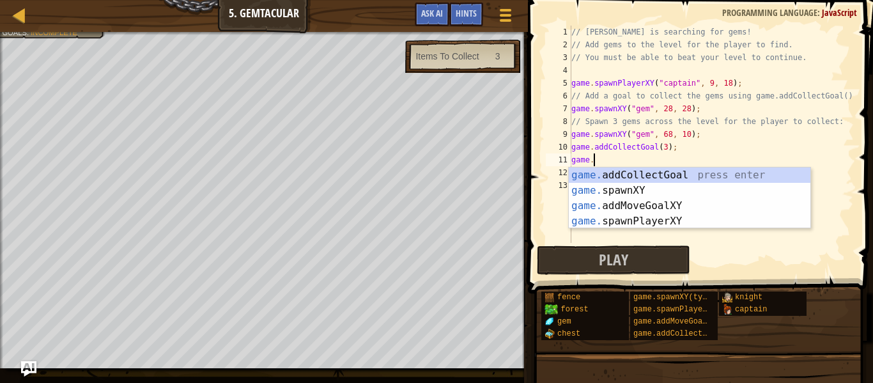
scroll to position [6, 3]
click at [672, 189] on div "game. addCollectGoal press enter game. spawnXY press enter game. addMoveGoalXY …" at bounding box center [690, 213] width 242 height 92
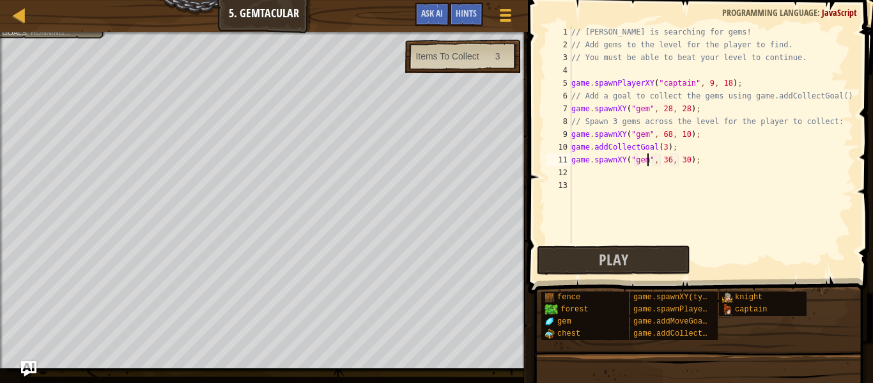
scroll to position [6, 11]
click at [672, 158] on div "// Anya is searching for gems! // Add gems to the level for the player to find.…" at bounding box center [711, 147] width 285 height 243
click at [681, 160] on div "// Anya is searching for gems! // Add gems to the level for the player to find.…" at bounding box center [711, 147] width 285 height 243
type textarea "game.spawnXY("gem", 9, 59);"
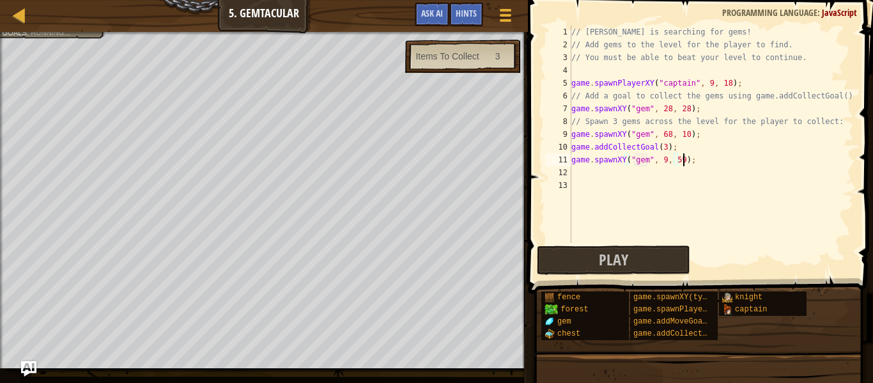
scroll to position [6, 16]
click at [636, 257] on button "Play" at bounding box center [613, 259] width 153 height 29
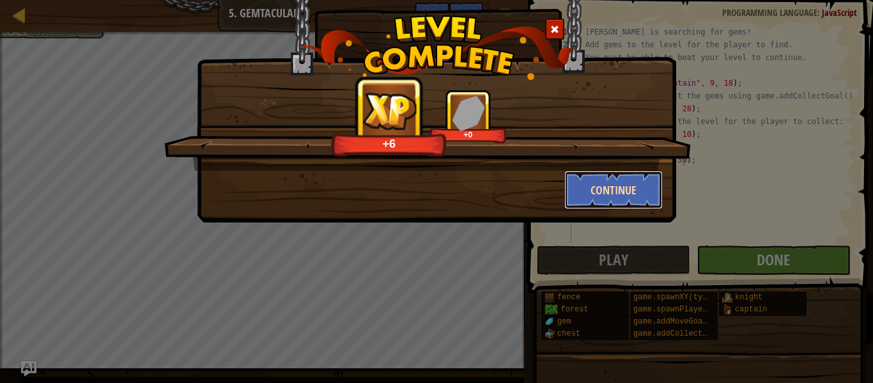
click at [589, 195] on button "Continue" at bounding box center [613, 190] width 99 height 38
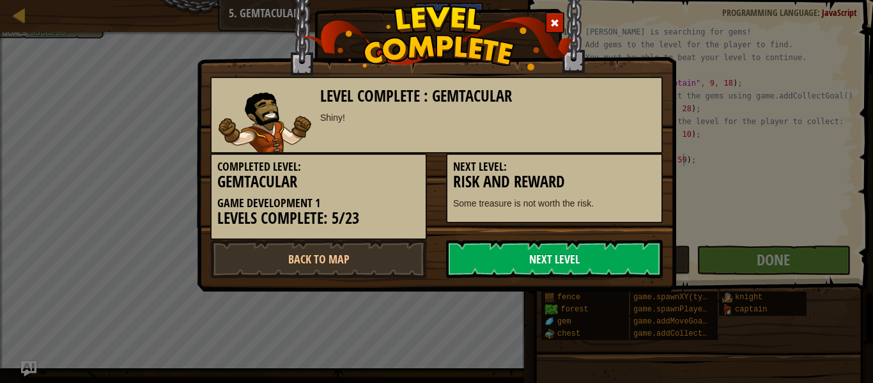
click at [584, 260] on link "Next Level" at bounding box center [554, 259] width 217 height 38
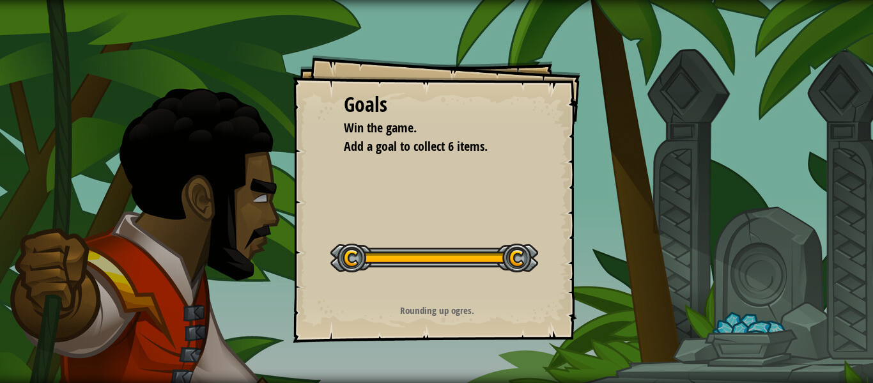
click at [0, 0] on button "Start Level" at bounding box center [0, 0] width 0 height 0
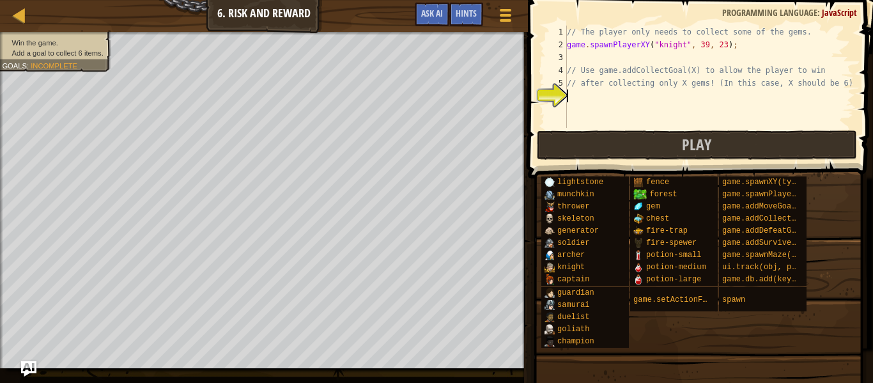
click at [658, 60] on div "// The player only needs to collect some of the gems. game . spawnPlayerXY ( "k…" at bounding box center [709, 90] width 290 height 128
click at [640, 90] on div "// The player only needs to collect some of the gems. game . spawnPlayerXY ( "k…" at bounding box center [709, 90] width 290 height 128
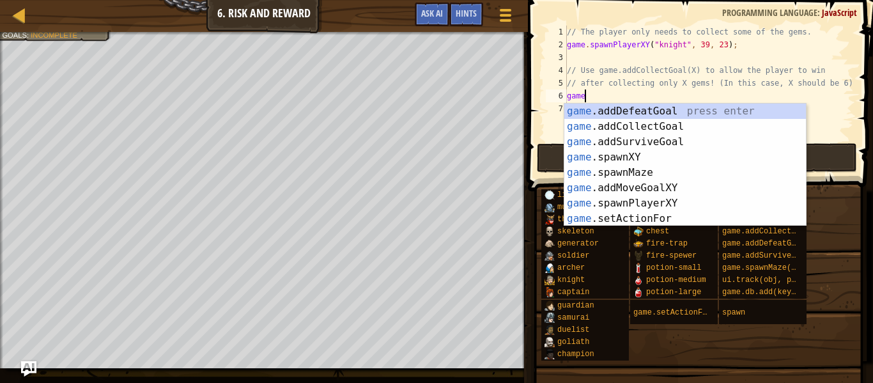
type textarea "game."
click at [649, 121] on div "game. addDefeatGoal press enter game. addCollectGoal press enter game. addSurvi…" at bounding box center [685, 180] width 242 height 153
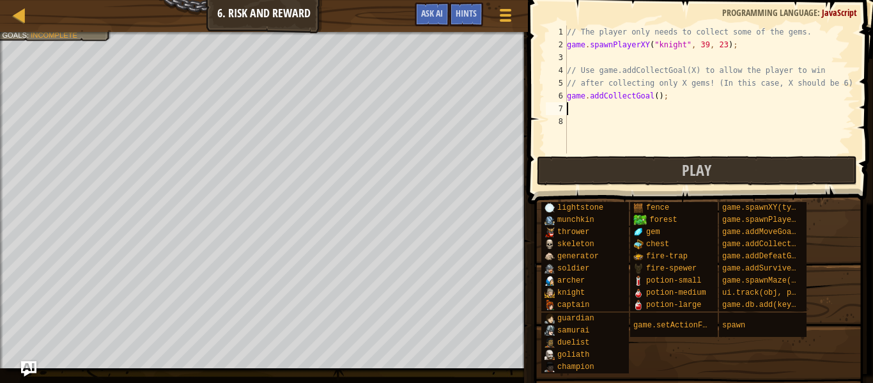
scroll to position [6, 0]
click at [658, 96] on div "// The player only needs to collect some of the gems. game . spawnPlayerXY ( "k…" at bounding box center [709, 102] width 290 height 153
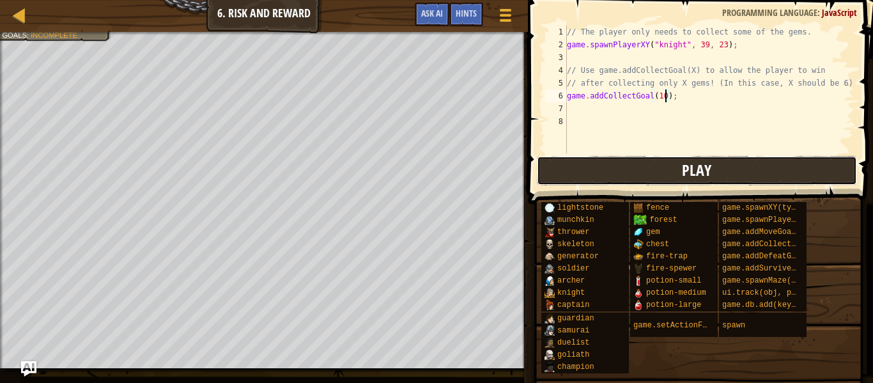
click at [739, 179] on button "Play" at bounding box center [697, 170] width 320 height 29
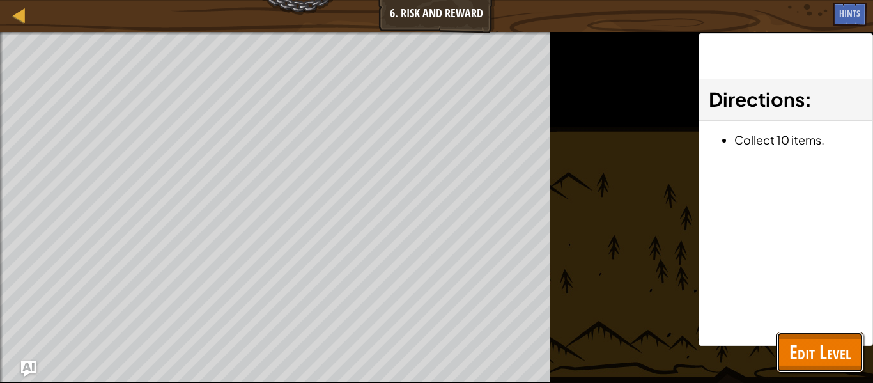
click at [805, 347] on span "Edit Level" at bounding box center [819, 352] width 61 height 26
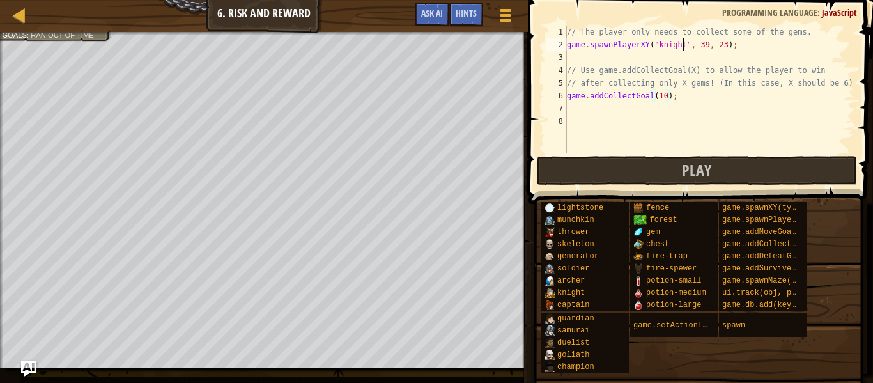
click at [682, 46] on div "// The player only needs to collect some of the gems. game . spawnPlayerXY ( "k…" at bounding box center [709, 102] width 290 height 153
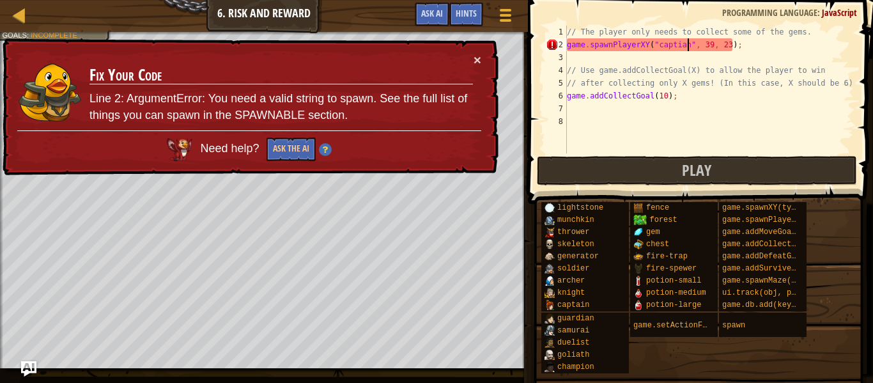
click at [684, 47] on div "// The player only needs to collect some of the gems. game . spawnPlayerXY ( "c…" at bounding box center [709, 102] width 290 height 153
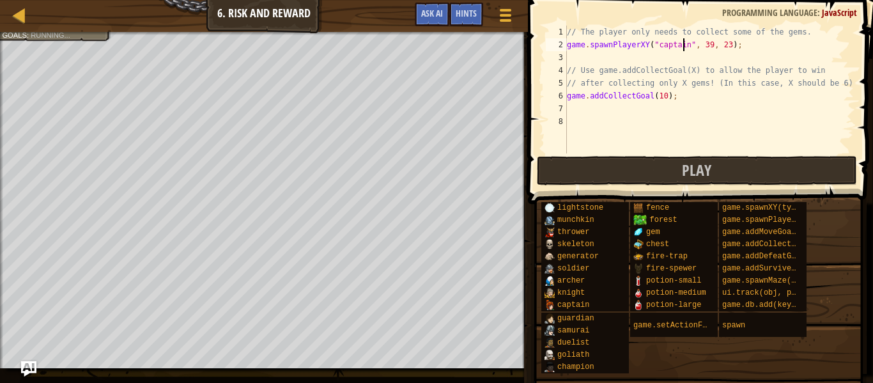
scroll to position [6, 17]
type textarea "game.spawnPlayerXY("captain", 39, 23);"
click at [616, 195] on span at bounding box center [699, 378] width 336 height 378
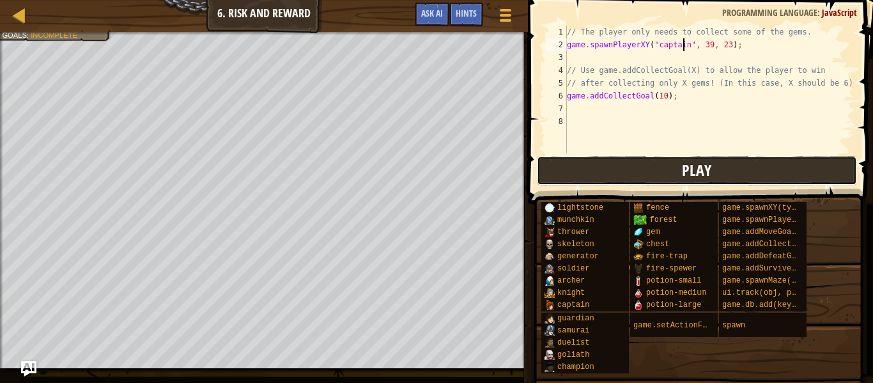
click at [611, 182] on button "Play" at bounding box center [697, 170] width 320 height 29
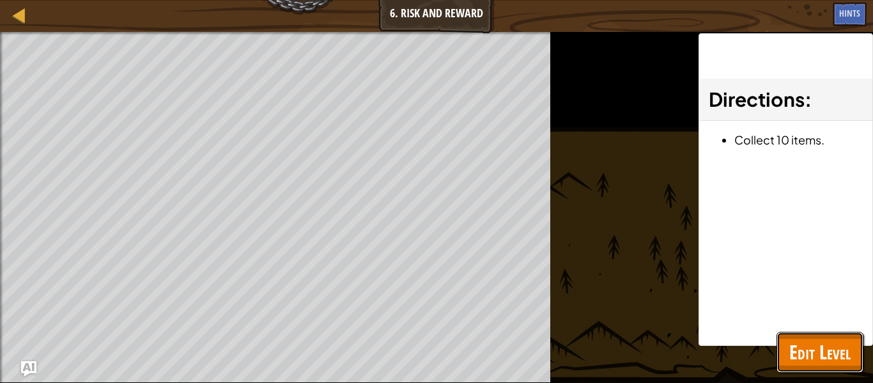
click at [812, 332] on button "Edit Level" at bounding box center [820, 352] width 87 height 41
